Goal: Task Accomplishment & Management: Use online tool/utility

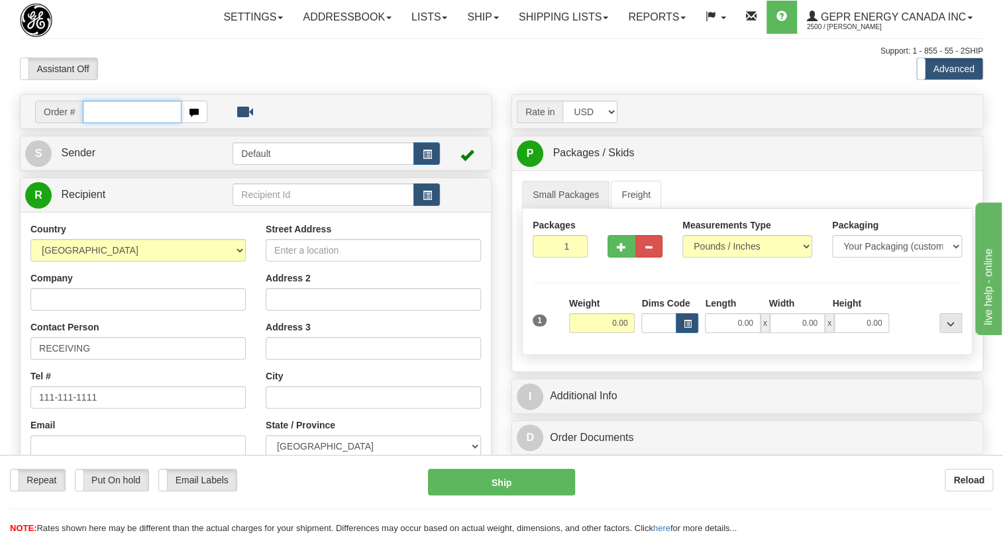
click at [86, 123] on input "text" at bounding box center [132, 112] width 99 height 23
paste input "0086698397"
click at [103, 123] on input "0086698397" at bounding box center [132, 112] width 99 height 23
type input "86698397"
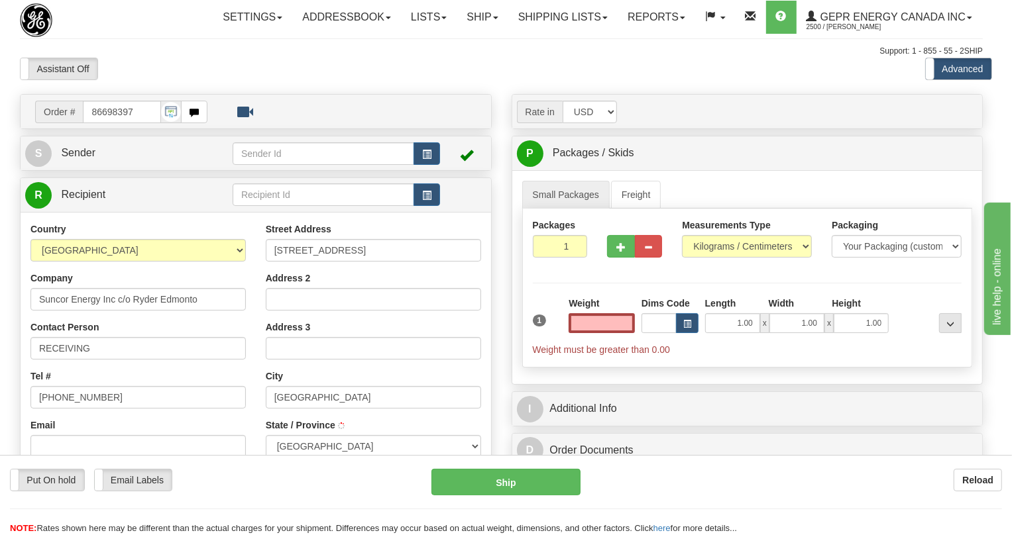
type input "EDMONTON"
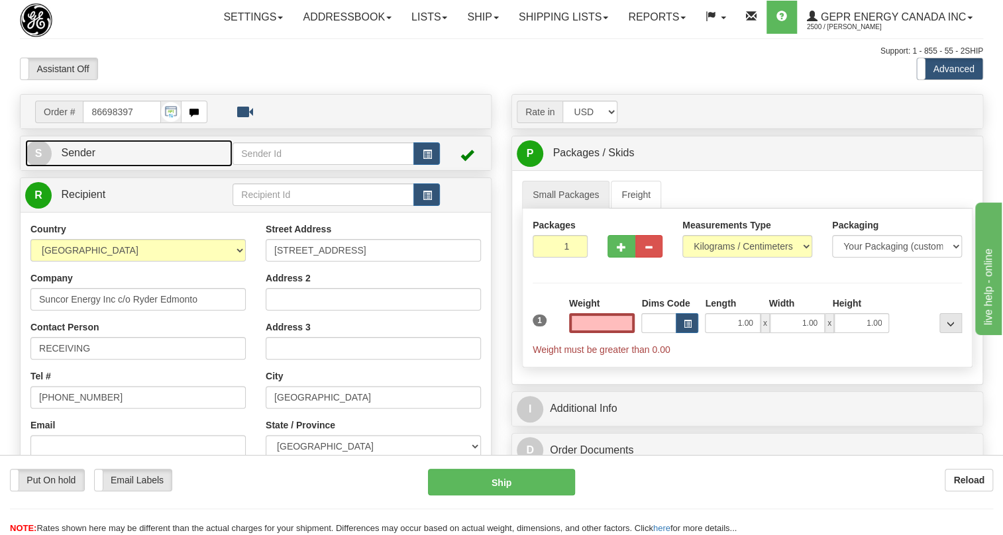
type input "0.00"
click at [88, 158] on span "Sender" at bounding box center [78, 152] width 34 height 11
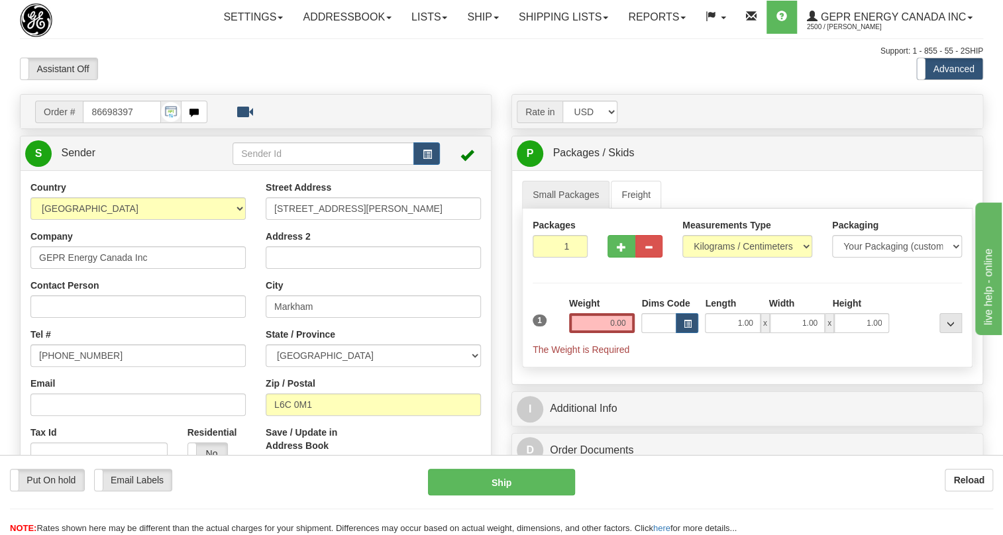
type input "MARKHAM"
click at [73, 367] on input "[PHONE_NUMBER]" at bounding box center [137, 356] width 215 height 23
paste input "[PHONE_NUMBER]"
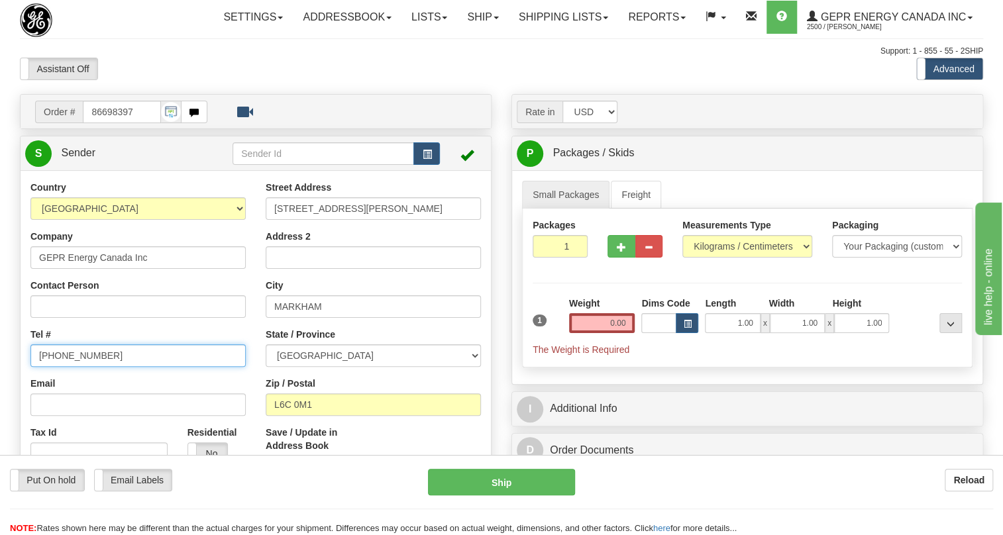
type input "[PHONE_NUMBER]"
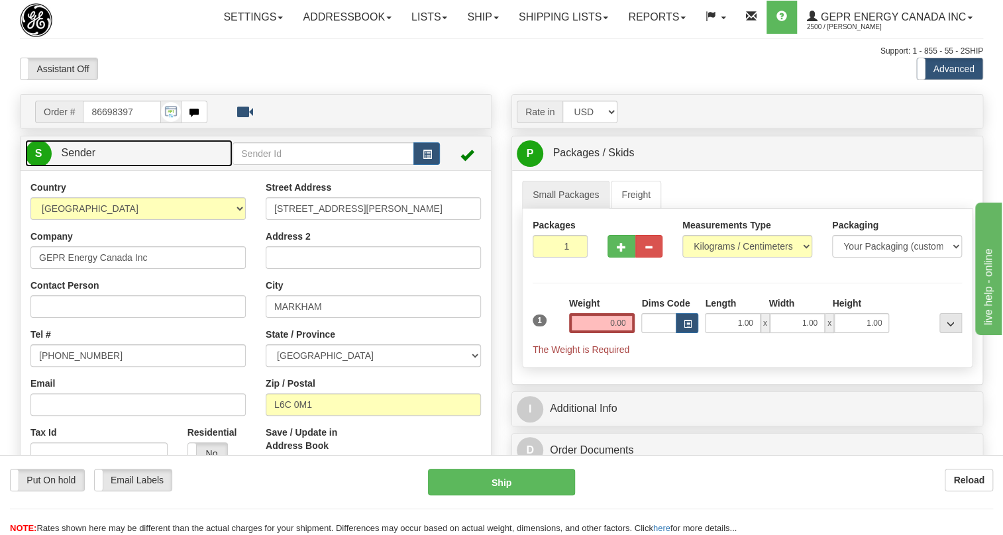
click at [76, 158] on span "Sender" at bounding box center [78, 152] width 34 height 11
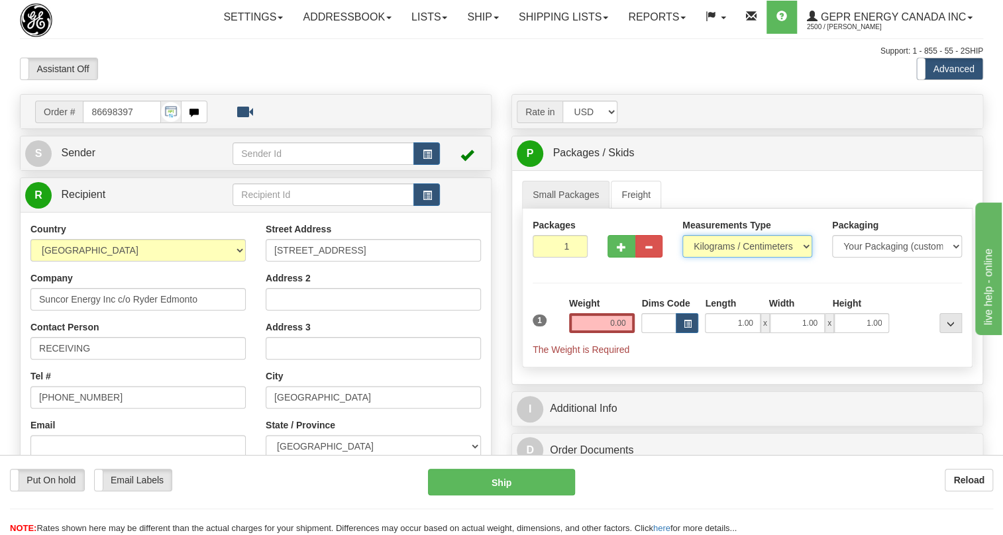
click at [729, 258] on select "Pounds / Inches Kilograms / Centimeters" at bounding box center [748, 246] width 130 height 23
select select "0"
click at [683, 258] on select "Pounds / Inches Kilograms / Centimeters" at bounding box center [748, 246] width 130 height 23
click at [600, 333] on input "0.00" at bounding box center [602, 323] width 66 height 20
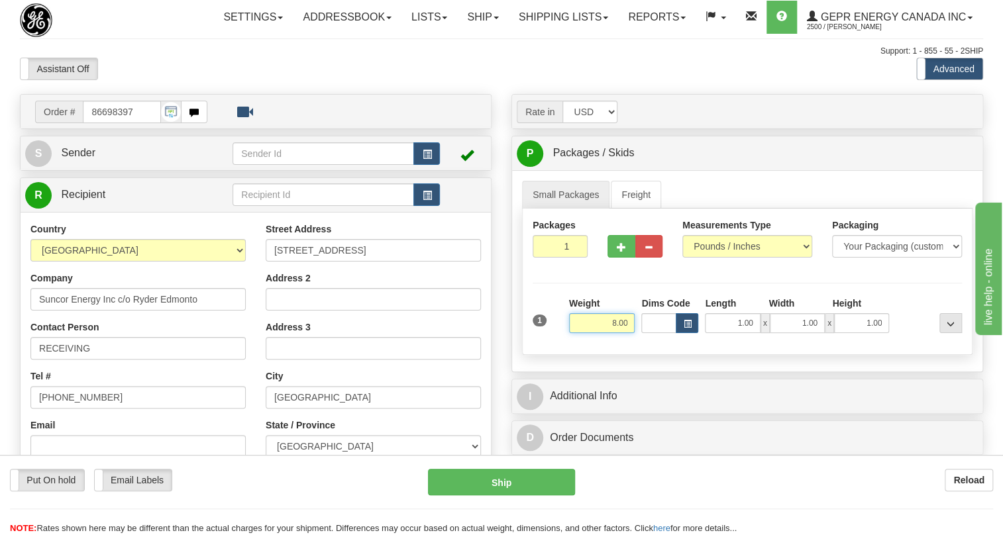
type input "8.00"
click at [550, 258] on input "1" at bounding box center [560, 246] width 55 height 23
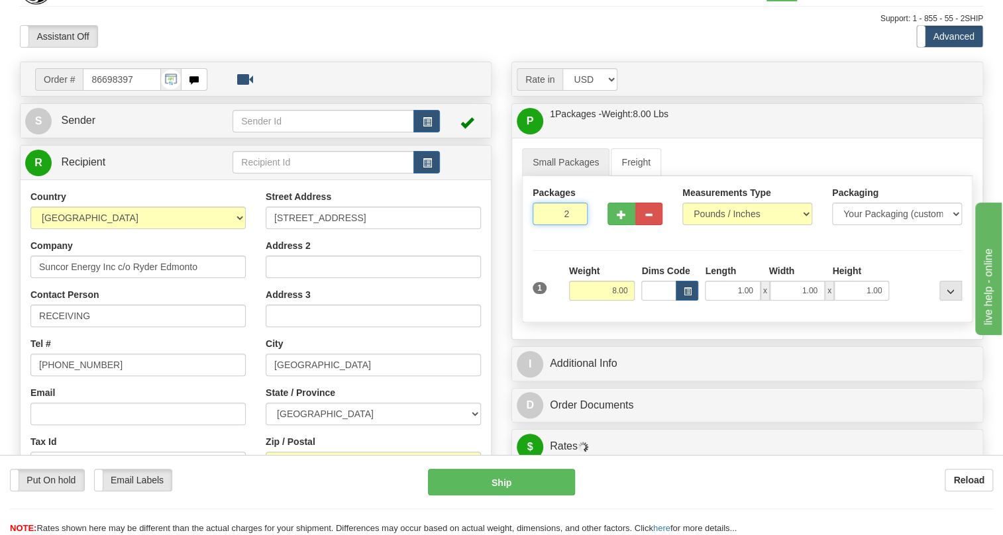
scroll to position [60, 0]
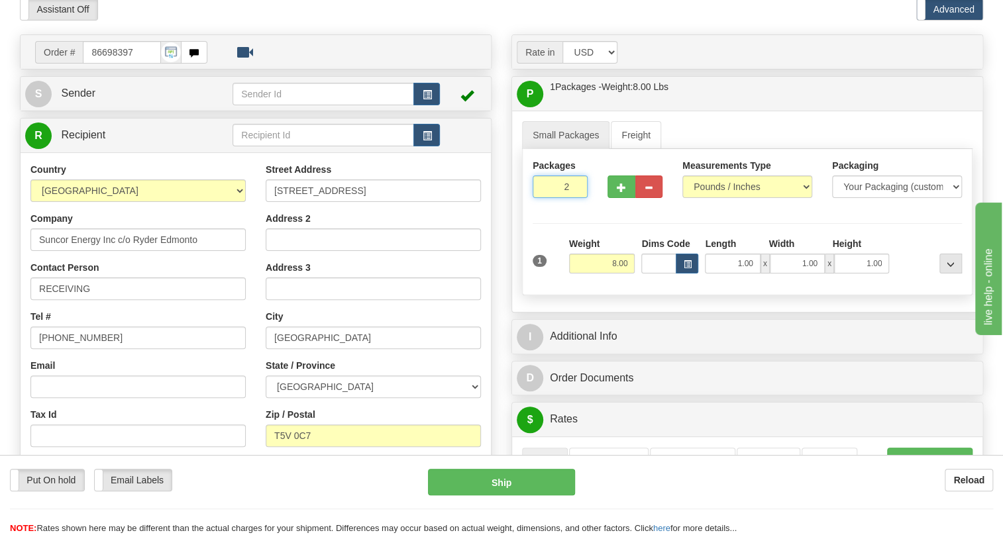
type input "2"
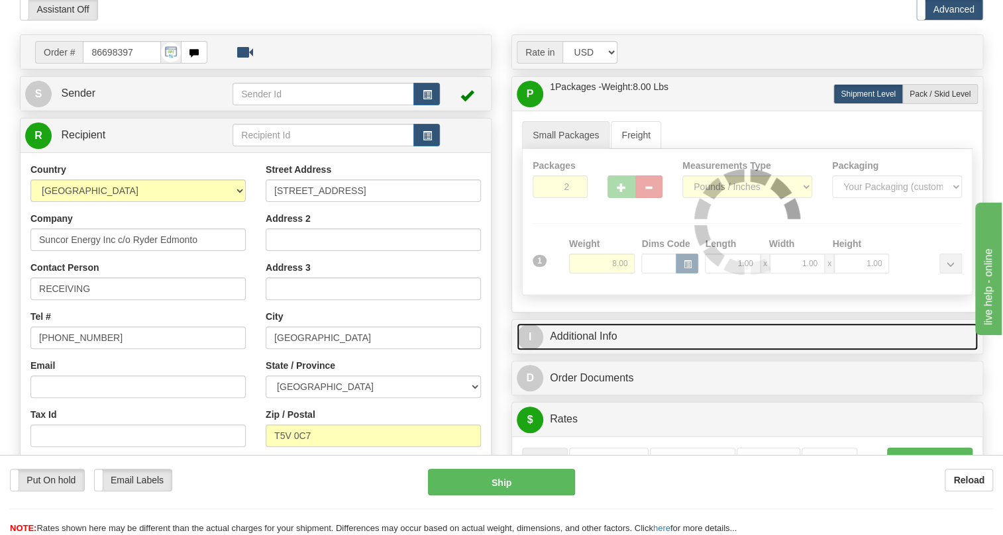
click at [597, 351] on link "I Additional Info" at bounding box center [747, 336] width 461 height 27
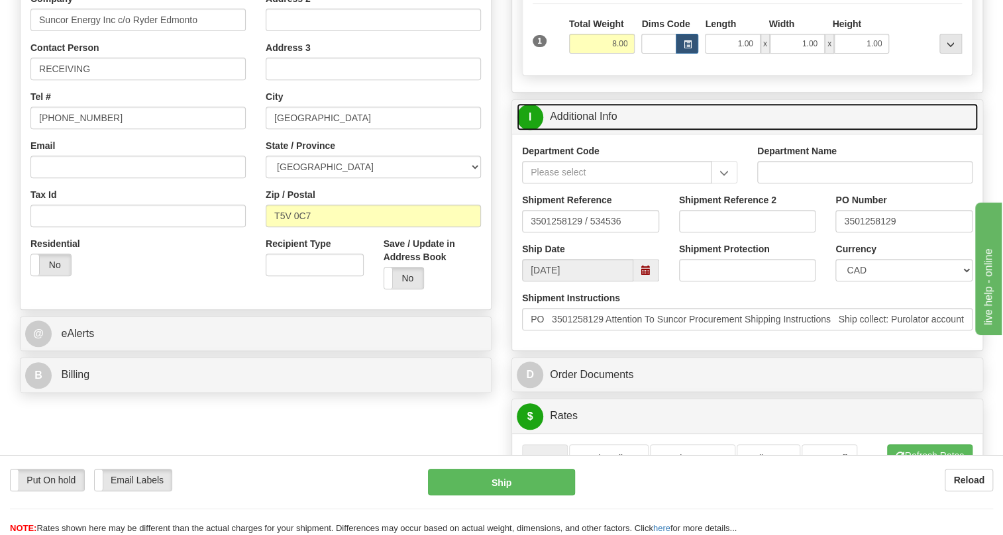
scroll to position [301, 0]
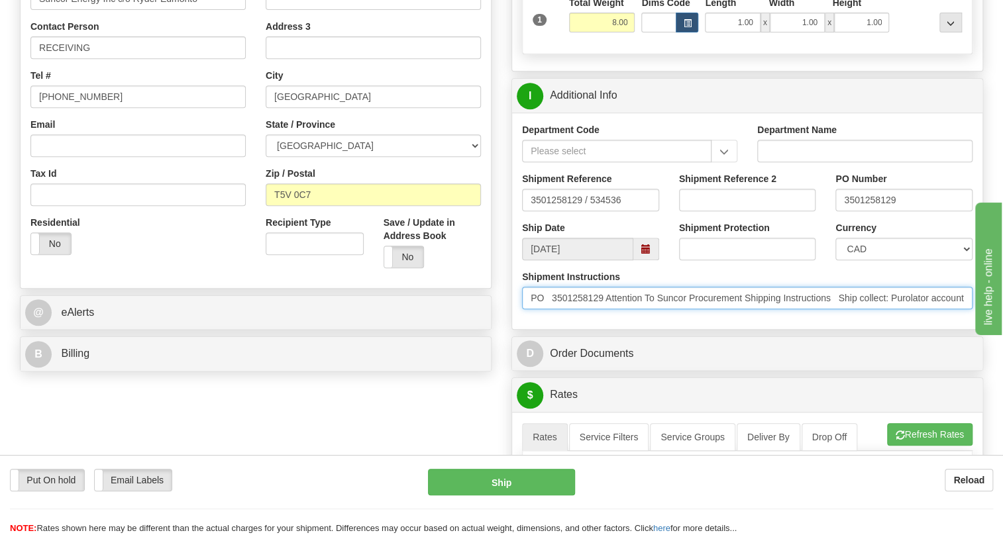
drag, startPoint x: 611, startPoint y: 327, endPoint x: 531, endPoint y: 331, distance: 80.2
click at [531, 309] on input "PO 3501258129 Attention To Suncor Procurement Shipping Instructions Ship collec…" at bounding box center [747, 298] width 451 height 23
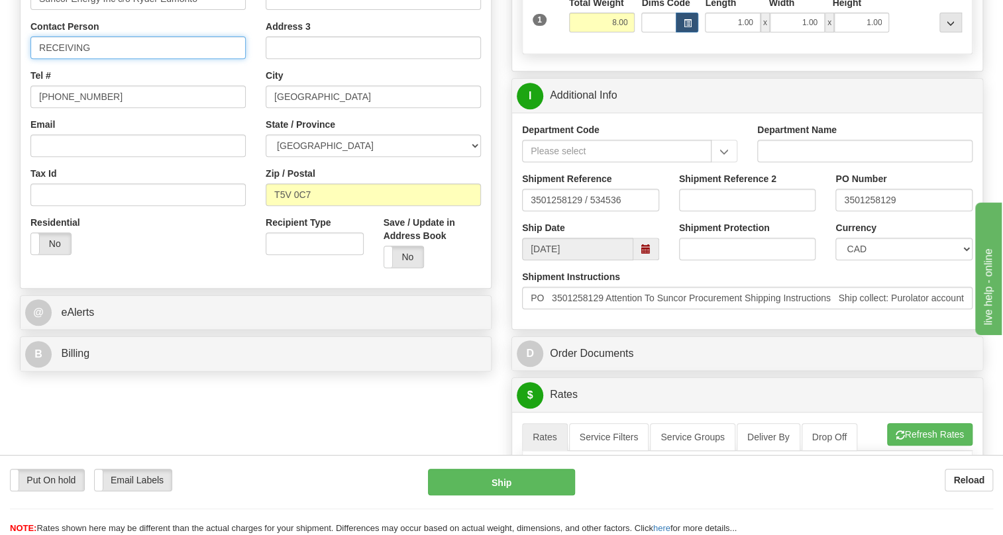
click at [108, 59] on input "RECEIVING" at bounding box center [137, 47] width 215 height 23
paste input "PO 3501258129"
click at [99, 59] on input "RECEIVING / PO 3501258129" at bounding box center [137, 47] width 215 height 23
click at [110, 59] on input "RECEIVING / PO 3501258129" at bounding box center [137, 47] width 215 height 23
type input "RECEIVING / PO# 3501258129"
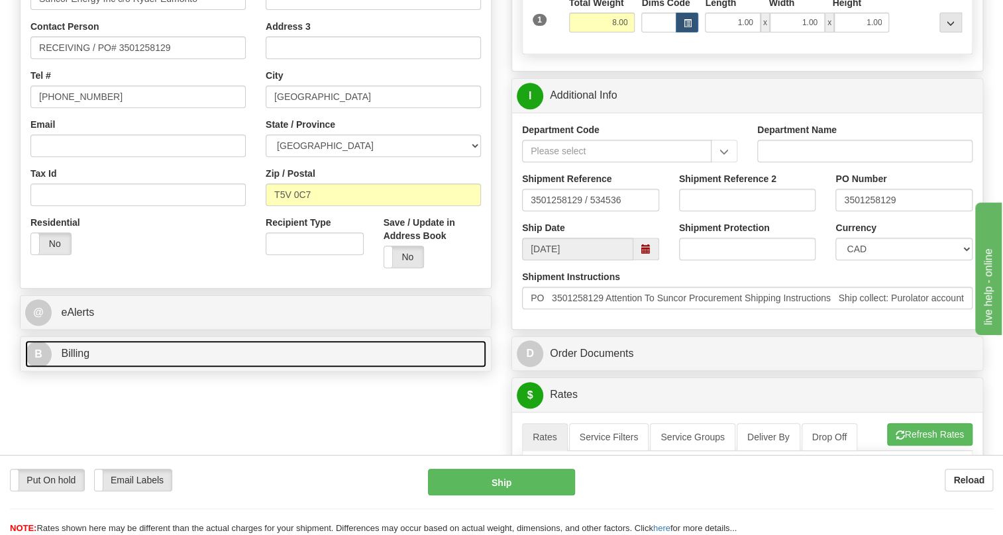
click at [78, 359] on span "Billing" at bounding box center [75, 353] width 28 height 11
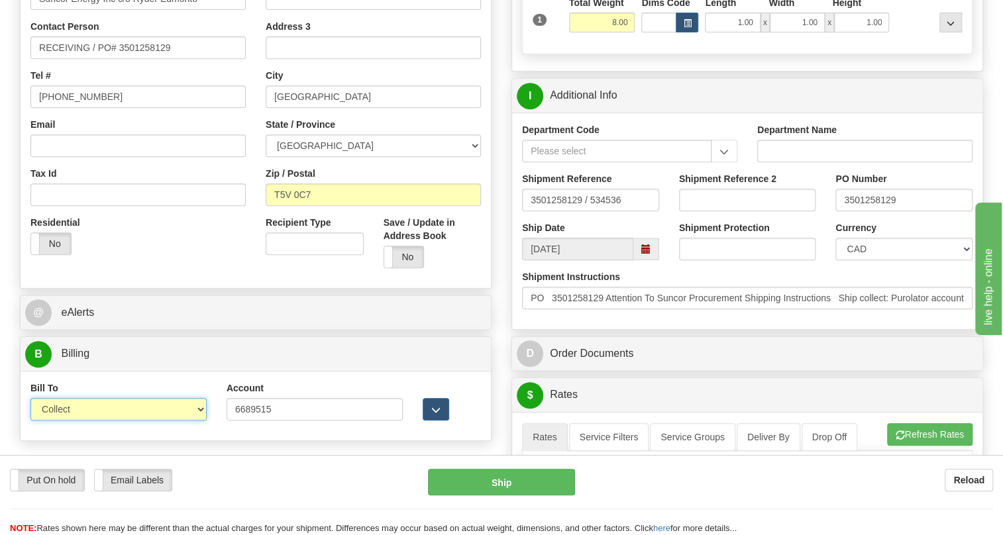
click at [99, 421] on select "Sender Recipient Third Party Collect" at bounding box center [118, 409] width 176 height 23
select select "2"
click at [30, 421] on select "Sender Recipient Third Party Collect" at bounding box center [118, 409] width 176 height 23
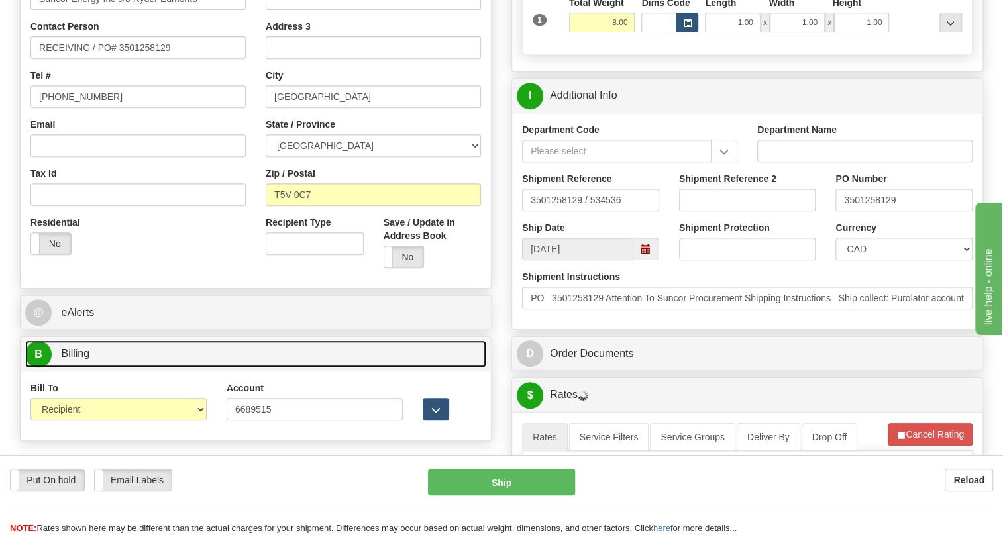
click at [84, 359] on span "Billing" at bounding box center [75, 353] width 28 height 11
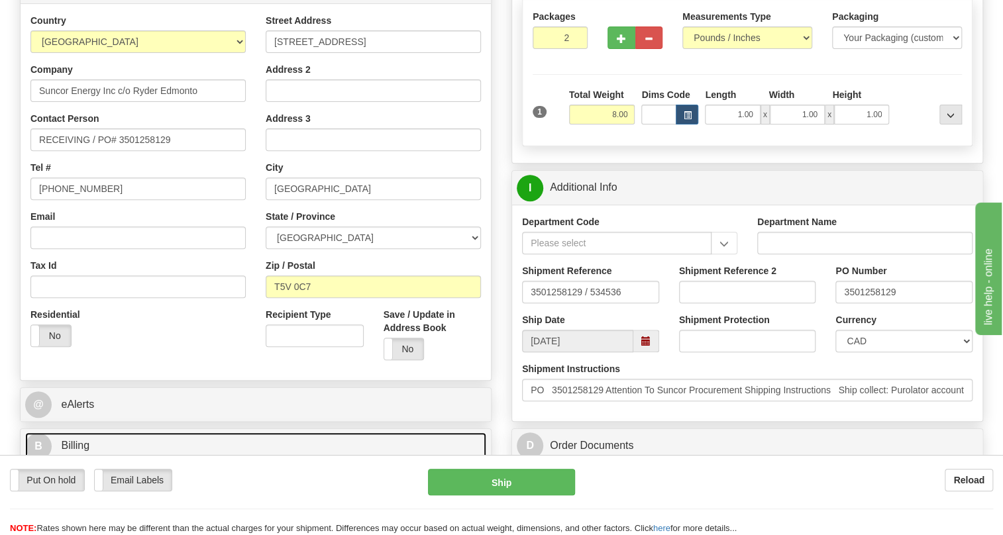
scroll to position [180, 0]
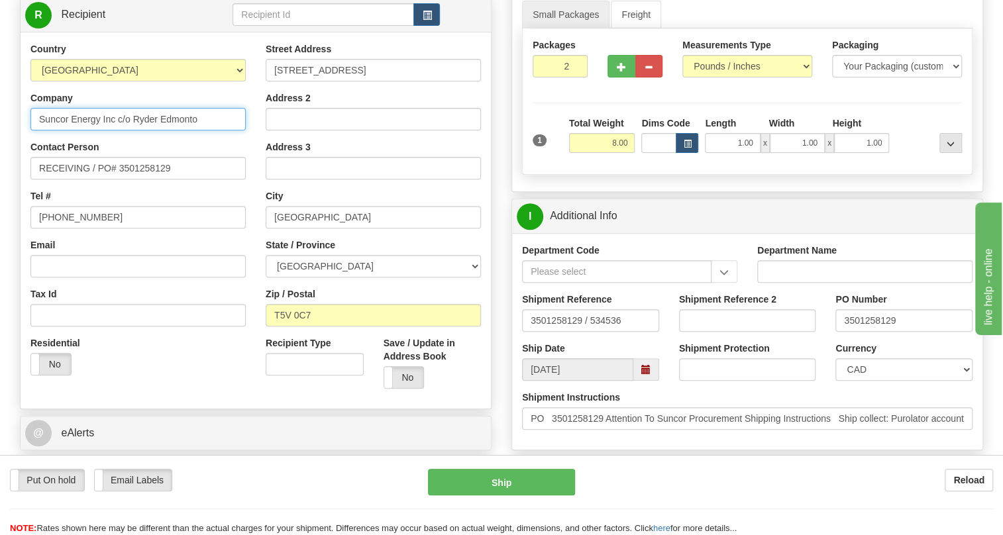
click at [205, 131] on input "Suncor Energy Inc c/o Ryder Edmonto" at bounding box center [137, 119] width 215 height 23
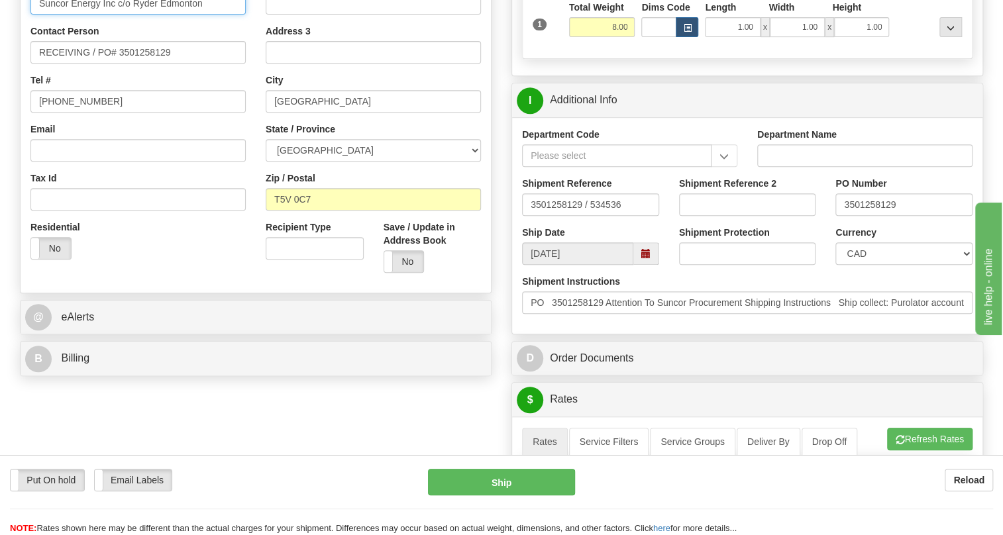
scroll to position [301, 0]
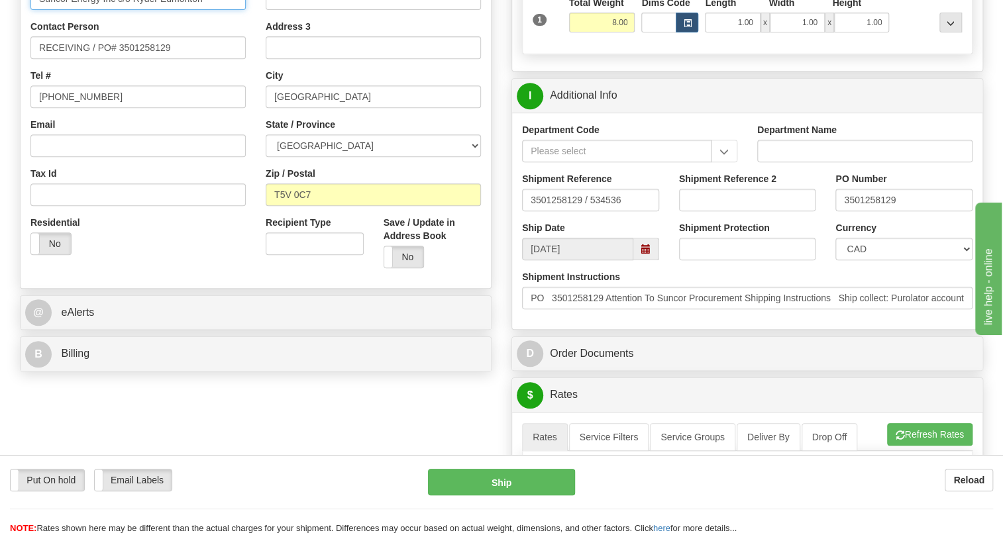
type input "Suncor Energy Inc c/o Ryder Edmonton"
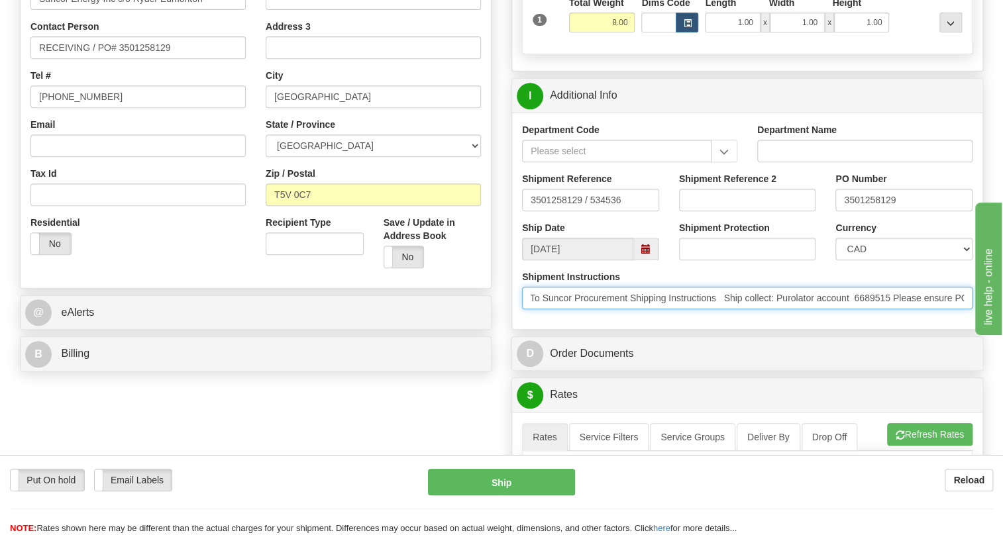
scroll to position [0, 0]
drag, startPoint x: 855, startPoint y: 331, endPoint x: 526, endPoint y: 333, distance: 329.3
click at [526, 309] on input "PO 3501258129 Attention To Suncor Procurement Shipping Instructions Ship collec…" at bounding box center [747, 298] width 451 height 23
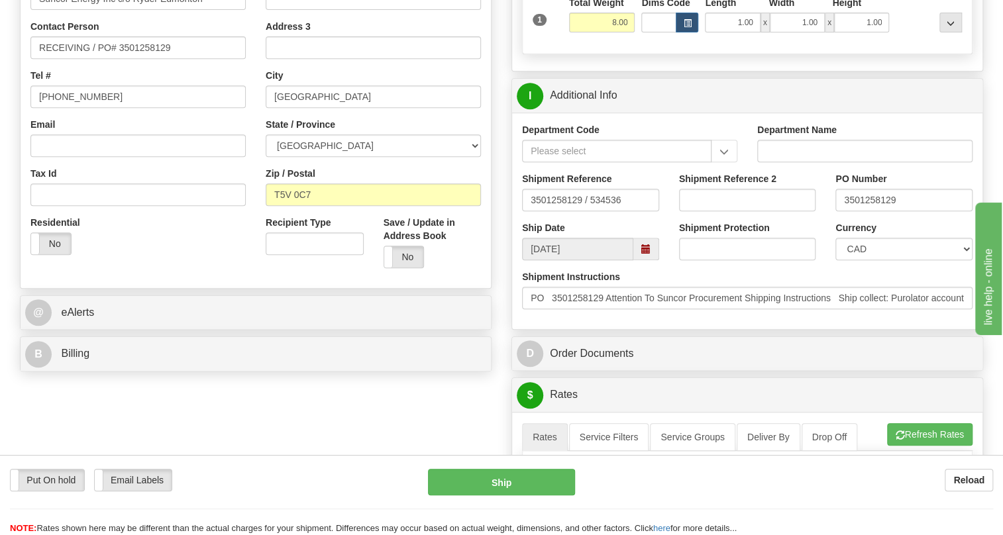
click at [720, 329] on div "Department Code Department Name Shipment Reference 3501258129 / 534536 Shipment…" at bounding box center [747, 221] width 470 height 217
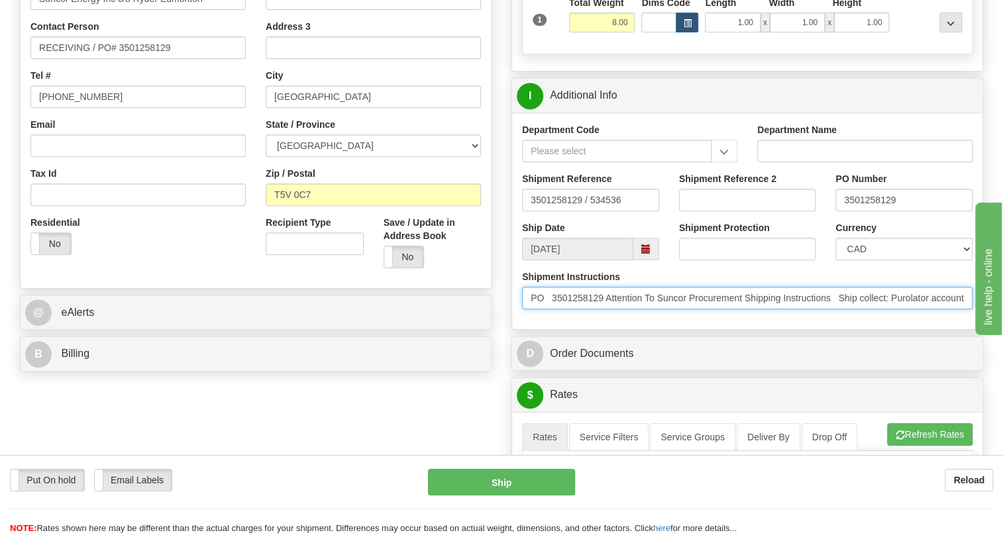
drag, startPoint x: 749, startPoint y: 326, endPoint x: 614, endPoint y: 329, distance: 135.9
click at [614, 309] on input "PO 3501258129 Attention To Suncor Procurement Shipping Instructions Ship collec…" at bounding box center [747, 298] width 451 height 23
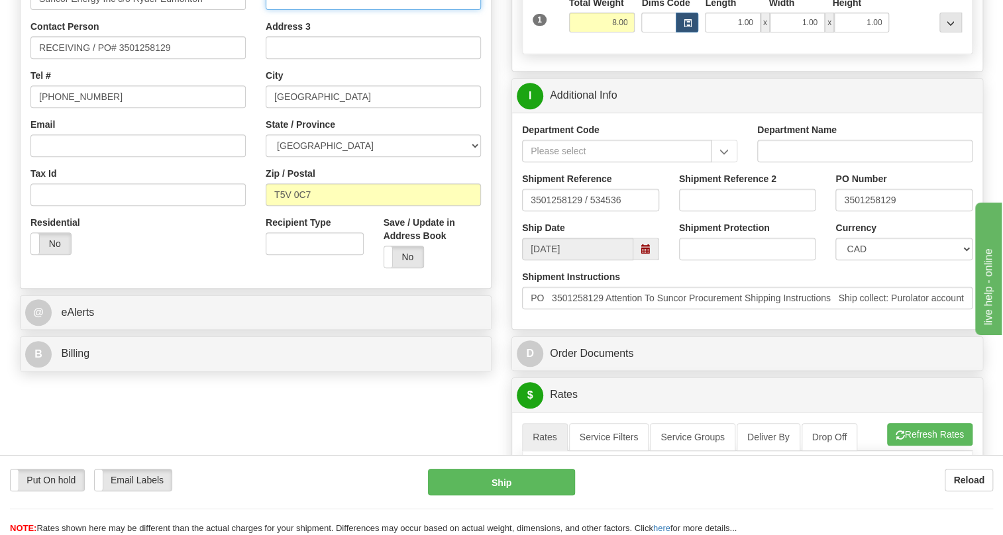
paste input "Attention To Suncor Procurement"
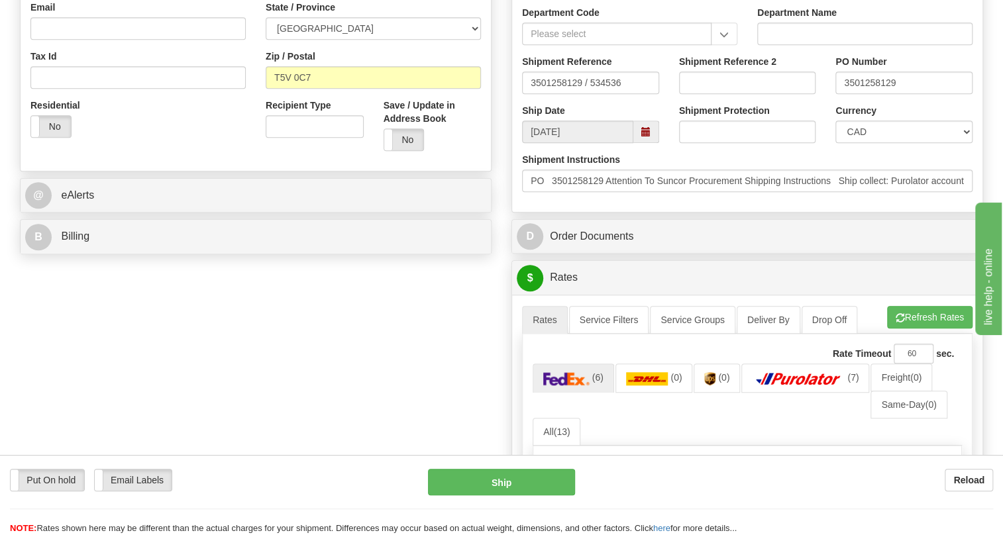
scroll to position [421, 0]
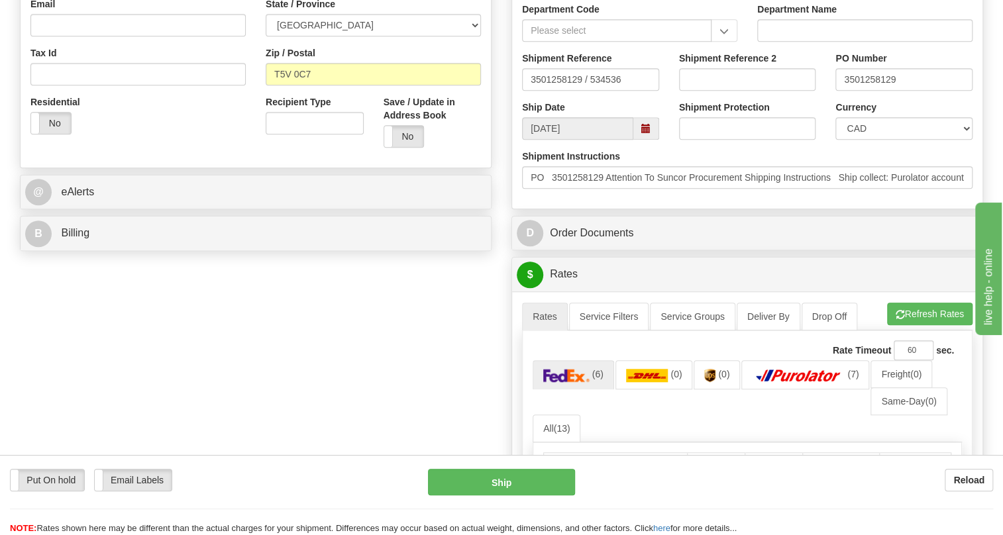
type input "Attention To Suncor Procurement"
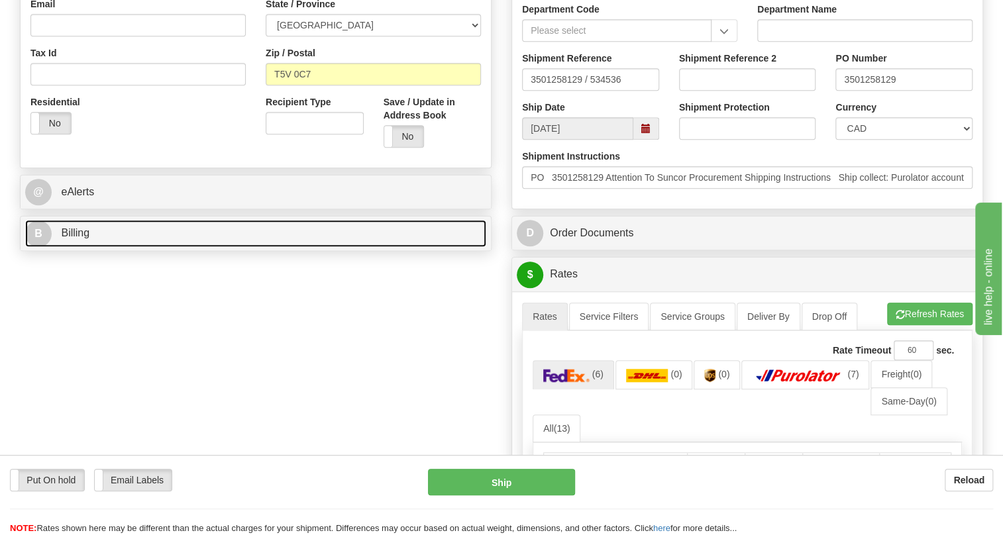
click at [87, 239] on span "Billing" at bounding box center [75, 232] width 28 height 11
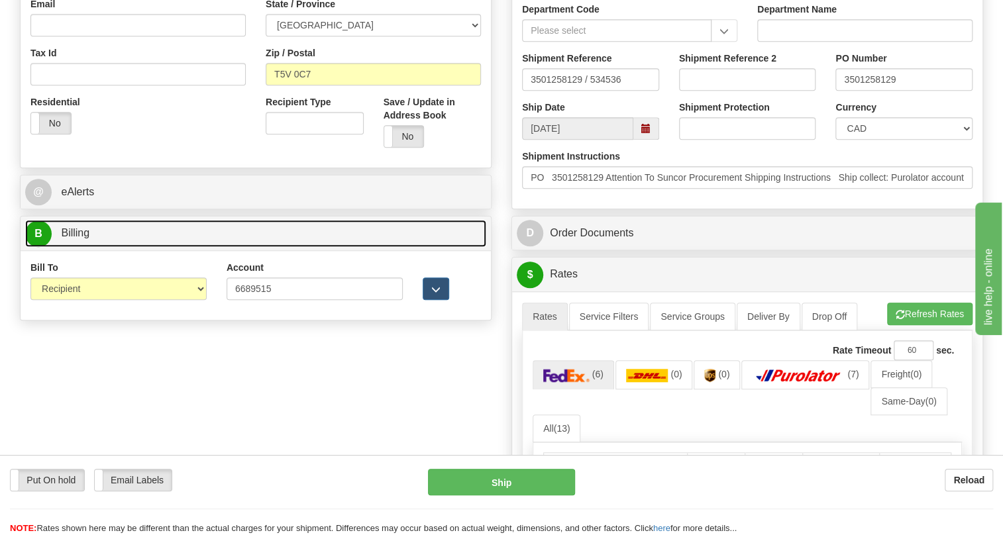
click at [87, 239] on span "Billing" at bounding box center [75, 232] width 28 height 11
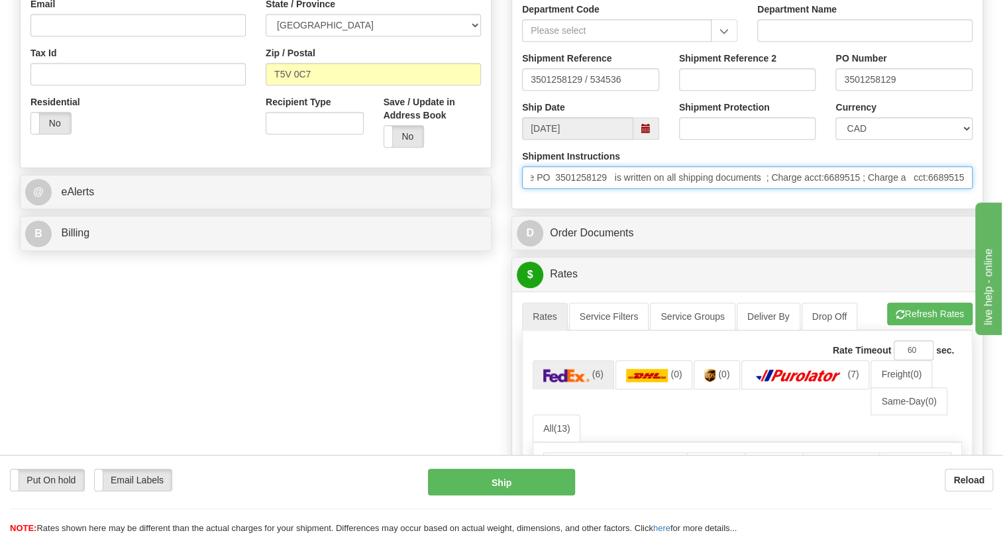
scroll to position [0, 540]
drag, startPoint x: 832, startPoint y: 208, endPoint x: 872, endPoint y: 216, distance: 40.5
click at [872, 189] on input "PO 3501258129 Attention To Suncor Procurement Shipping Instructions Ship collec…" at bounding box center [747, 177] width 451 height 23
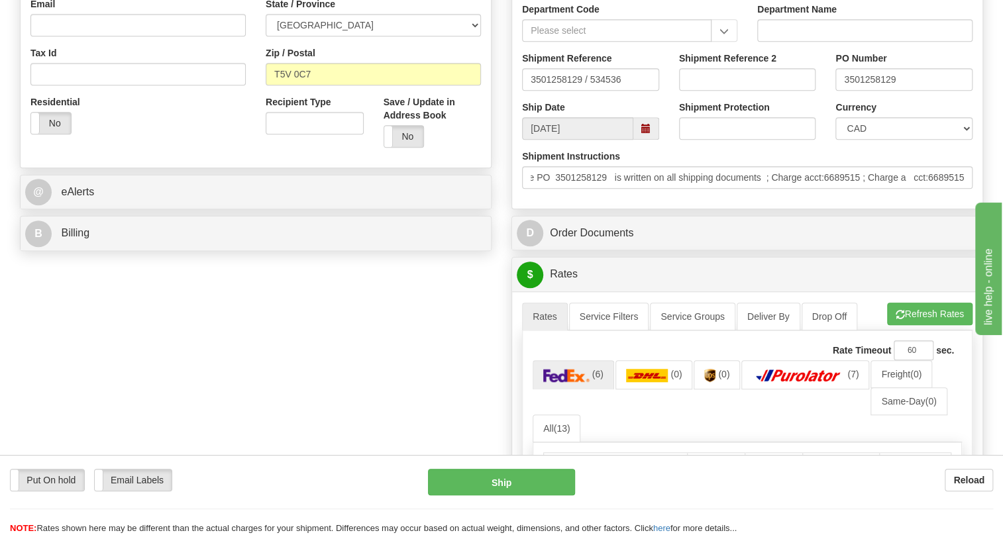
scroll to position [0, 0]
click at [806, 209] on div "Department Code Department Name Shipment Reference 3501258129 / 534536 Shipment…" at bounding box center [747, 100] width 470 height 217
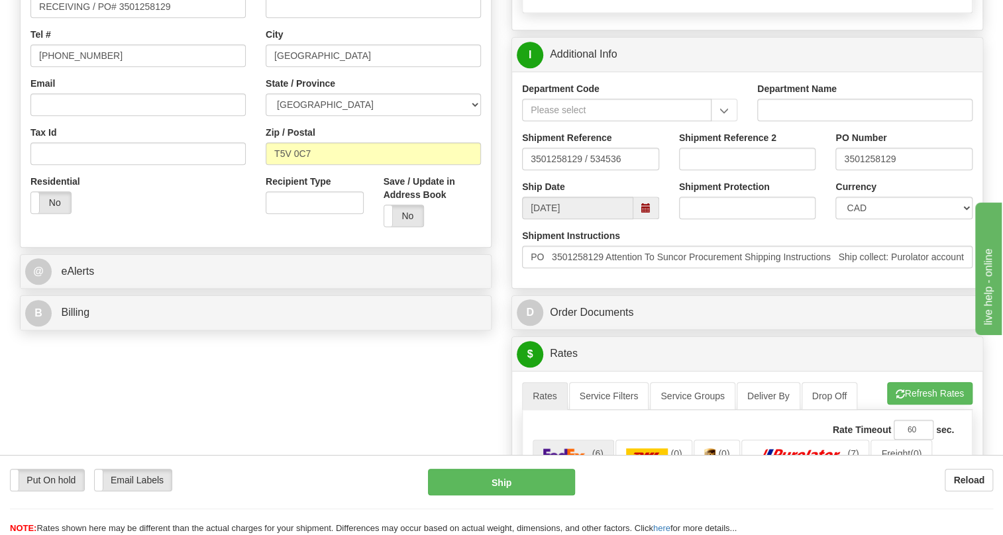
scroll to position [301, 0]
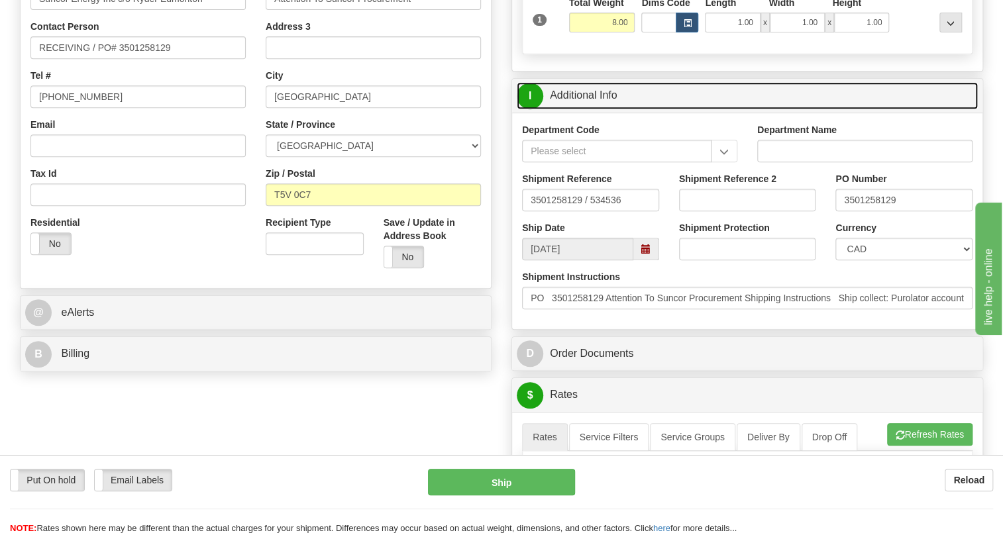
click at [598, 109] on link "I Additional Info" at bounding box center [747, 95] width 461 height 27
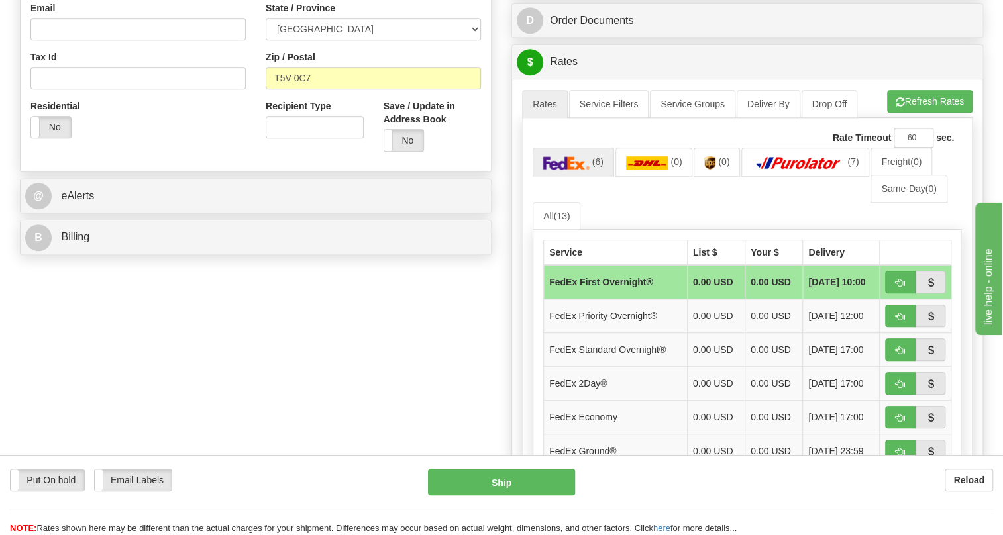
scroll to position [421, 0]
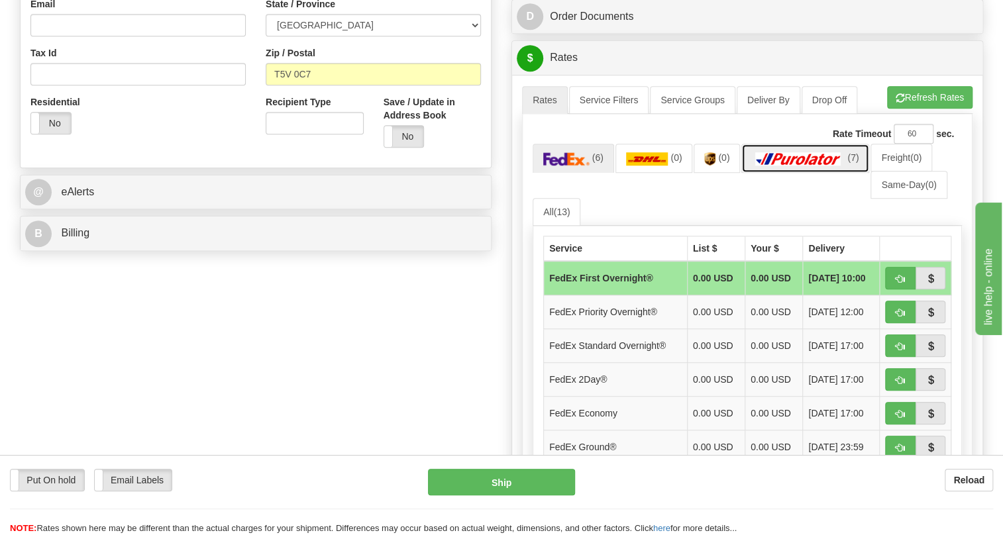
click at [802, 166] on img at bounding box center [798, 158] width 93 height 13
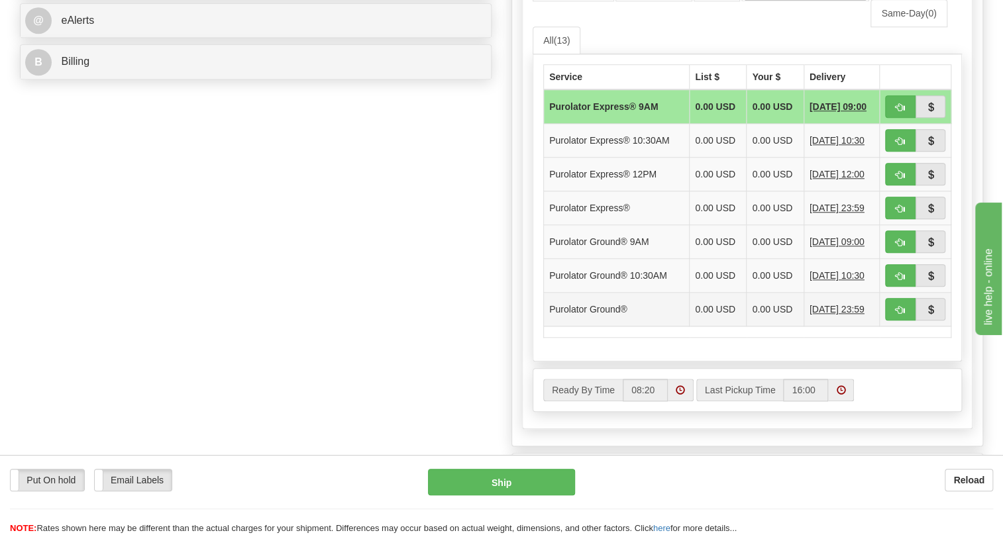
scroll to position [602, 0]
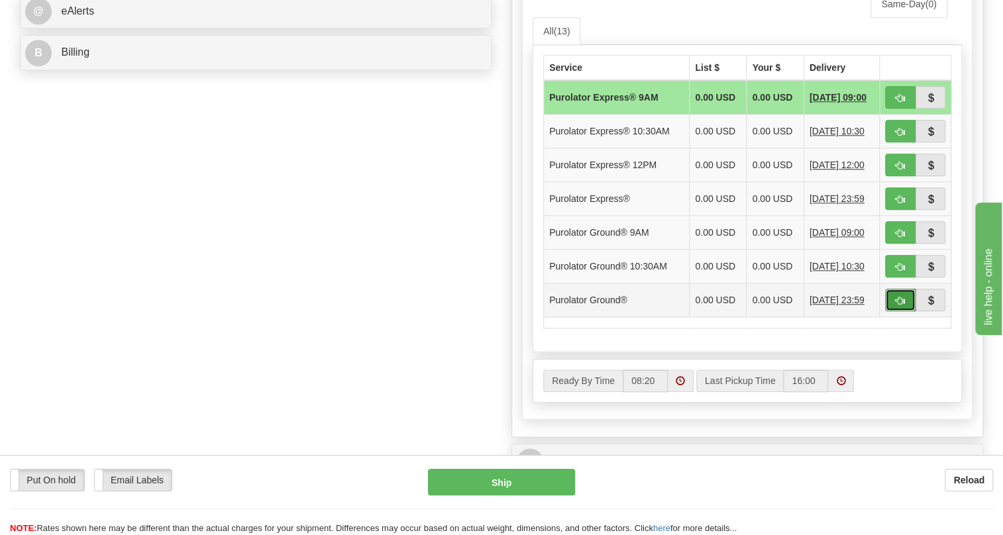
click at [896, 305] on span "button" at bounding box center [900, 301] width 9 height 9
type input "260"
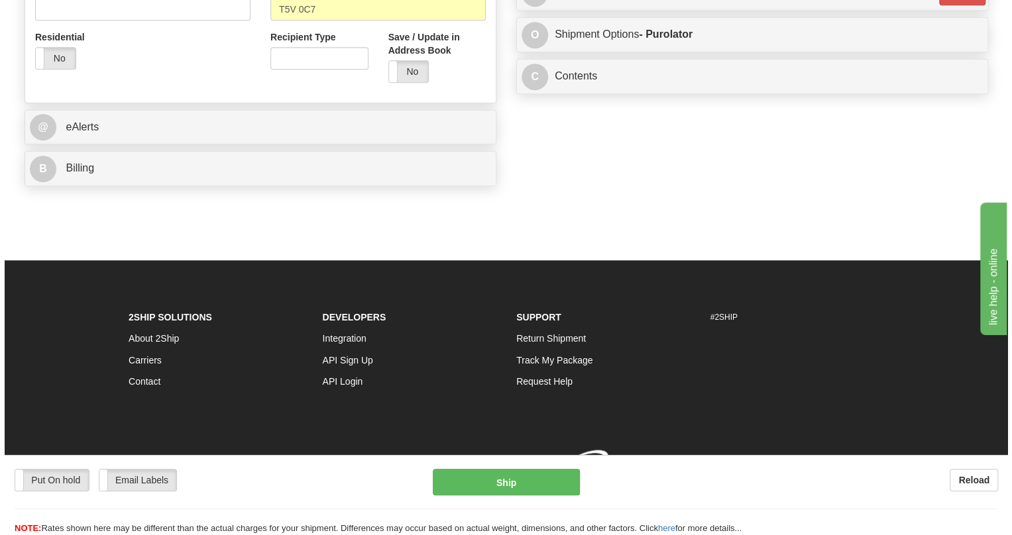
scroll to position [535, 0]
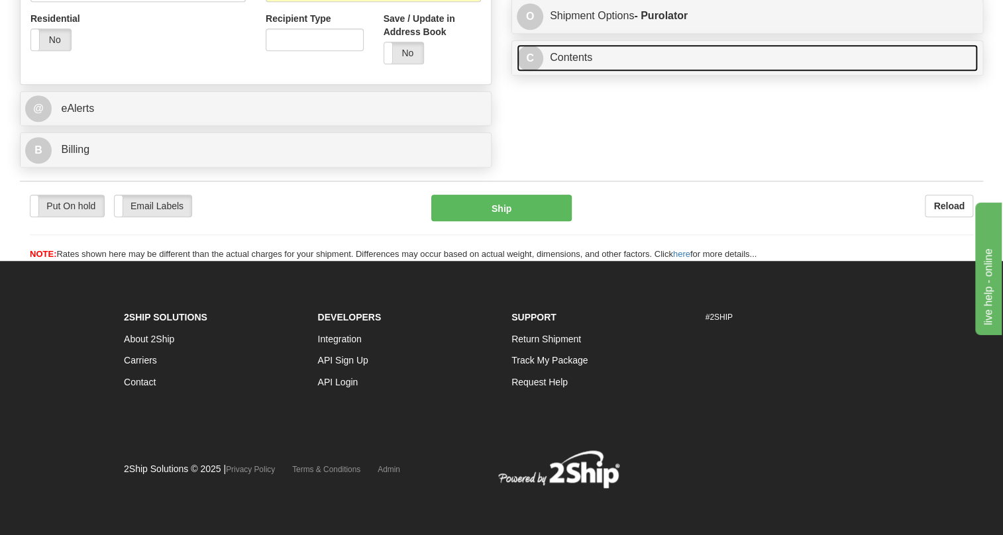
click at [579, 58] on link "C Contents" at bounding box center [747, 57] width 461 height 27
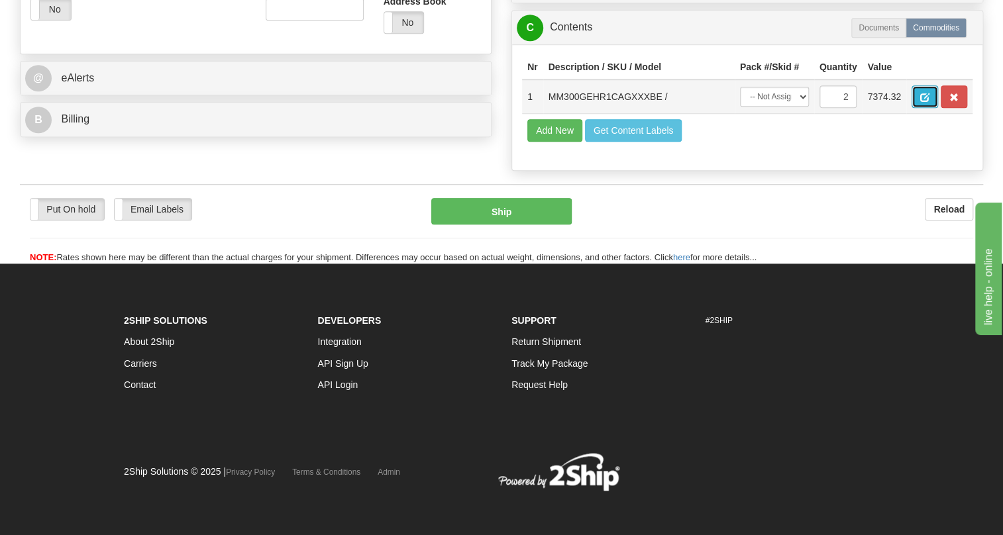
click at [921, 102] on span "button" at bounding box center [924, 97] width 9 height 9
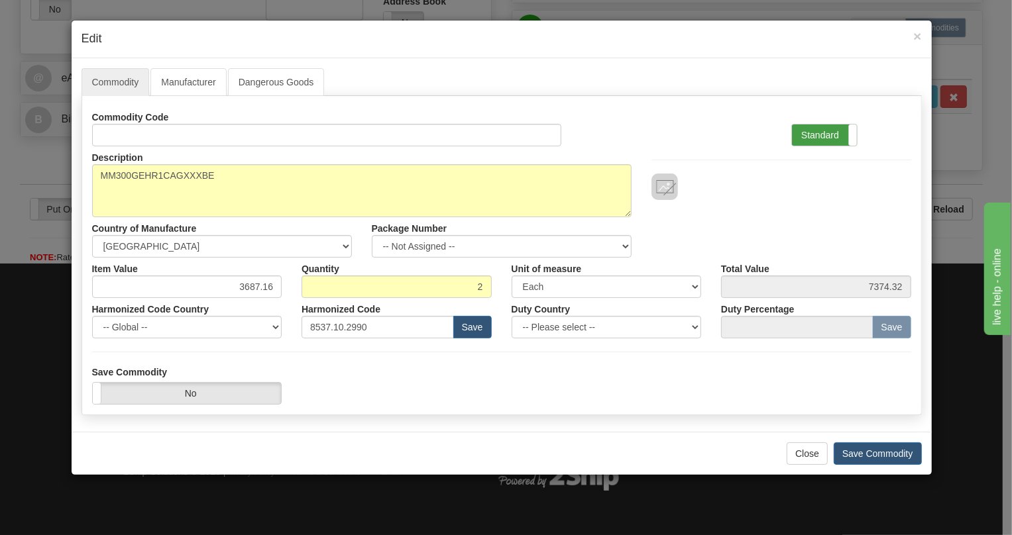
click at [812, 137] on label "Standard" at bounding box center [824, 135] width 65 height 21
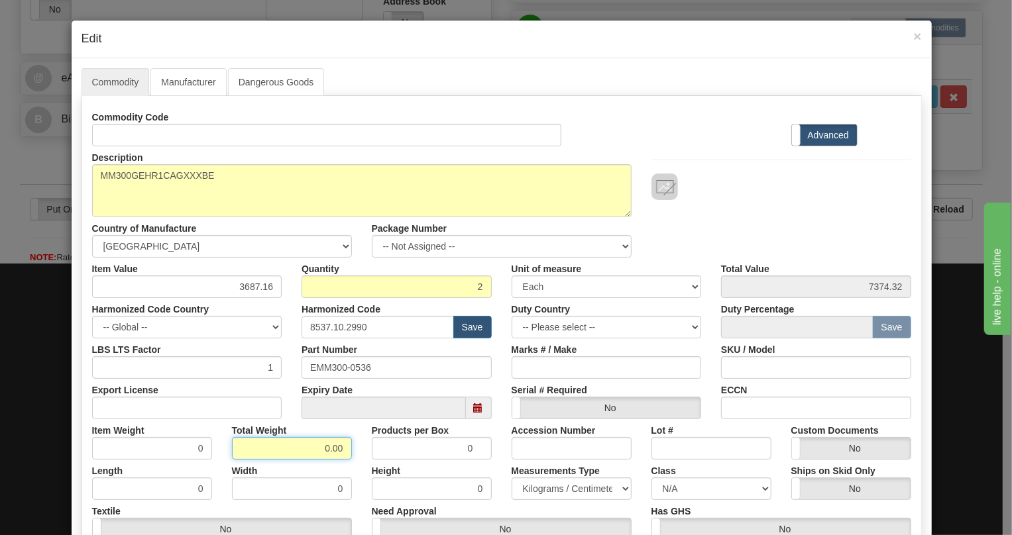
click at [317, 456] on input "0.00" at bounding box center [292, 448] width 120 height 23
type input "1.00"
type input "0.5000"
click at [556, 485] on select "Pounds / Inches Kilograms / Centimeters" at bounding box center [572, 489] width 120 height 23
select select "0"
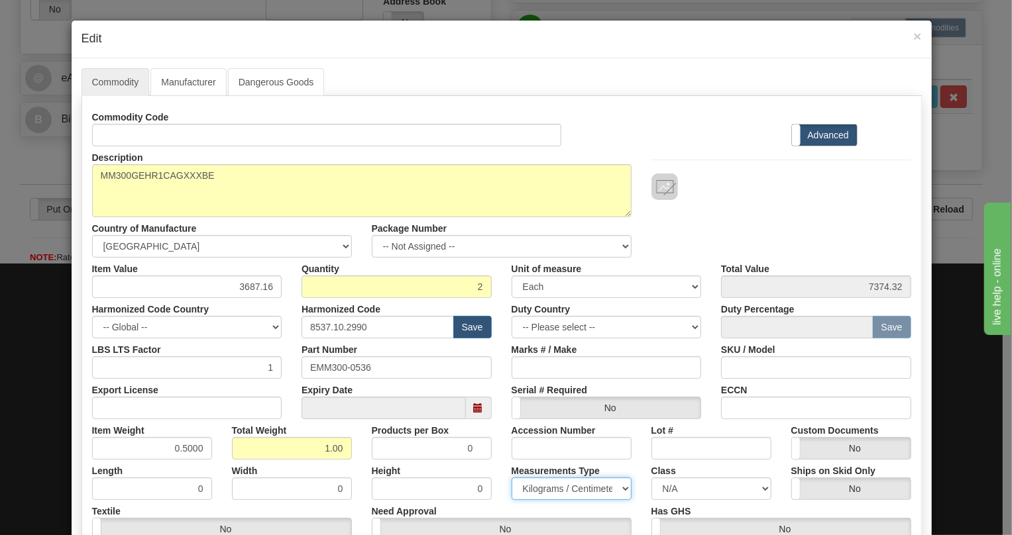
click at [512, 478] on select "Pounds / Inches Kilograms / Centimeters" at bounding box center [572, 489] width 120 height 23
click at [252, 288] on input "3687.16" at bounding box center [187, 287] width 190 height 23
paste input "2.459,2"
click at [243, 292] on input "2.459,26" at bounding box center [187, 287] width 190 height 23
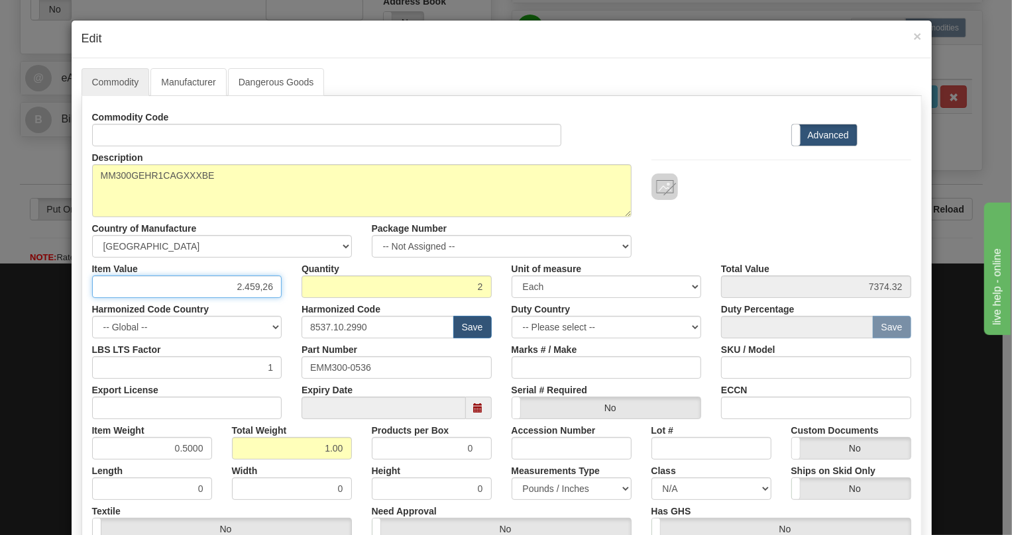
click at [240, 292] on input "2.459,26" at bounding box center [187, 287] width 190 height 23
click at [257, 292] on input "2459,26" at bounding box center [187, 287] width 190 height 23
type input "2459.26"
type input "4918.52"
click at [280, 305] on div "Harmonized Code Country -- Global -- AFGHANISTAN ALAND ISLANDS ALBANIA ALGERIA …" at bounding box center [187, 318] width 210 height 40
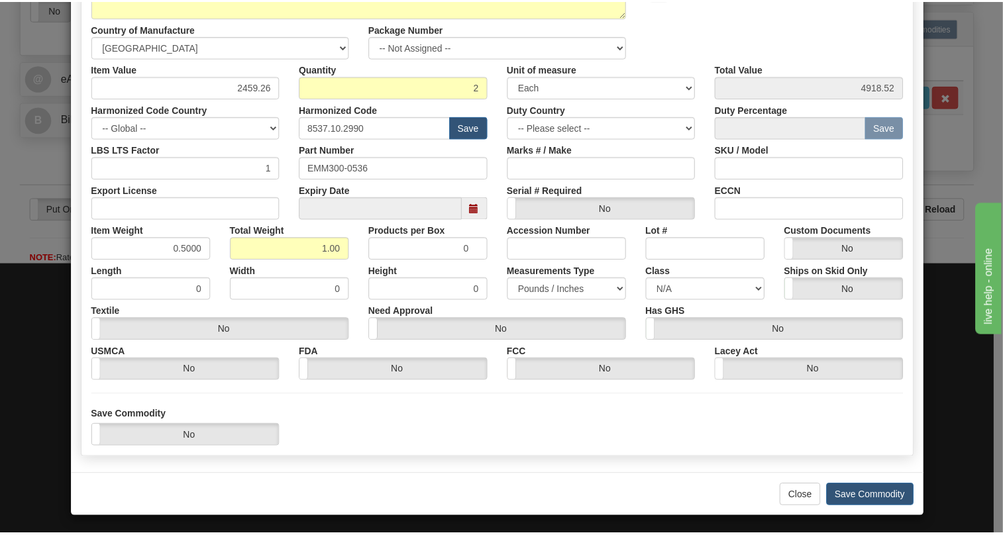
scroll to position [201, 0]
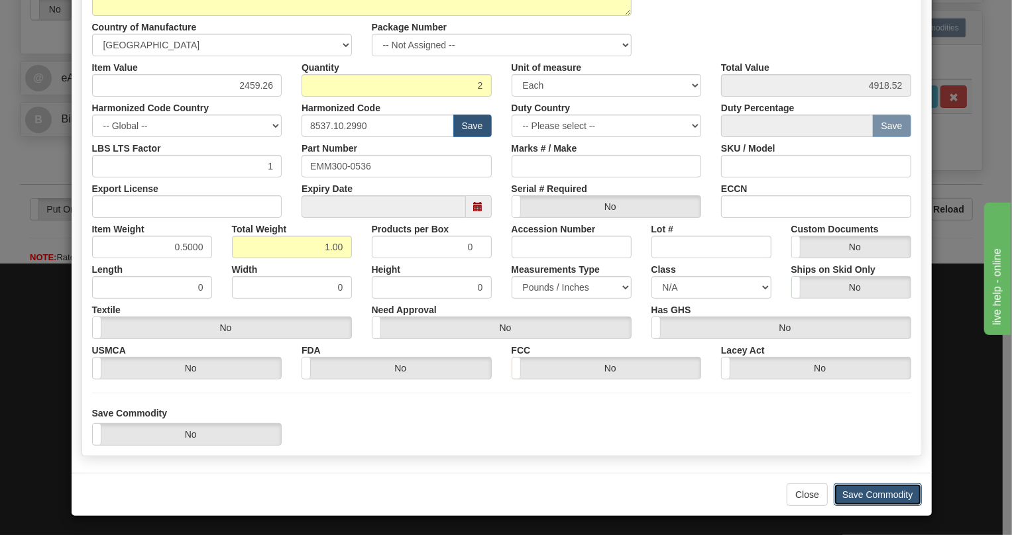
click at [871, 488] on button "Save Commodity" at bounding box center [878, 495] width 88 height 23
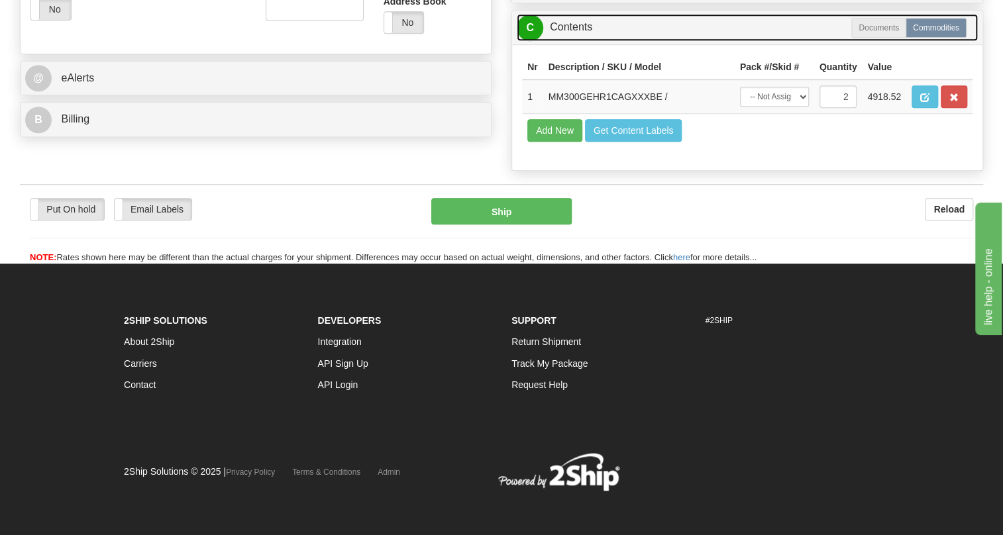
click at [574, 41] on link "C Contents" at bounding box center [747, 27] width 461 height 27
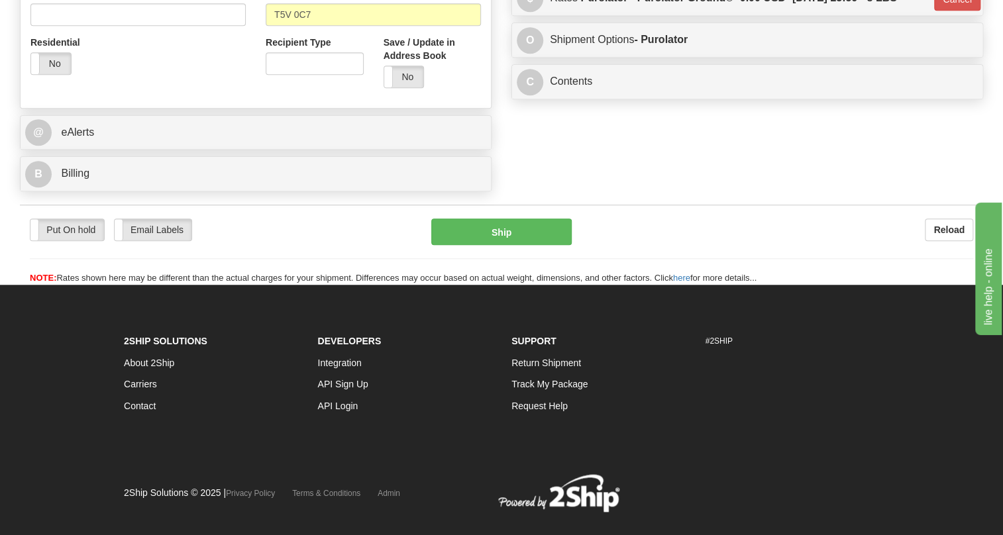
scroll to position [294, 0]
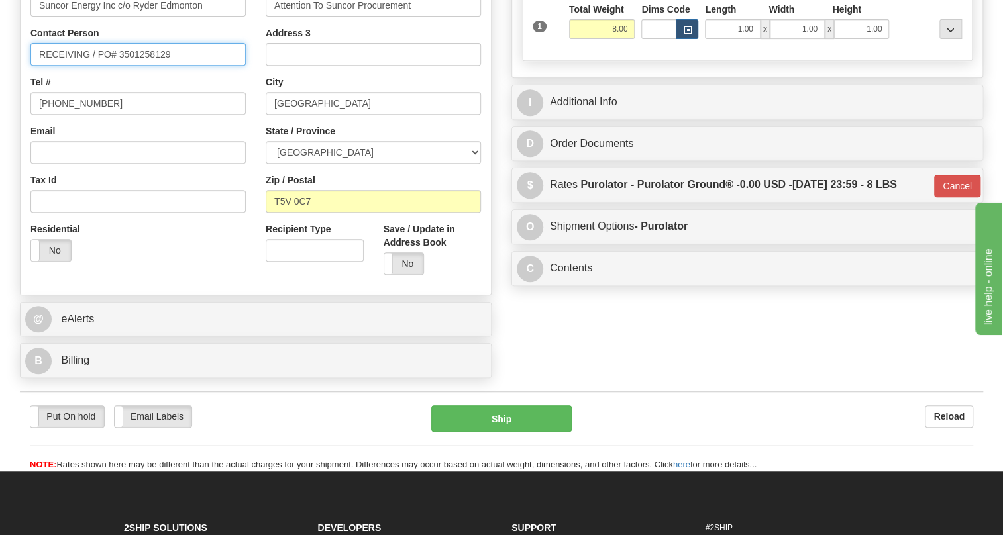
click at [89, 66] on input "RECEIVING / PO# 3501258129" at bounding box center [137, 54] width 215 height 23
paste input "[PERSON_NAME]"
type input "RECEIVING / Dena Meighen / PO# 3501258129"
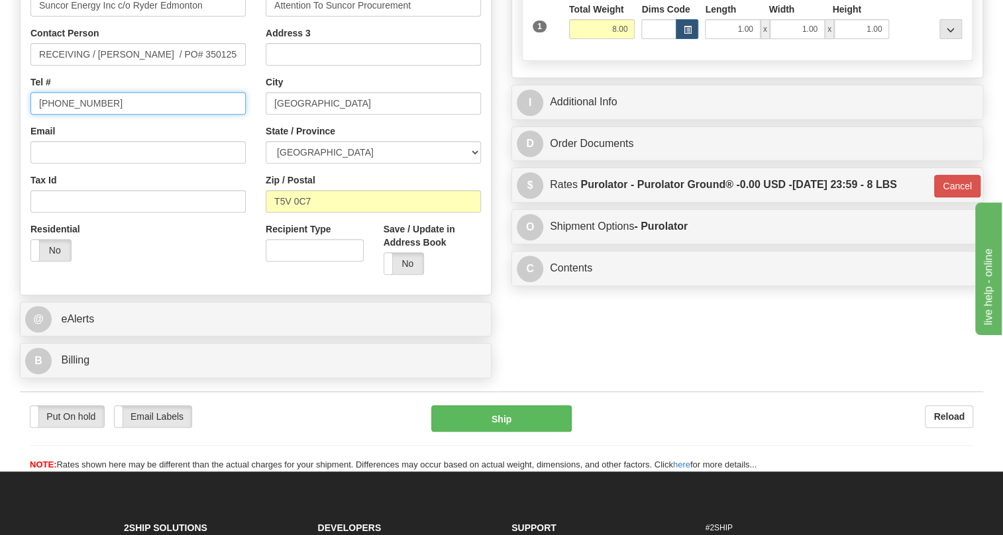
click at [86, 115] on input "[PHONE_NUMBER]" at bounding box center [137, 103] width 215 height 23
paste input "403-216-2150"
type input "403-216-2150"
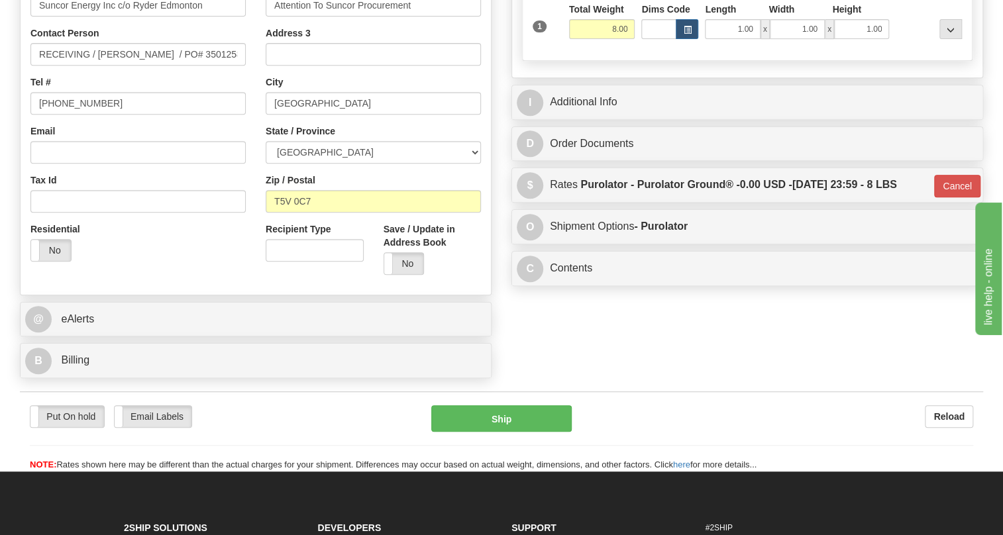
click at [254, 162] on div "Country AFGHANISTAN ALAND ISLANDS ALBANIA ALGERIA AMERICAN SAMOA ANDORRA ANGOLA…" at bounding box center [138, 99] width 235 height 343
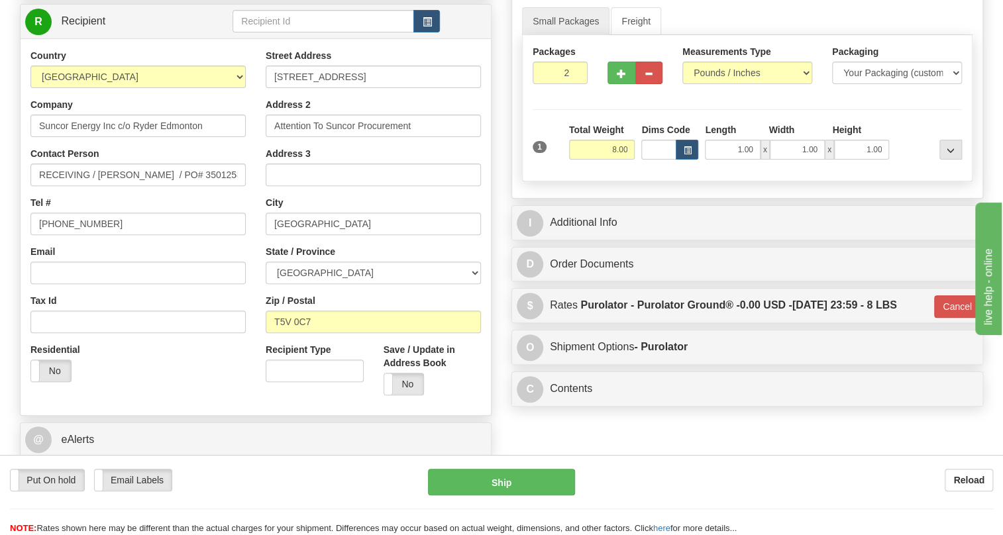
scroll to position [234, 0]
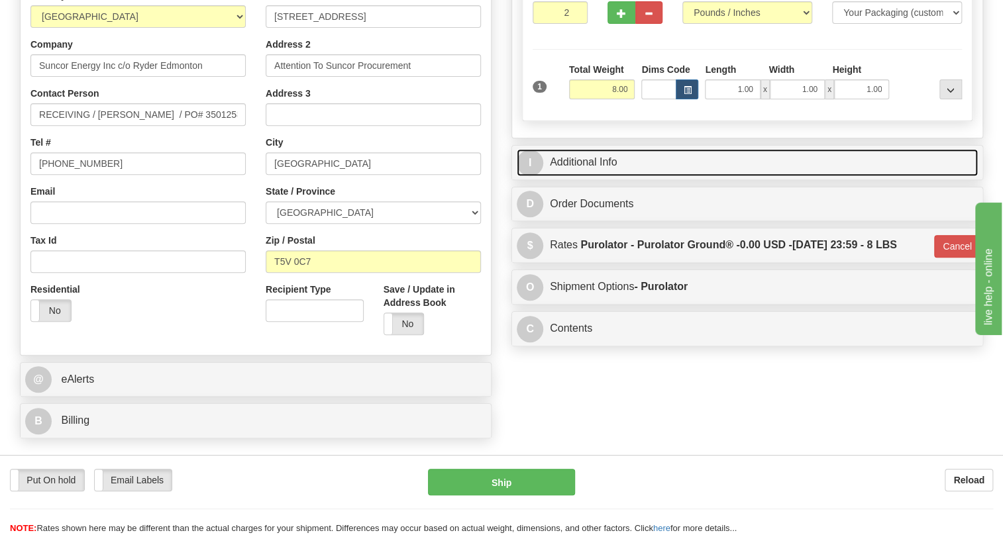
click at [594, 176] on link "I Additional Info" at bounding box center [747, 162] width 461 height 27
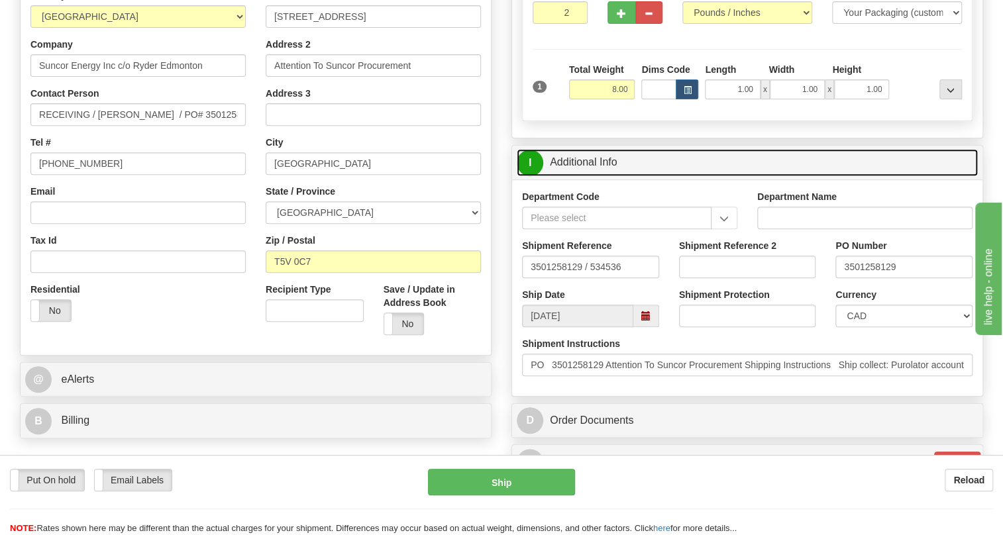
click at [594, 176] on link "I Additional Info" at bounding box center [747, 162] width 461 height 27
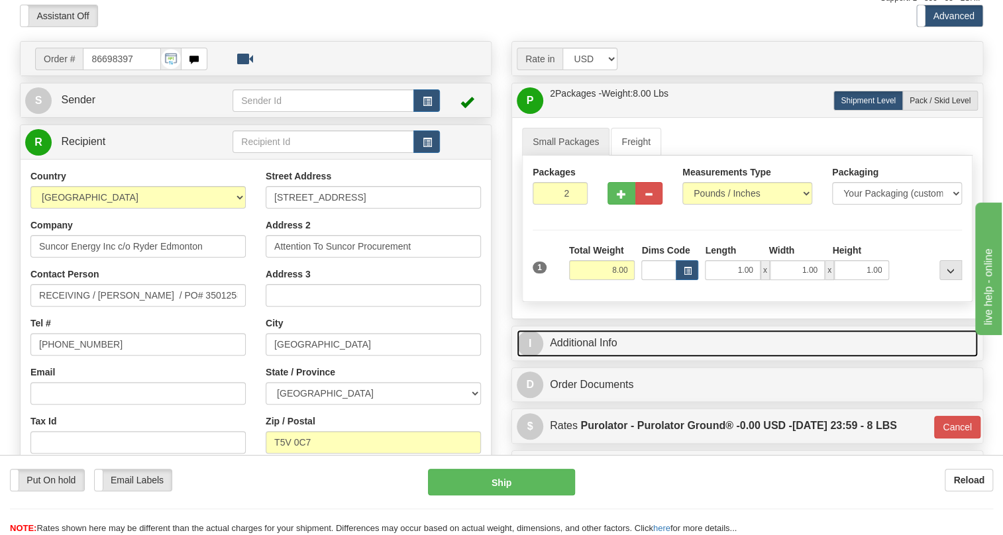
scroll to position [113, 0]
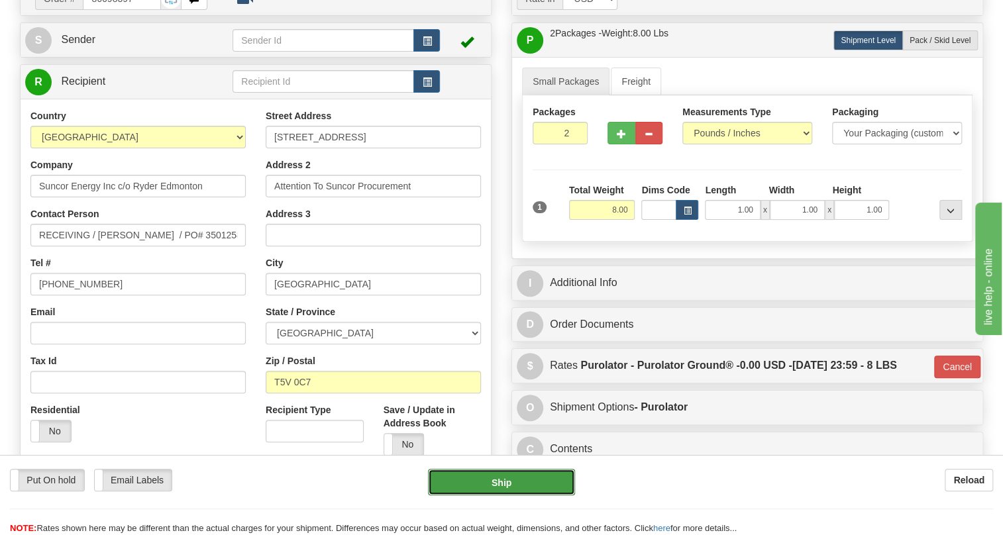
click at [510, 485] on button "Ship" at bounding box center [501, 482] width 147 height 27
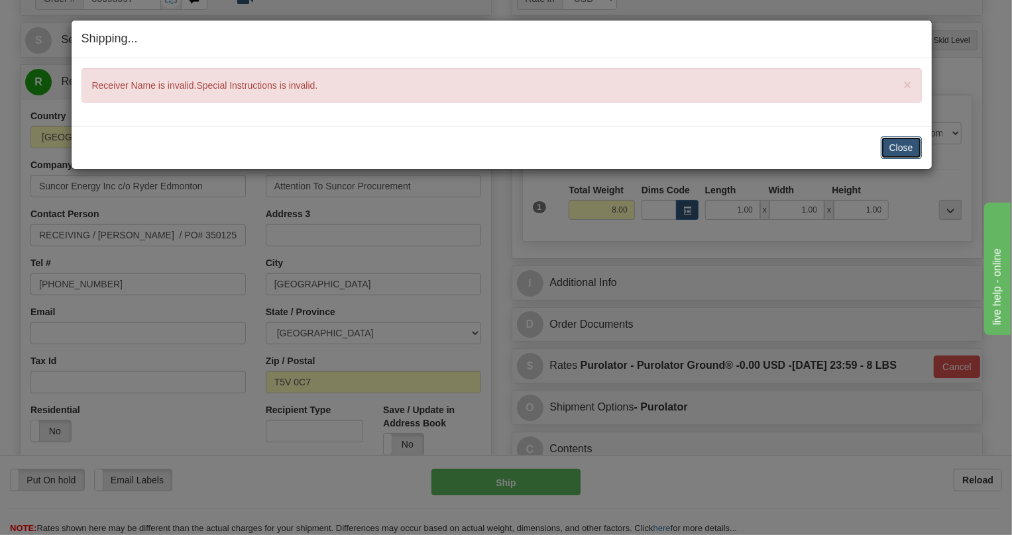
click at [893, 146] on button "Close" at bounding box center [901, 148] width 41 height 23
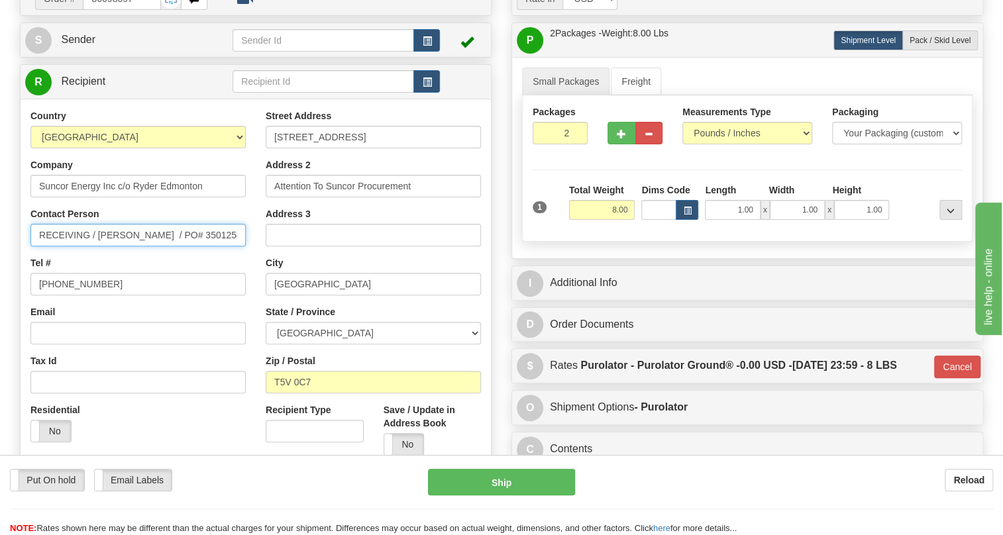
scroll to position [0, 4]
drag, startPoint x: 162, startPoint y: 265, endPoint x: 258, endPoint y: 265, distance: 96.1
click at [258, 265] on div "Country AFGHANISTAN ALAND ISLANDS ALBANIA ALGERIA AMERICAN SAMOA ANDORRA ANGOLA…" at bounding box center [256, 287] width 470 height 357
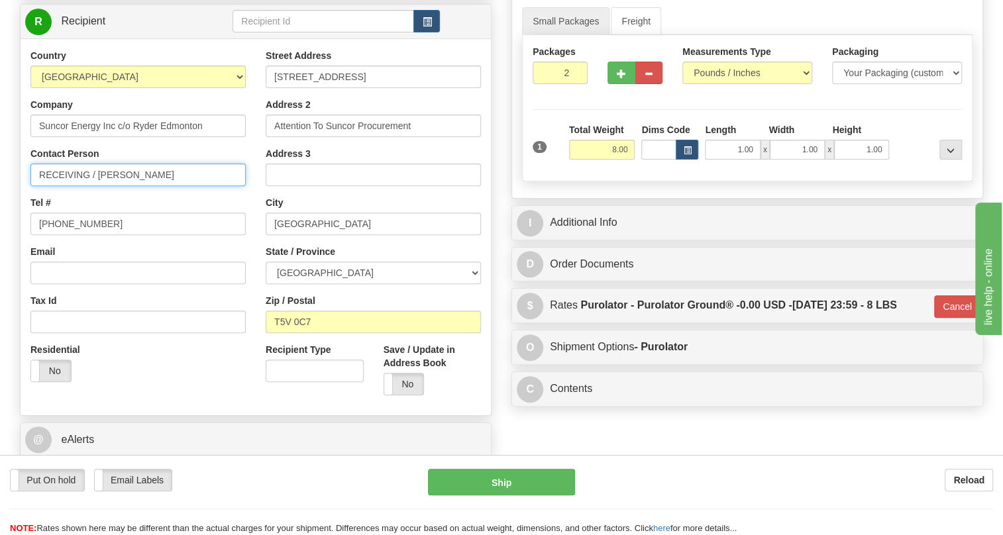
scroll to position [113, 0]
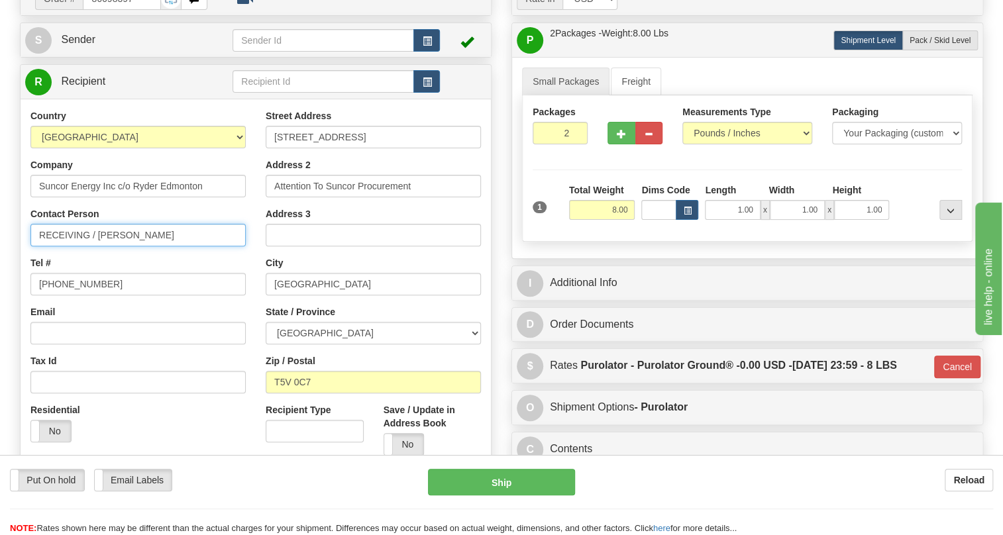
paste input "403-216-2150"
click at [161, 247] on input "RECEIVING / Dena Meighen 403-216-2150" at bounding box center [137, 235] width 215 height 23
drag, startPoint x: 228, startPoint y: 266, endPoint x: 166, endPoint y: 265, distance: 62.3
click at [166, 247] on input "RECEIVING / Dena Meighen / 403-216-2150" at bounding box center [137, 235] width 215 height 23
click at [166, 247] on input "RECEIVING / Dena Meighen /" at bounding box center [137, 235] width 215 height 23
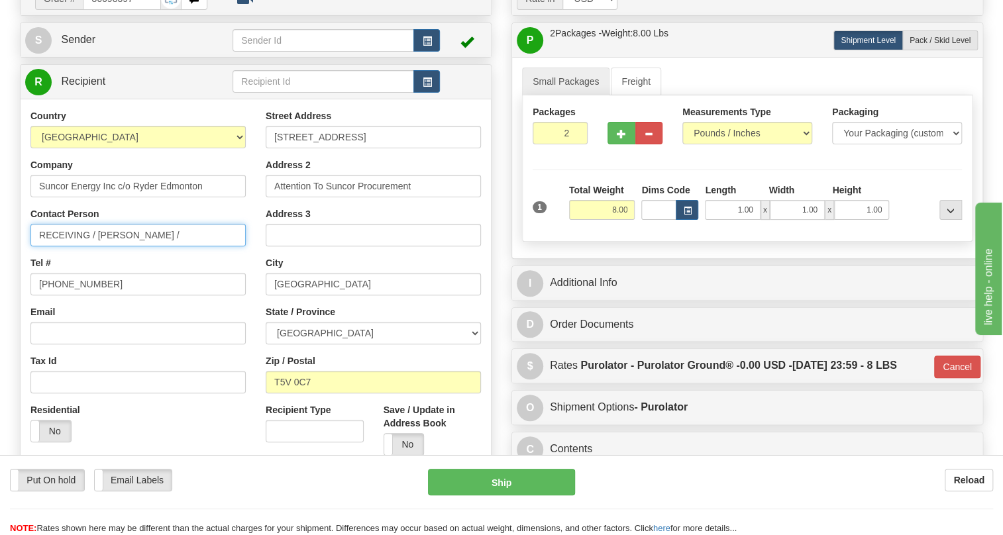
paste input "PO# 3501258129"
drag, startPoint x: 87, startPoint y: 263, endPoint x: 43, endPoint y: 266, distance: 44.5
click at [43, 247] on input "RECEIVING / Dena Meighen / PO# 3501258129" at bounding box center [137, 235] width 215 height 23
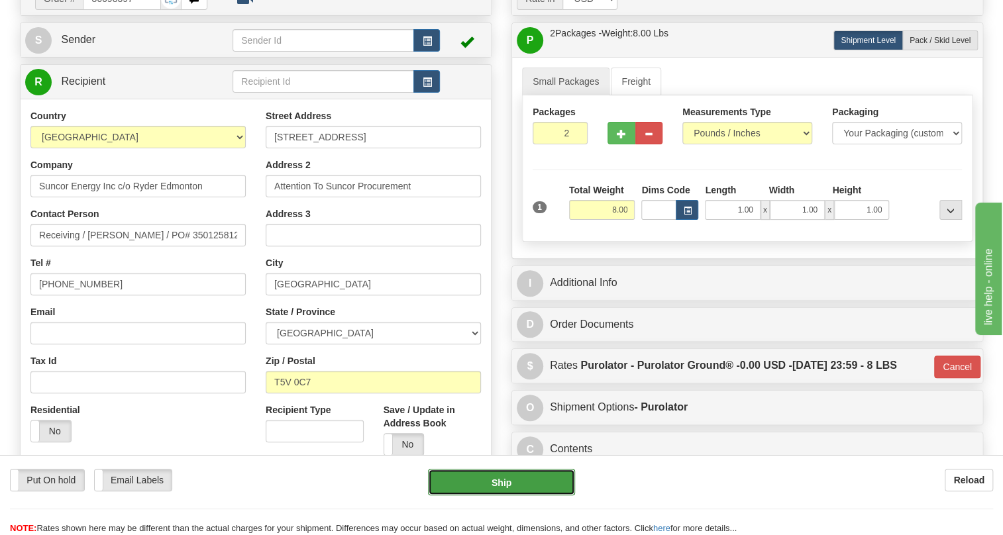
click at [502, 482] on button "Ship" at bounding box center [501, 482] width 147 height 27
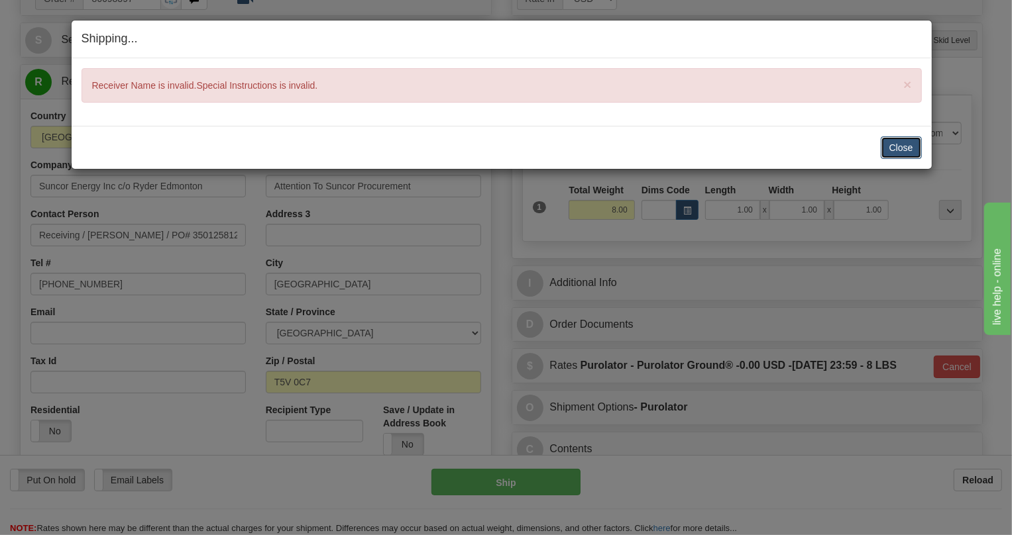
click at [903, 146] on button "Close" at bounding box center [901, 148] width 41 height 23
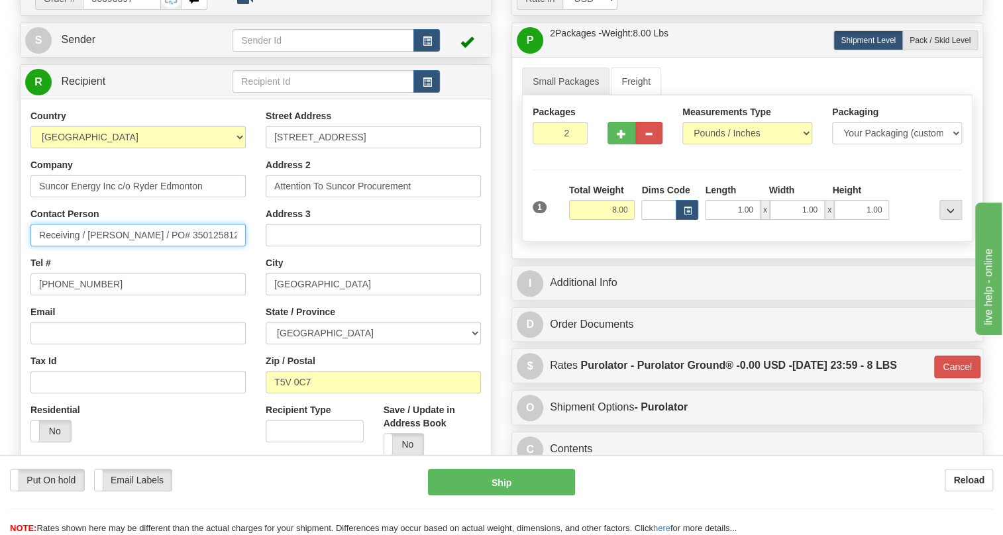
click at [89, 247] on input "Receiving / Dena Meighen / PO# 3501258129" at bounding box center [137, 235] width 215 height 23
drag, startPoint x: 181, startPoint y: 266, endPoint x: 106, endPoint y: 263, distance: 74.9
click at [106, 247] on input "Dena Meighen / PO# 3501258129" at bounding box center [137, 235] width 215 height 23
type input "Dena Meighen / RECEIVING"
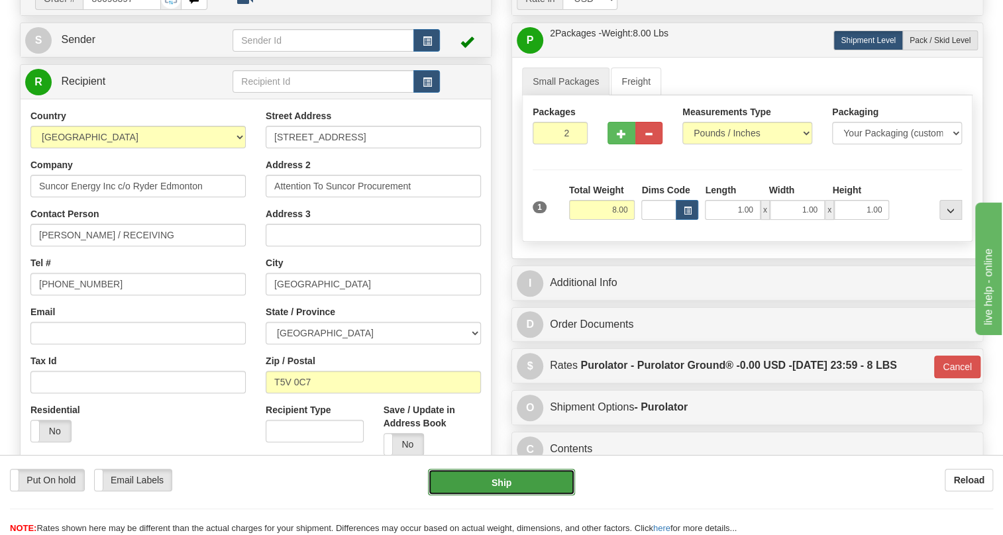
click at [506, 484] on button "Ship" at bounding box center [501, 482] width 147 height 27
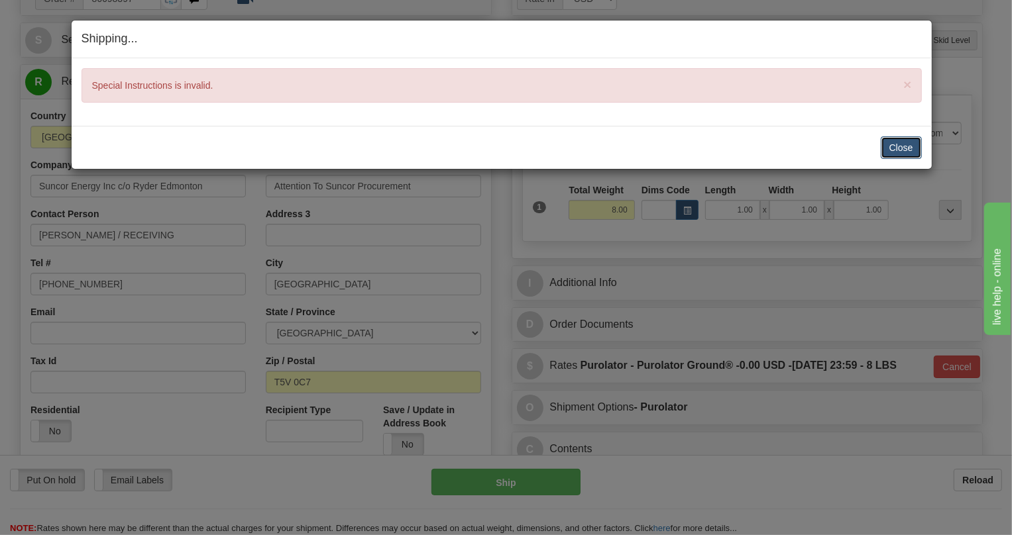
click at [896, 145] on button "Close" at bounding box center [901, 148] width 41 height 23
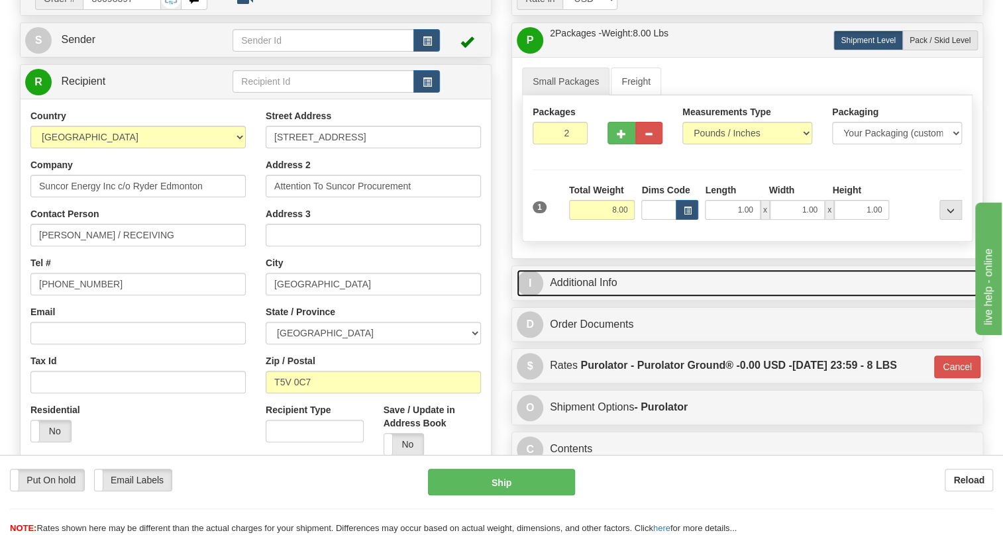
click at [577, 297] on link "I Additional Info" at bounding box center [747, 283] width 461 height 27
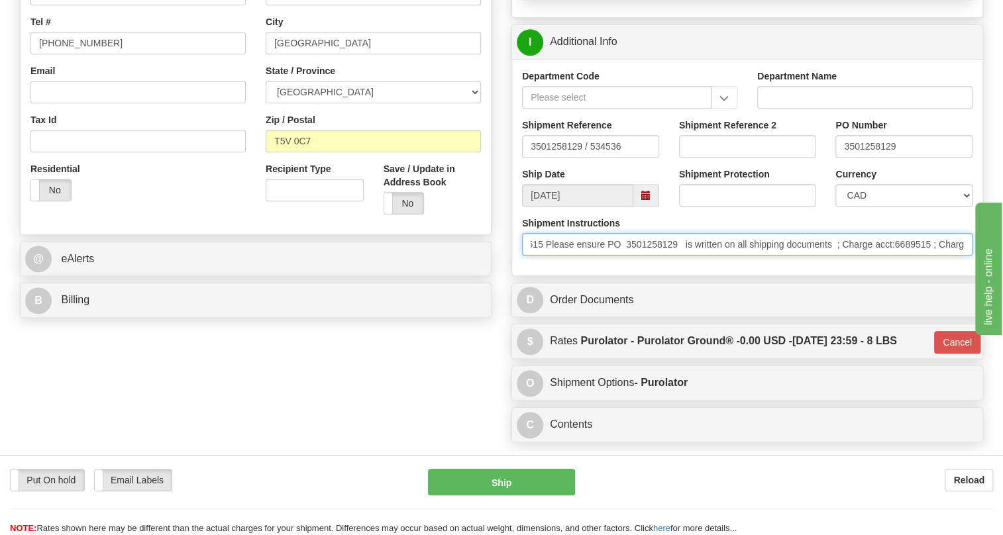
scroll to position [0, 540]
drag, startPoint x: 533, startPoint y: 279, endPoint x: 965, endPoint y: 276, distance: 432.7
click at [965, 256] on input "PO 3501258129 Attention To Suncor Procurement Shipping Instructions Ship collec…" at bounding box center [747, 244] width 451 height 23
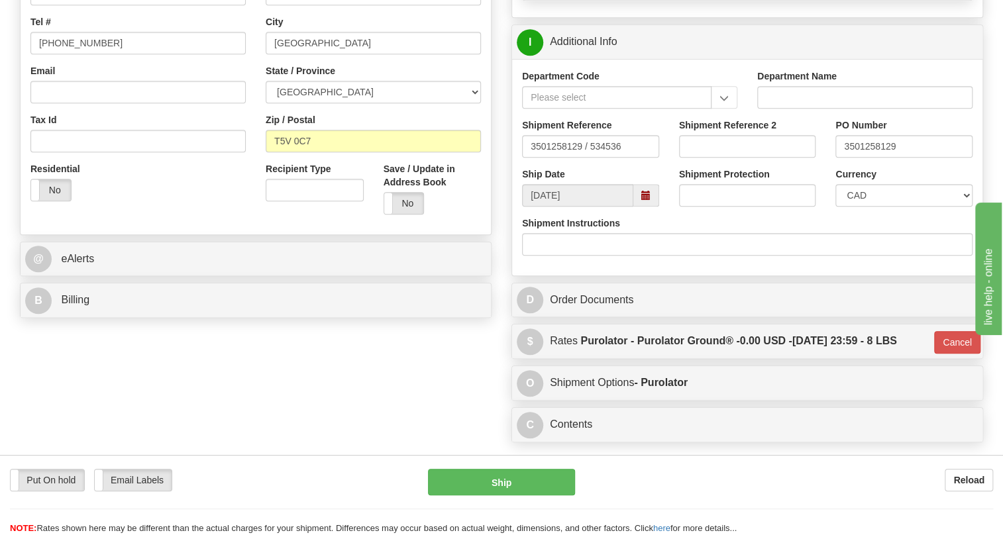
click at [524, 276] on div "Department Code Department Name Shipment Reference 3501258129 / 534536 Shipment…" at bounding box center [747, 167] width 470 height 217
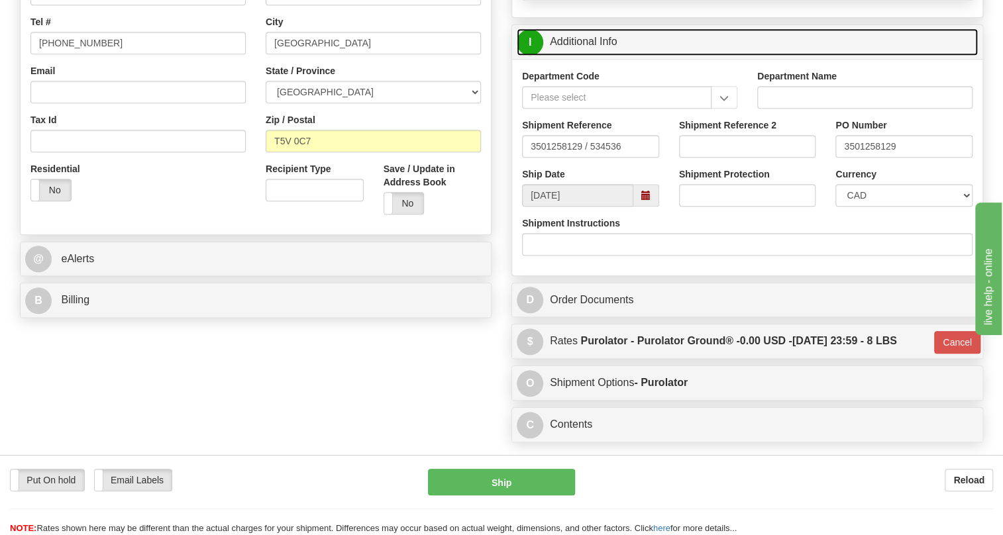
click at [594, 56] on link "I Additional Info" at bounding box center [747, 41] width 461 height 27
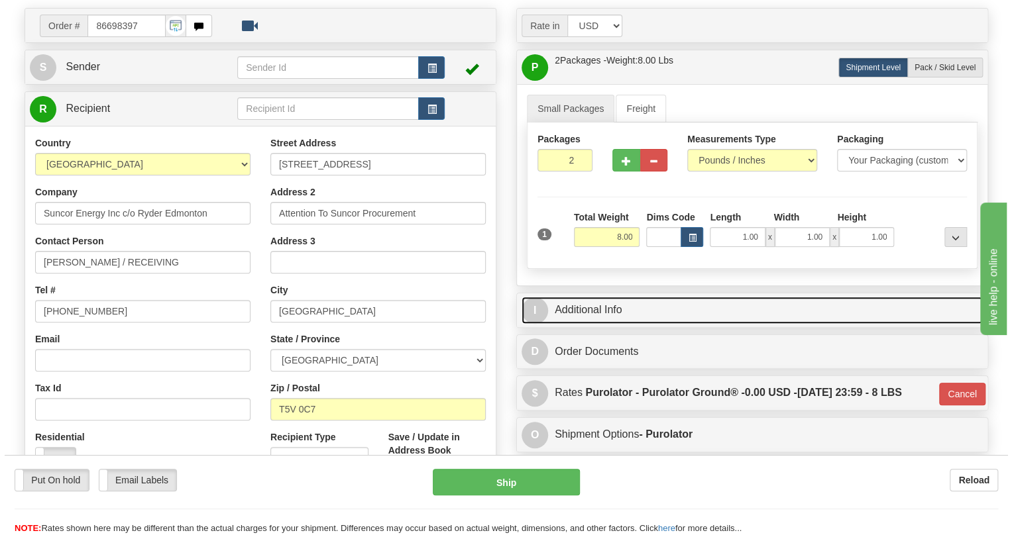
scroll to position [113, 0]
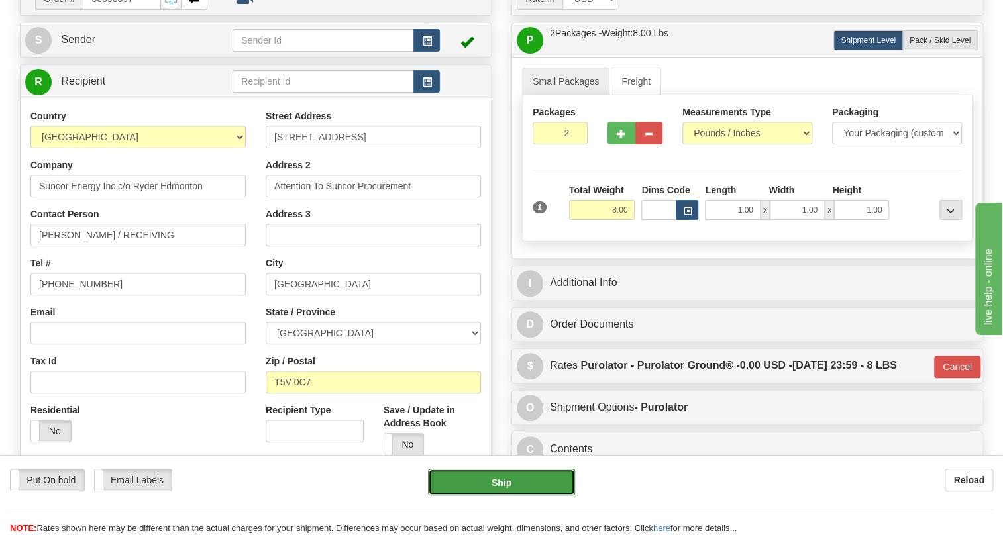
click at [500, 481] on button "Ship" at bounding box center [501, 482] width 147 height 27
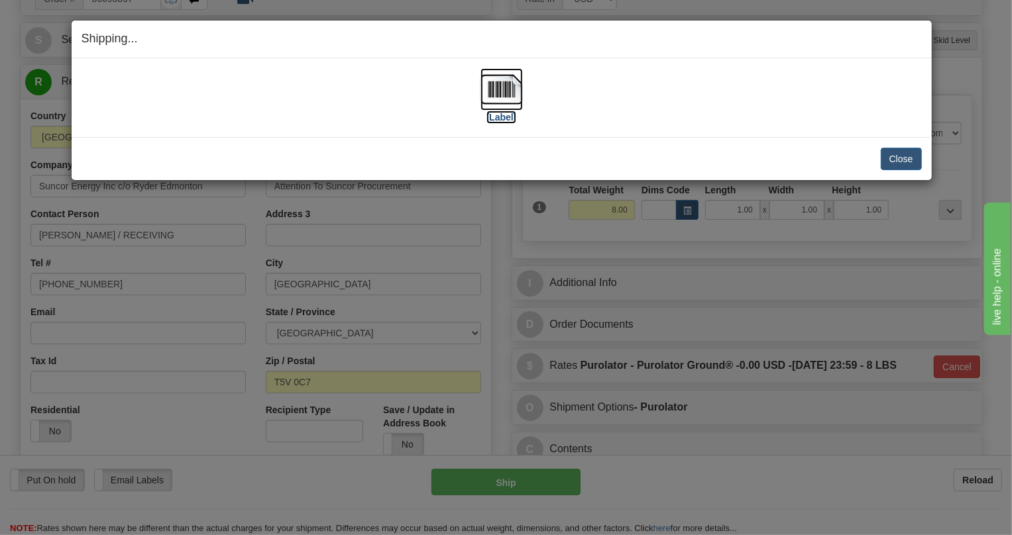
click at [497, 86] on img at bounding box center [501, 89] width 42 height 42
click at [903, 158] on button "Close" at bounding box center [901, 159] width 41 height 23
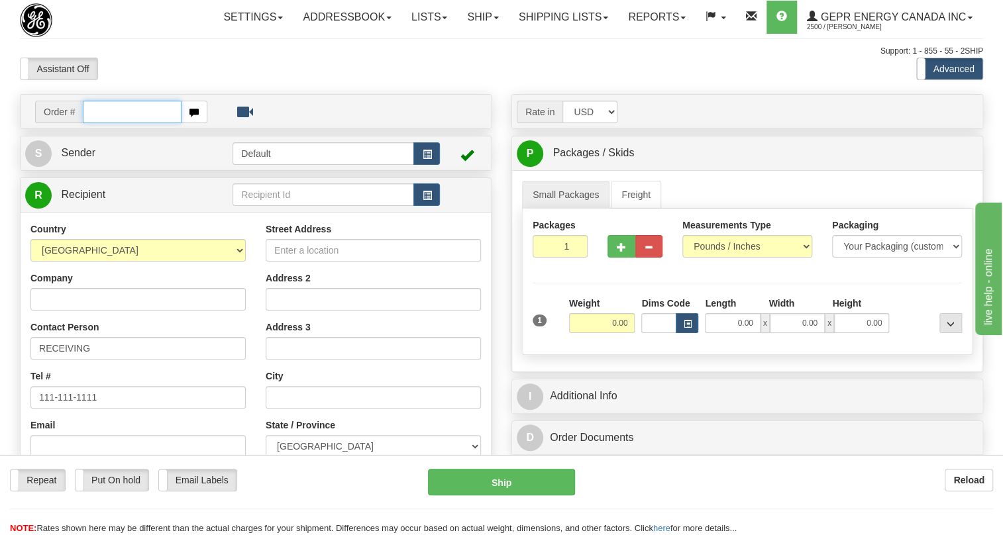
click at [99, 123] on input "text" at bounding box center [132, 112] width 99 height 23
paste input "0086698394"
click at [99, 123] on input "0086698394" at bounding box center [132, 112] width 99 height 23
type input "86698394"
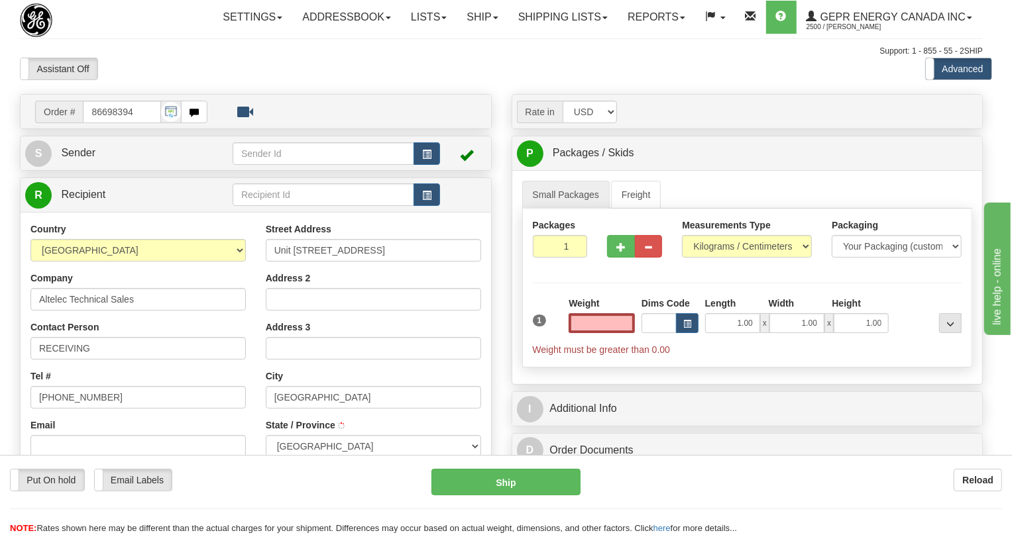
type input "[GEOGRAPHIC_DATA]"
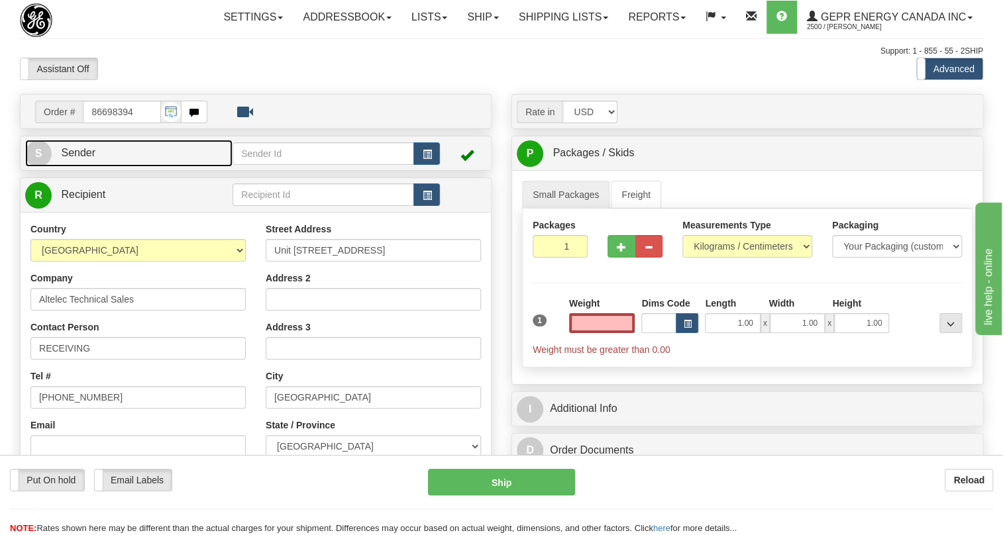
type input "0.00"
click at [80, 158] on span "Sender" at bounding box center [78, 152] width 34 height 11
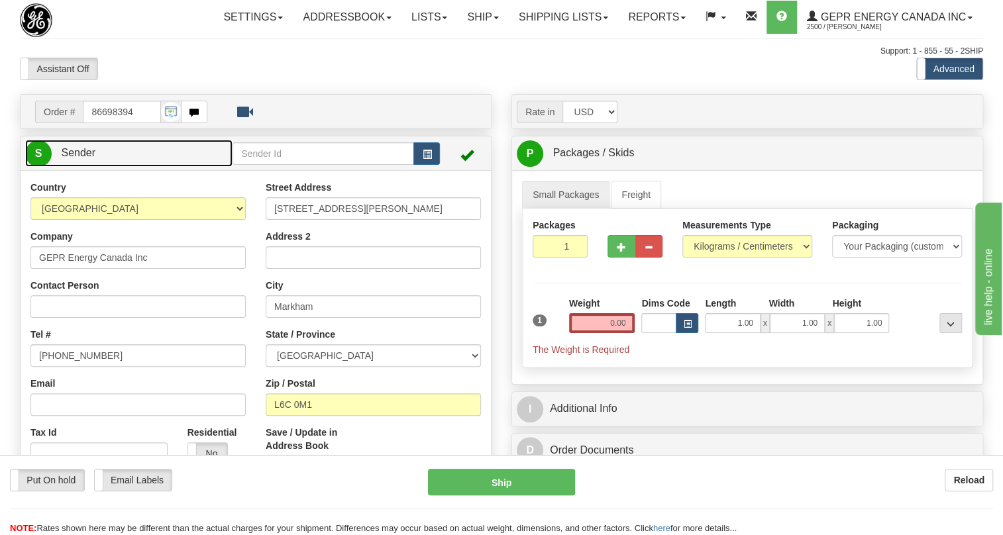
type input "MARKHAM"
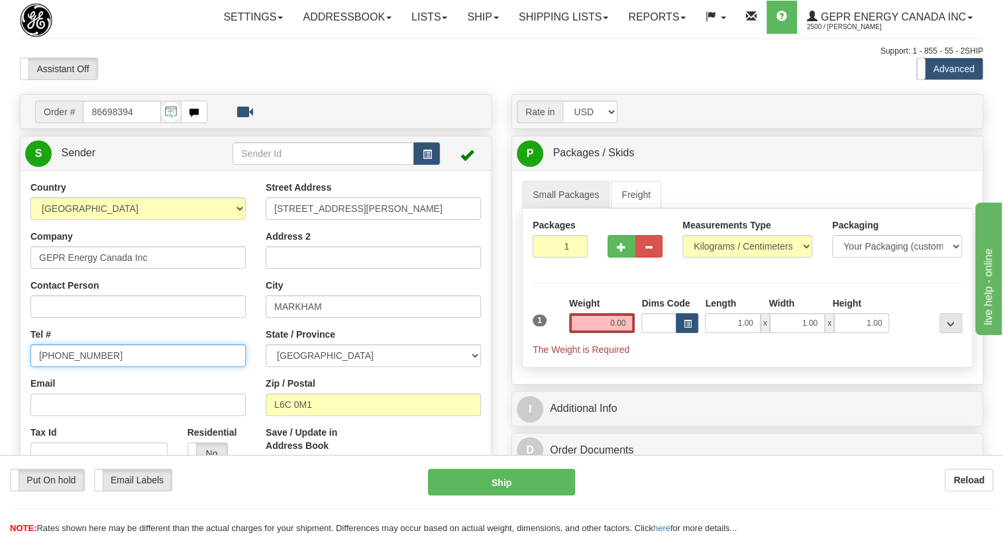
click at [74, 367] on input "[PHONE_NUMBER]" at bounding box center [137, 356] width 215 height 23
paste input "[PHONE_NUMBER]"
type input "[PHONE_NUMBER]"
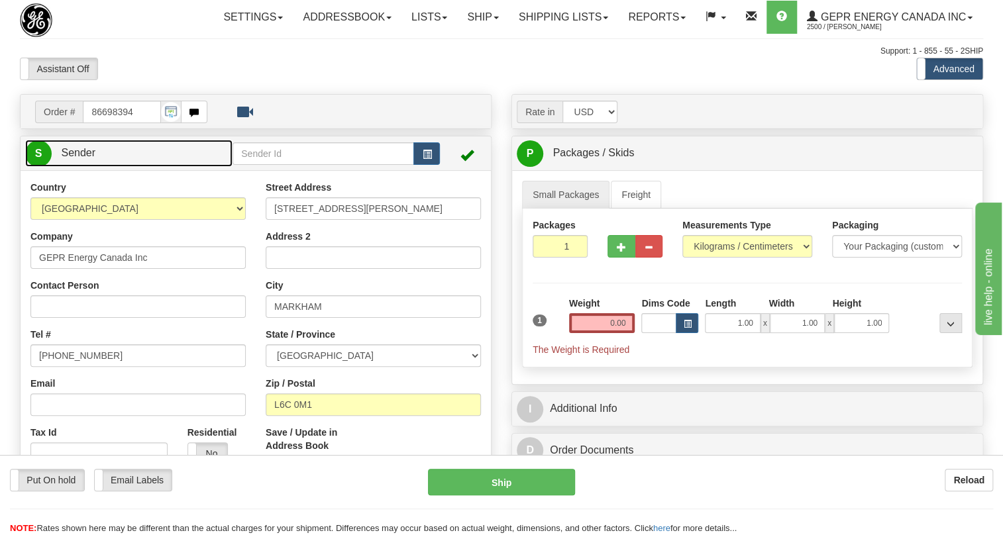
click at [80, 158] on span "Sender" at bounding box center [78, 152] width 34 height 11
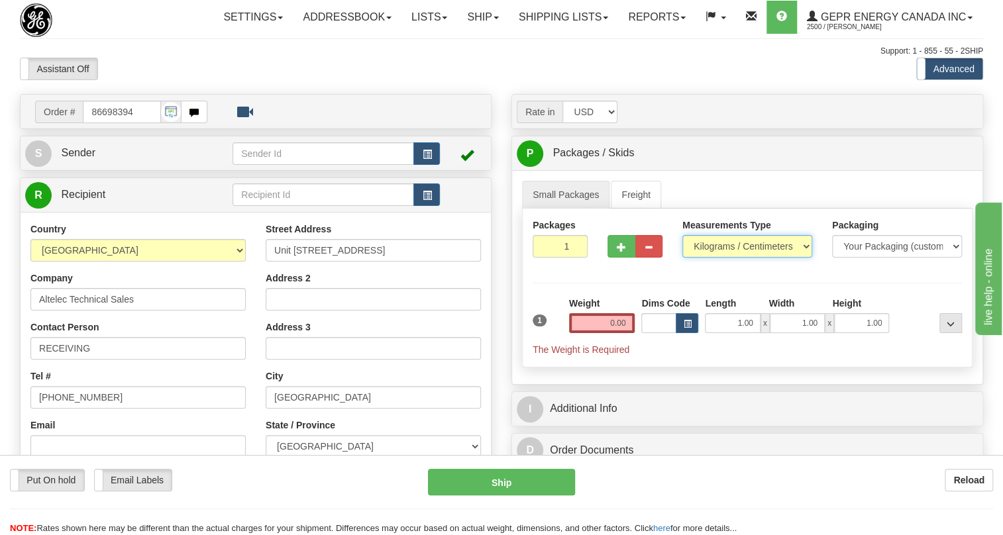
click at [723, 258] on select "Pounds / Inches Kilograms / Centimeters" at bounding box center [748, 246] width 130 height 23
select select "0"
click at [683, 258] on select "Pounds / Inches Kilograms / Centimeters" at bounding box center [748, 246] width 130 height 23
click at [604, 333] on input "0.00" at bounding box center [602, 323] width 66 height 20
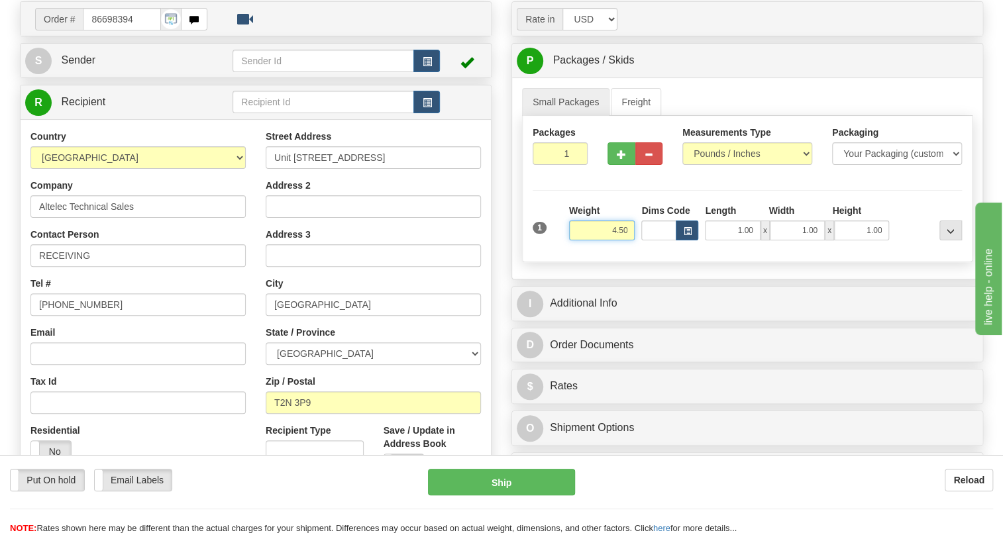
scroll to position [120, 0]
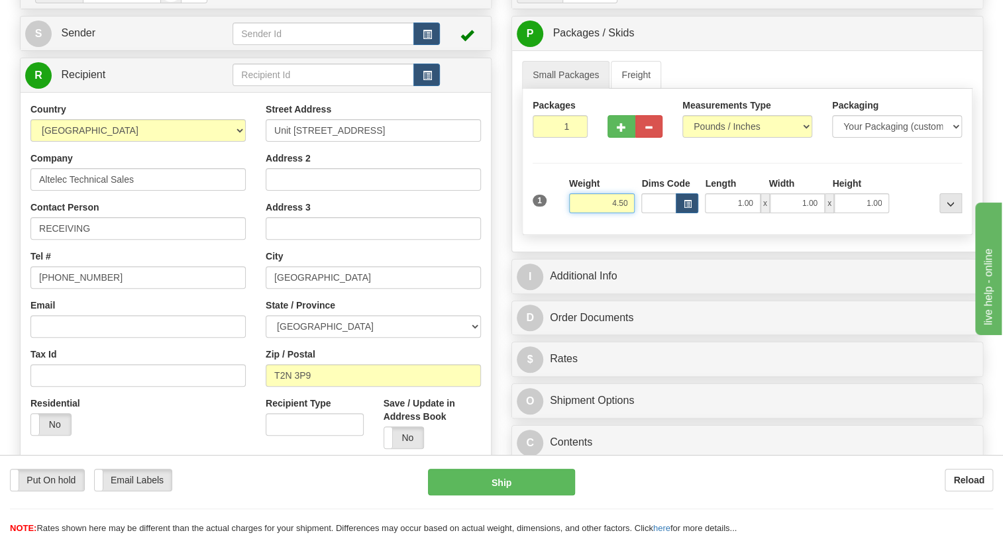
type input "4.50"
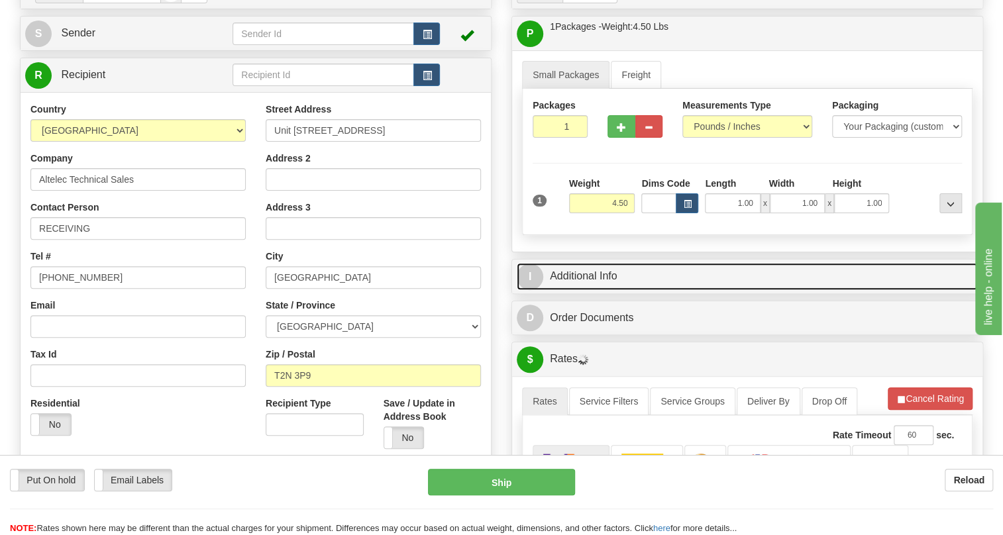
click at [597, 290] on link "I Additional Info" at bounding box center [747, 276] width 461 height 27
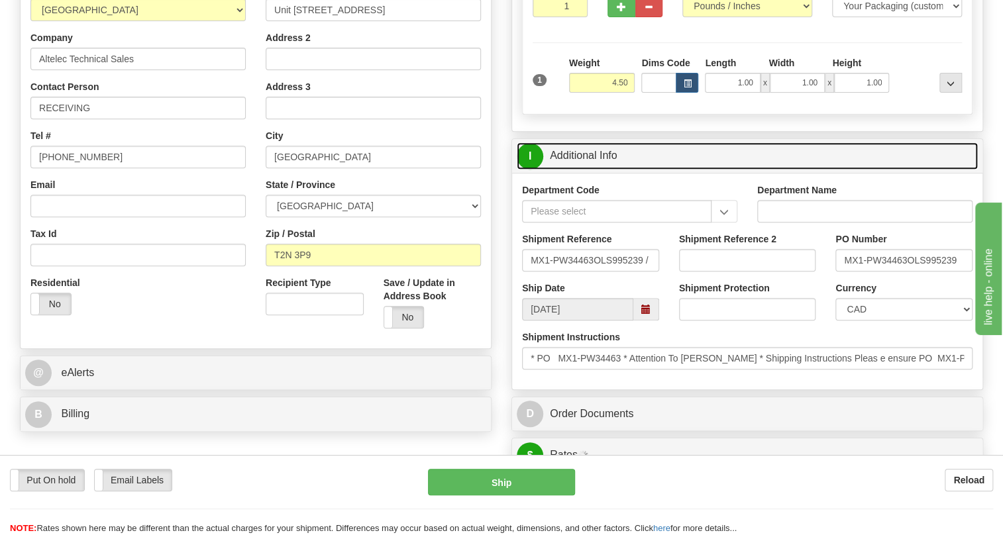
scroll to position [301, 0]
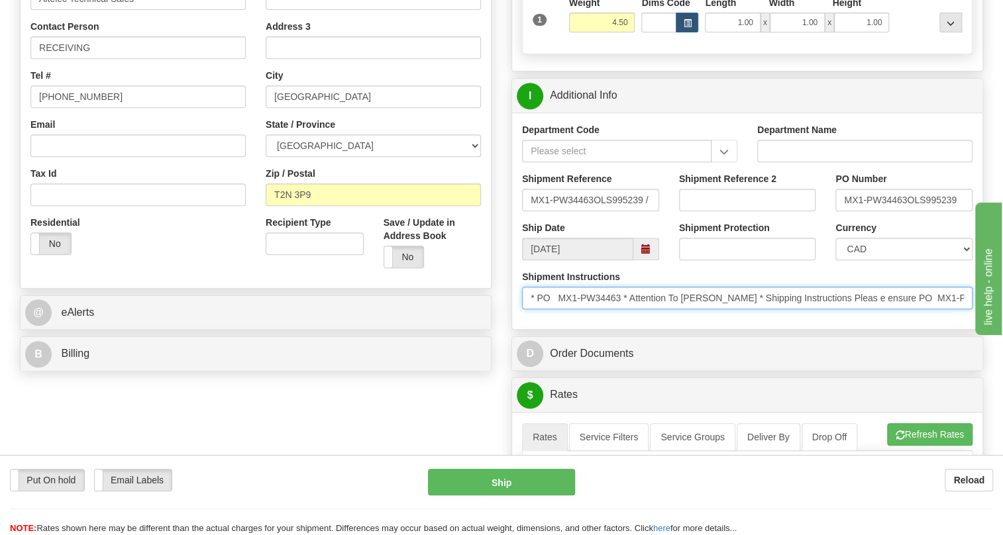
drag, startPoint x: 742, startPoint y: 327, endPoint x: 682, endPoint y: 331, distance: 60.4
click at [682, 309] on input "* PO MX1-PW34463 * Attention To Dena Meighen * Shipping Instructions Pleas e en…" at bounding box center [747, 298] width 451 height 23
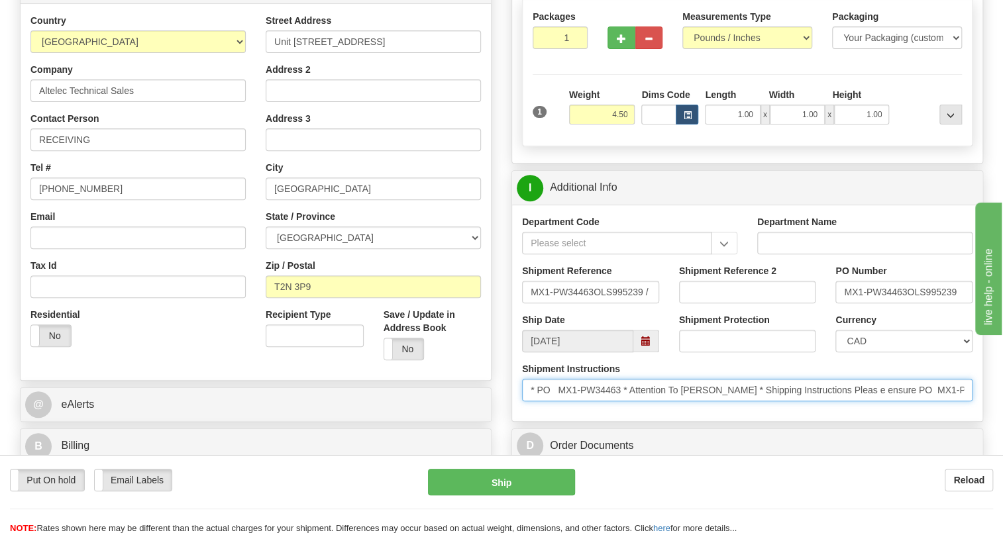
scroll to position [180, 0]
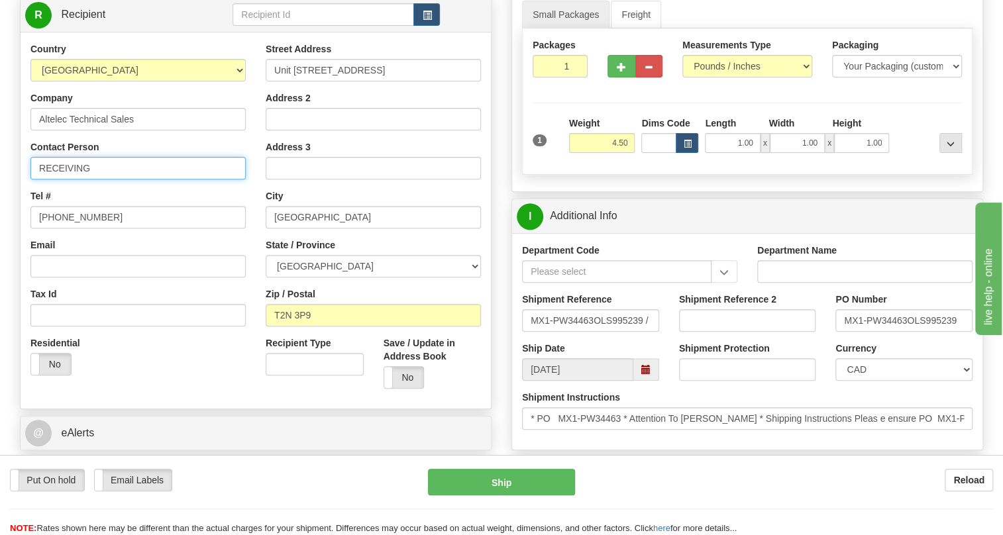
click at [40, 180] on input "RECEIVING" at bounding box center [137, 168] width 215 height 23
paste input "Dena Meighen"
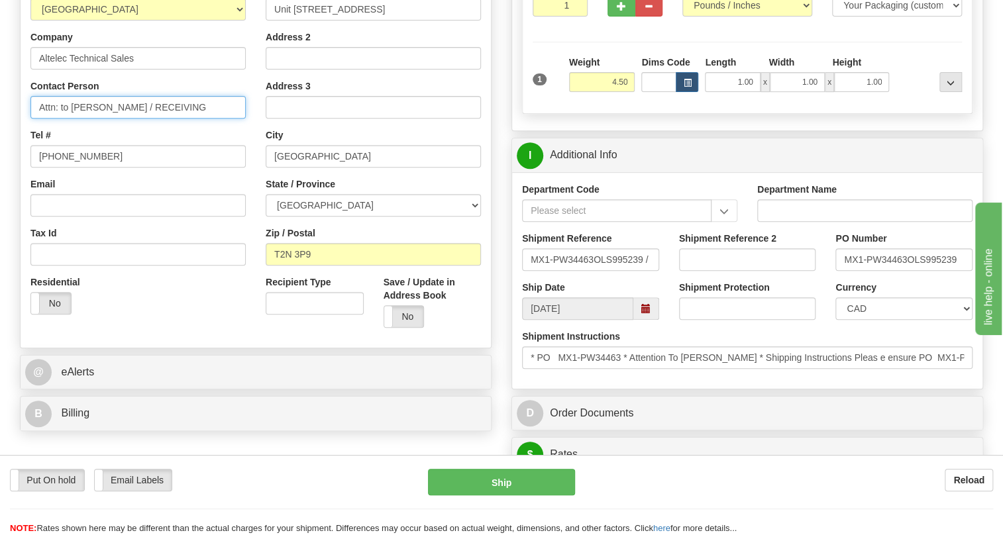
scroll to position [301, 0]
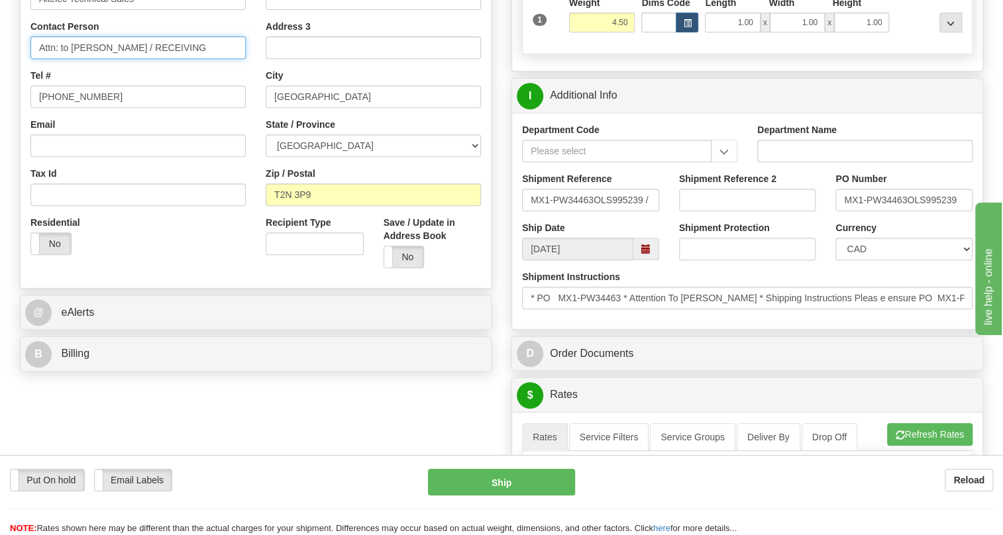
type input "Attn: to Dena Meighen / RECEIVING"
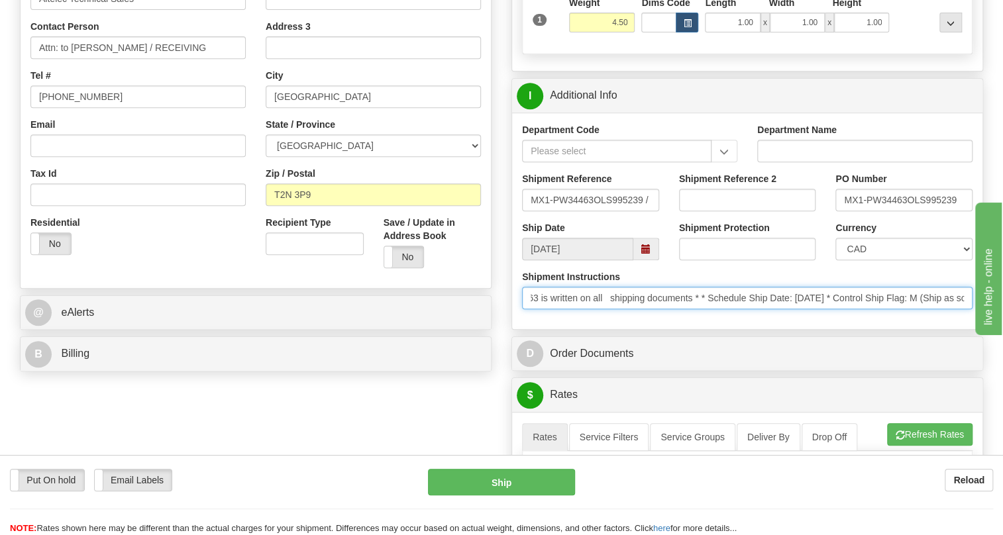
scroll to position [0, 639]
drag, startPoint x: 877, startPoint y: 329, endPoint x: 982, endPoint y: 339, distance: 105.9
click at [982, 330] on div "I Additional Info Department Code Department Name Shipment Reference MX1-PW3446…" at bounding box center [748, 204] width 472 height 252
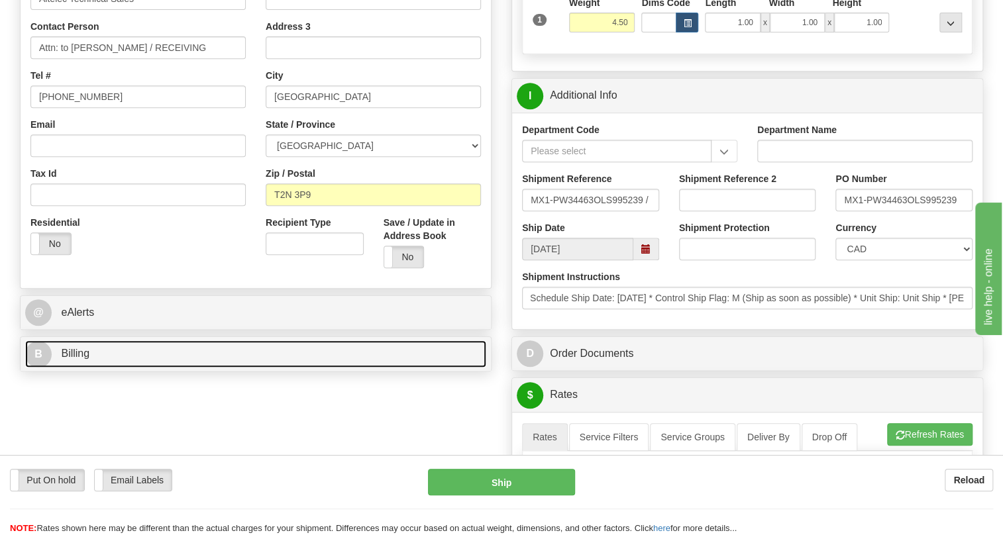
scroll to position [0, 0]
click at [72, 359] on span "Billing" at bounding box center [75, 353] width 28 height 11
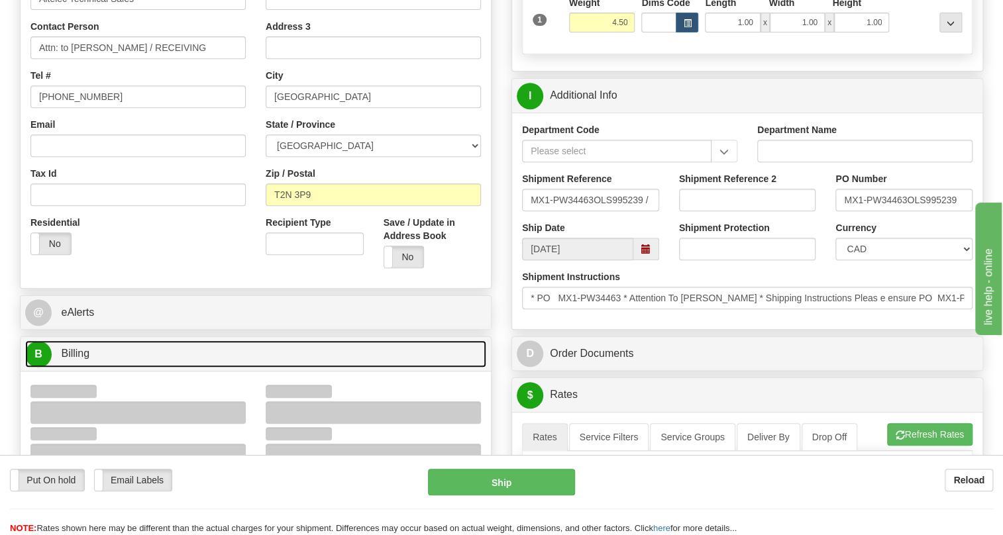
click at [72, 359] on span "Billing" at bounding box center [75, 353] width 28 height 11
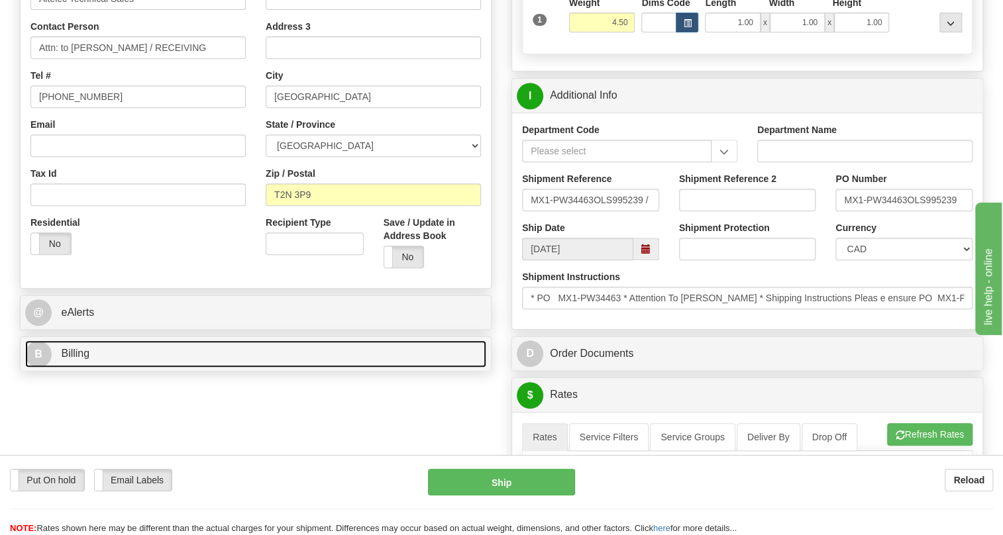
click at [72, 359] on span "Billing" at bounding box center [75, 353] width 28 height 11
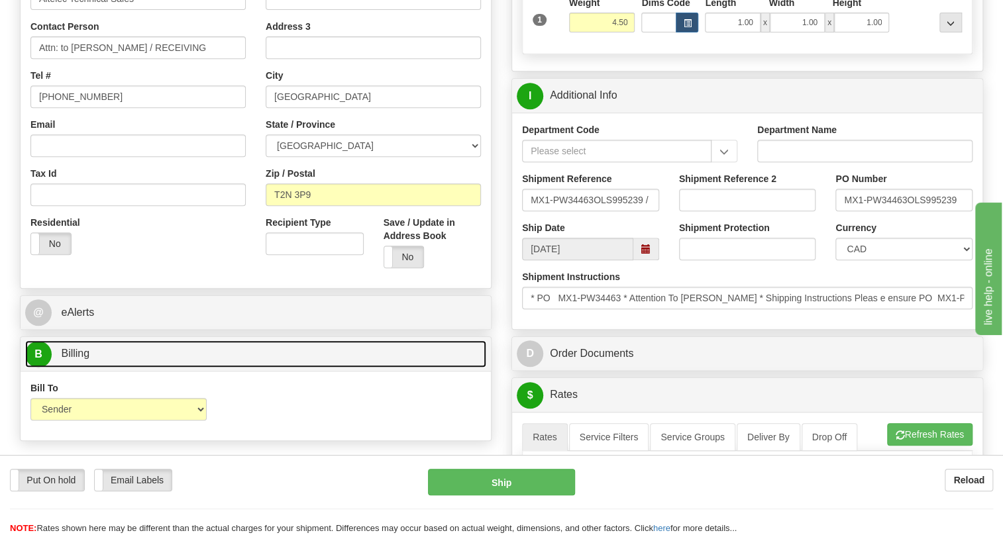
click at [72, 359] on span "Billing" at bounding box center [75, 353] width 28 height 11
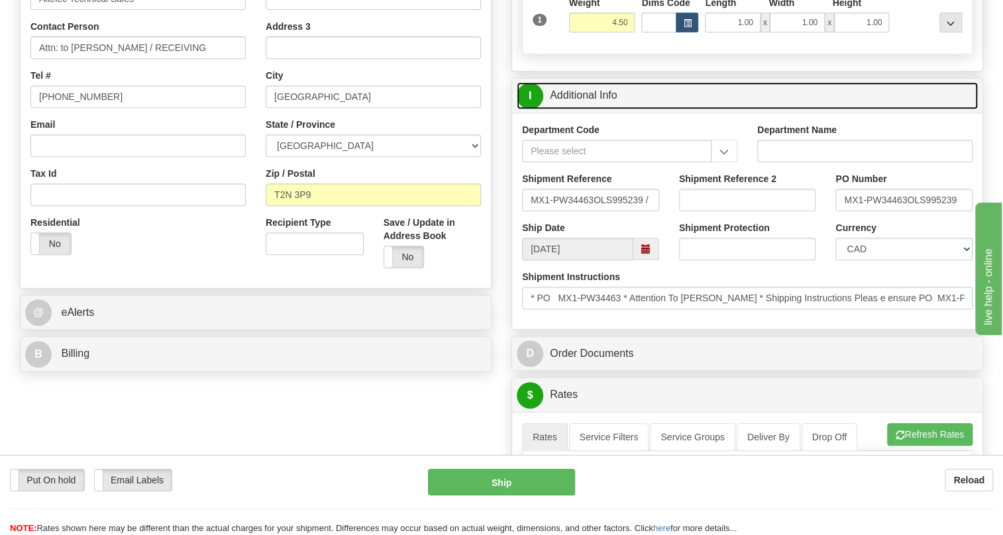
click at [596, 109] on link "I Additional Info" at bounding box center [747, 95] width 461 height 27
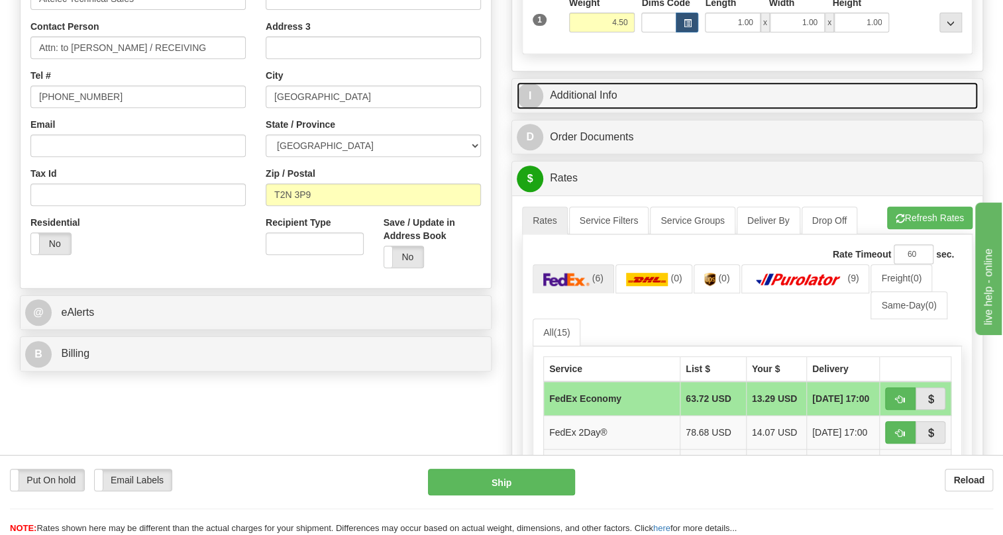
click at [589, 109] on link "I Additional Info" at bounding box center [747, 95] width 461 height 27
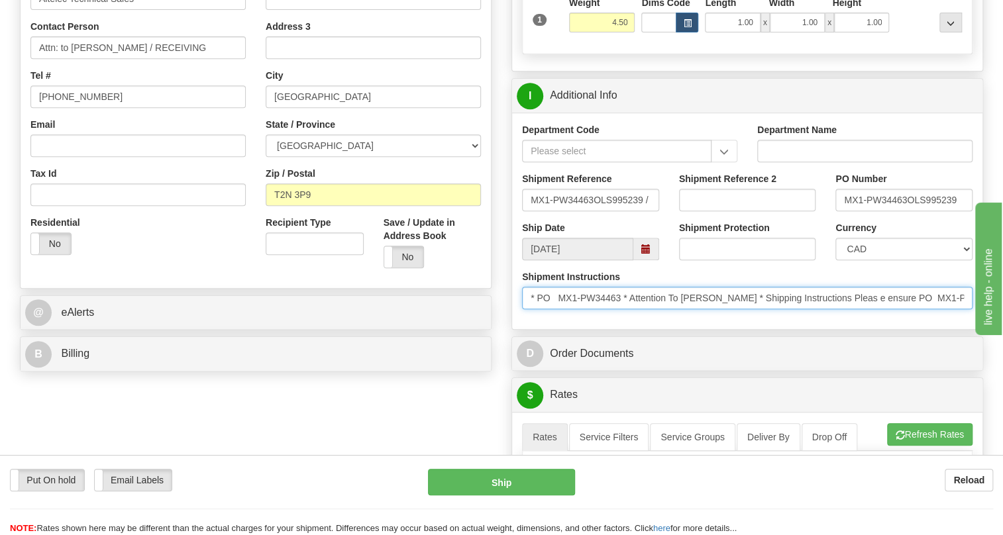
click at [858, 309] on input "* PO MX1-PW34463 * Attention To Dena Meighen * Shipping Instructions Pleas e en…" at bounding box center [747, 298] width 451 height 23
drag, startPoint x: 842, startPoint y: 327, endPoint x: 893, endPoint y: 328, distance: 51.7
click at [894, 309] on input "* PO MX1-PW34463 * Attention To Dena Meighen * Shipping Instructions Pleas e en…" at bounding box center [747, 298] width 451 height 23
click at [840, 309] on input "* PO MX1-PW34463 * Attention To Dena Meighen * Shipping Instructions Pleas e en…" at bounding box center [747, 298] width 451 height 23
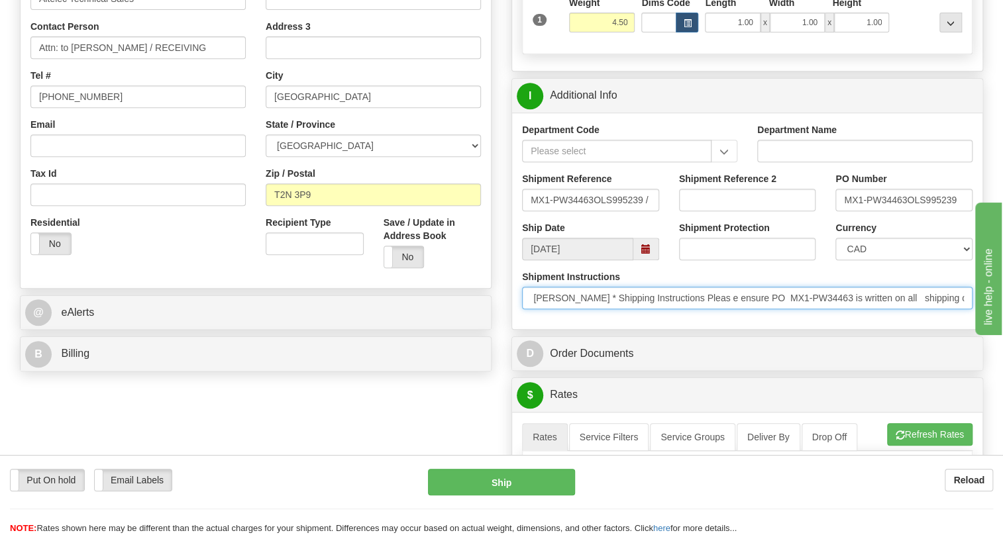
drag, startPoint x: 840, startPoint y: 327, endPoint x: 756, endPoint y: 329, distance: 83.5
click at [756, 309] on input "* PO MX1-PW34463 * Attention To Dena Meighen * Shipping Instructions Pleas e en…" at bounding box center [747, 298] width 451 height 23
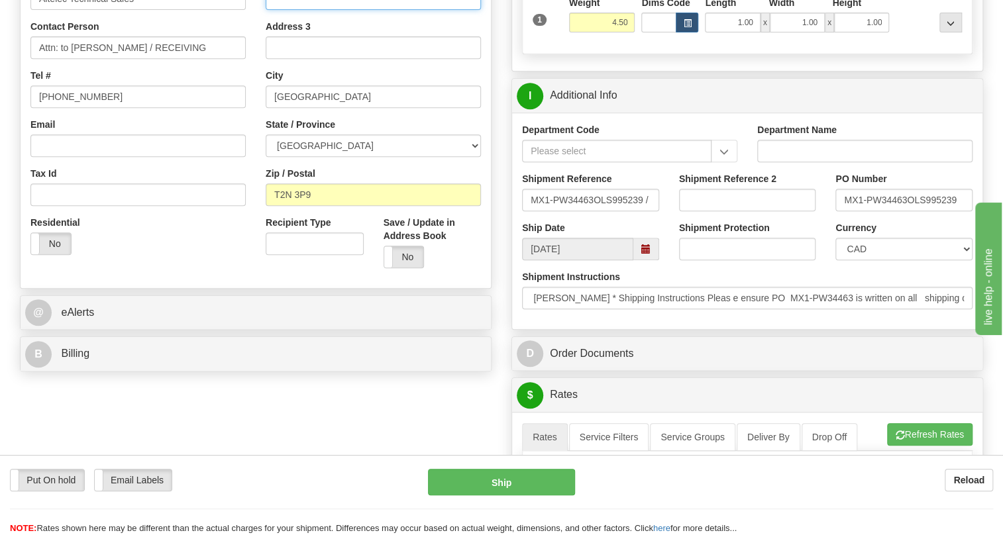
scroll to position [0, 0]
paste input "PO MX1-PW34463"
type input "PO# MX1-PW34463"
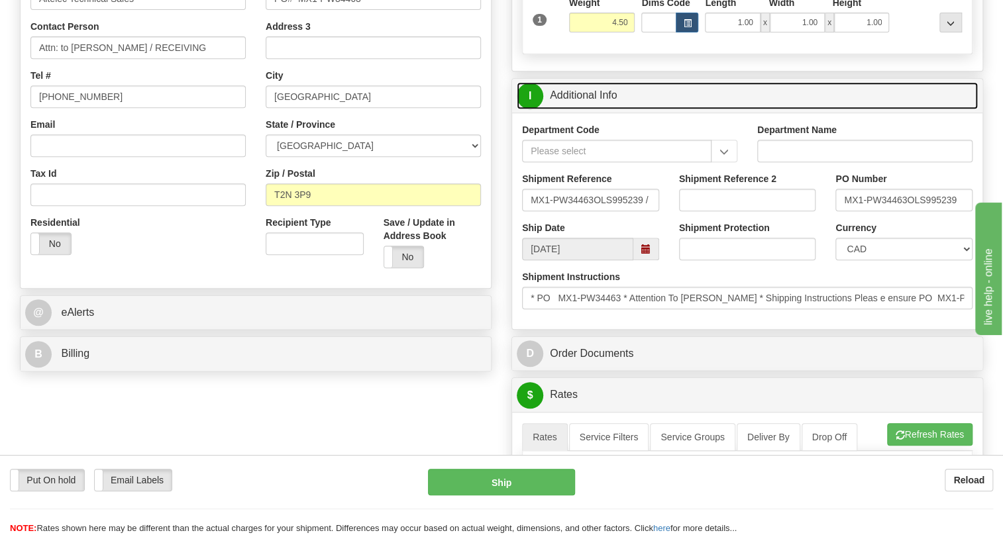
click at [588, 109] on link "I Additional Info" at bounding box center [747, 95] width 461 height 27
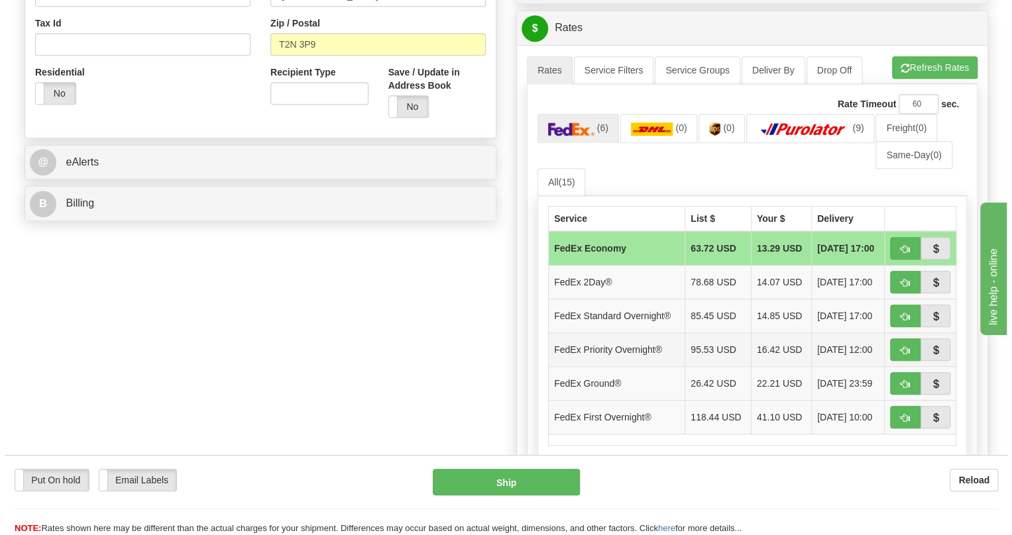
scroll to position [482, 0]
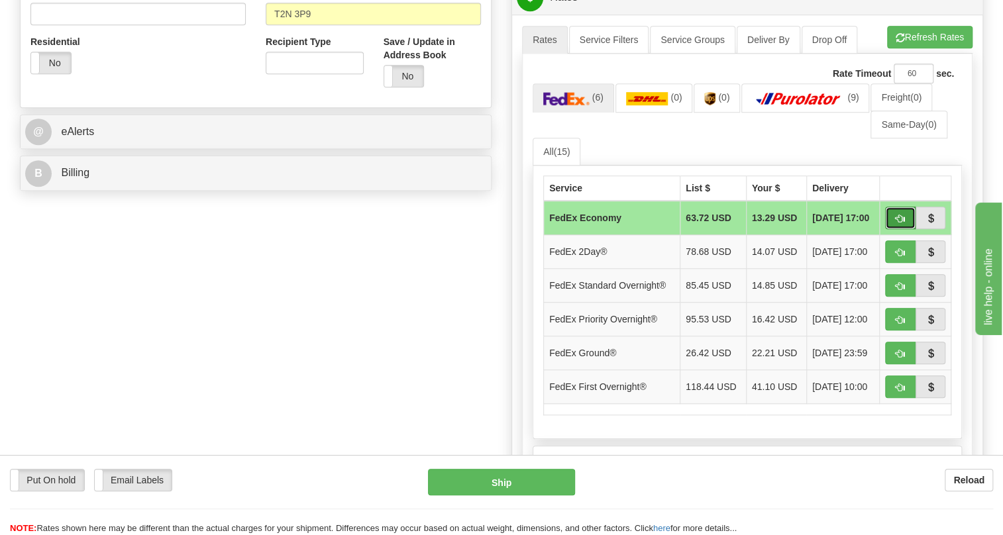
click at [899, 223] on span "button" at bounding box center [900, 219] width 9 height 9
type input "20"
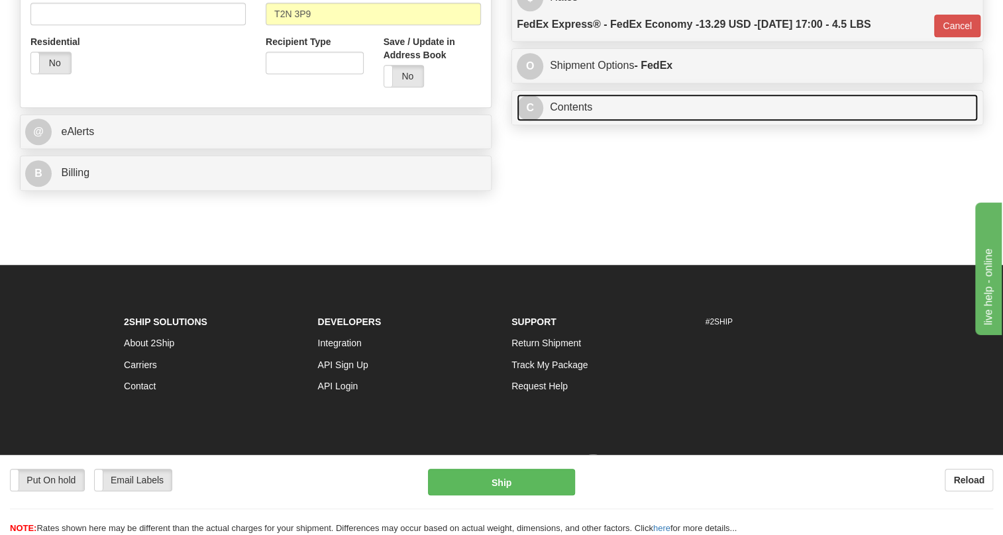
click at [574, 121] on link "C Contents" at bounding box center [747, 107] width 461 height 27
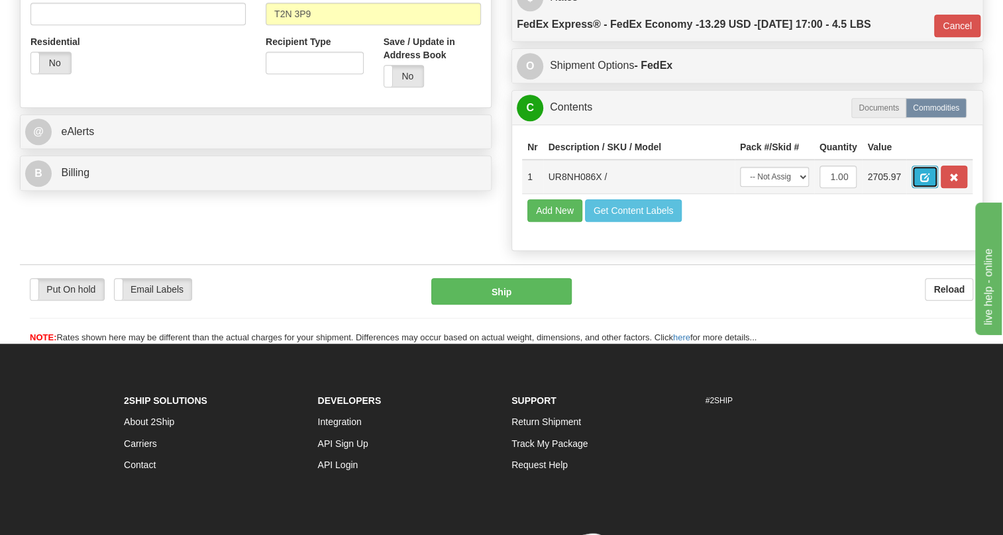
click at [930, 188] on button "button" at bounding box center [925, 177] width 27 height 23
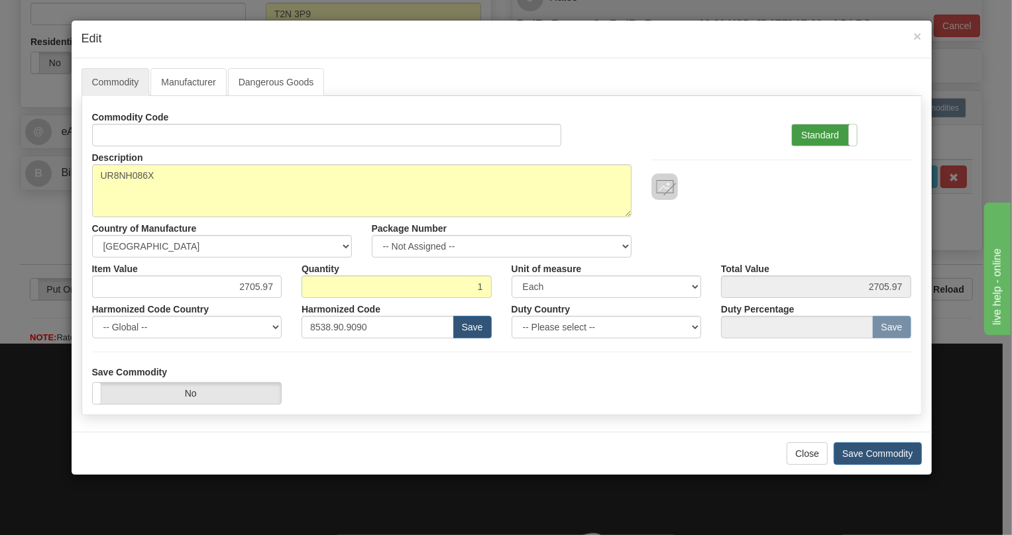
click at [806, 133] on label "Standard" at bounding box center [824, 135] width 65 height 21
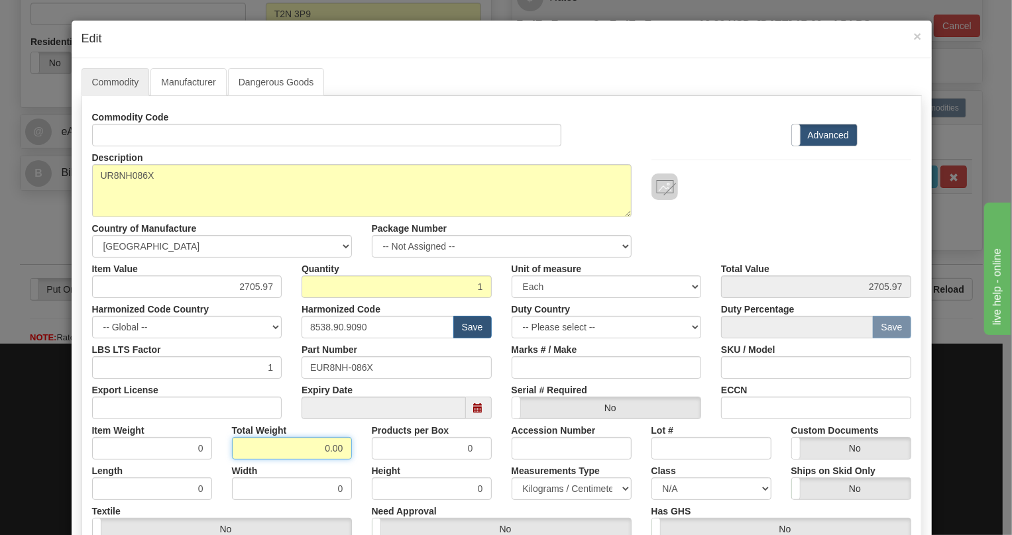
click at [315, 447] on input "0.00" at bounding box center [292, 448] width 120 height 23
type input "1.00"
type input "1.0000"
click at [549, 488] on select "Pounds / Inches Kilograms / Centimeters" at bounding box center [572, 489] width 120 height 23
select select "0"
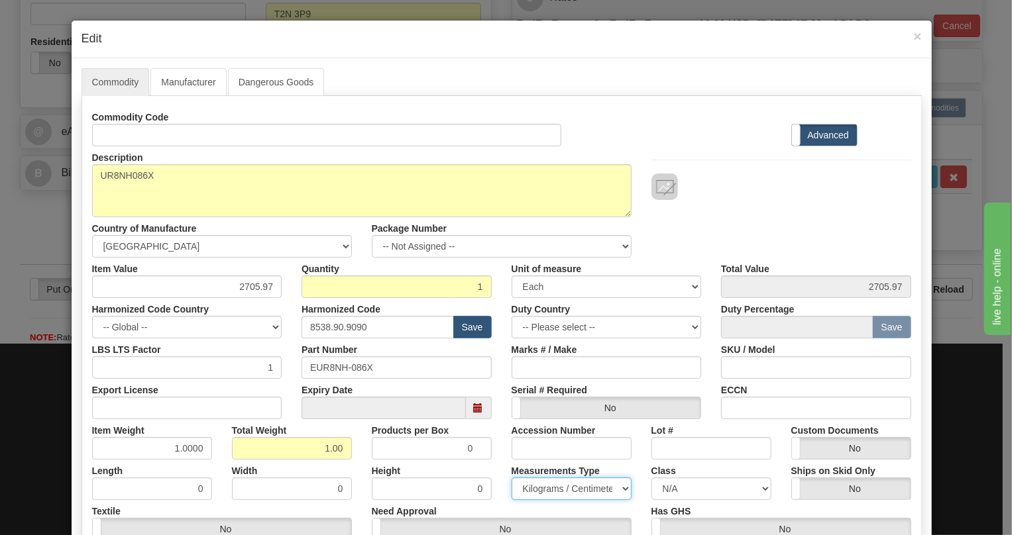
click at [512, 478] on select "Pounds / Inches Kilograms / Centimeters" at bounding box center [572, 489] width 120 height 23
click at [496, 473] on div "Height 0" at bounding box center [432, 480] width 140 height 40
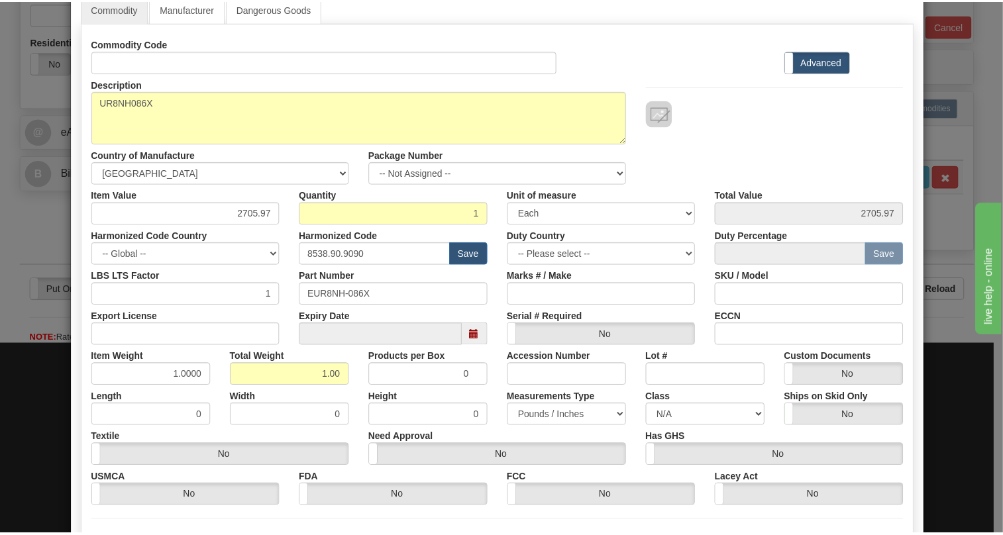
scroll to position [201, 0]
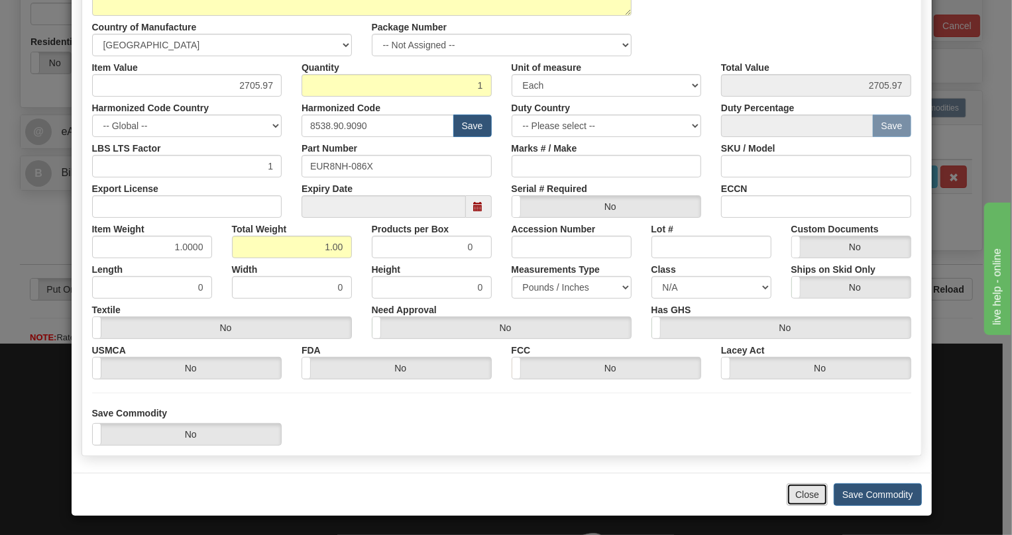
click at [805, 495] on button "Close" at bounding box center [807, 495] width 41 height 23
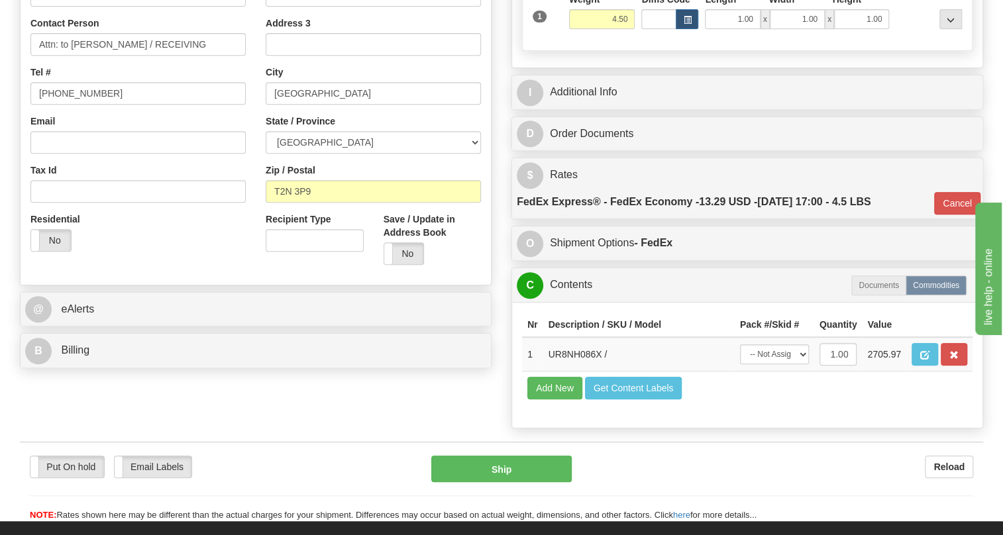
scroll to position [301, 0]
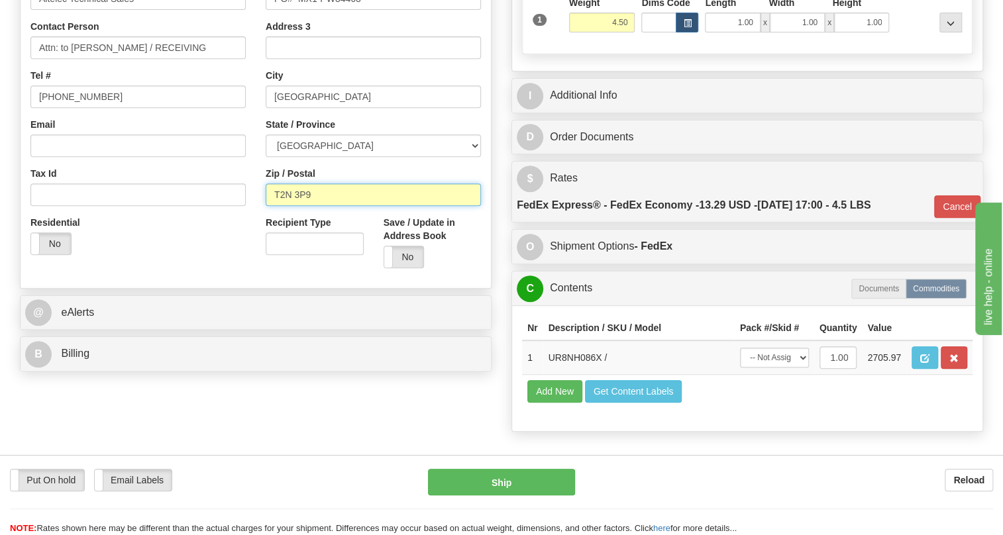
drag, startPoint x: 311, startPoint y: 221, endPoint x: 258, endPoint y: 225, distance: 52.6
click at [258, 225] on div "Street Address Unit 102 1400 Kensington RD NW Address 2 PO# MX1-PW34463 Address…" at bounding box center [373, 100] width 235 height 357
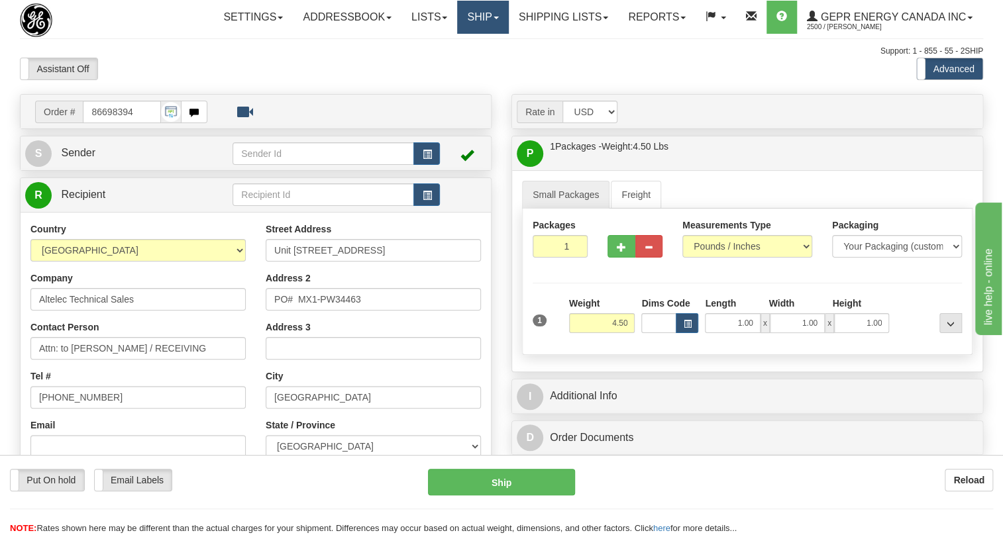
click at [496, 15] on link "Ship" at bounding box center [482, 17] width 51 height 33
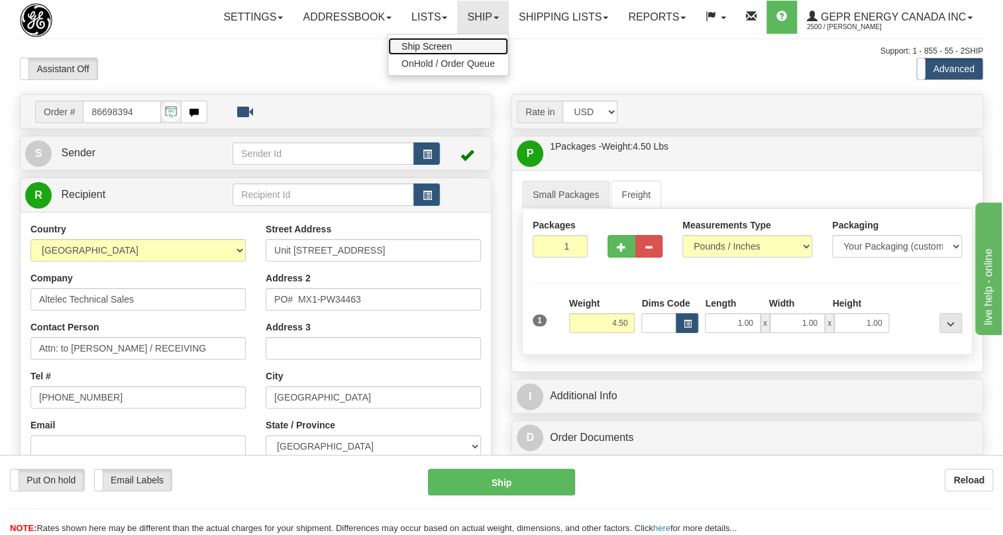
click at [426, 46] on span "Ship Screen" at bounding box center [427, 46] width 50 height 11
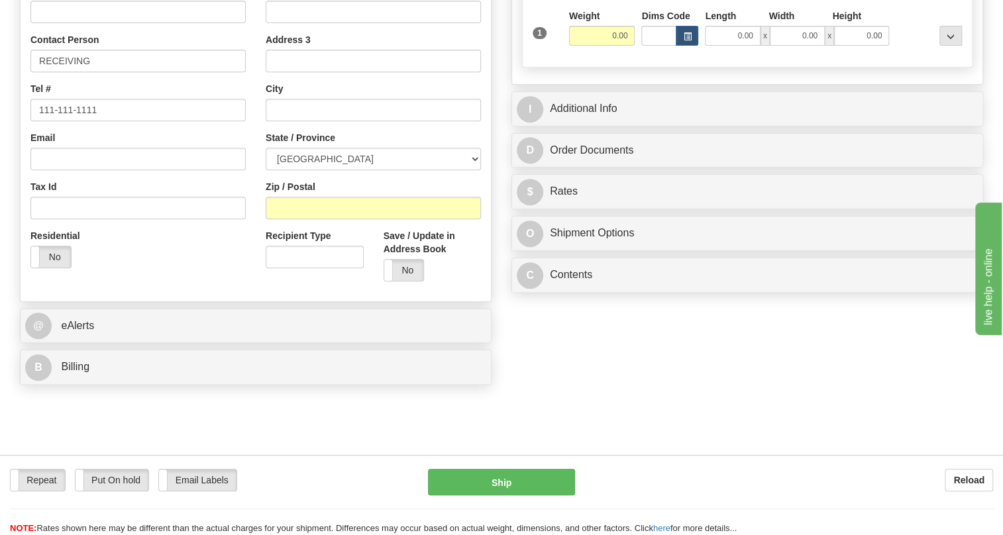
scroll to position [301, 0]
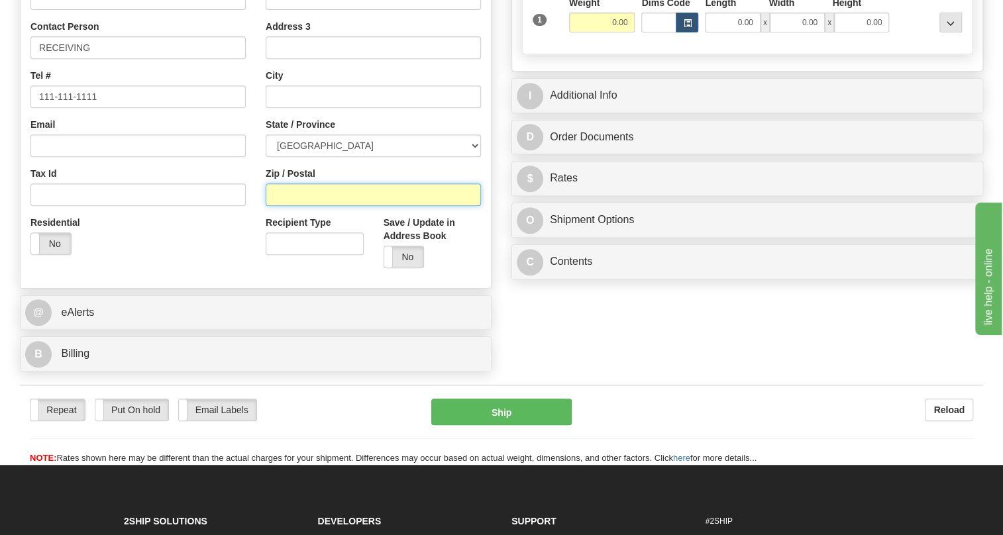
click at [280, 206] on input "Zip / Postal" at bounding box center [373, 195] width 215 height 23
paste input "T2N 3P9"
type input "T2N 3P9"
click at [245, 265] on div "Residential Yes No" at bounding box center [138, 240] width 235 height 49
type input "[GEOGRAPHIC_DATA]"
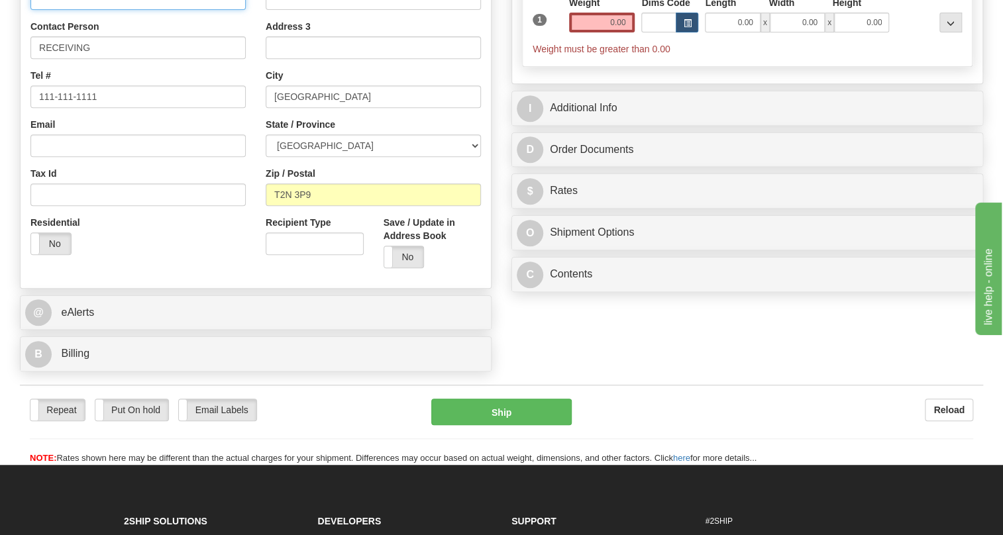
paste input "Altelec Technical Sales"
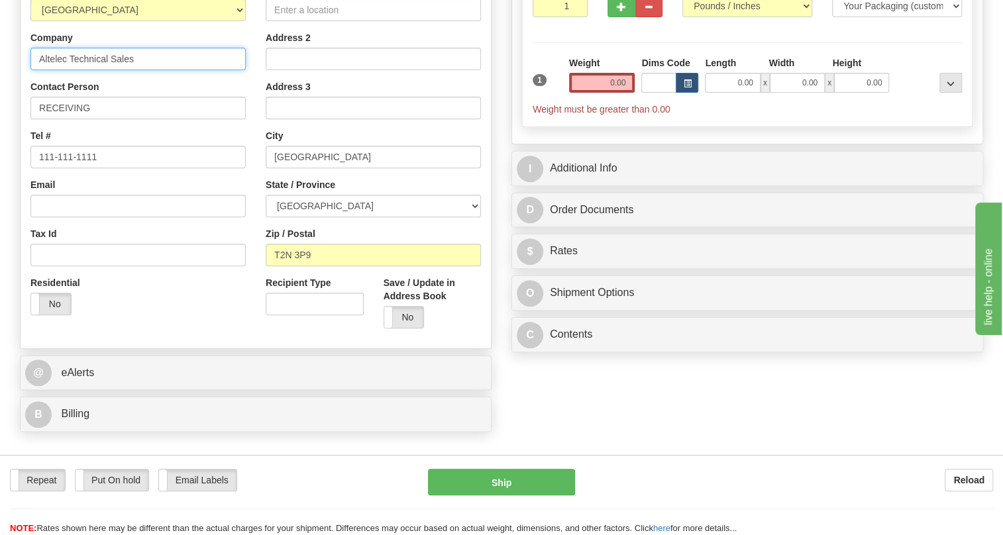
click at [120, 70] on input "Altelec Technical Sales" at bounding box center [137, 59] width 215 height 23
type input "ALTELEC TECHNICAL SALES AND SERVICES INC"
type input "Suite 102, 1400 Kensington Road NW"
drag, startPoint x: 237, startPoint y: 89, endPoint x: 150, endPoint y: 93, distance: 86.2
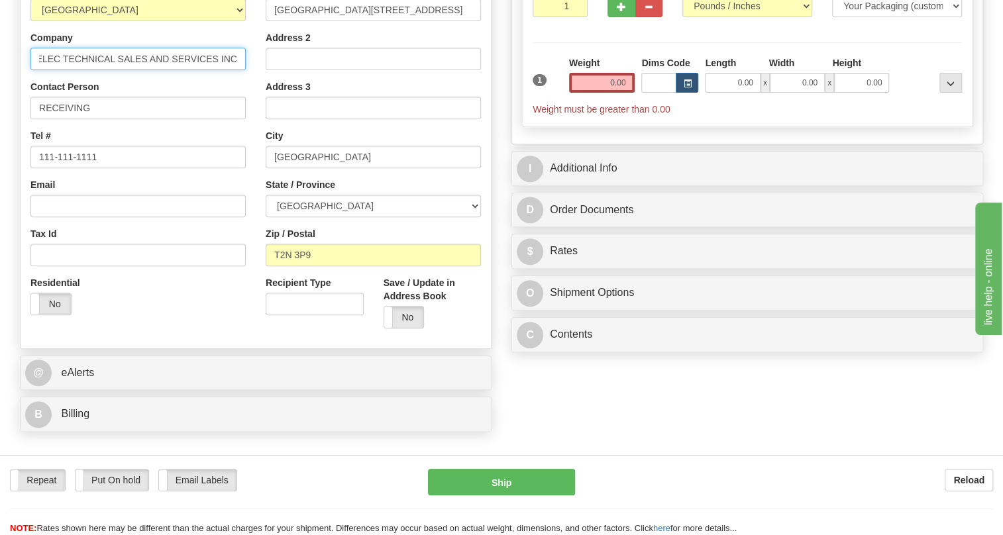
click at [150, 70] on input "ALTELEC TECHNICAL SALES AND SERVICES INC" at bounding box center [137, 59] width 215 height 23
click at [203, 108] on div "Country AFGHANISTAN ALAND ISLANDS ALBANIA ALGERIA AMERICAN SAMOA ANDORRA ANGOLA…" at bounding box center [138, 153] width 235 height 343
drag, startPoint x: 192, startPoint y: 88, endPoint x: 172, endPoint y: 94, distance: 20.8
click at [172, 70] on input "ALTELEC TECHNICAL SALES INC" at bounding box center [137, 59] width 215 height 23
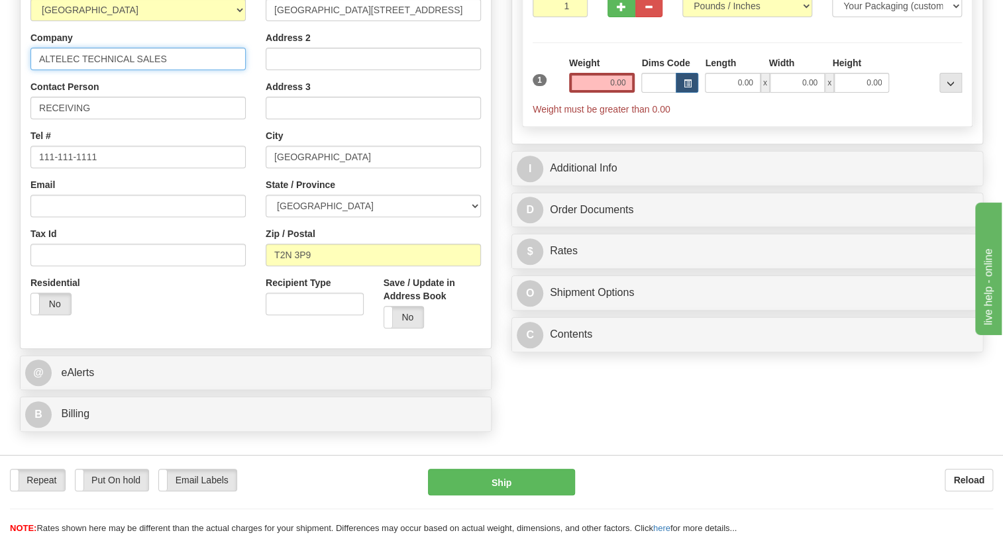
type input "ALTELEC TECHNICAL SALES"
click at [243, 111] on div "Contact Person RECEIVING" at bounding box center [137, 99] width 215 height 39
drag, startPoint x: 80, startPoint y: 86, endPoint x: 46, endPoint y: 89, distance: 33.3
click at [46, 70] on input "ALTELEC TECHNICAL SALES" at bounding box center [137, 59] width 215 height 23
click at [250, 112] on div "Country AFGHANISTAN ALAND ISLANDS ALBANIA ALGERIA AMERICAN SAMOA ANDORRA ANGOLA…" at bounding box center [138, 153] width 235 height 343
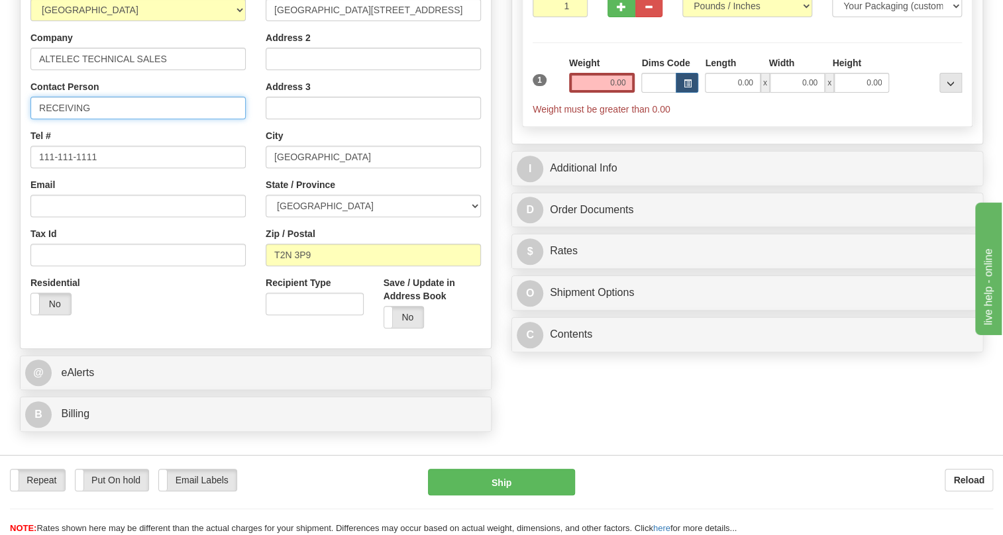
click at [37, 119] on input "RECEIVING" at bounding box center [137, 108] width 215 height 23
paste input "[PERSON_NAME]"
click at [174, 119] on input "Attn: to [PERSON_NAME] / RECEIVING" at bounding box center [137, 108] width 215 height 23
paste input "PO # MX1-PW34463"
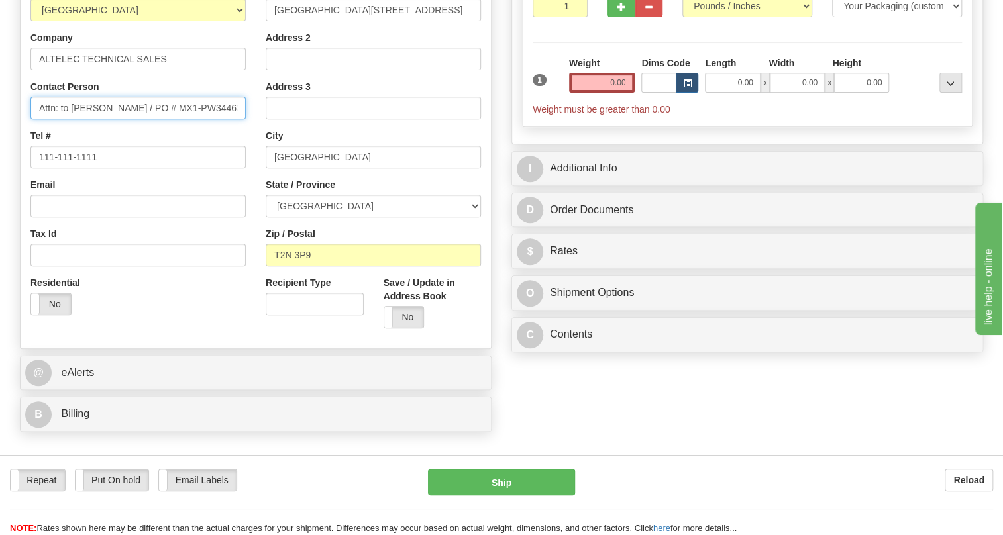
scroll to position [180, 0]
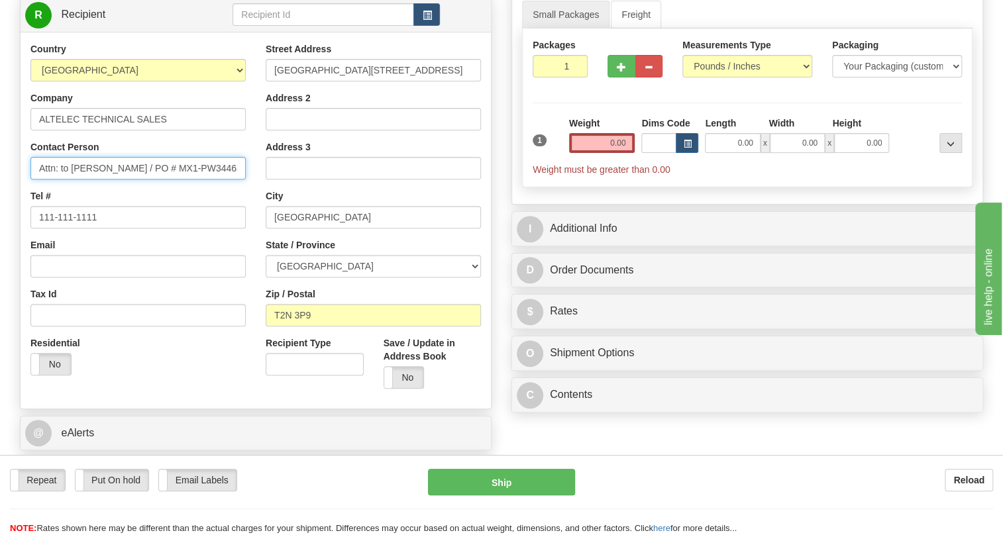
type input "Attn: to Dena Meighen / PO # MX1-PW34463"
click at [600, 153] on input "0.00" at bounding box center [602, 143] width 66 height 20
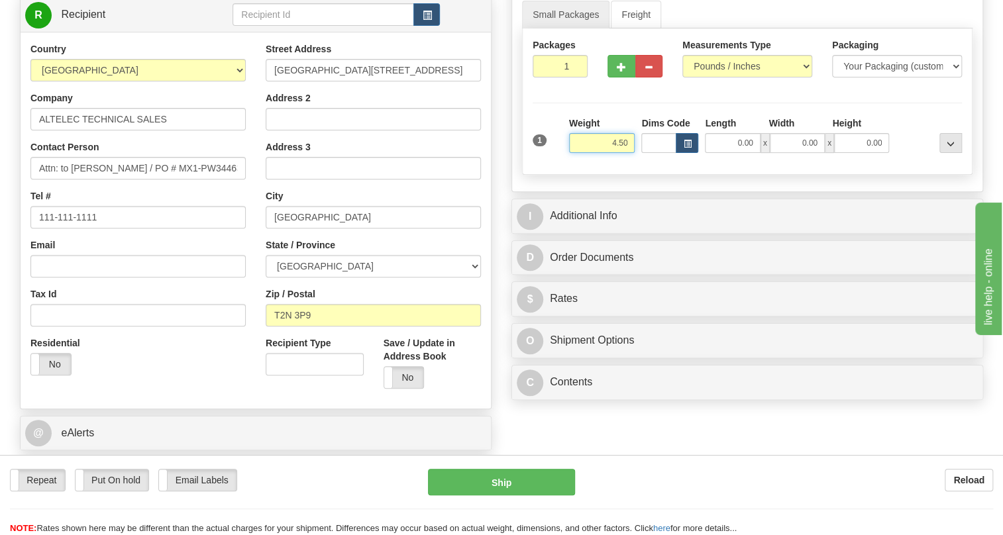
type input "4.50"
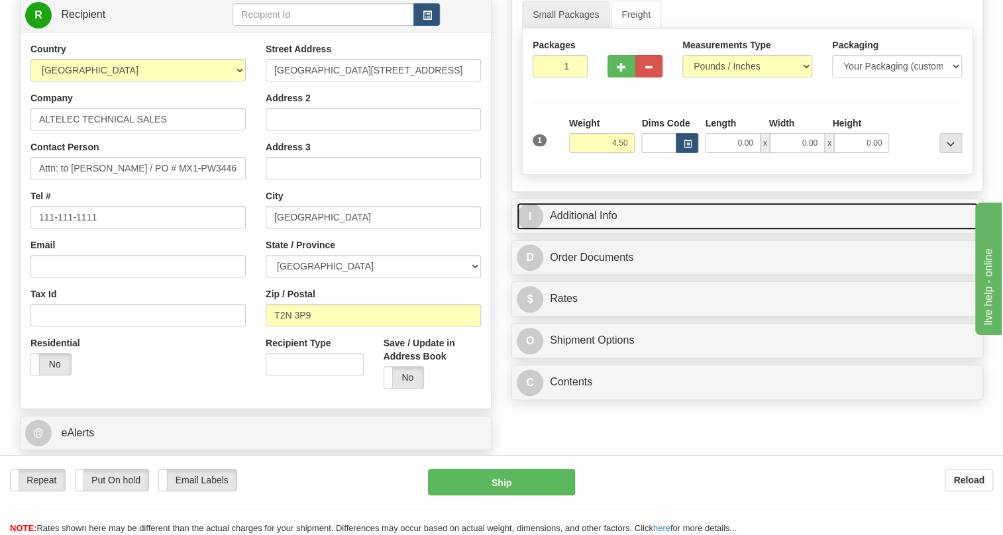
click at [595, 230] on link "I Additional Info" at bounding box center [747, 216] width 461 height 27
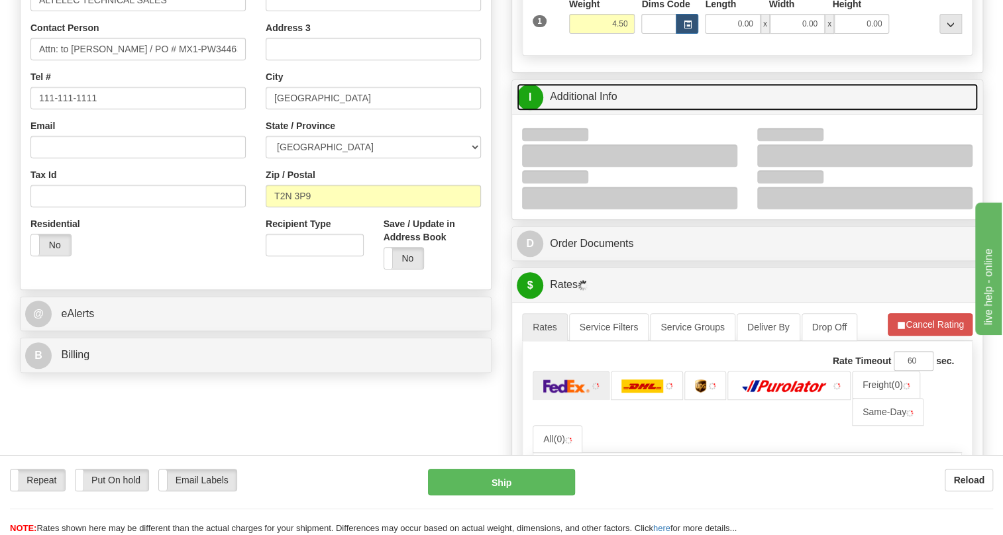
scroll to position [301, 0]
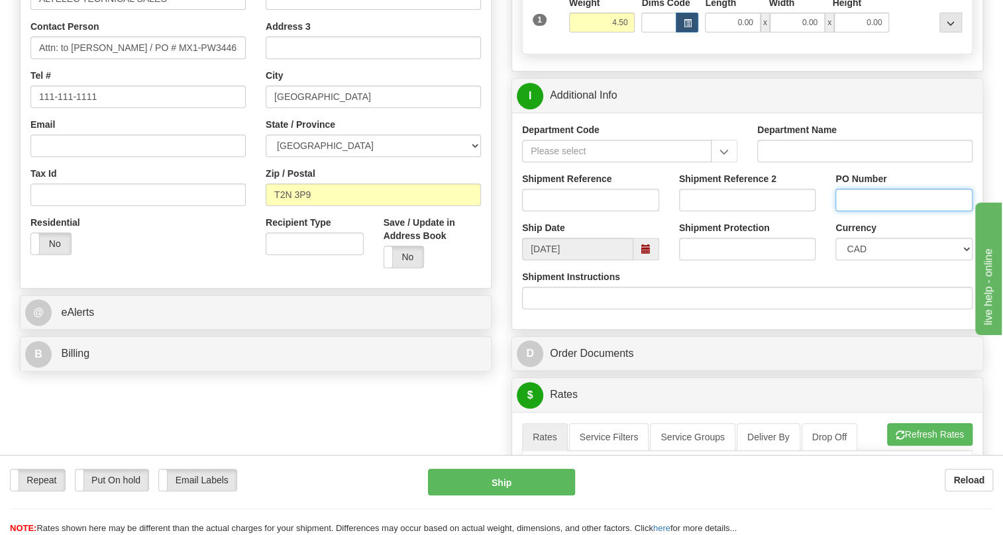
click at [855, 211] on input "PO Number" at bounding box center [904, 200] width 137 height 23
paste input "MX1-PW34463OLS99523979"
type input "MX1-PW34463OLS99523979"
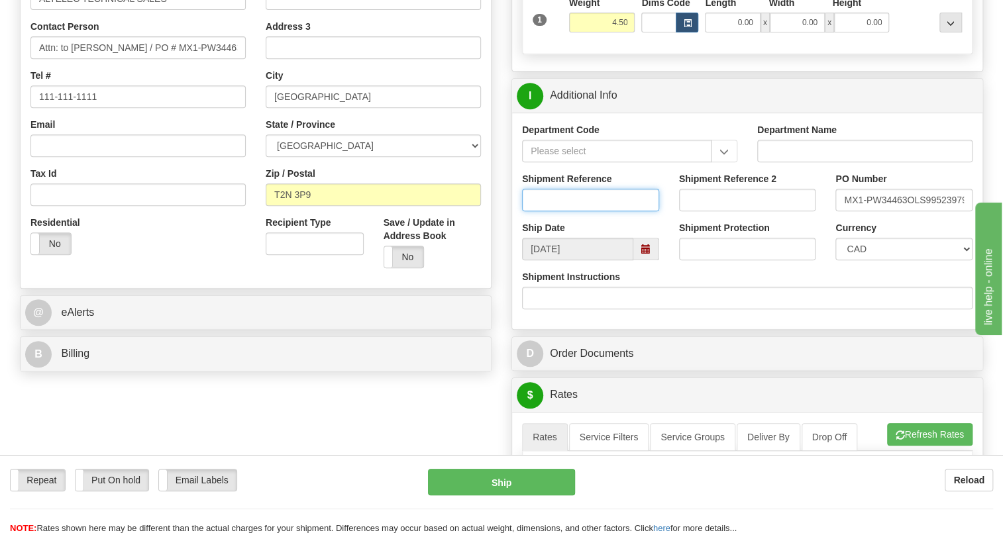
click at [529, 211] on input "Shipment Reference" at bounding box center [590, 200] width 137 height 23
paste input "530673"
type input "530673/5399005143"
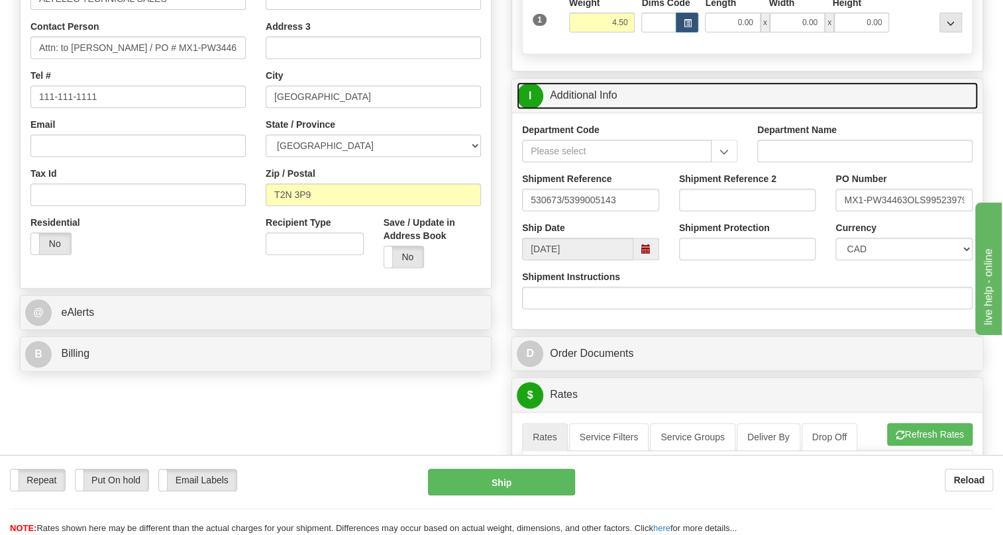
click at [580, 109] on link "I Additional Info" at bounding box center [747, 95] width 461 height 27
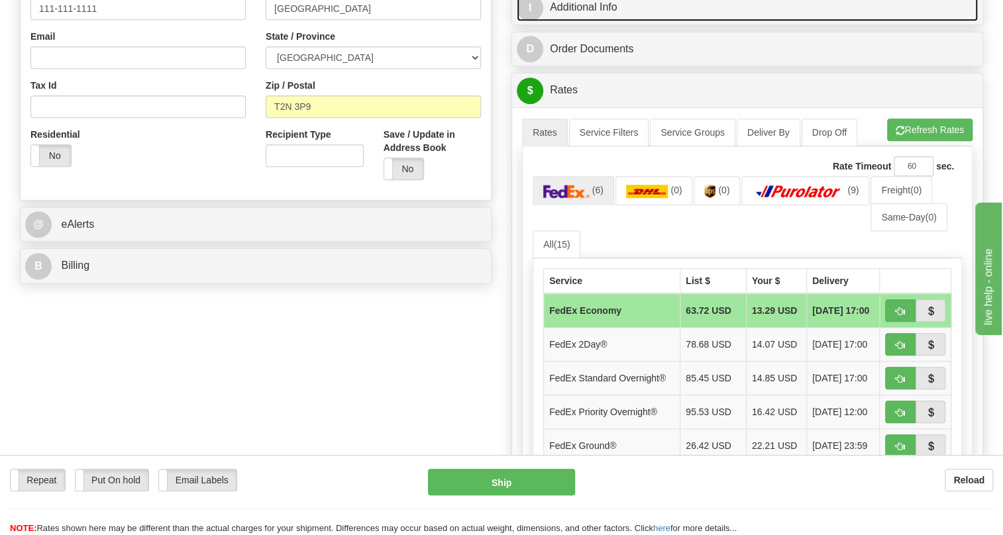
scroll to position [421, 0]
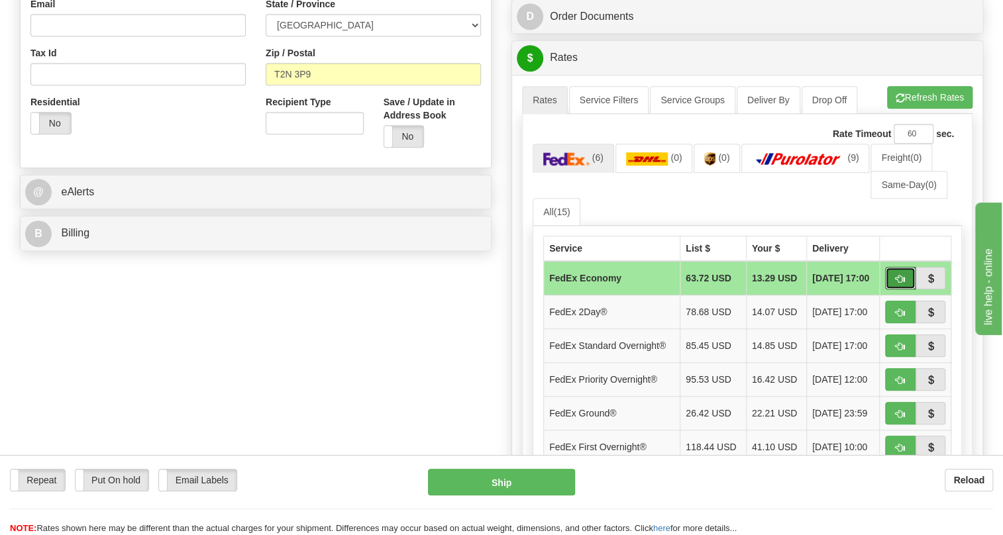
click at [900, 284] on span "button" at bounding box center [900, 279] width 9 height 9
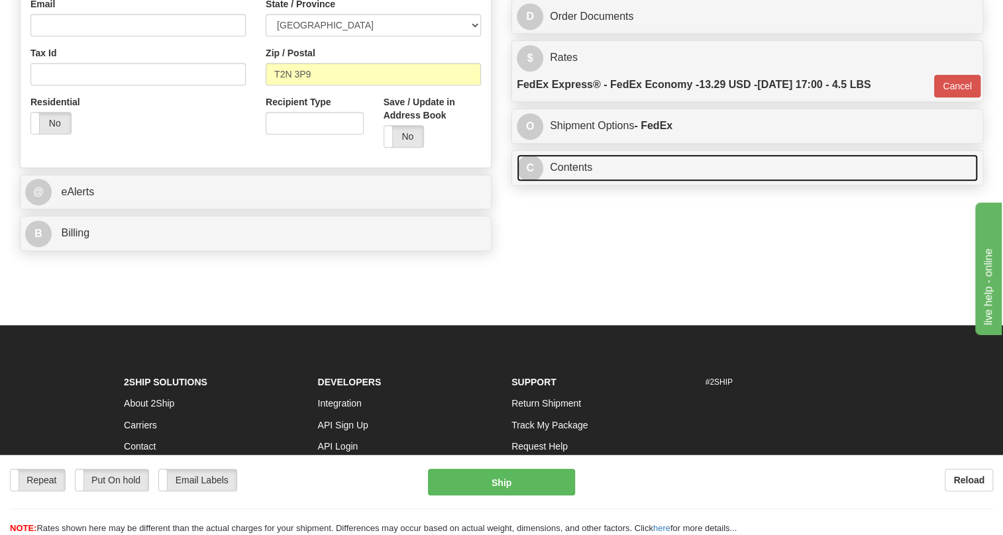
click at [583, 182] on link "C Contents" at bounding box center [747, 167] width 461 height 27
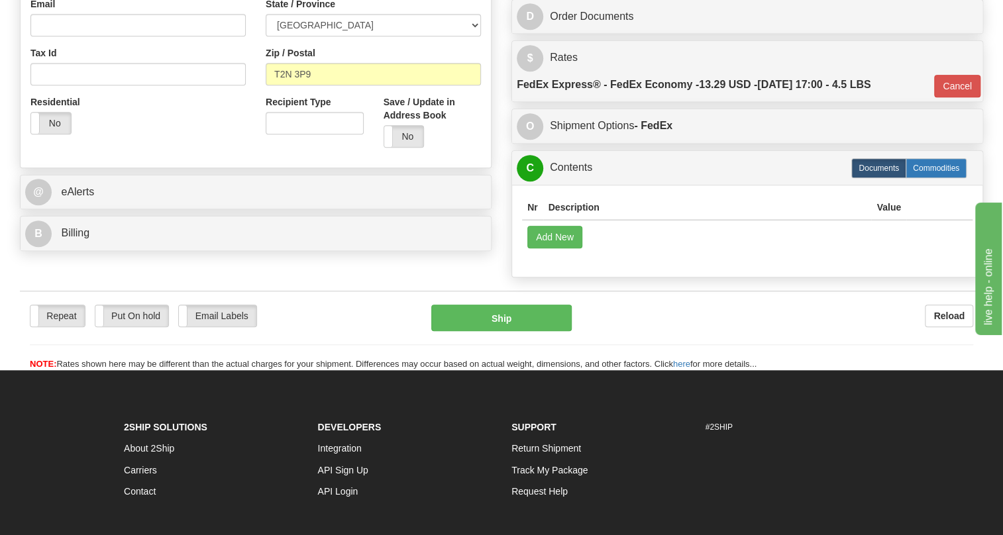
click at [930, 178] on label "Commodities" at bounding box center [936, 168] width 61 height 20
type input "20"
radio input "true"
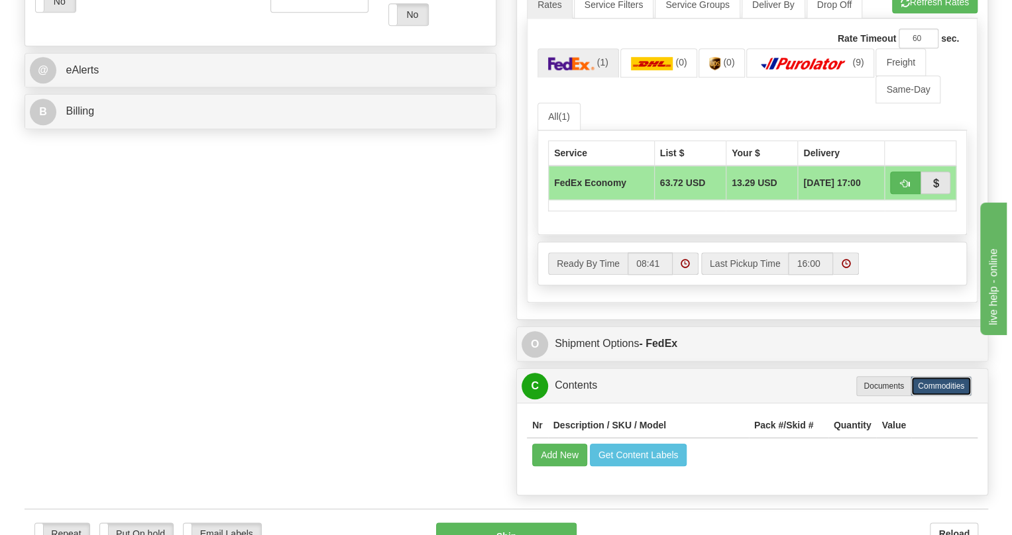
scroll to position [663, 0]
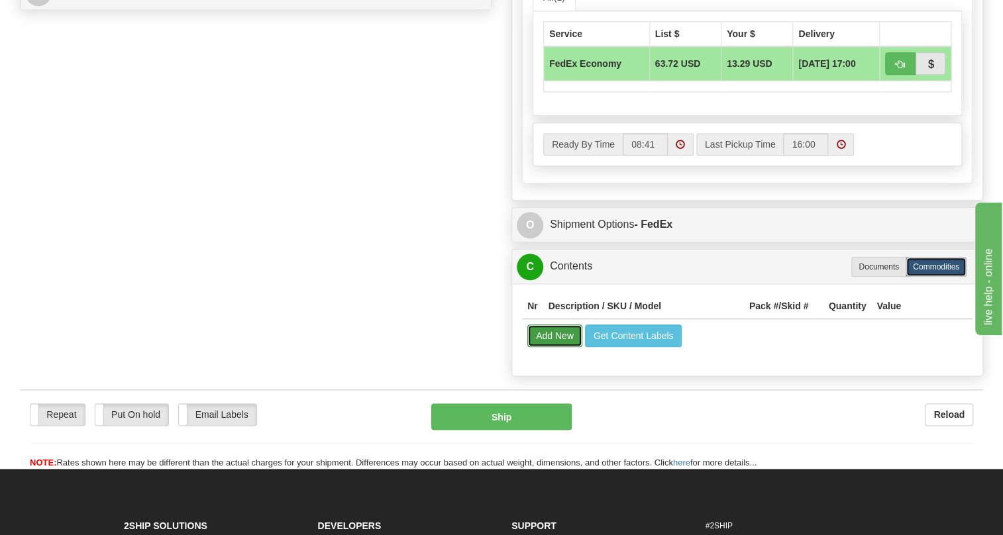
click at [551, 347] on button "Add New" at bounding box center [554, 336] width 55 height 23
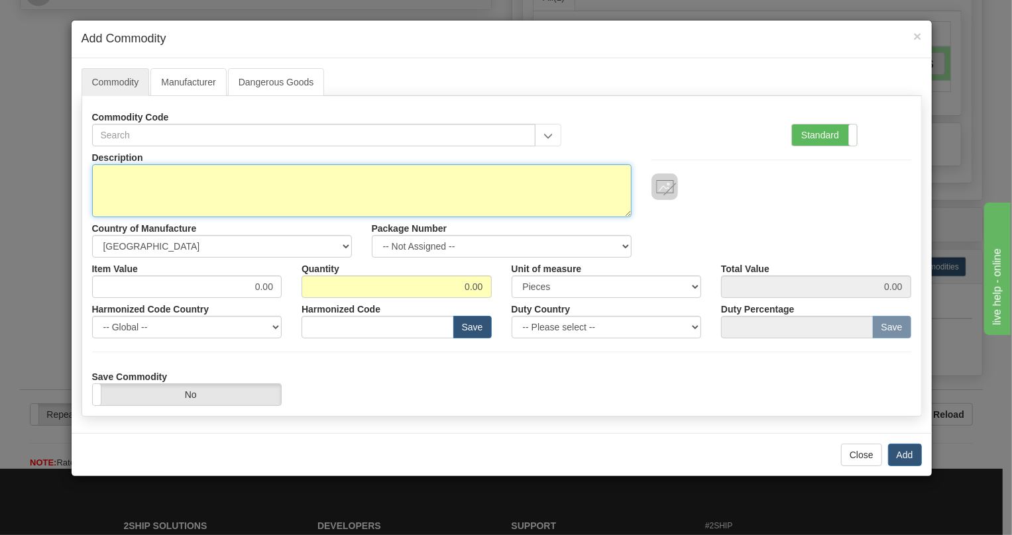
click at [119, 174] on textarea "Description" at bounding box center [361, 190] width 539 height 53
paste textarea "UR8NH086X"
type textarea "UR8NH086X"
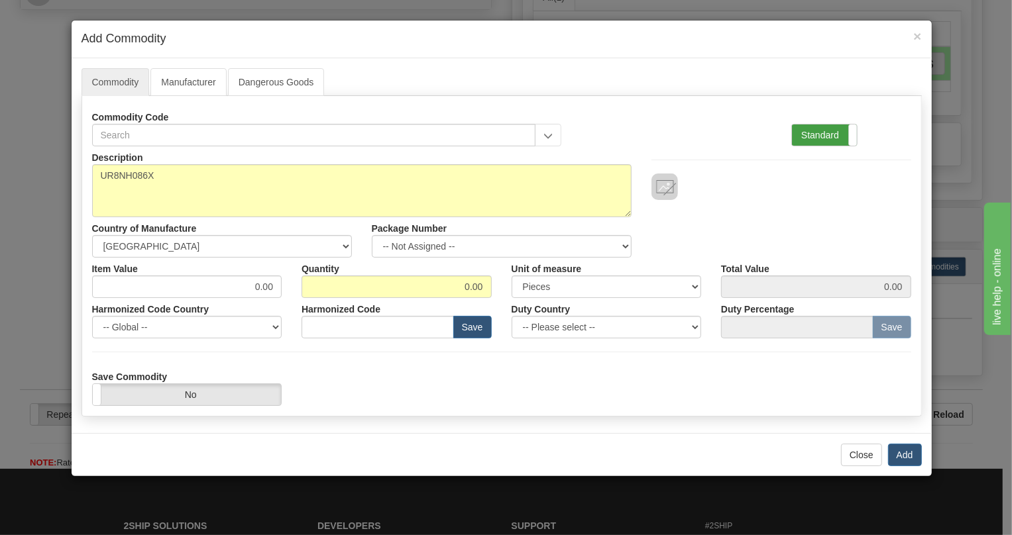
click at [828, 139] on label "Standard" at bounding box center [824, 135] width 65 height 21
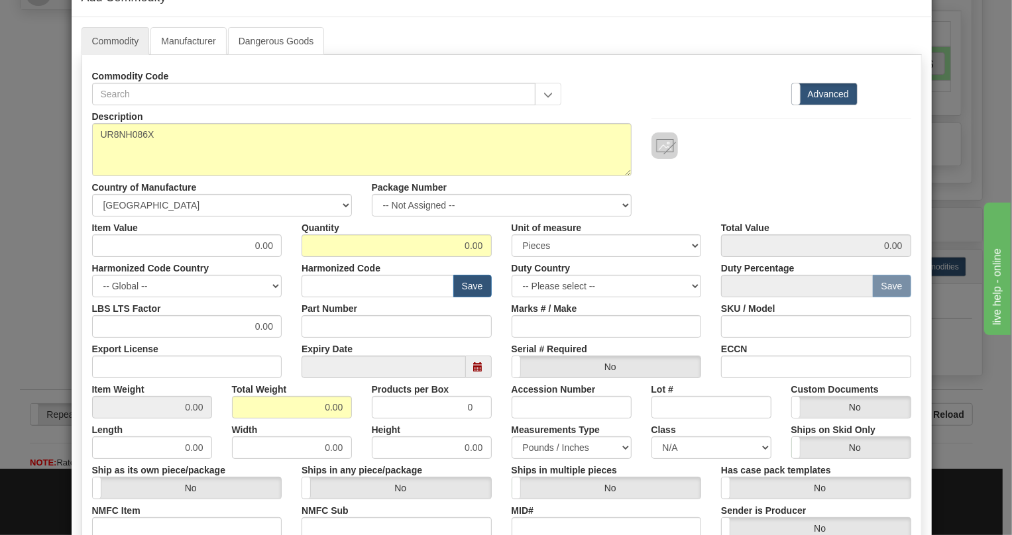
scroll to position [120, 0]
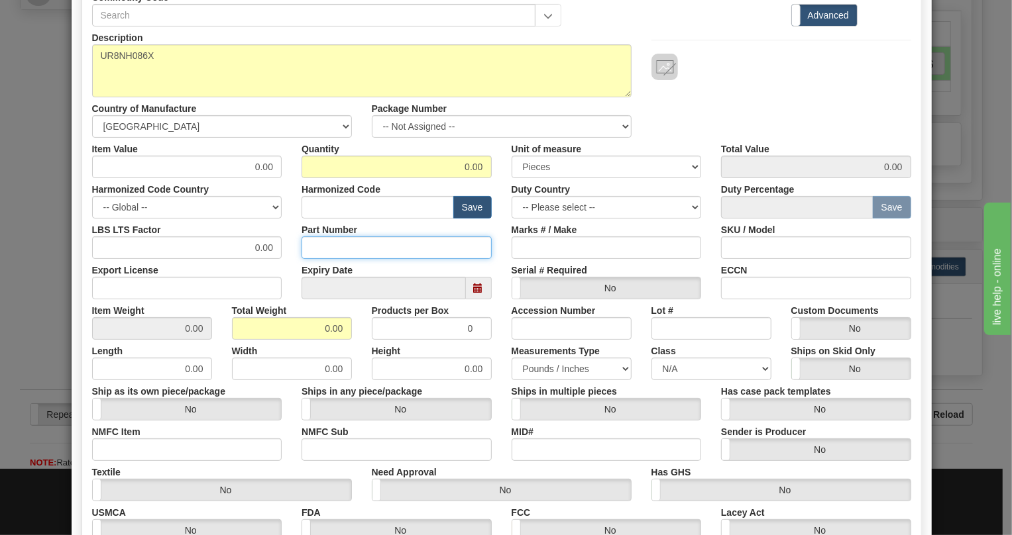
click at [315, 239] on input "Part Number" at bounding box center [397, 248] width 190 height 23
paste input "EUR8NH-086X"
type input "EUR8NH-086X"
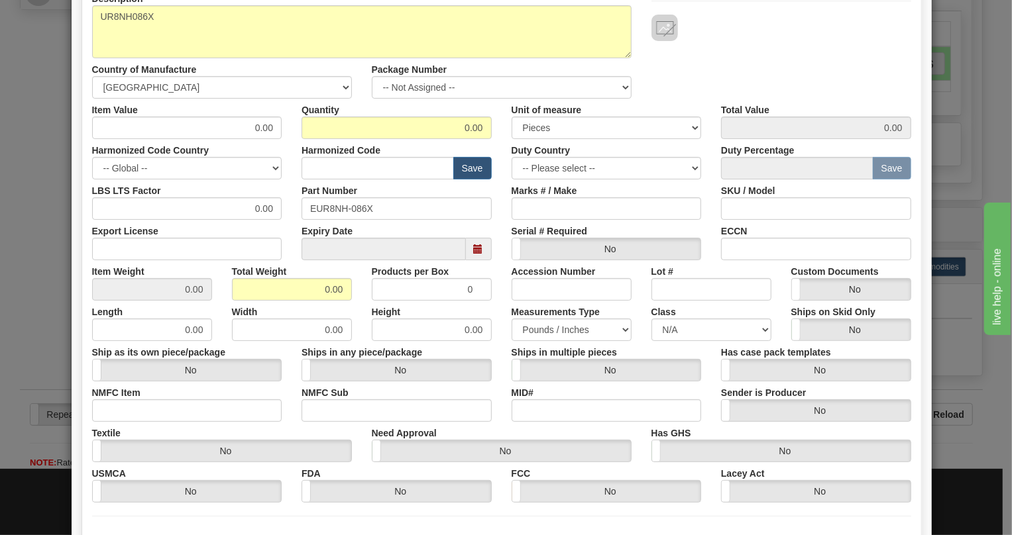
scroll to position [180, 0]
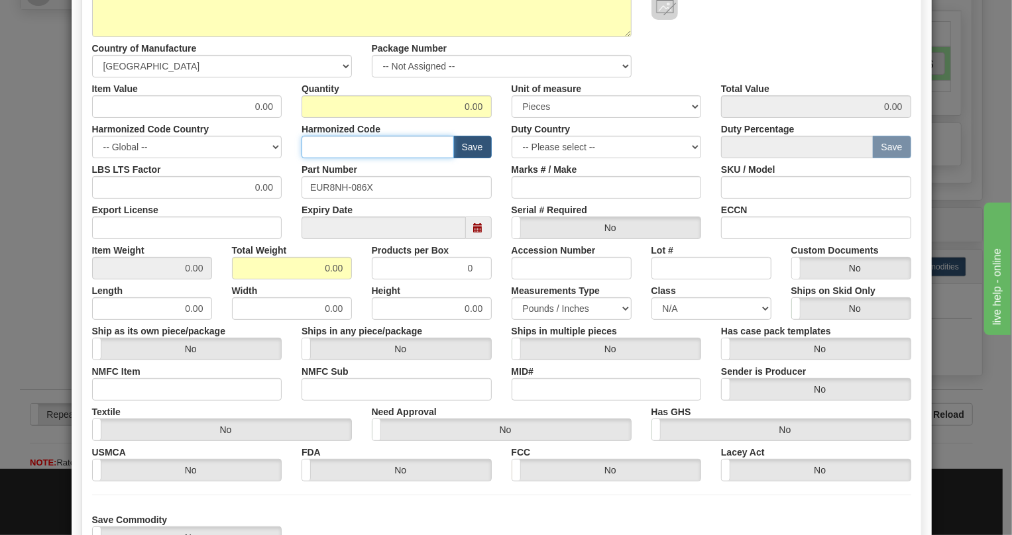
click at [327, 145] on input "text" at bounding box center [378, 147] width 152 height 23
paste input "8538.90.9090"
type input "8538.90.9090"
click at [266, 103] on input "0.00" at bounding box center [187, 106] width 190 height 23
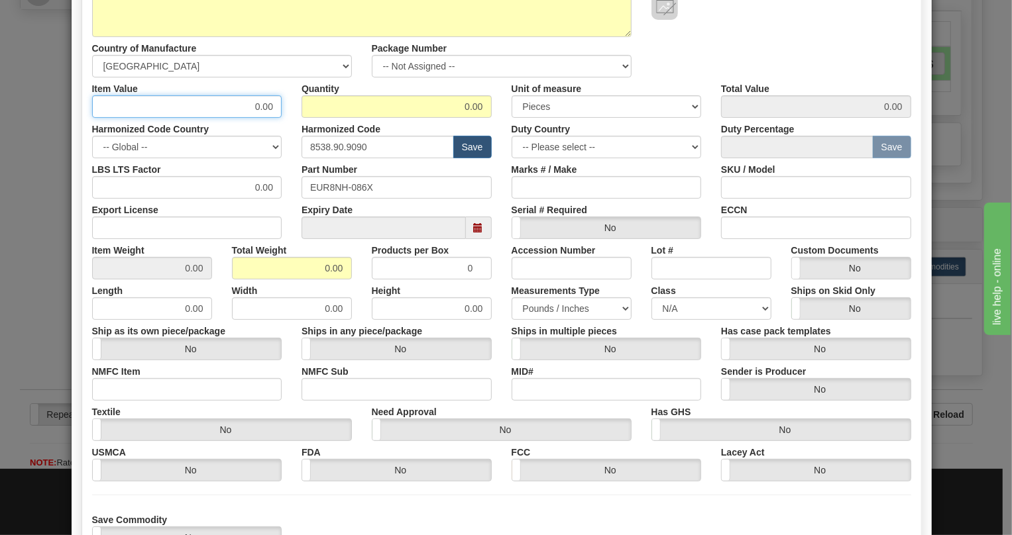
paste input "2.428,32"
click at [243, 111] on input "2.428,32" at bounding box center [187, 106] width 190 height 23
click at [254, 107] on input "2428,32" at bounding box center [187, 106] width 190 height 23
type input "2428.32"
type input "1"
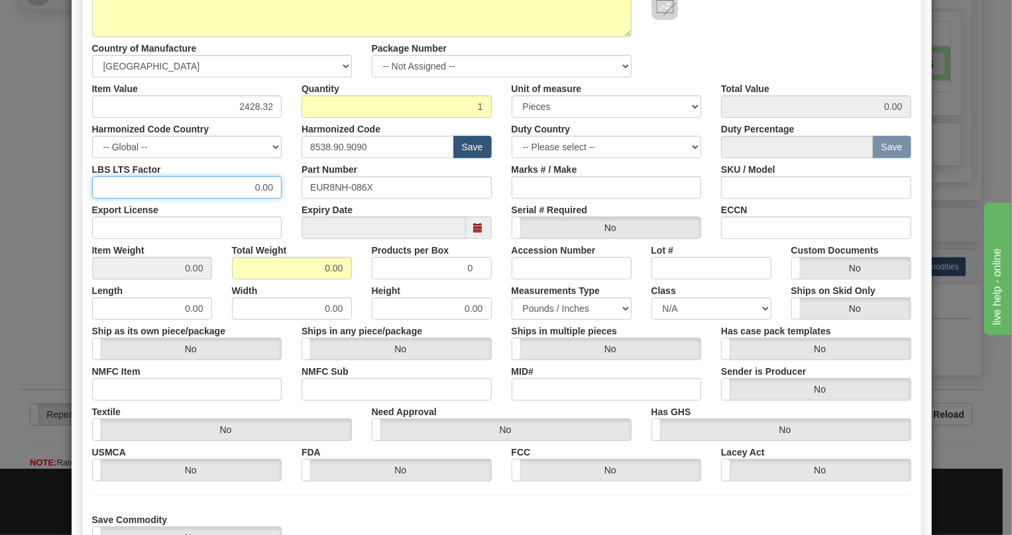
type input "2428.32"
click at [247, 183] on input "0.00" at bounding box center [187, 187] width 190 height 23
type input "1.00"
click at [315, 268] on input "0.00" at bounding box center [292, 268] width 120 height 23
type input "1.00"
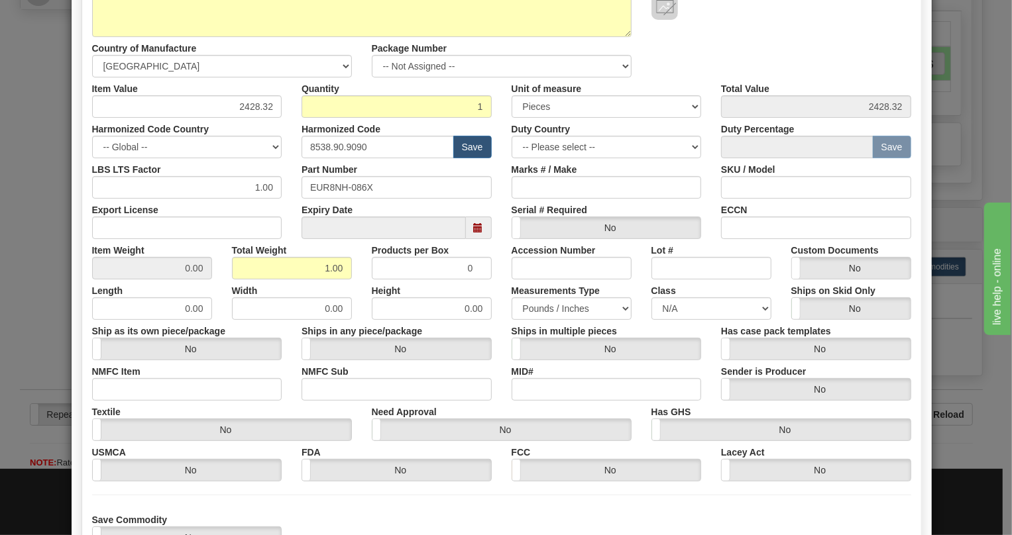
type input "1.0000"
click at [502, 329] on div "Ships in multiple pieces Yes No" at bounding box center [607, 340] width 210 height 40
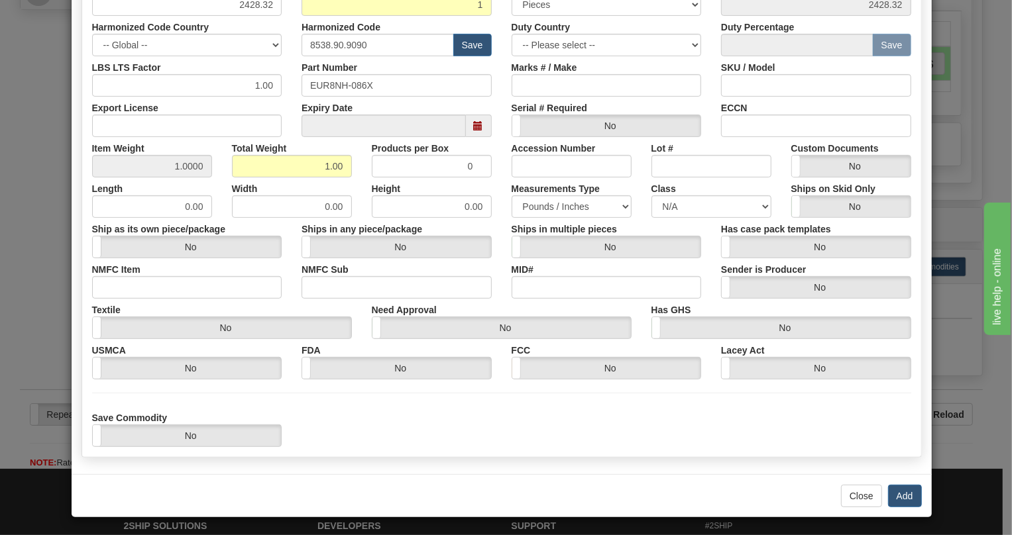
scroll to position [284, 0]
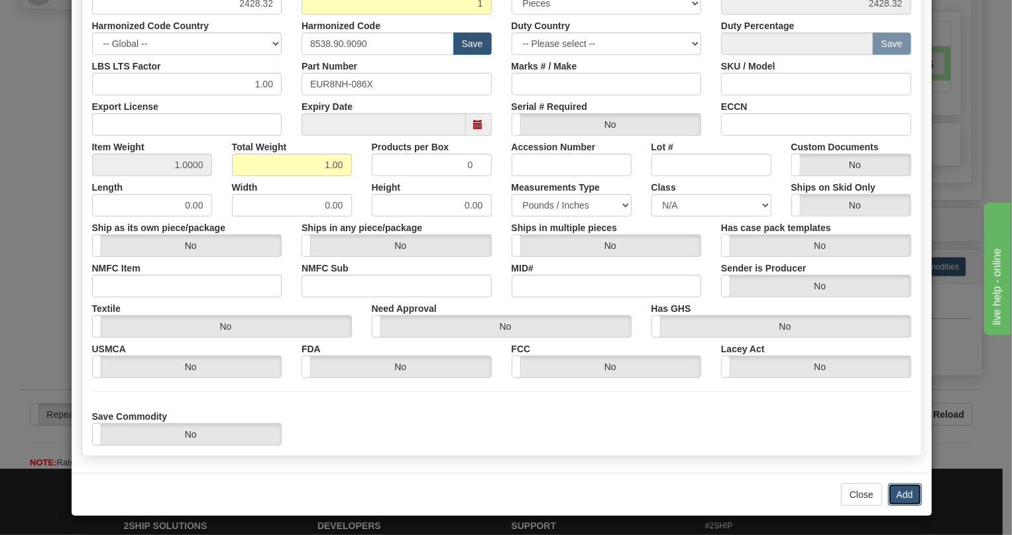
click at [905, 496] on button "Add" at bounding box center [905, 495] width 34 height 23
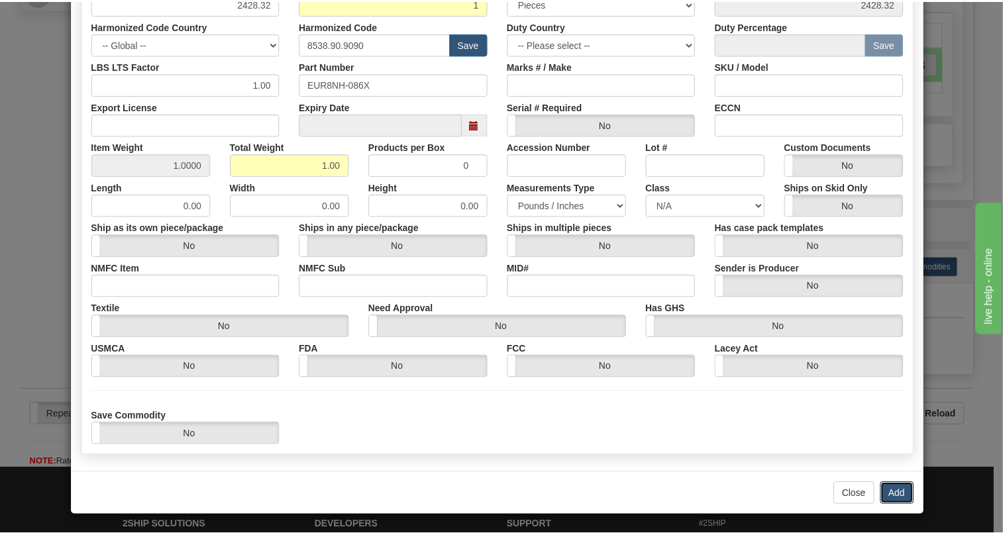
scroll to position [0, 0]
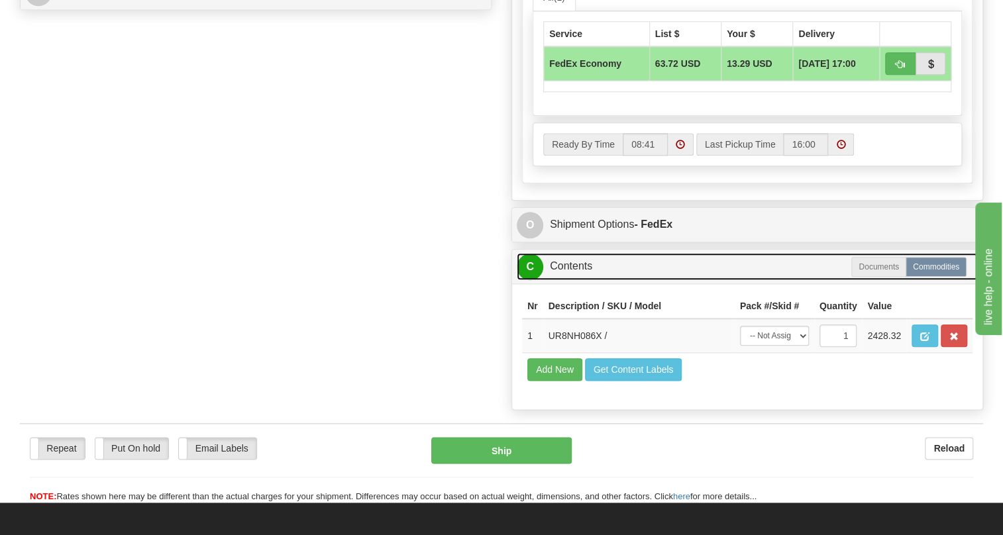
click at [576, 280] on link "C Contents" at bounding box center [747, 266] width 461 height 27
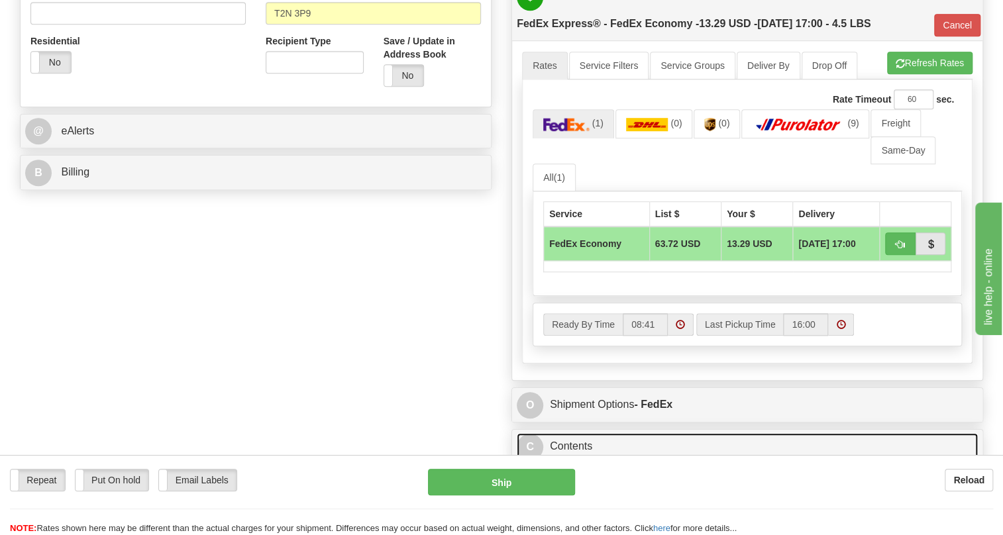
scroll to position [482, 0]
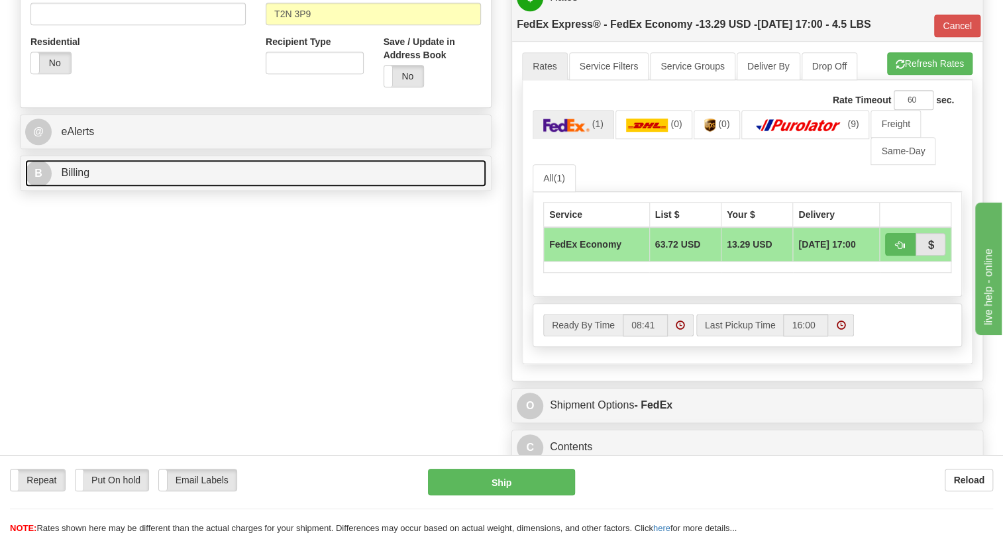
click at [78, 187] on link "B Billing" at bounding box center [255, 173] width 461 height 27
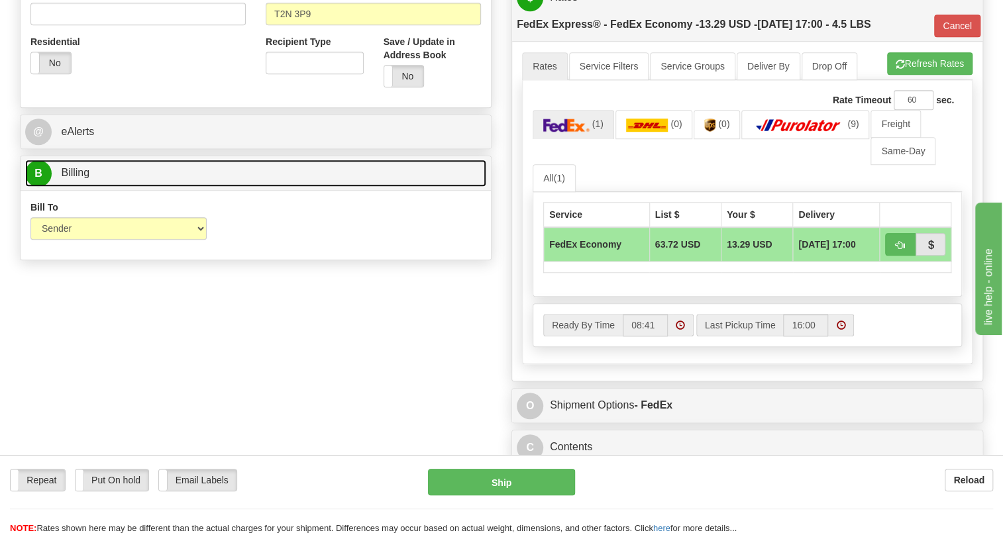
click at [70, 178] on span "Billing" at bounding box center [75, 172] width 28 height 11
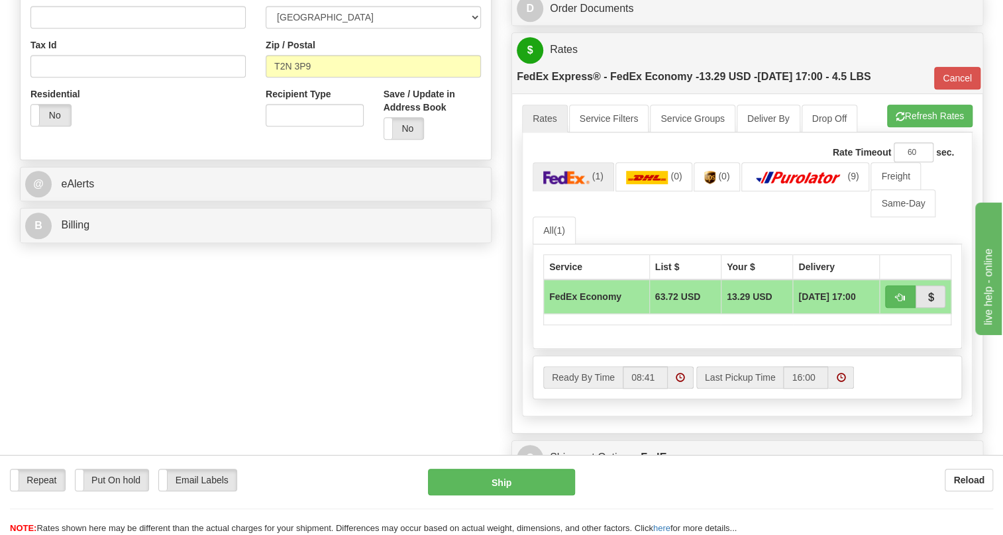
scroll to position [180, 0]
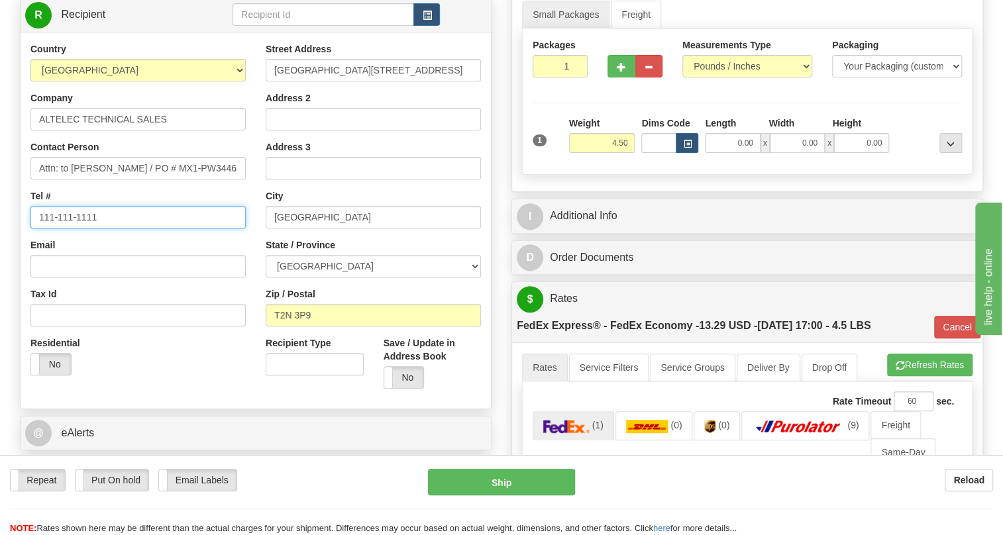
click at [80, 229] on input "111-111-1111" at bounding box center [137, 217] width 215 height 23
click at [227, 266] on div "Country AFGHANISTAN ALAND ISLANDS ALBANIA ALGERIA AMERICAN SAMOA ANDORRA ANGOLA…" at bounding box center [138, 213] width 235 height 343
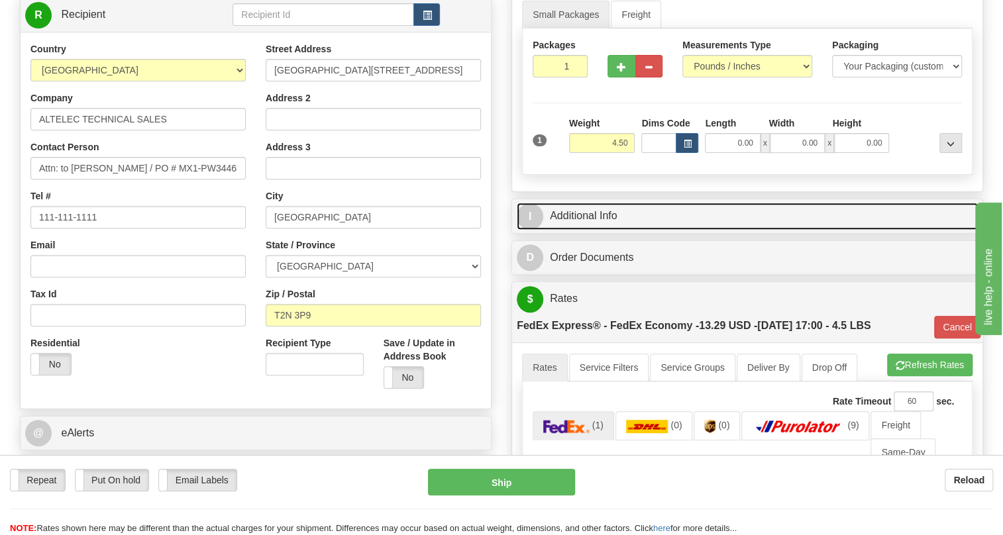
click at [583, 230] on link "I Additional Info" at bounding box center [747, 216] width 461 height 27
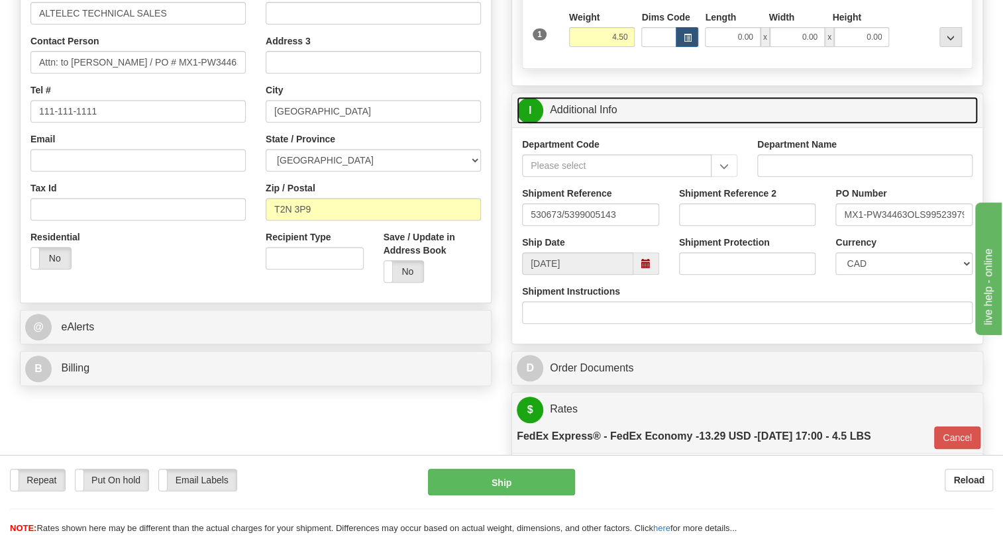
scroll to position [301, 0]
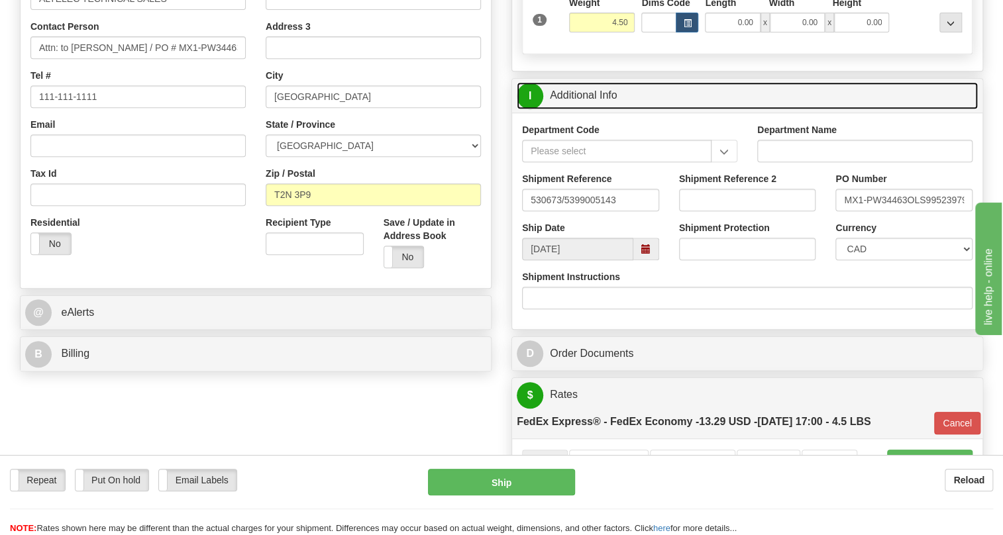
click at [599, 109] on link "I Additional Info" at bounding box center [747, 95] width 461 height 27
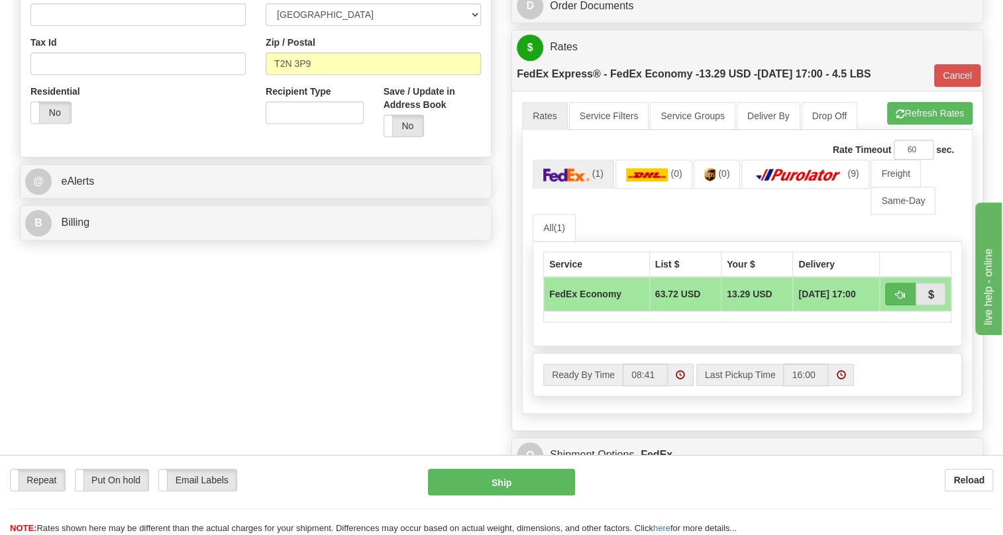
scroll to position [482, 0]
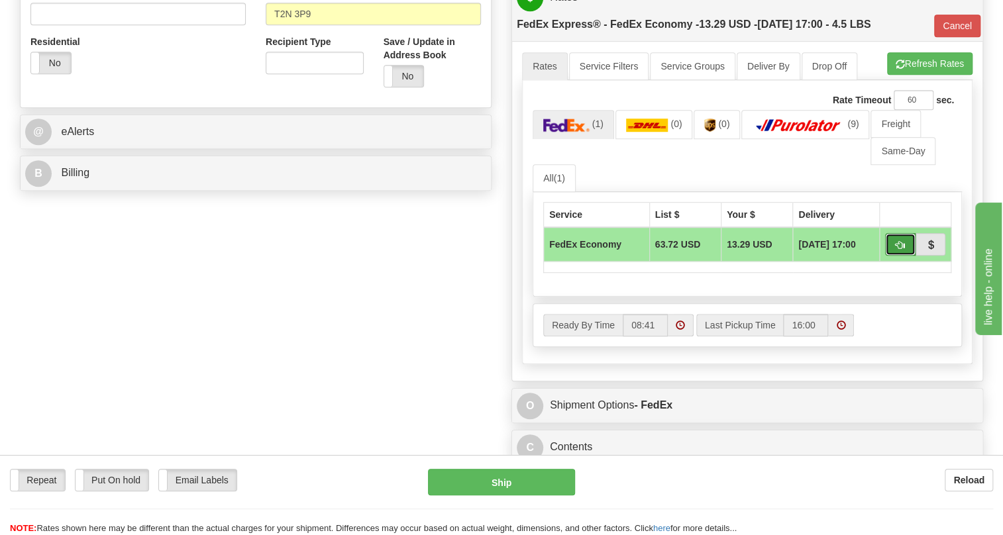
click at [900, 250] on span "button" at bounding box center [900, 245] width 9 height 9
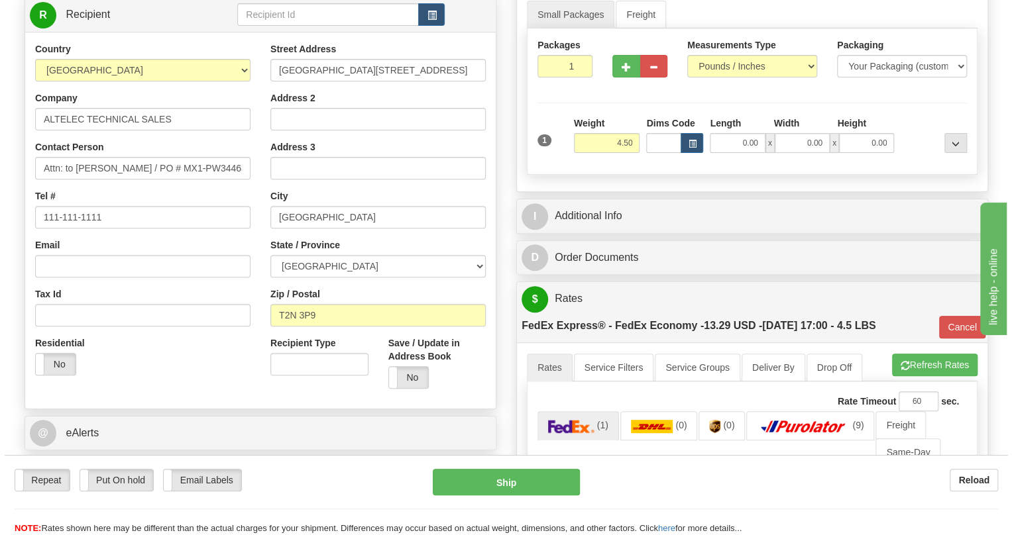
scroll to position [120, 0]
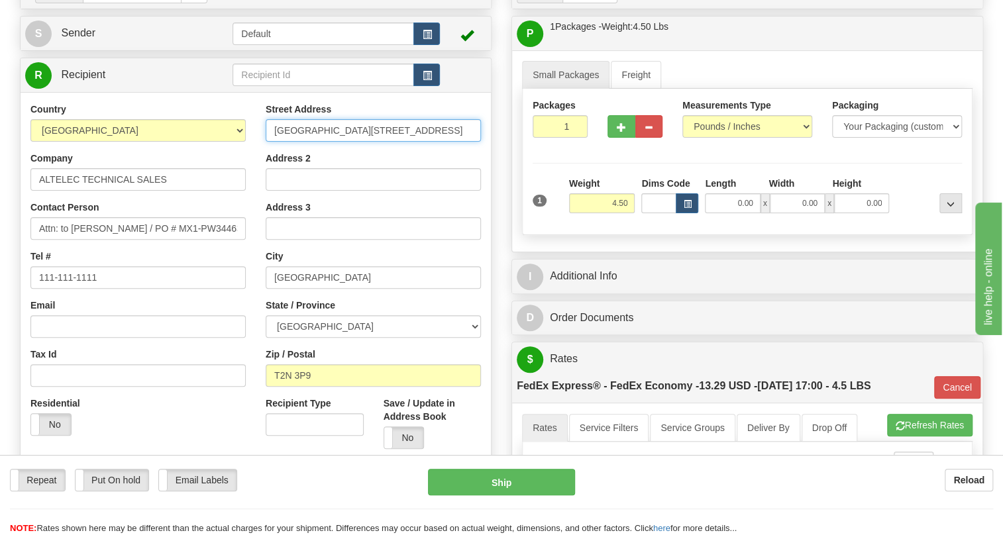
drag, startPoint x: 294, startPoint y: 160, endPoint x: 274, endPoint y: 165, distance: 20.4
click at [274, 142] on input "Suite 102, 1400 Kensington Road NW" at bounding box center [373, 130] width 215 height 23
type input "Unit 102, 1400 Kensington Road NW"
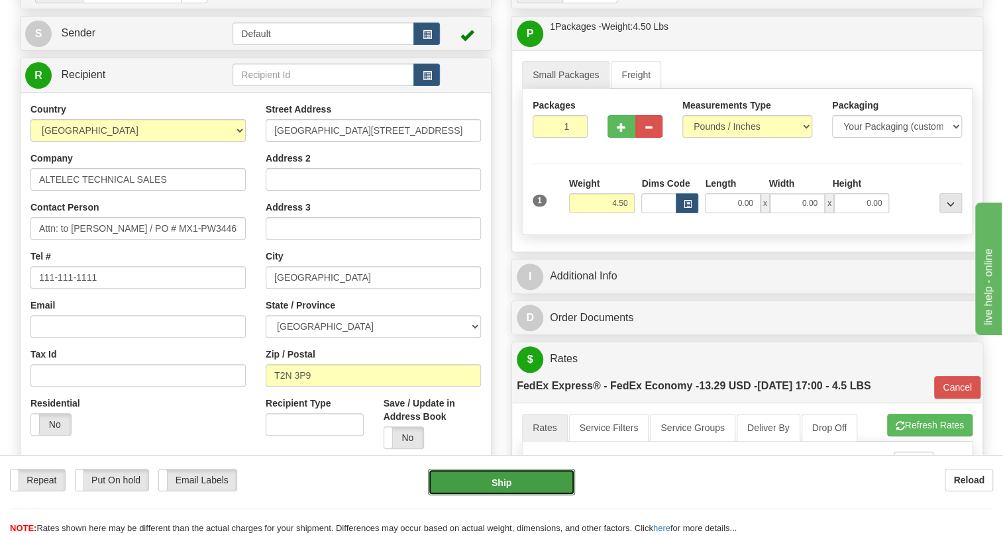
click at [498, 485] on button "Ship" at bounding box center [501, 482] width 147 height 27
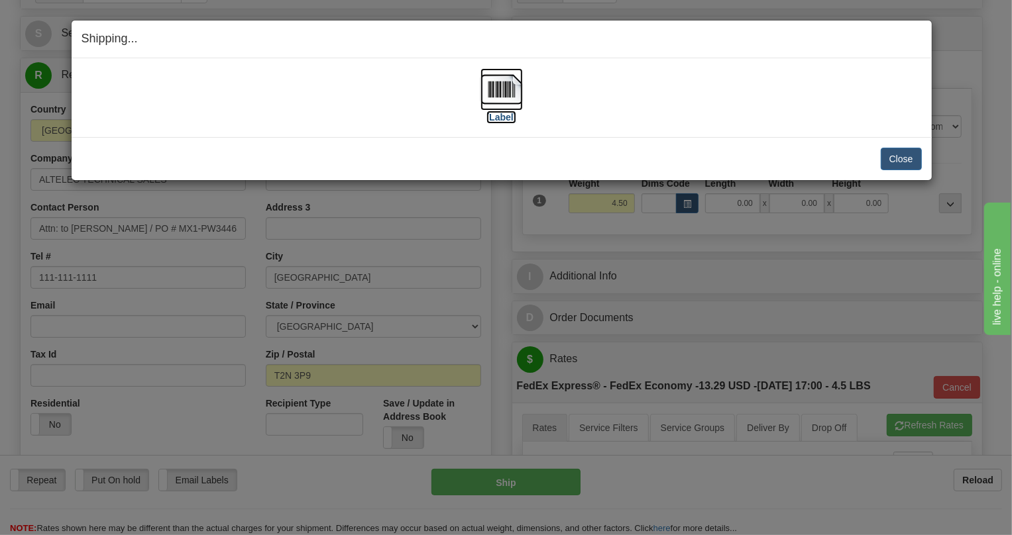
click at [502, 93] on img at bounding box center [501, 89] width 42 height 42
click at [904, 160] on button "Close" at bounding box center [901, 159] width 41 height 23
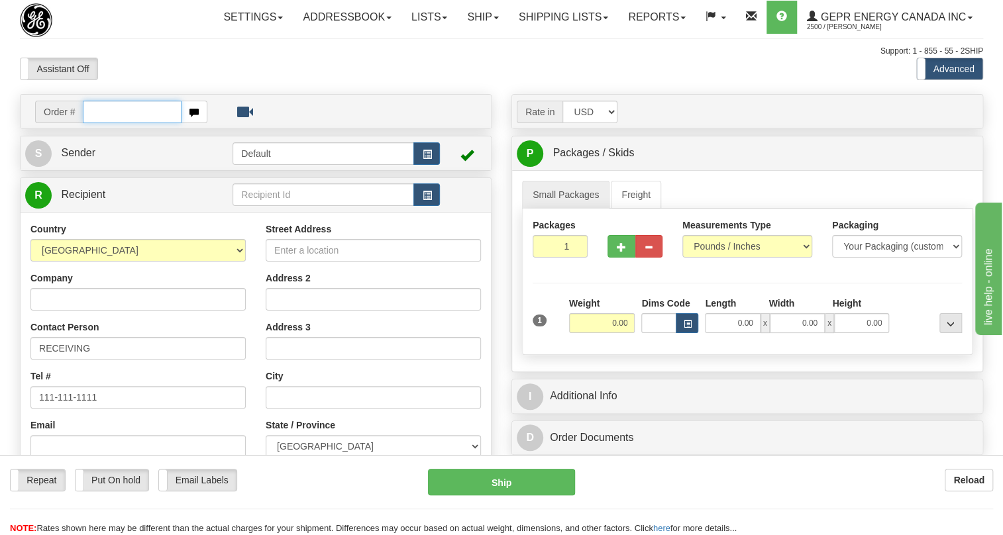
paste input "0086698368"
click at [101, 123] on input "0086698368" at bounding box center [132, 112] width 99 height 23
type input "86698368"
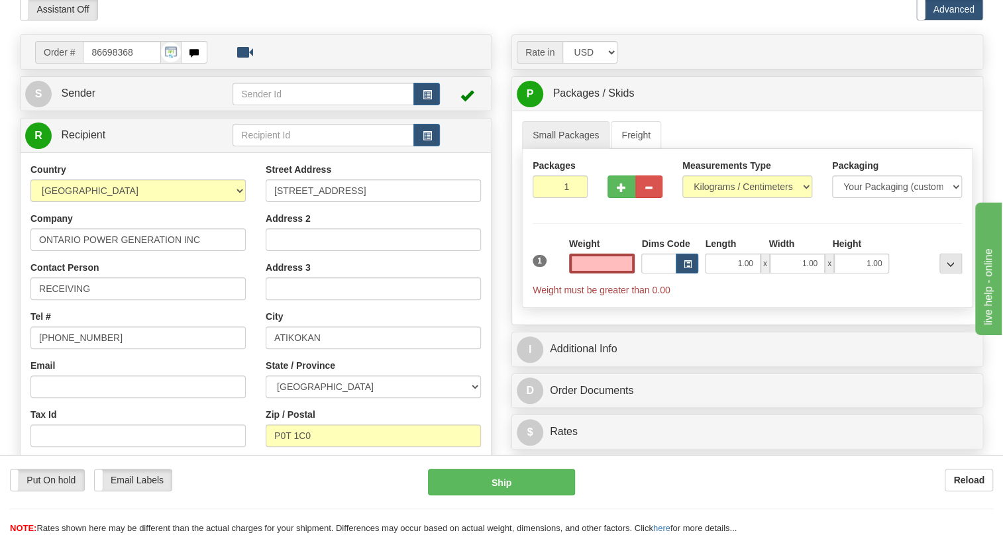
scroll to position [60, 0]
type input "0.00"
click at [82, 99] on span "Sender" at bounding box center [78, 92] width 34 height 11
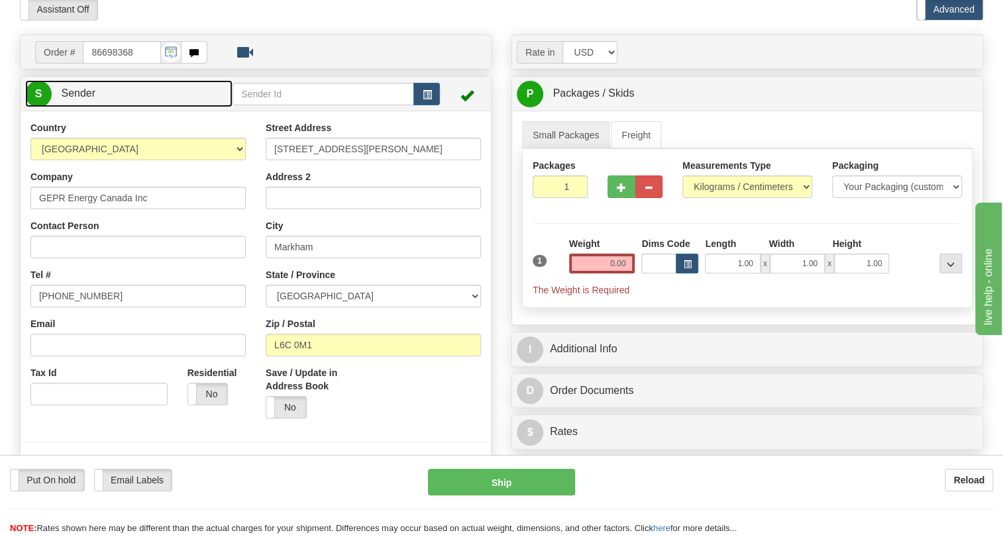
type input "MARKHAM"
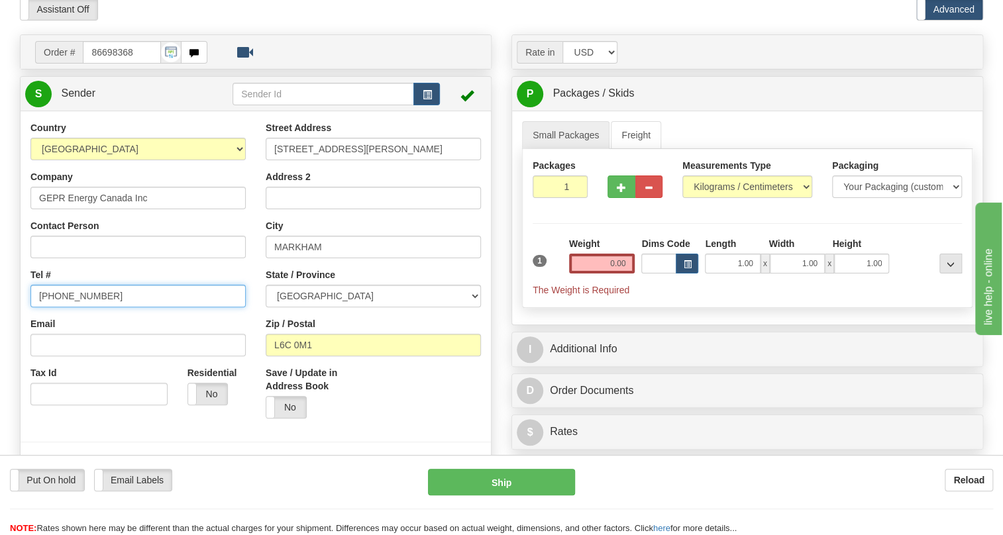
click at [91, 307] on input "[PHONE_NUMBER]" at bounding box center [137, 296] width 215 height 23
paste input "[PHONE_NUMBER]"
type input "[PHONE_NUMBER]"
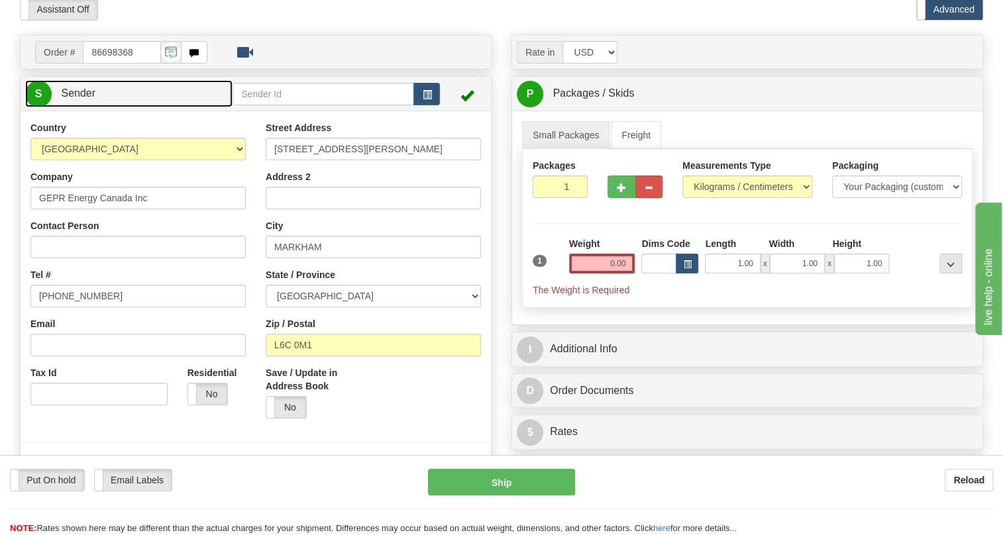
click at [77, 99] on span "Sender" at bounding box center [78, 92] width 34 height 11
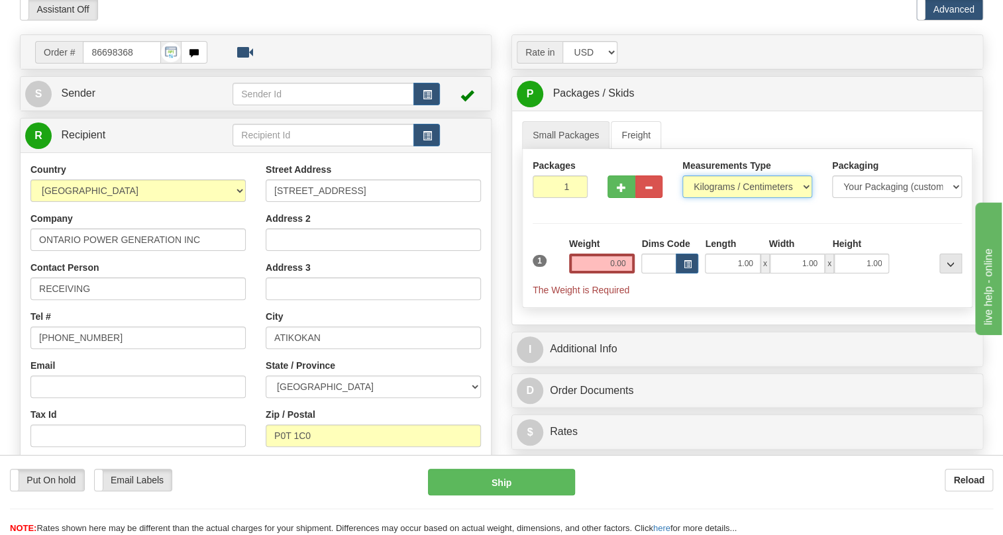
click at [725, 198] on select "Pounds / Inches Kilograms / Centimeters" at bounding box center [748, 187] width 130 height 23
select select "0"
click at [683, 198] on select "Pounds / Inches Kilograms / Centimeters" at bounding box center [748, 187] width 130 height 23
click at [608, 274] on input "0.00" at bounding box center [602, 264] width 66 height 20
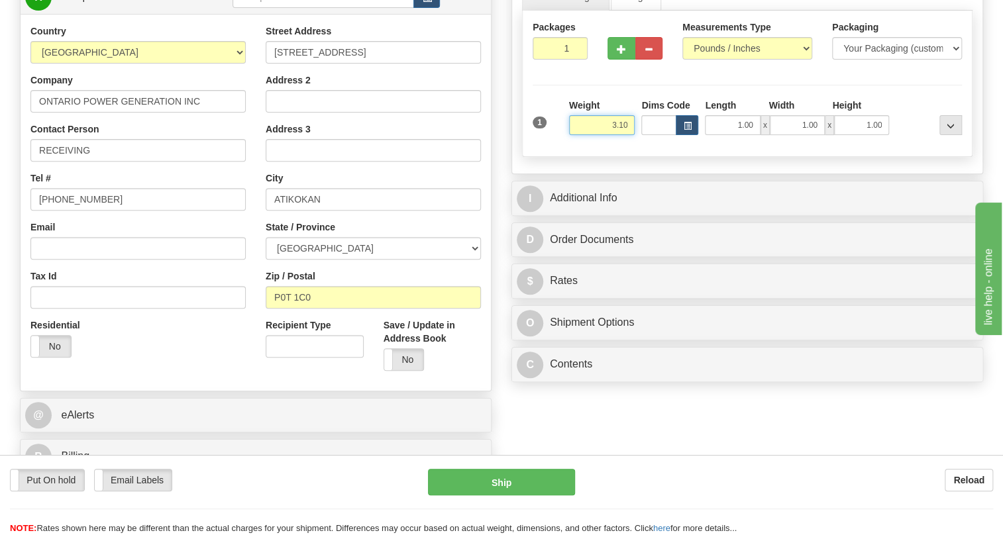
scroll to position [241, 0]
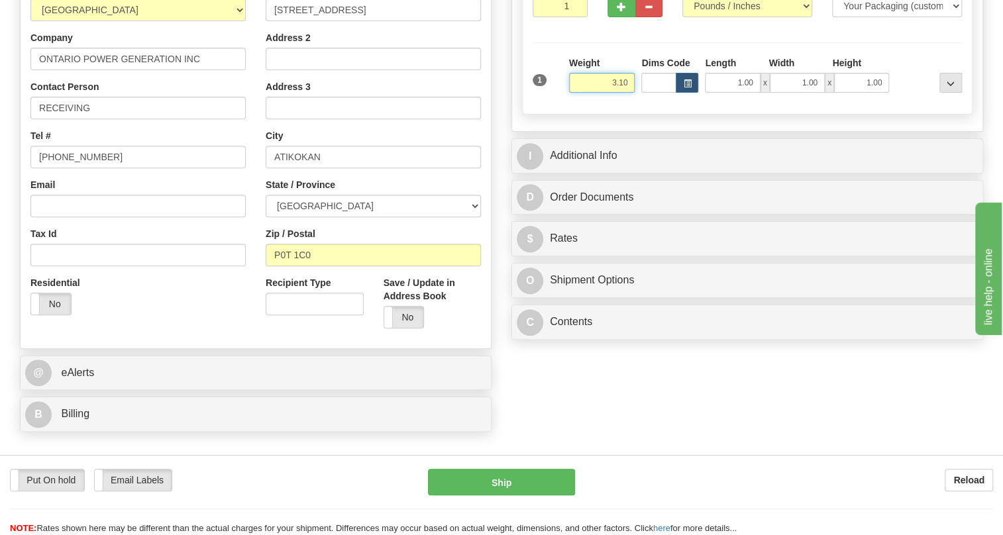
type input "3.10"
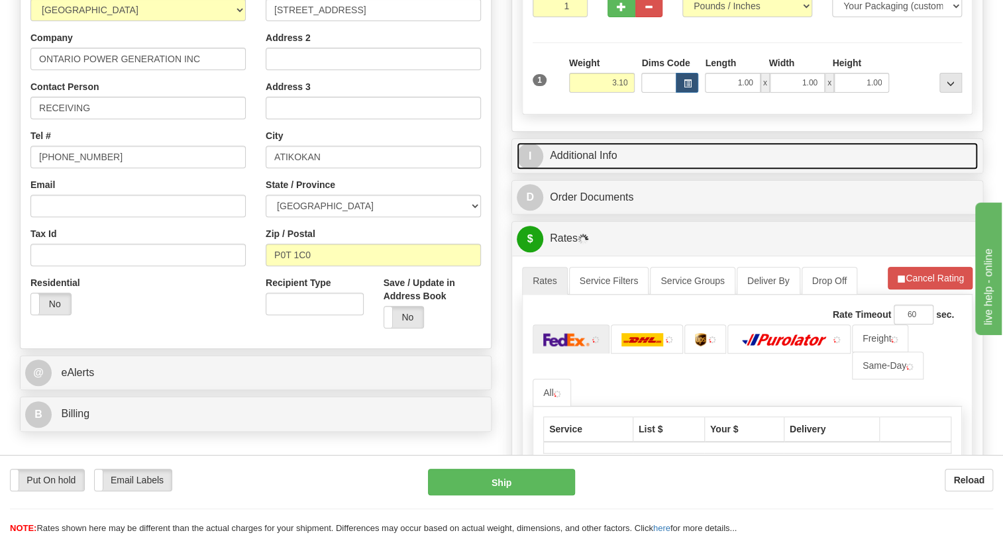
click at [606, 170] on link "I Additional Info" at bounding box center [747, 155] width 461 height 27
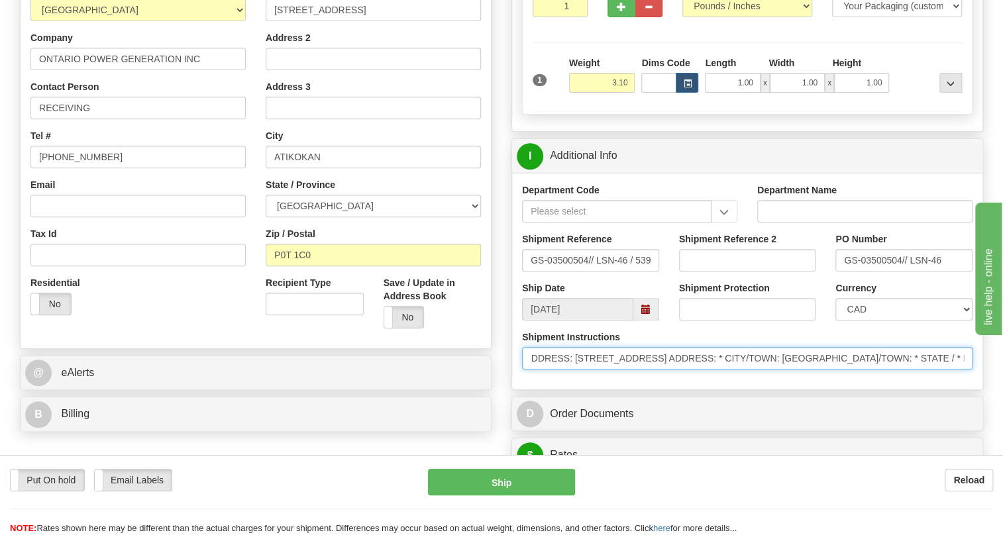
scroll to position [0, 660]
drag, startPoint x: 899, startPoint y: 387, endPoint x: 629, endPoint y: 399, distance: 270.0
click at [629, 380] on div "Shipment Instructions * GE WILL RETURN SERVICED PRODUCT BACK TO: GE WILL BILL R…" at bounding box center [747, 355] width 470 height 49
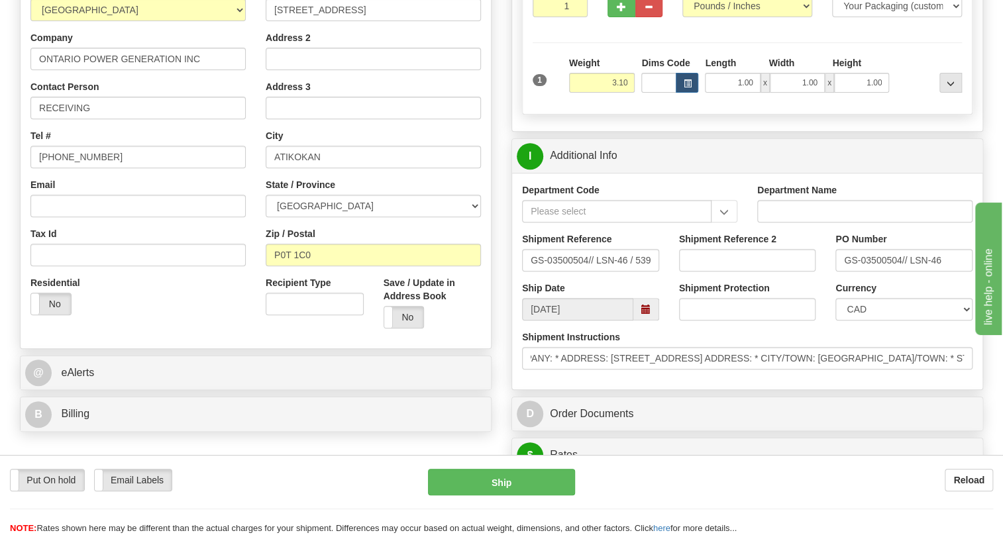
scroll to position [0, 0]
click at [667, 390] on div "Department Code Department Name Shipment Reference GS-03500504// LSN-46 / 53945…" at bounding box center [747, 281] width 470 height 217
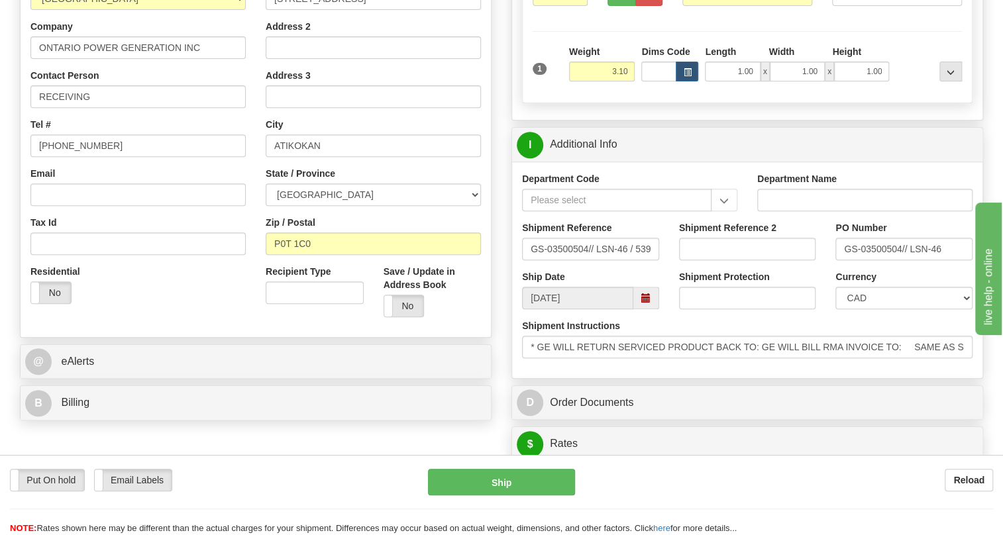
scroll to position [241, 0]
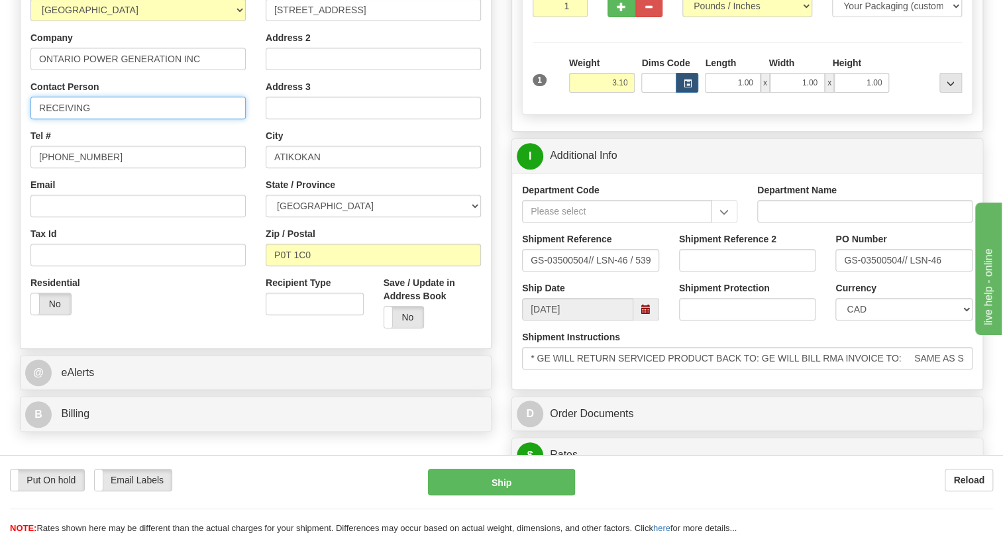
click at [40, 119] on input "RECEIVING" at bounding box center [137, 108] width 215 height 23
paste input "Iqbal Singh"
type input "Attn: Iqbal Singh / RECEIVING"
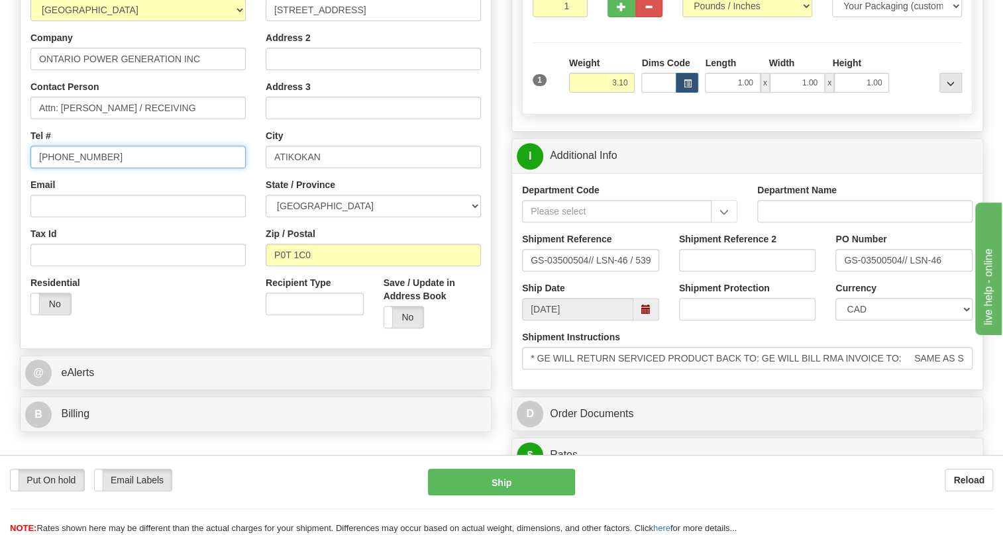
click at [89, 168] on input "[PHONE_NUMBER]" at bounding box center [137, 157] width 215 height 23
paste input "8075973524"
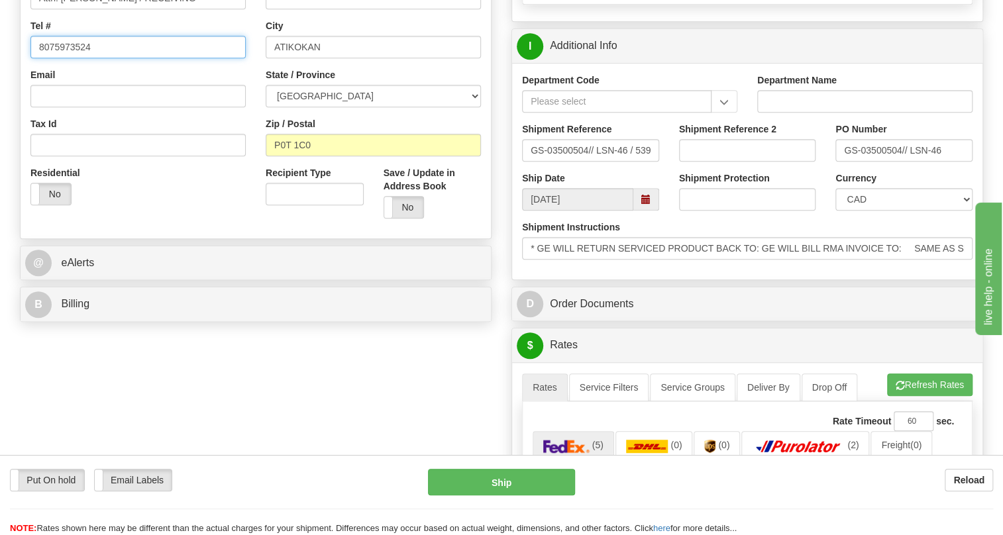
scroll to position [361, 0]
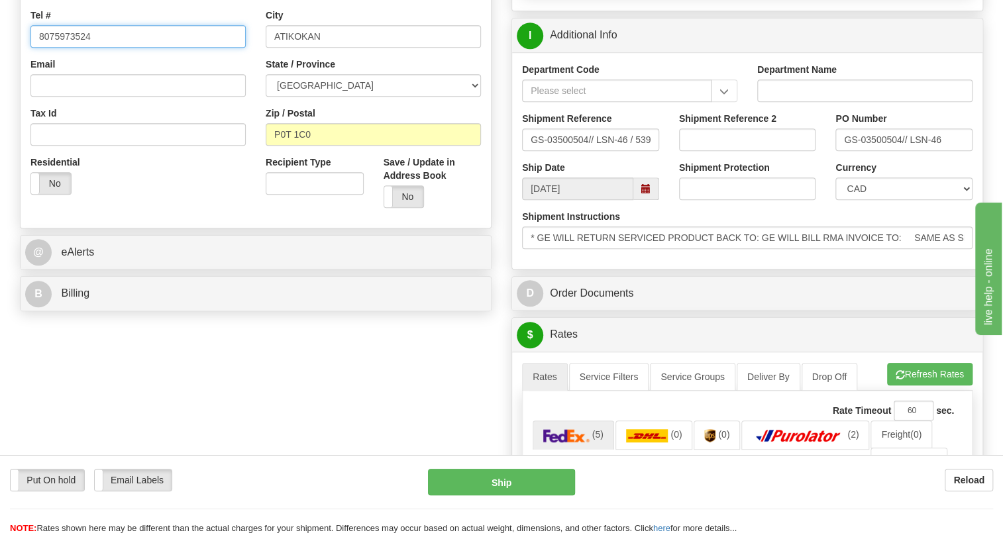
type input "8075973524"
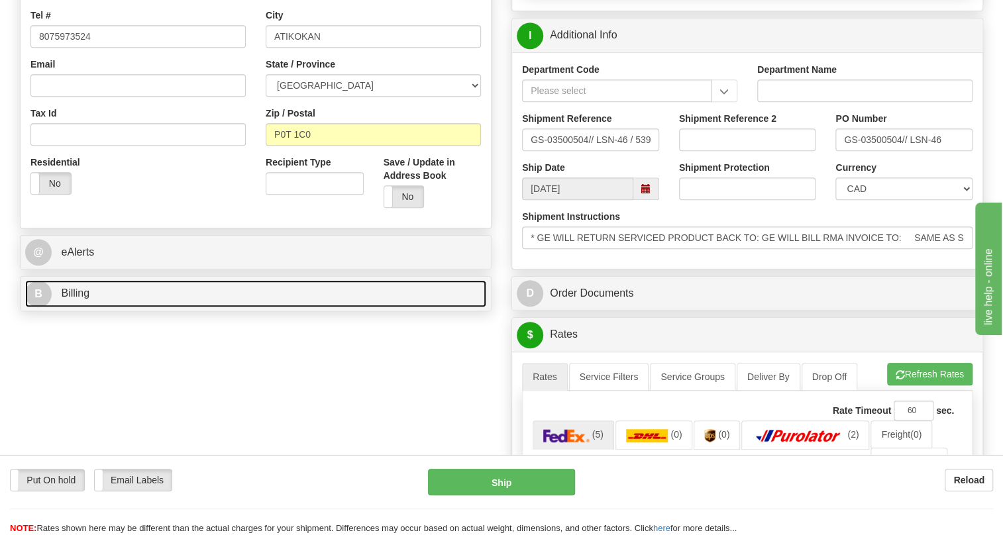
click at [83, 299] on span "Billing" at bounding box center [75, 293] width 28 height 11
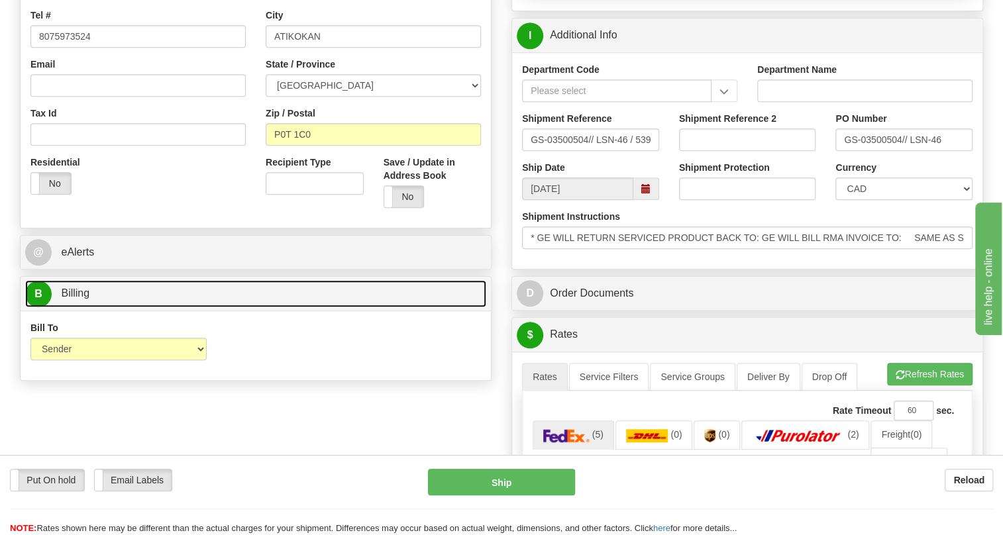
click at [83, 299] on span "Billing" at bounding box center [75, 293] width 28 height 11
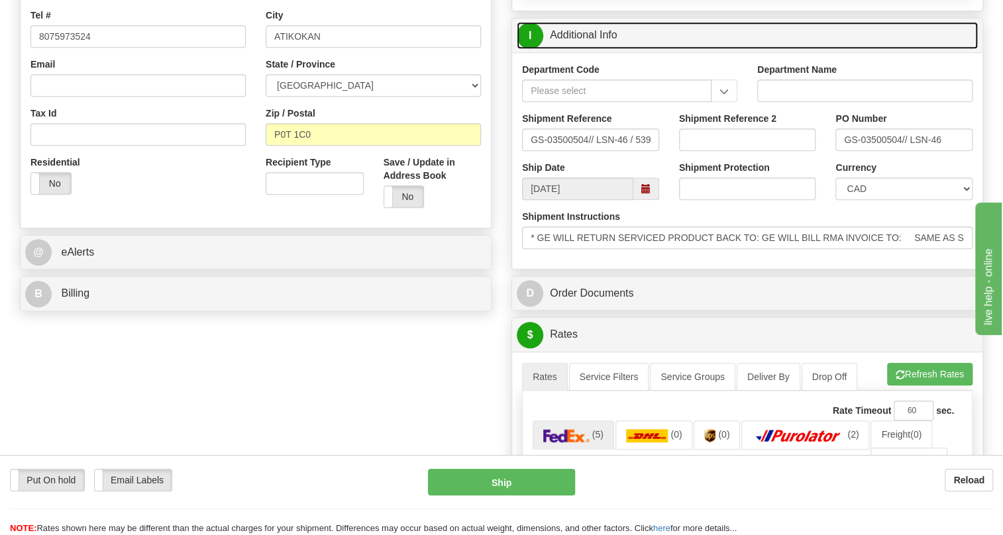
click at [599, 49] on link "I Additional Info" at bounding box center [747, 35] width 461 height 27
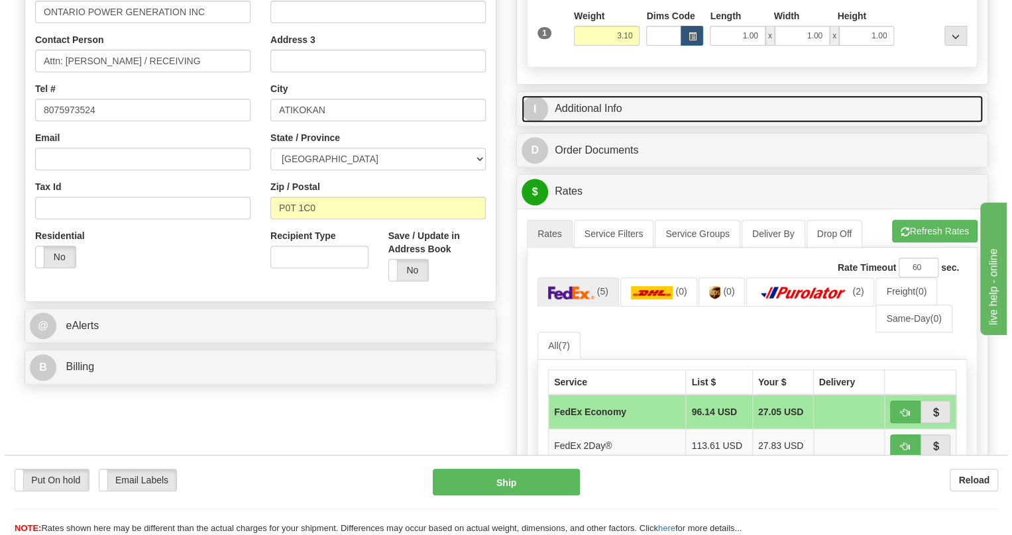
scroll to position [421, 0]
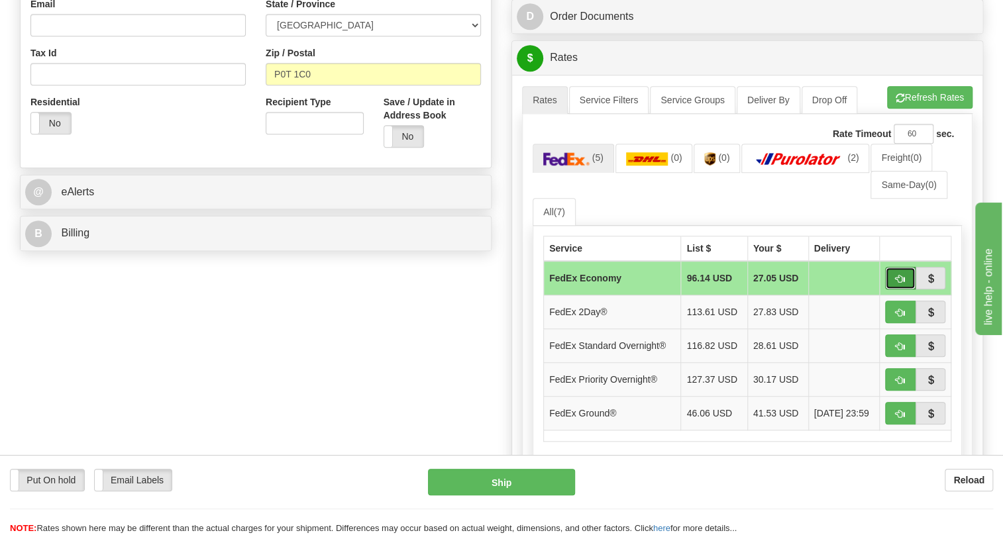
click at [900, 284] on span "button" at bounding box center [900, 279] width 9 height 9
type input "20"
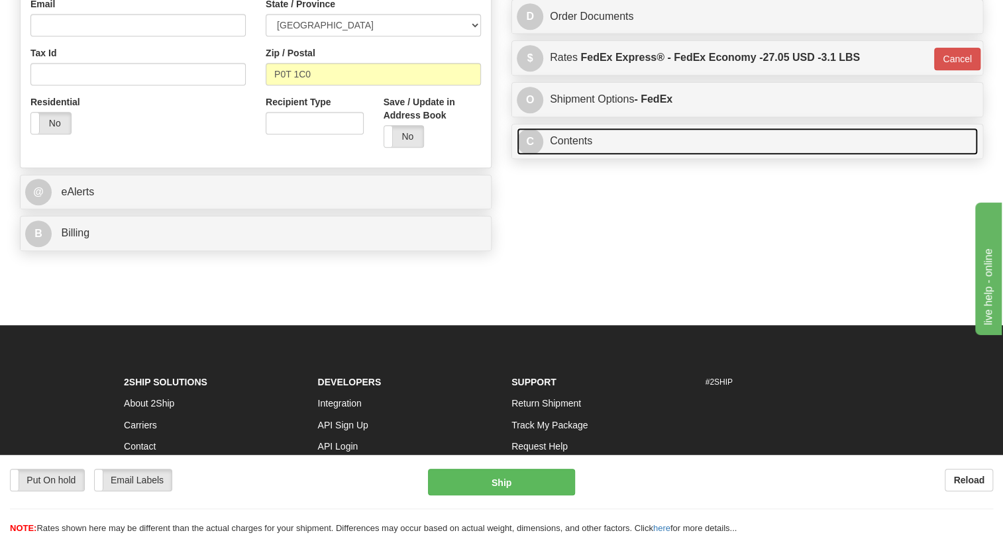
click at [582, 155] on link "C Contents" at bounding box center [747, 141] width 461 height 27
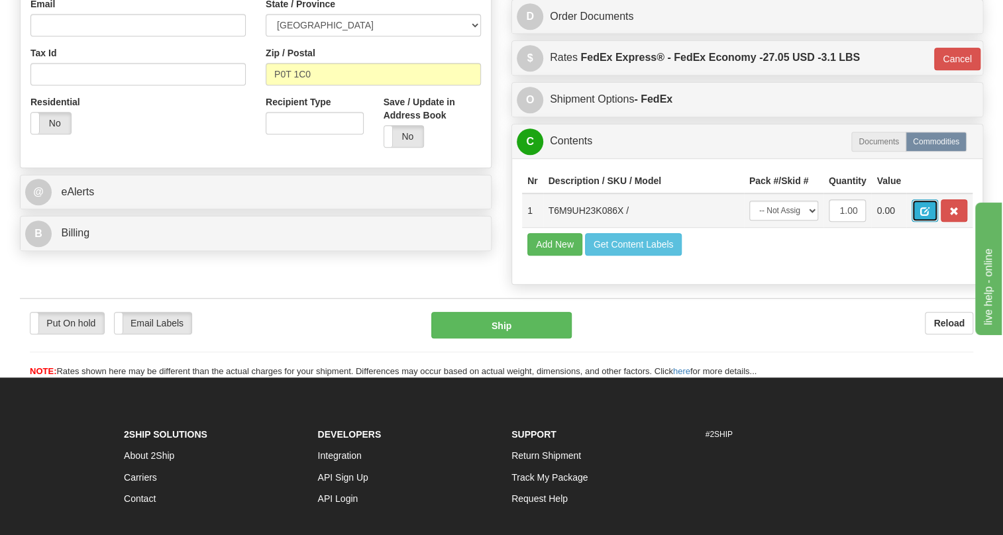
click at [924, 216] on span "button" at bounding box center [924, 211] width 9 height 9
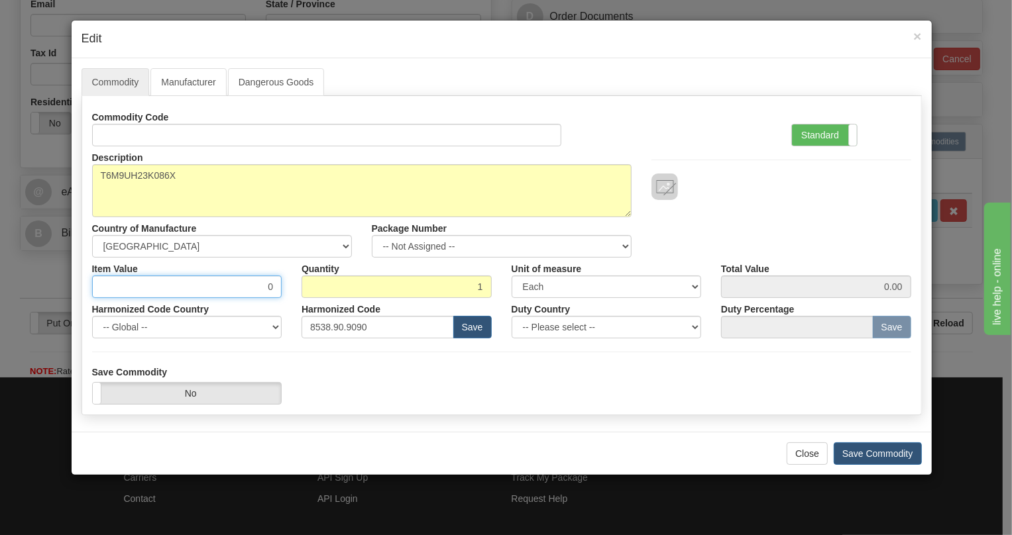
click at [269, 292] on input "0" at bounding box center [187, 287] width 190 height 23
paste input "1.442,27"
click at [245, 292] on input "1.442,27" at bounding box center [187, 287] width 190 height 23
click at [264, 289] on input "1442,27" at bounding box center [187, 287] width 190 height 23
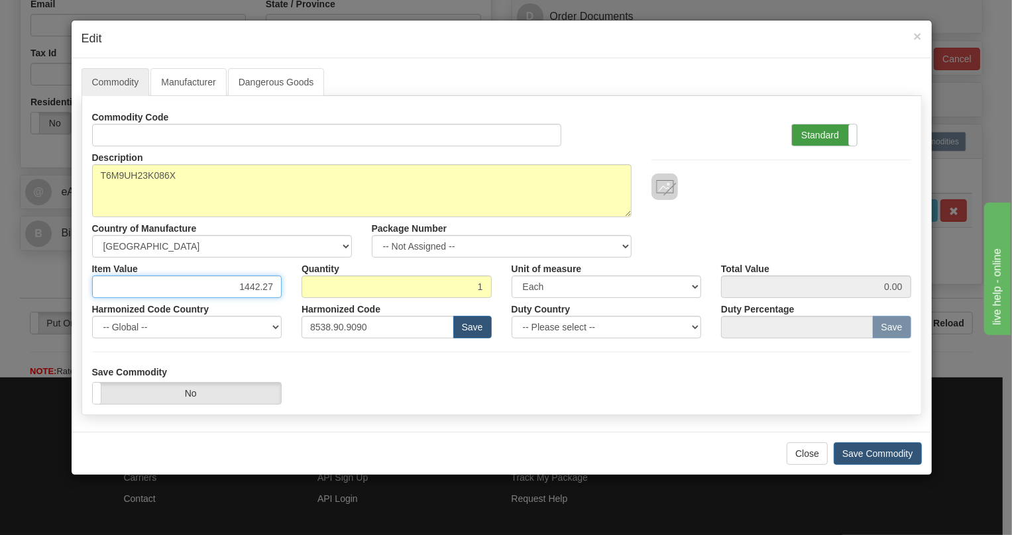
type input "1442.27"
drag, startPoint x: 824, startPoint y: 135, endPoint x: 817, endPoint y: 137, distance: 7.8
click at [823, 135] on label "Standard" at bounding box center [824, 135] width 65 height 21
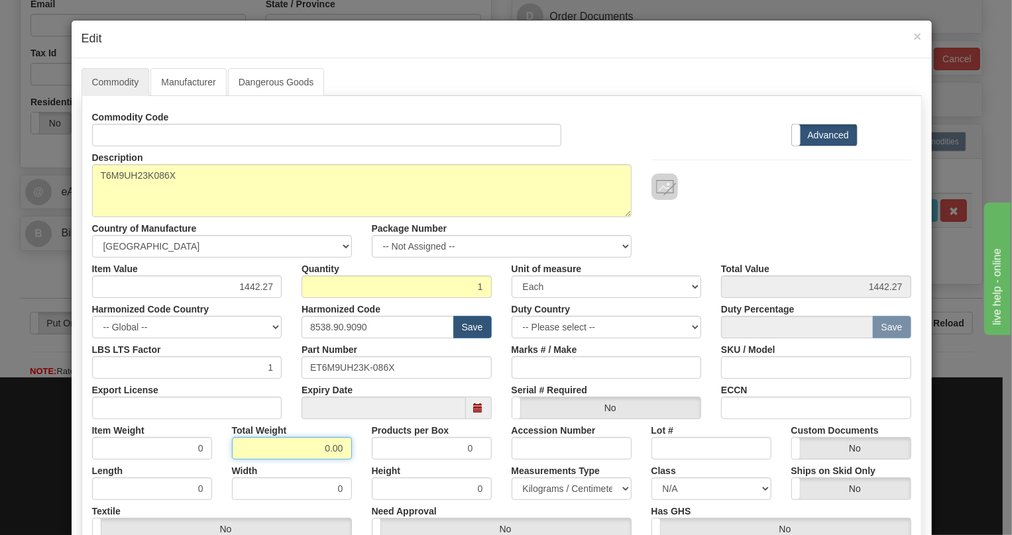
click at [298, 448] on input "0.00" at bounding box center [292, 448] width 120 height 23
type input "1.00"
type input "1.0000"
click at [543, 490] on select "Pounds / Inches Kilograms / Centimeters" at bounding box center [572, 489] width 120 height 23
select select "0"
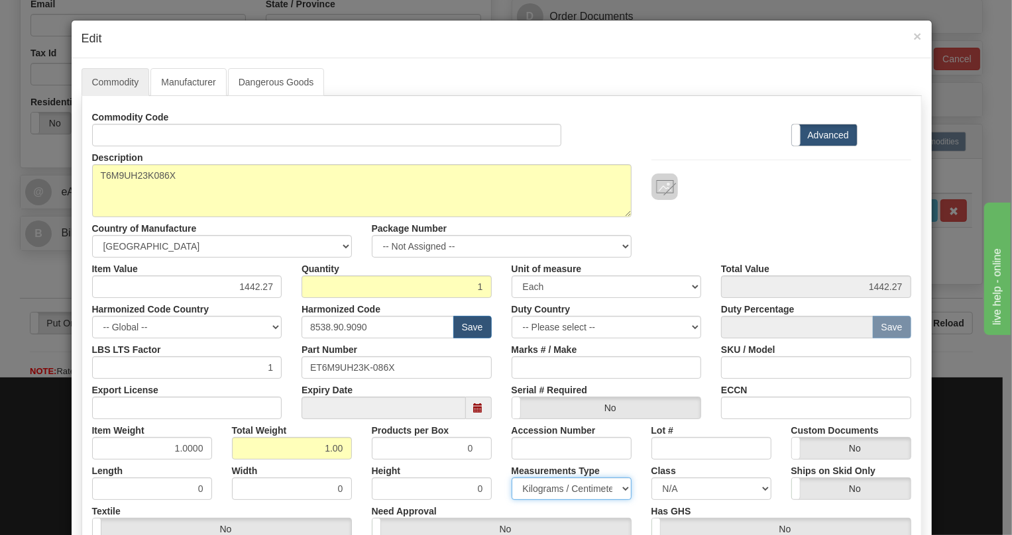
click at [512, 478] on select "Pounds / Inches Kilograms / Centimeters" at bounding box center [572, 489] width 120 height 23
click at [502, 466] on div "Measurements Type Pounds / Inches Kilograms / Centimeters" at bounding box center [572, 480] width 140 height 40
drag, startPoint x: 391, startPoint y: 368, endPoint x: 307, endPoint y: 369, distance: 83.5
click at [307, 369] on input "ET6M9UH23K-086X" at bounding box center [397, 368] width 190 height 23
click at [292, 396] on div "Expiry Date" at bounding box center [397, 399] width 210 height 40
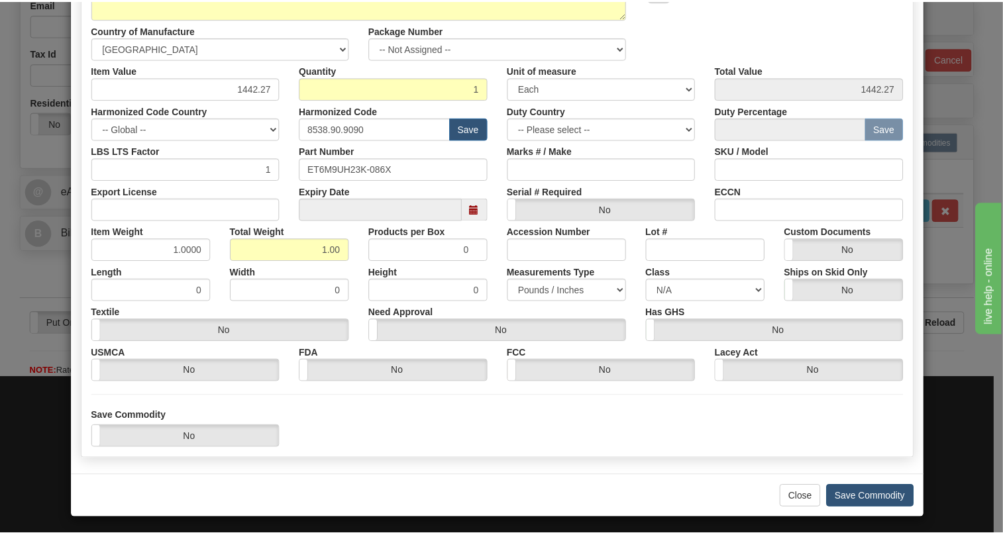
scroll to position [201, 0]
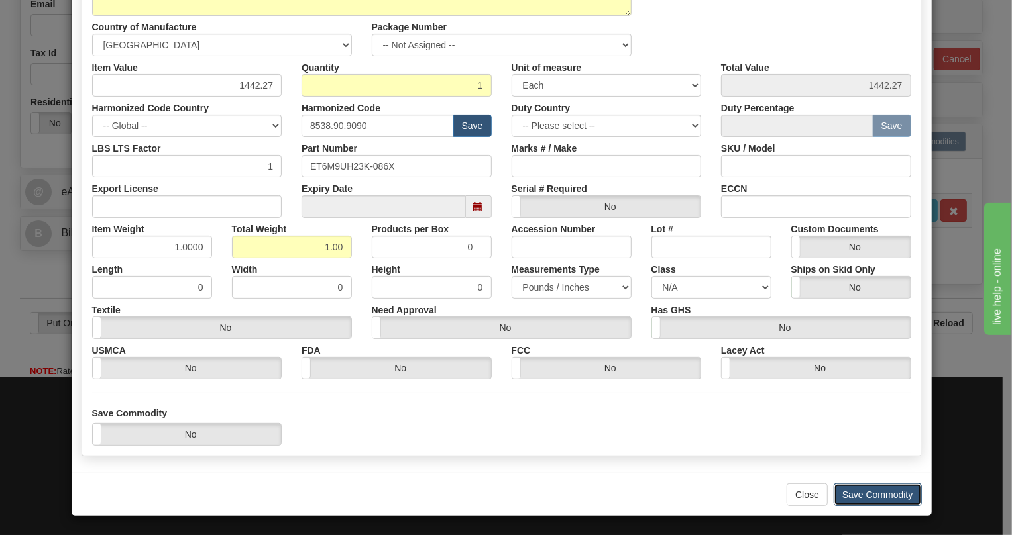
click at [868, 498] on button "Save Commodity" at bounding box center [878, 495] width 88 height 23
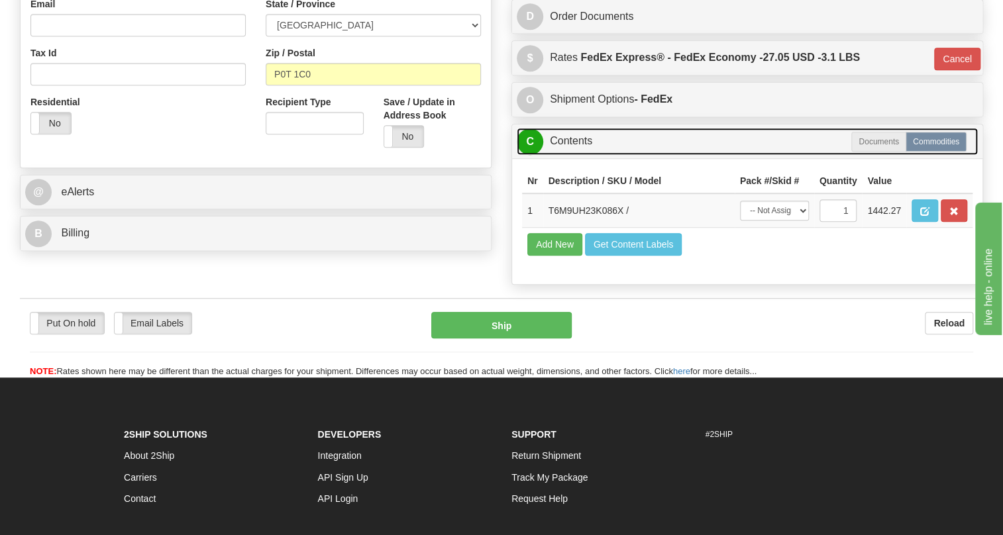
click at [570, 155] on link "C Contents" at bounding box center [747, 141] width 461 height 27
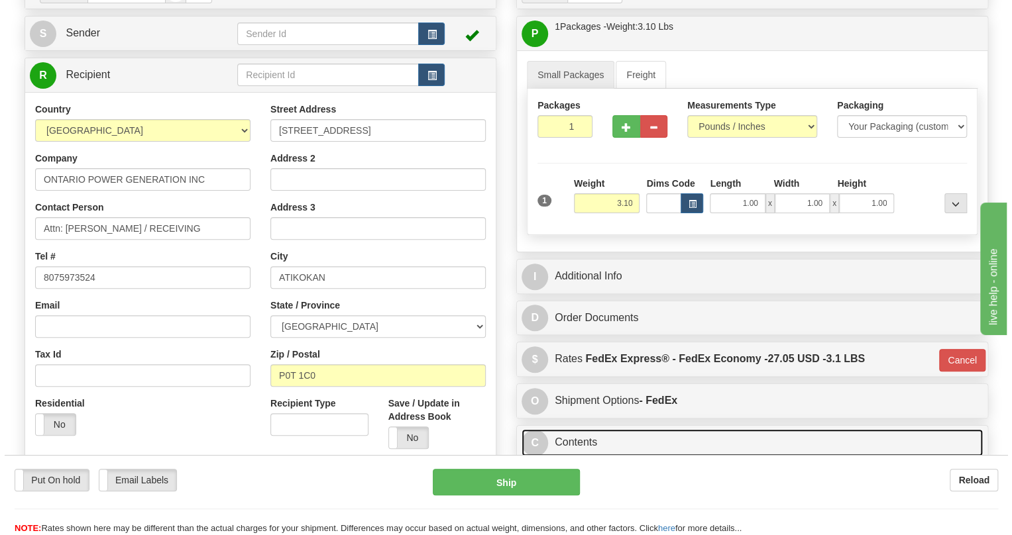
scroll to position [60, 0]
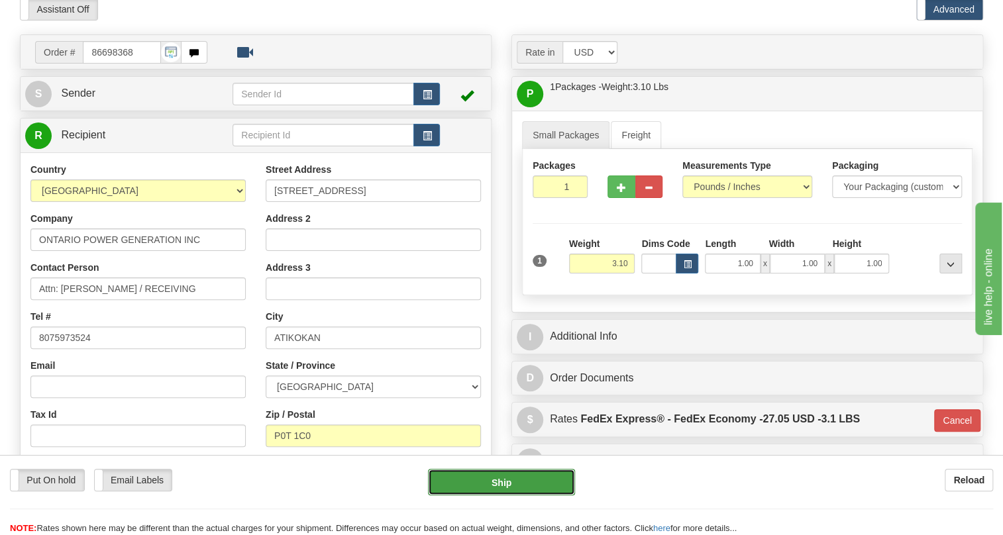
click at [504, 483] on button "Ship" at bounding box center [501, 482] width 147 height 27
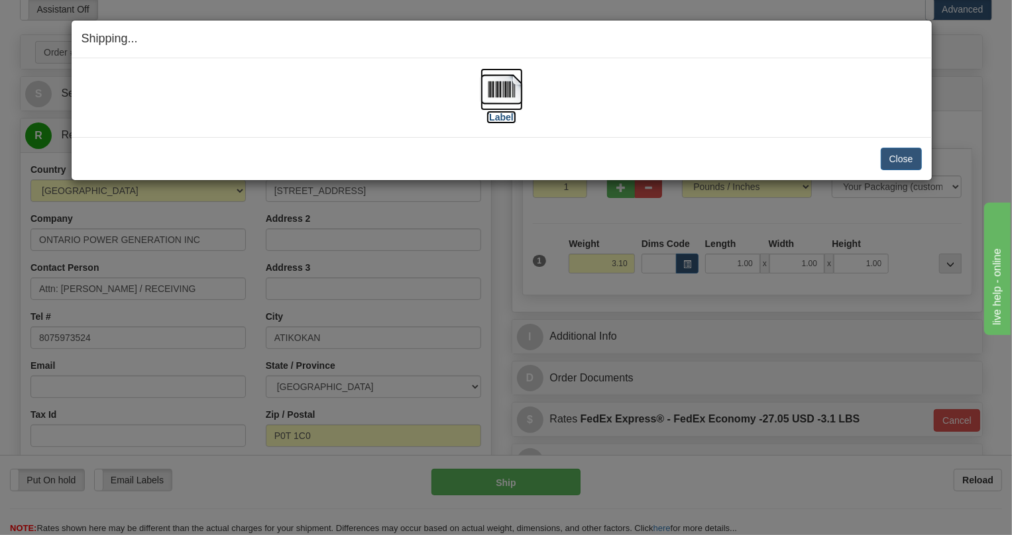
click at [496, 87] on img at bounding box center [501, 89] width 42 height 42
click at [903, 160] on button "Close" at bounding box center [901, 159] width 41 height 23
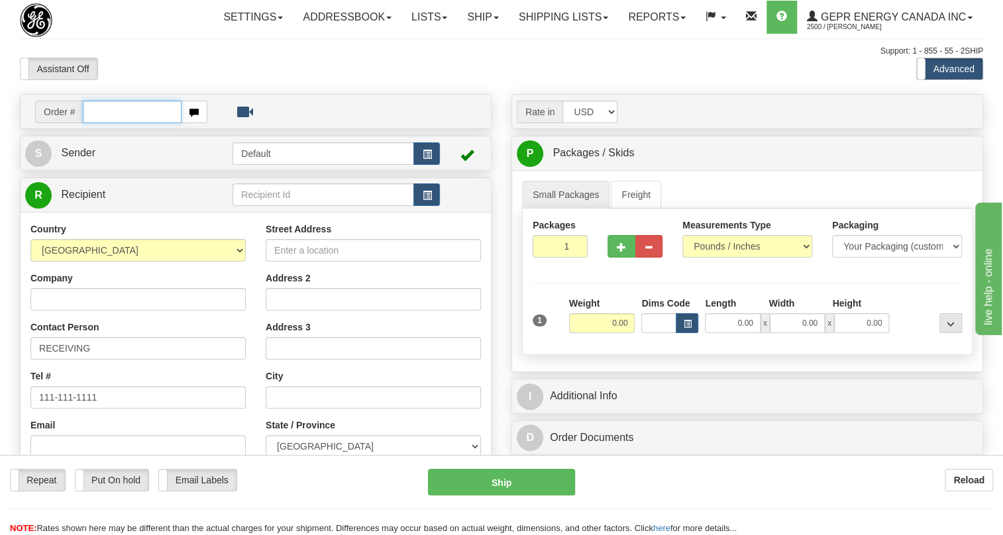
click at [114, 123] on input "text" at bounding box center [132, 112] width 99 height 23
paste input "0086698355"
click at [102, 123] on input "0086698355" at bounding box center [132, 112] width 99 height 23
type input "86698355"
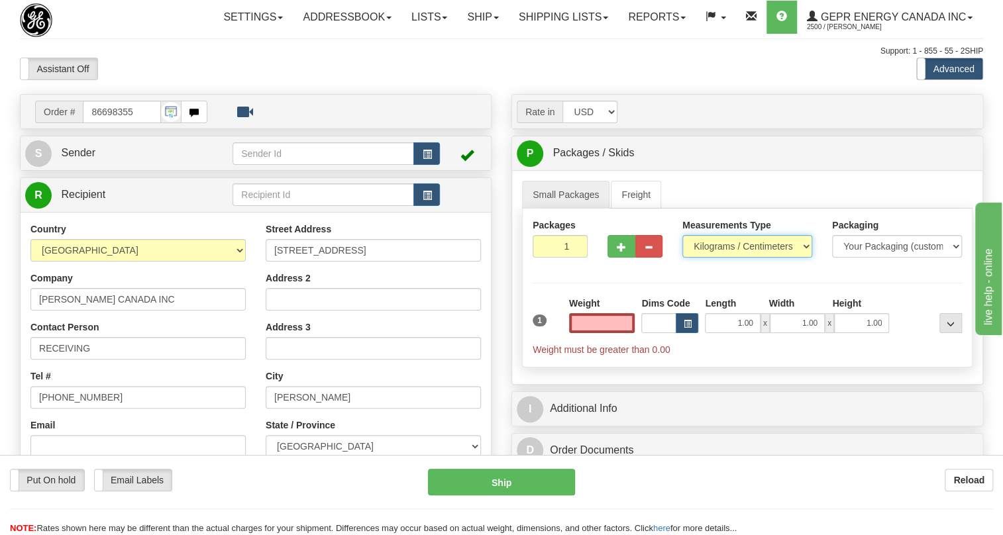
type input "0.00"
click at [729, 258] on select "Pounds / Inches Kilograms / Centimeters" at bounding box center [748, 246] width 130 height 23
select select "0"
click at [683, 258] on select "Pounds / Inches Kilograms / Centimeters" at bounding box center [748, 246] width 130 height 23
click at [607, 333] on input "0.00" at bounding box center [602, 323] width 66 height 20
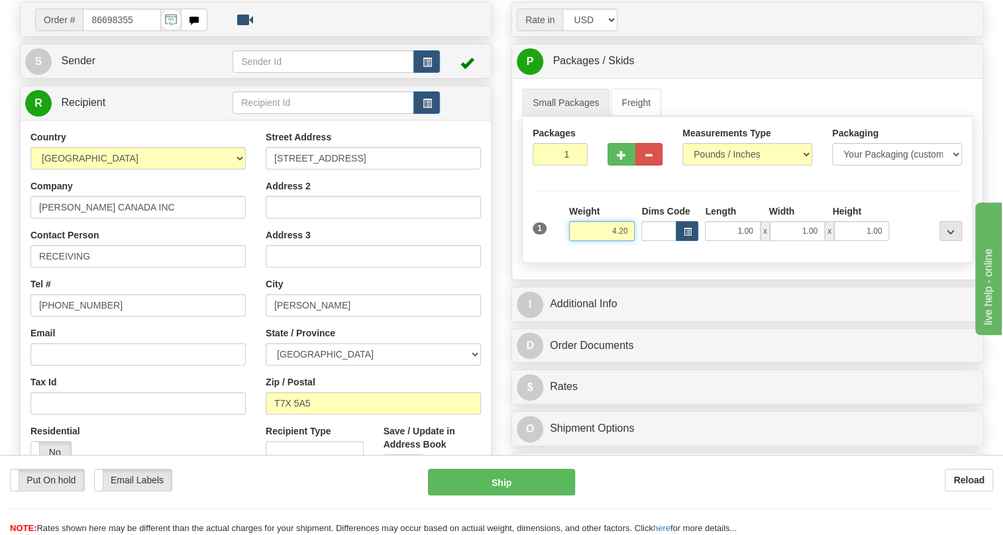
scroll to position [120, 0]
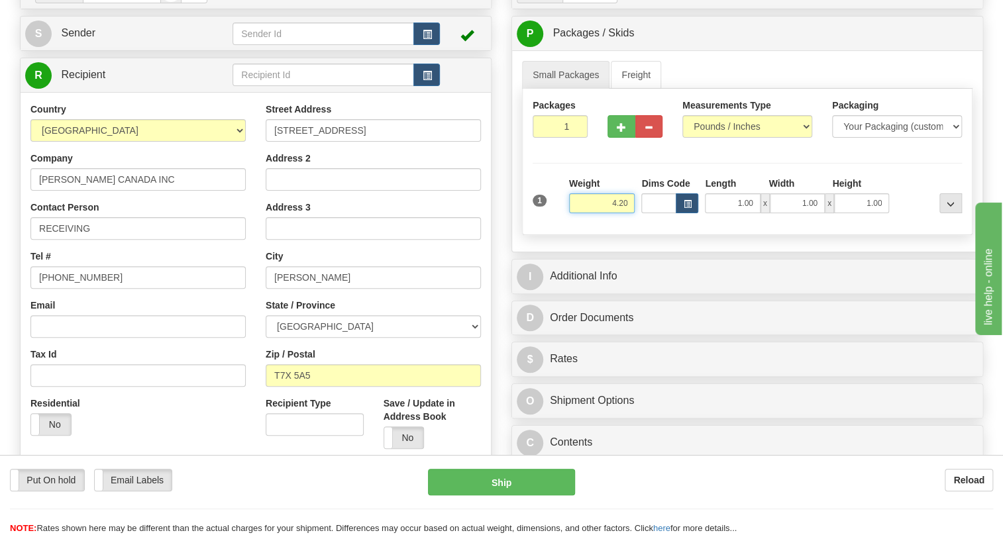
type input "4.20"
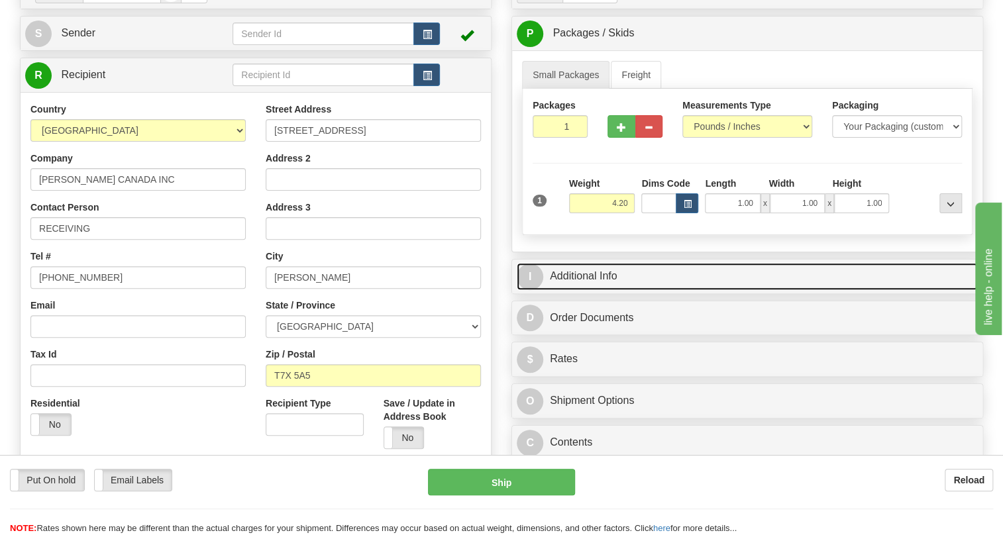
click at [589, 290] on link "I Additional Info" at bounding box center [747, 276] width 461 height 27
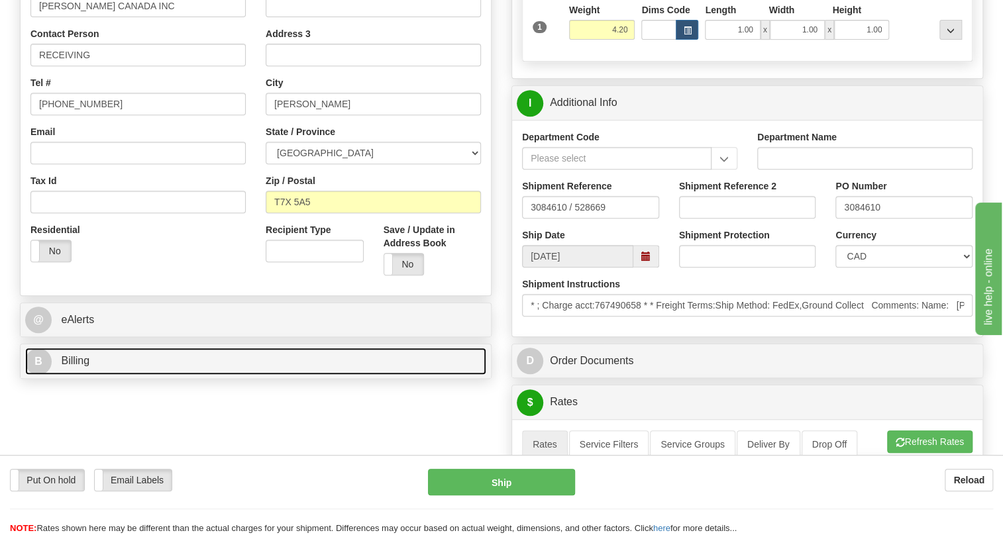
scroll to position [301, 0]
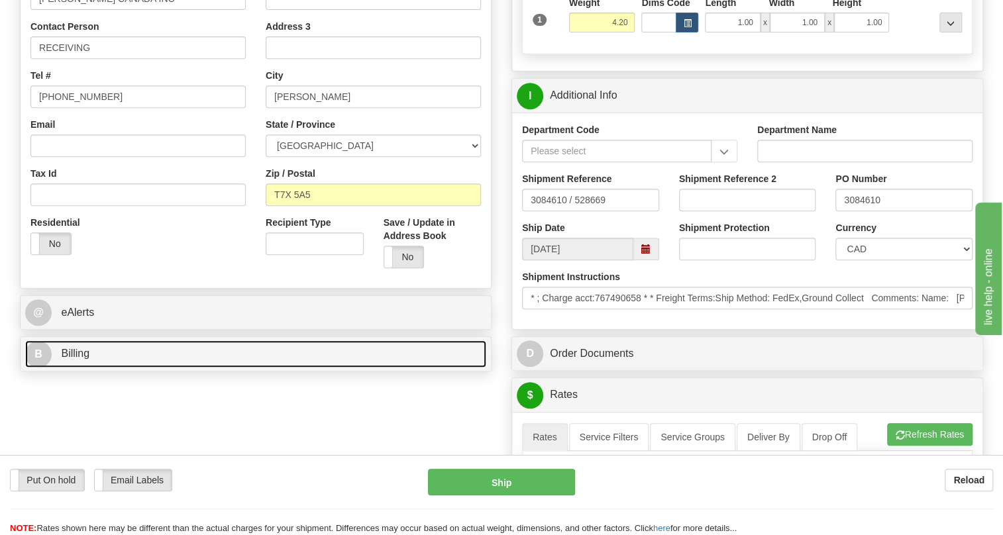
click at [84, 359] on span "Billing" at bounding box center [75, 353] width 28 height 11
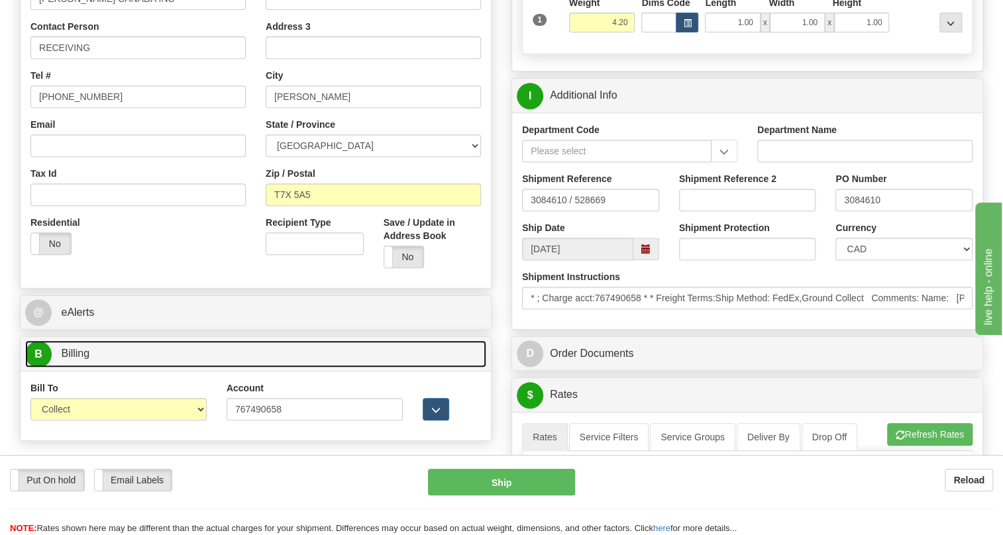
click at [84, 359] on span "Billing" at bounding box center [75, 353] width 28 height 11
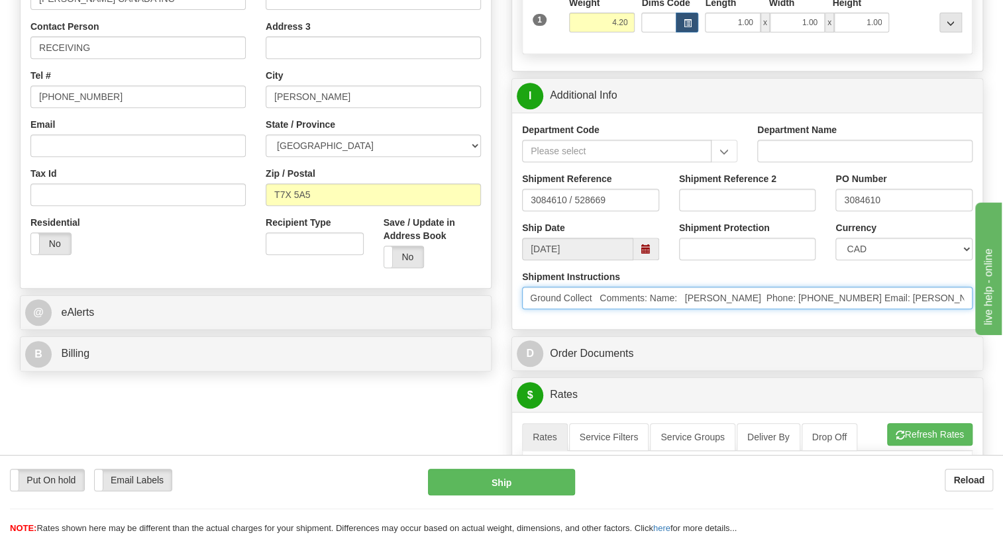
scroll to position [0, 216]
drag, startPoint x: 774, startPoint y: 327, endPoint x: 724, endPoint y: 342, distance: 52.0
click at [724, 319] on div "Shipment Instructions * ; Charge acct:767490658 * * Freight Terms:Ship Method: …" at bounding box center [747, 294] width 470 height 49
click at [798, 309] on input "* ; Charge acct:767490658 * * Freight Terms:Ship Method: FedEx,Ground Collect C…" at bounding box center [747, 298] width 451 height 23
drag, startPoint x: 798, startPoint y: 327, endPoint x: 742, endPoint y: 330, distance: 55.8
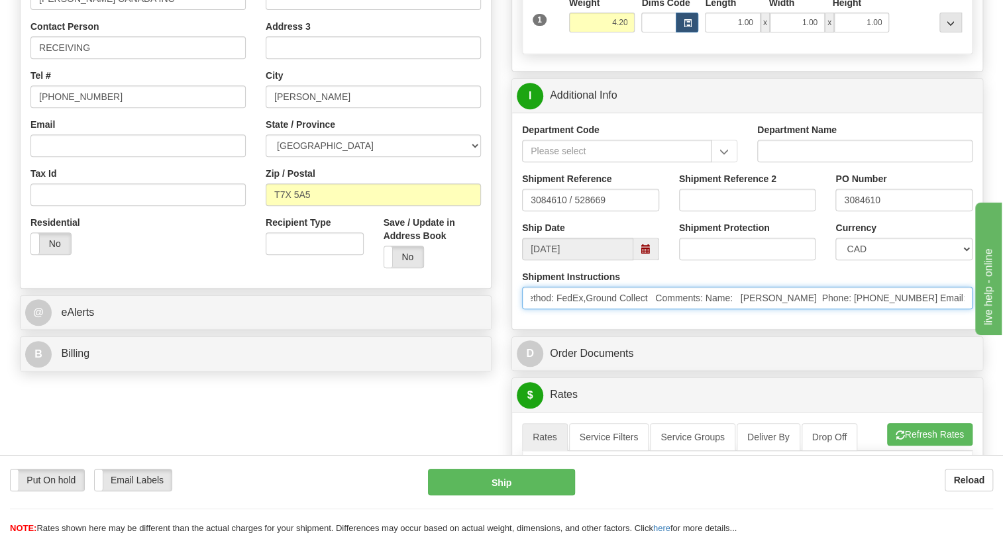
click at [742, 309] on input "* ; Charge acct:767490658 * * Freight Terms:Ship Method: FedEx,Ground Collect C…" at bounding box center [747, 298] width 451 height 23
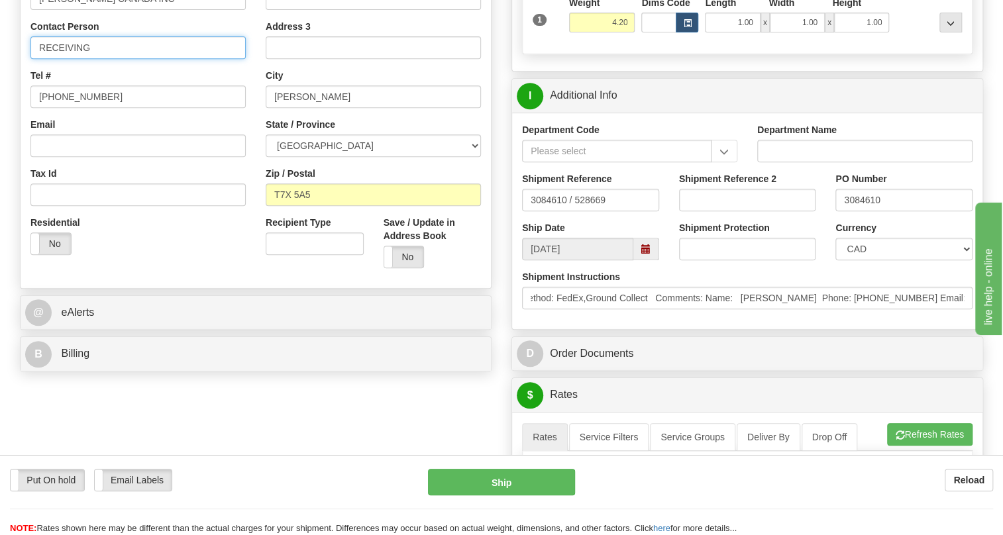
click at [39, 59] on input "RECEIVING" at bounding box center [137, 47] width 215 height 23
paste input "Vicky Whiffen"
type input "Vicky Whiffen / RECEIVING"
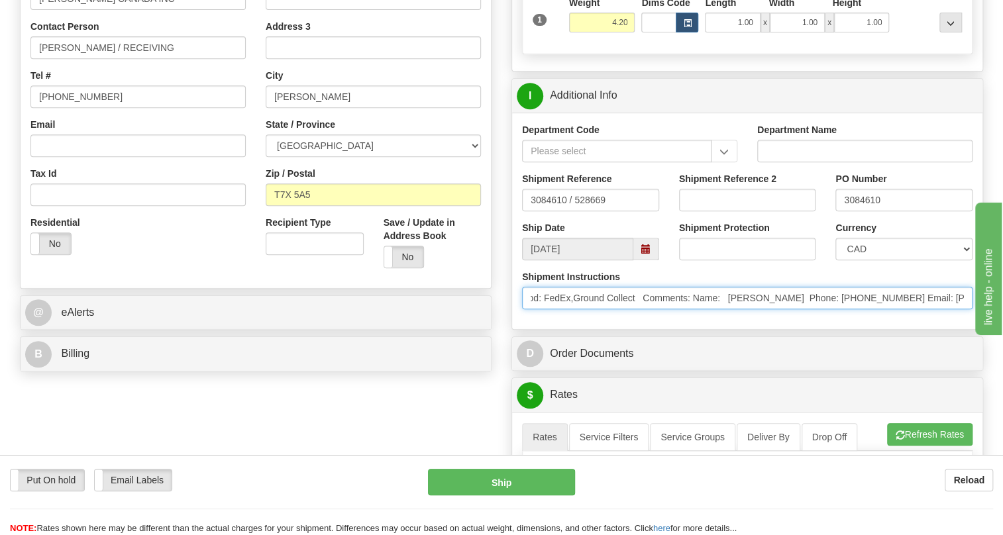
scroll to position [0, 231]
drag, startPoint x: 866, startPoint y: 327, endPoint x: 936, endPoint y: 333, distance: 70.5
click at [936, 309] on input "* ; Charge acct:767490658 * * Freight Terms:Ship Method: FedEx,Ground Collect C…" at bounding box center [747, 298] width 451 height 23
click at [879, 309] on input "* ; Charge acct:767490658 * * Freight Terms:Ship Method: FedEx,Ground Collect C…" at bounding box center [747, 298] width 451 height 23
drag, startPoint x: 879, startPoint y: 327, endPoint x: 823, endPoint y: 328, distance: 56.3
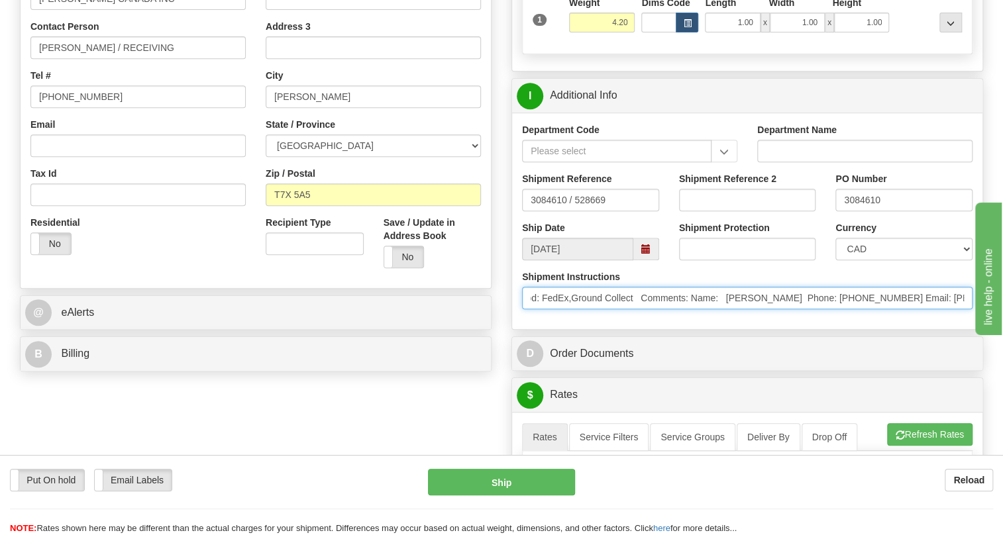
click at [823, 309] on input "* ; Charge acct:767490658 * * Freight Terms:Ship Method: FedEx,Ground Collect C…" at bounding box center [747, 298] width 451 height 23
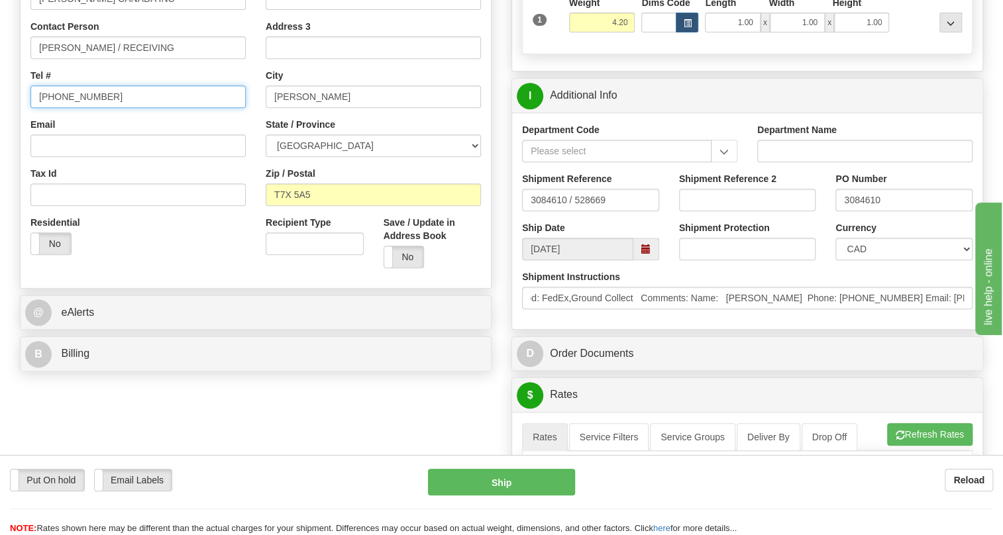
click at [74, 108] on input "(779)7960565" at bounding box center [137, 96] width 215 height 23
paste input "780-948-3377"
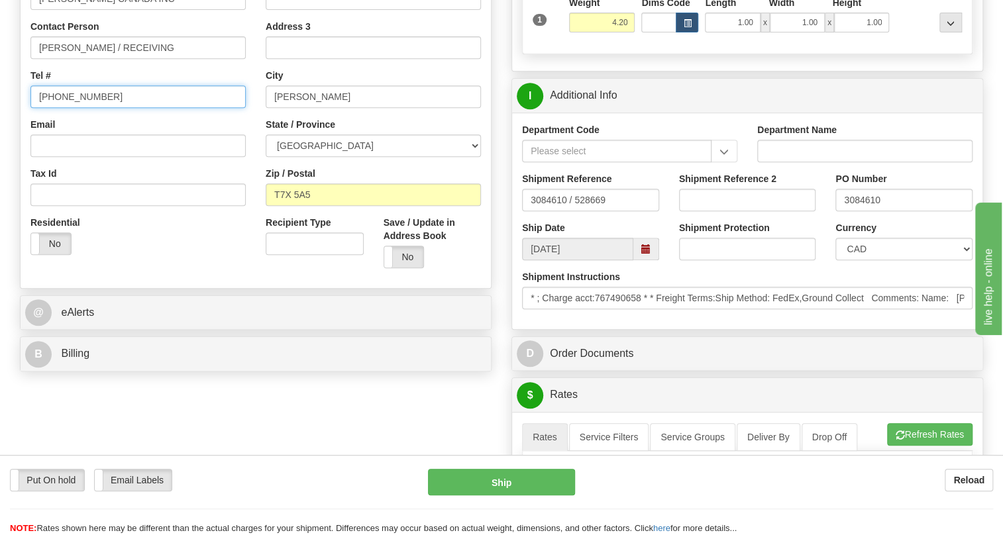
type input "780-948-3377"
click at [252, 152] on div "Country AFGHANISTAN ALAND ISLANDS ALBANIA ALGERIA AMERICAN SAMOA ANDORRA ANGOLA…" at bounding box center [138, 93] width 235 height 343
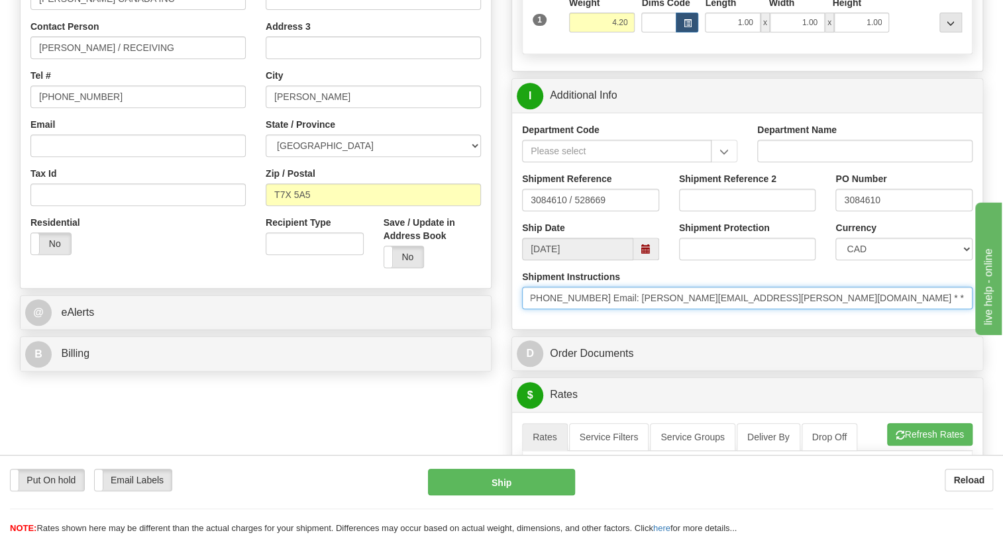
scroll to position [0, 652]
drag, startPoint x: 813, startPoint y: 325, endPoint x: 969, endPoint y: 327, distance: 156.4
click at [969, 309] on input "* ; Charge acct:767490658 * * Freight Terms:Ship Method: FedEx,Ground Collect C…" at bounding box center [747, 298] width 451 height 23
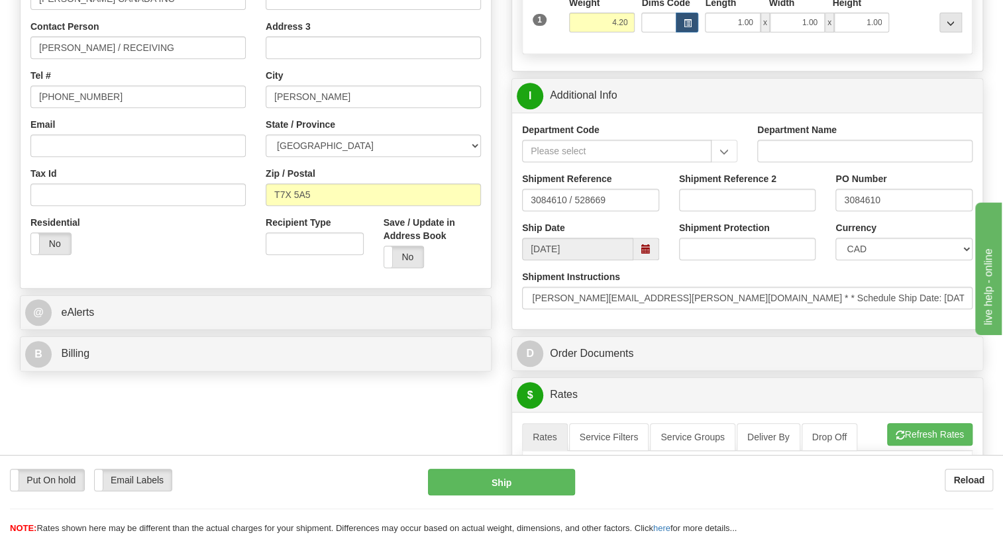
scroll to position [0, 0]
click at [720, 319] on div "Shipment Instructions * ; Charge acct:767490658 * * Freight Terms:Ship Method: …" at bounding box center [747, 294] width 470 height 49
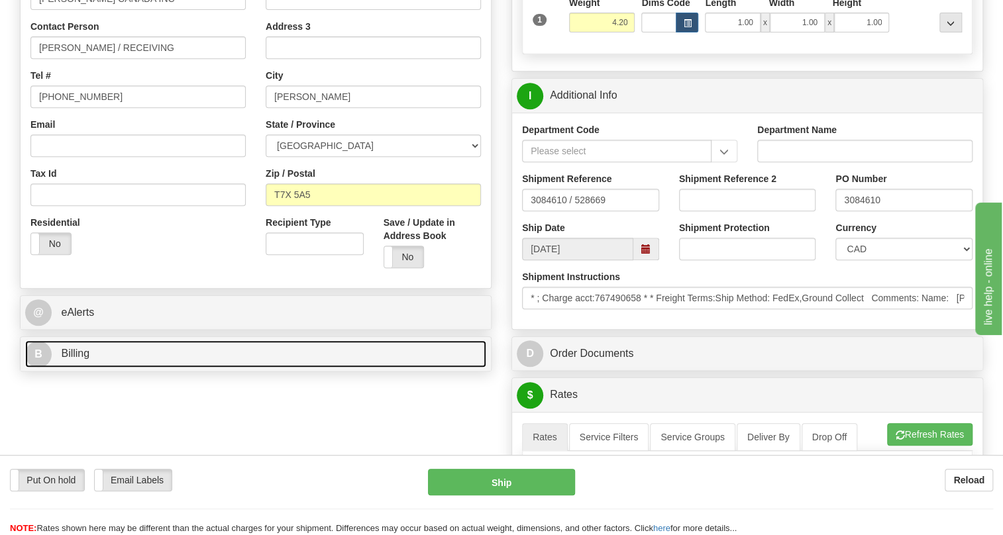
click at [78, 359] on span "Billing" at bounding box center [75, 353] width 28 height 11
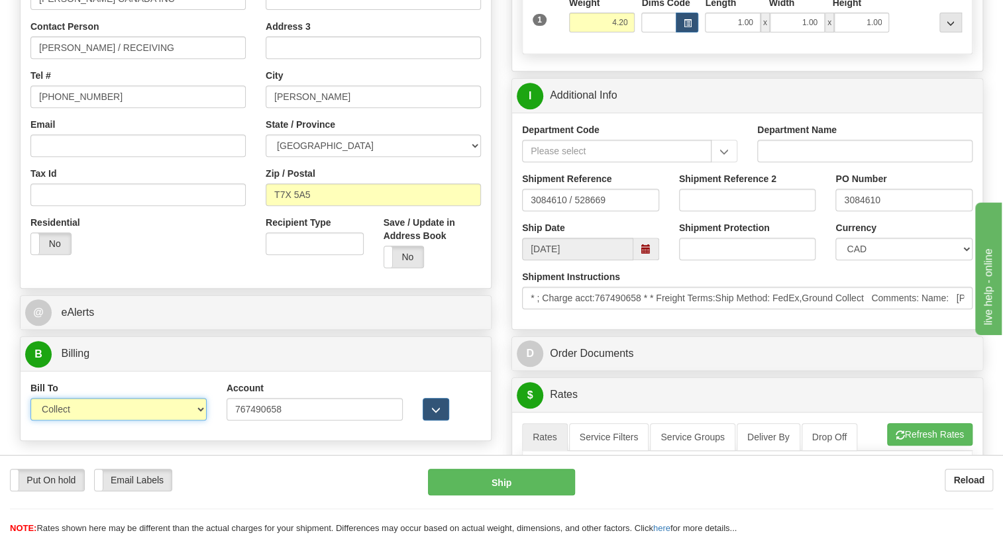
click at [73, 421] on select "Sender Recipient Third Party Collect" at bounding box center [118, 409] width 176 height 23
select select "2"
click at [30, 421] on select "Sender Recipient Third Party Collect" at bounding box center [118, 409] width 176 height 23
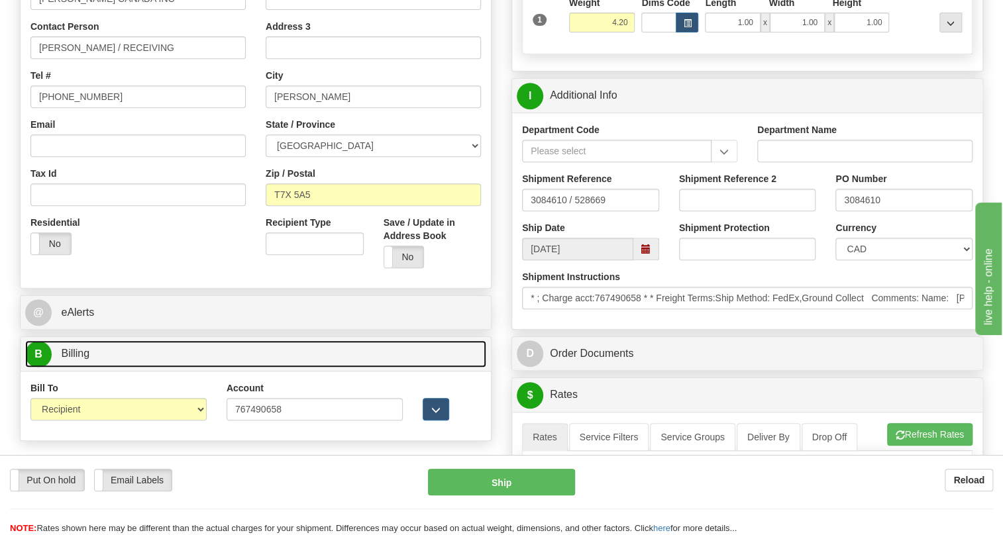
click at [78, 359] on span "Billing" at bounding box center [75, 353] width 28 height 11
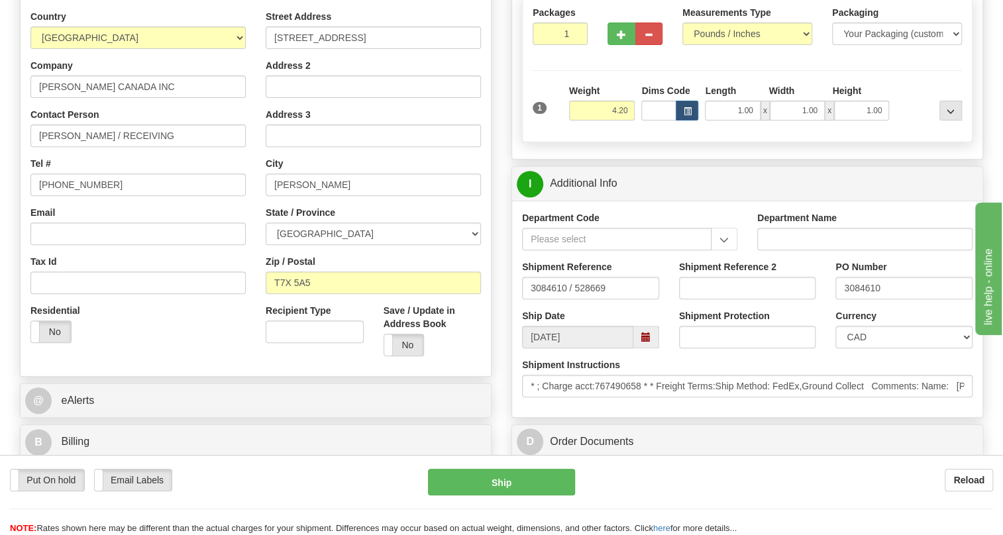
scroll to position [361, 0]
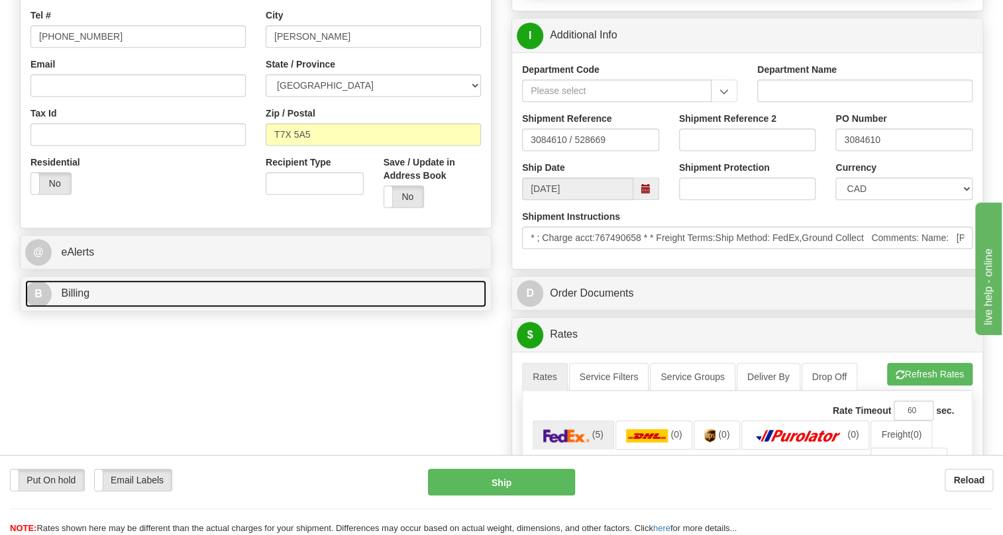
click at [72, 299] on span "Billing" at bounding box center [75, 293] width 28 height 11
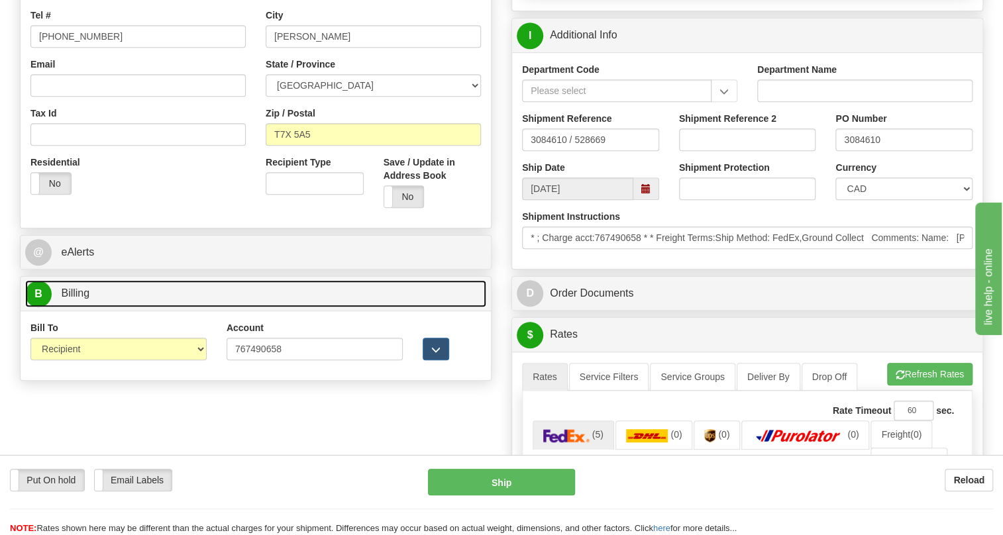
click at [72, 299] on span "Billing" at bounding box center [75, 293] width 28 height 11
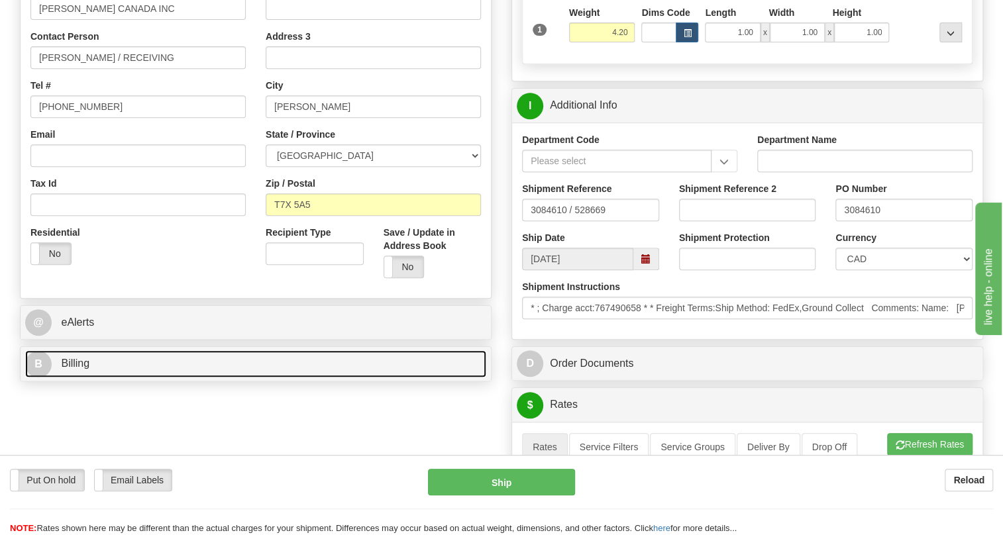
scroll to position [241, 0]
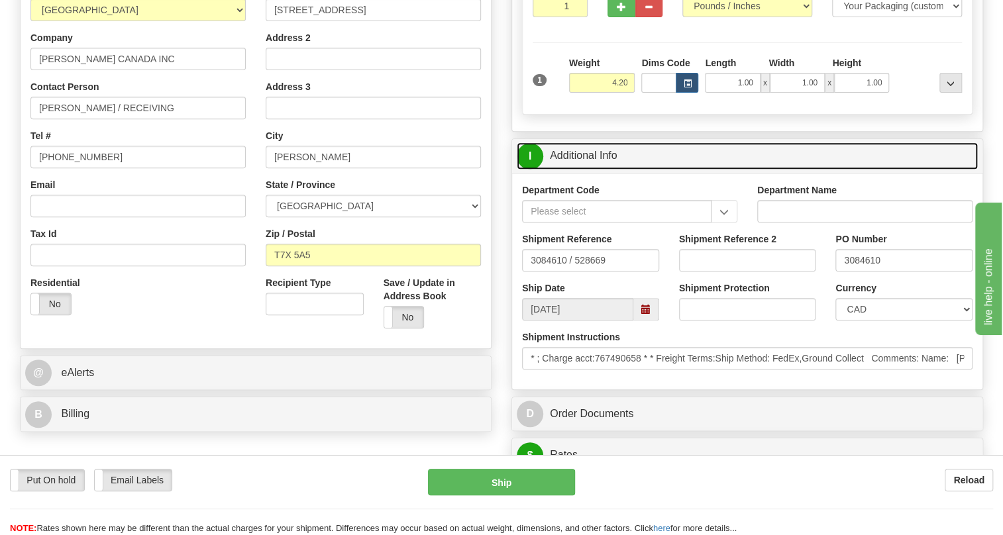
click at [599, 170] on link "I Additional Info" at bounding box center [747, 155] width 461 height 27
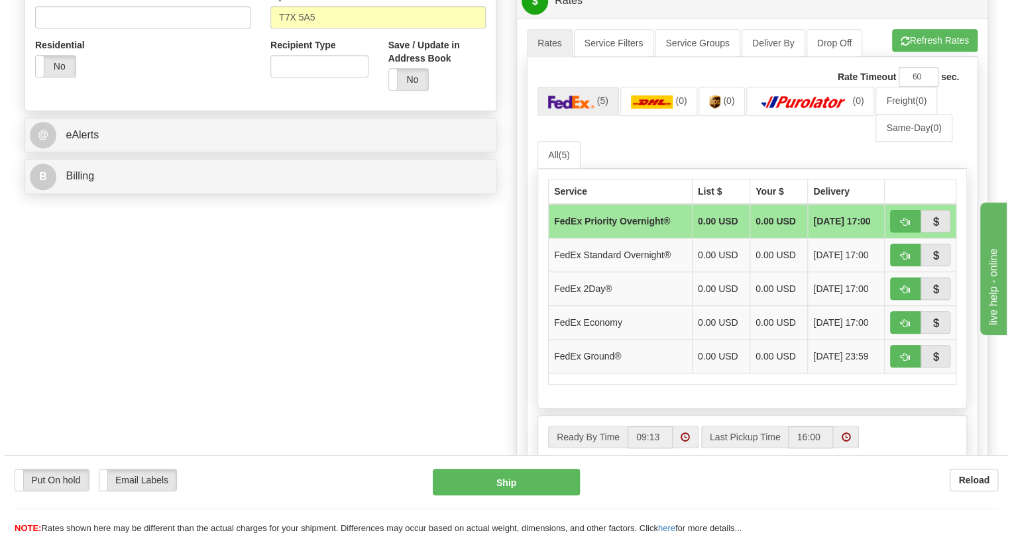
scroll to position [482, 0]
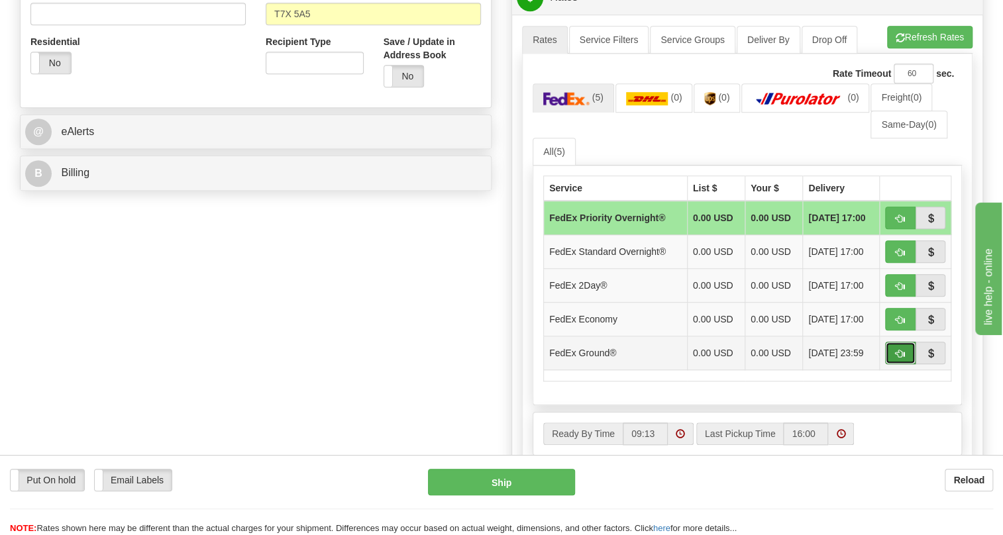
click at [903, 358] on span "button" at bounding box center [900, 354] width 9 height 9
type input "92"
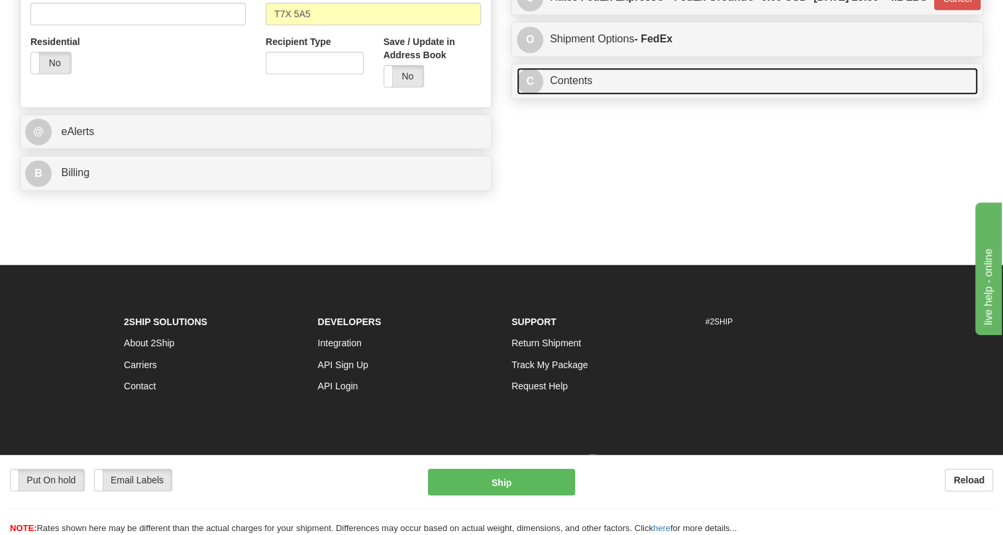
click at [591, 95] on link "C Contents" at bounding box center [747, 81] width 461 height 27
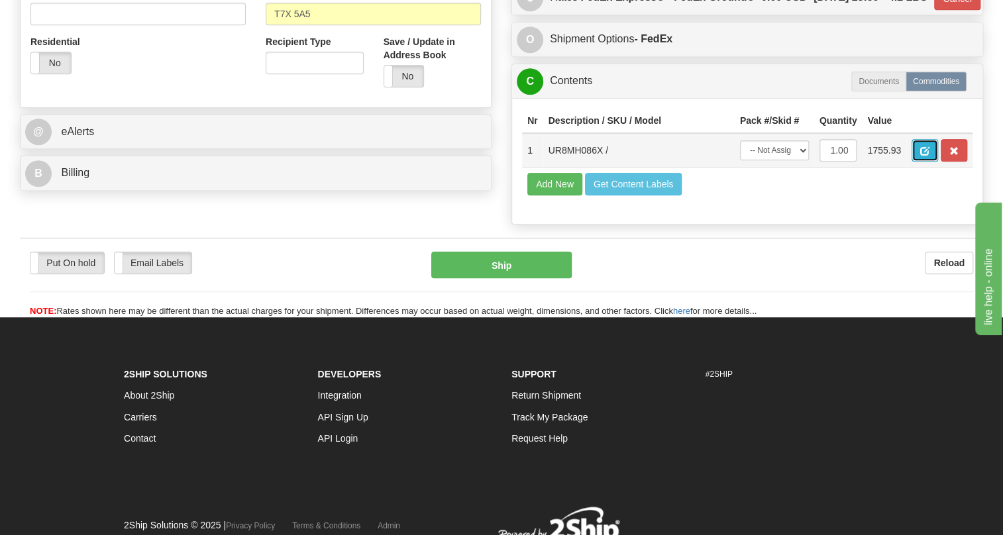
click at [923, 156] on span "button" at bounding box center [924, 151] width 9 height 9
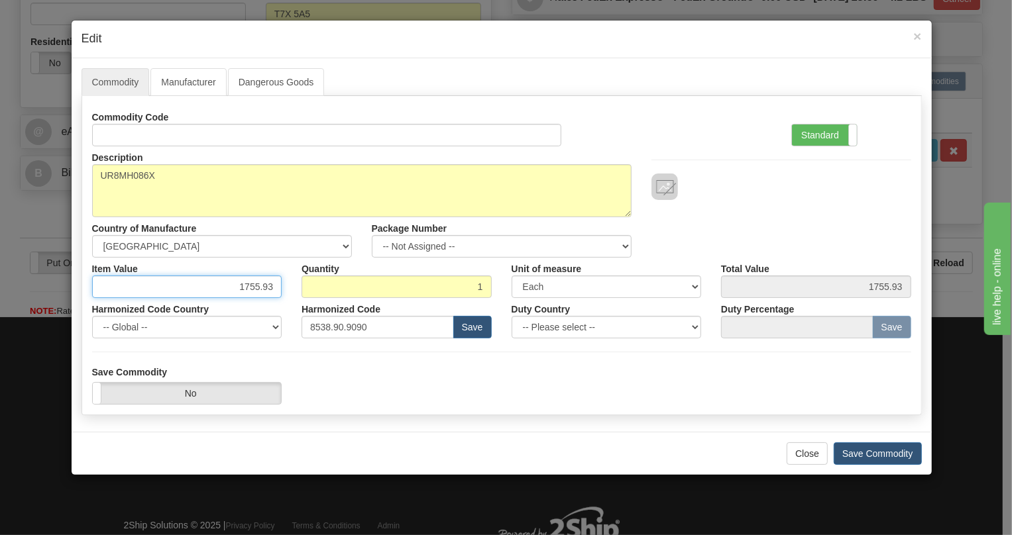
click at [261, 286] on input "1755.93" at bounding box center [187, 287] width 190 height 23
paste input "2.357,19"
click at [247, 292] on input "2.357,19" at bounding box center [187, 287] width 190 height 23
click at [264, 288] on input "2357,19" at bounding box center [187, 287] width 190 height 23
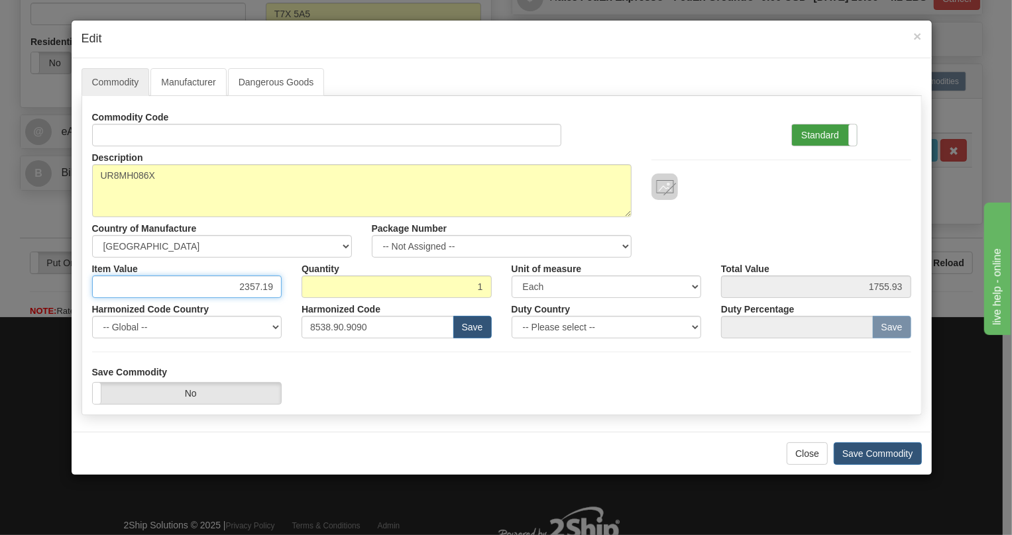
type input "2357.19"
drag, startPoint x: 820, startPoint y: 133, endPoint x: 714, endPoint y: 173, distance: 113.2
click at [820, 133] on label "Standard" at bounding box center [824, 135] width 65 height 21
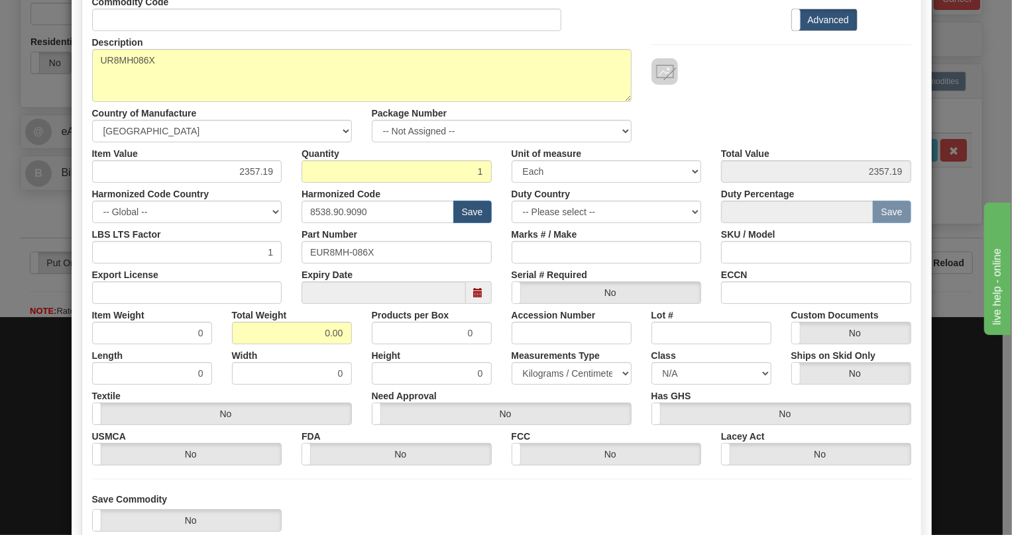
scroll to position [120, 0]
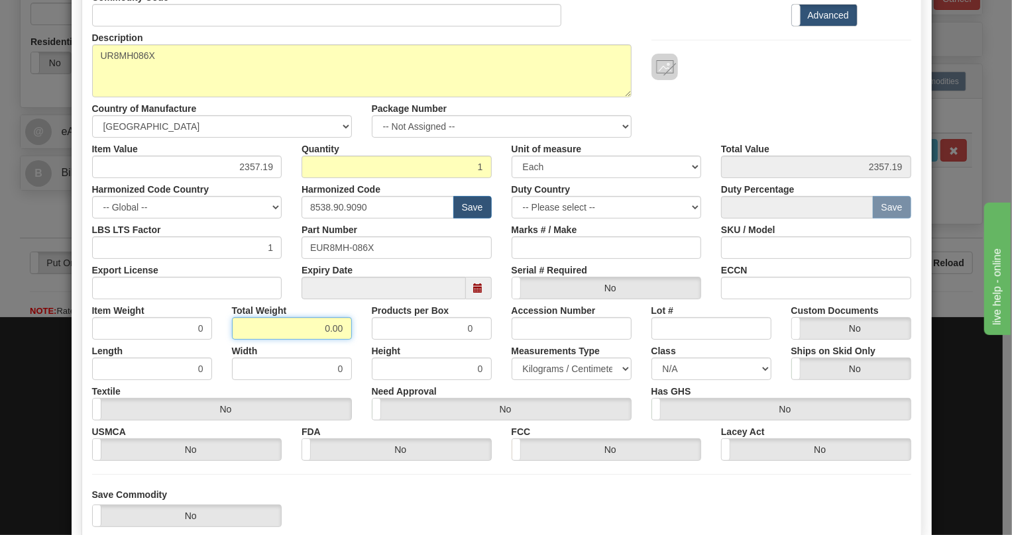
click at [315, 331] on input "0.00" at bounding box center [292, 328] width 120 height 23
type input "1.00"
type input "1.0000"
click at [558, 366] on select "Pounds / Inches Kilograms / Centimeters" at bounding box center [572, 369] width 120 height 23
select select "0"
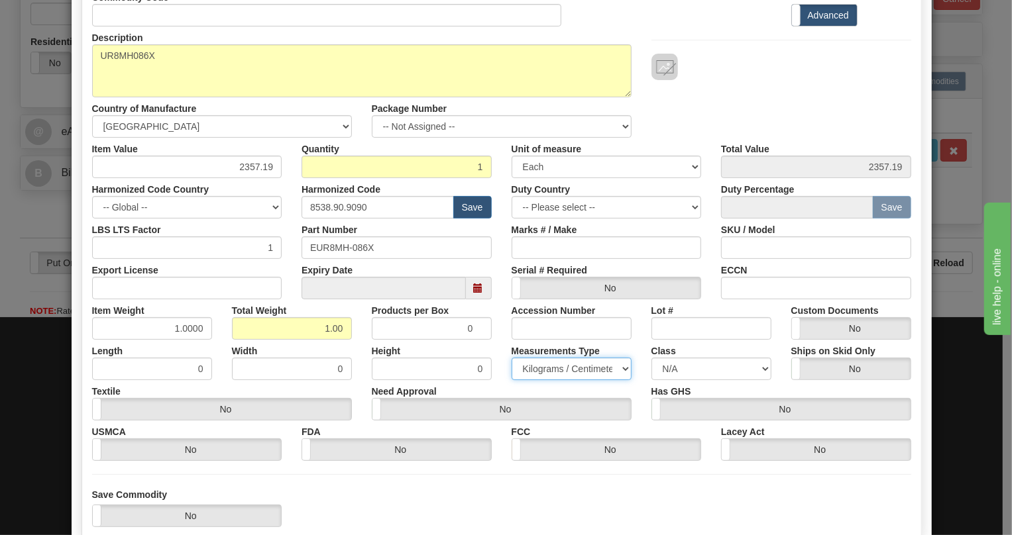
click at [512, 358] on select "Pounds / Inches Kilograms / Centimeters" at bounding box center [572, 369] width 120 height 23
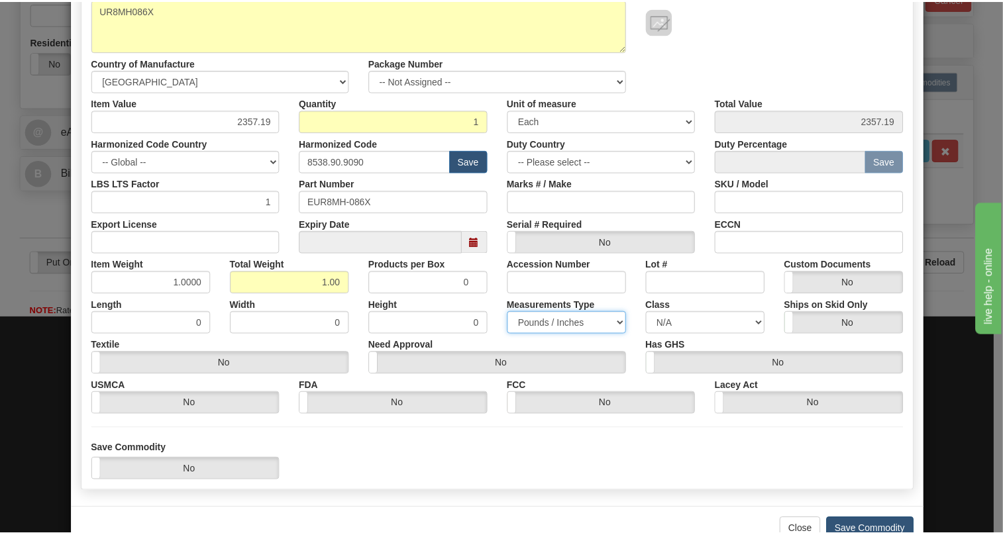
scroll to position [201, 0]
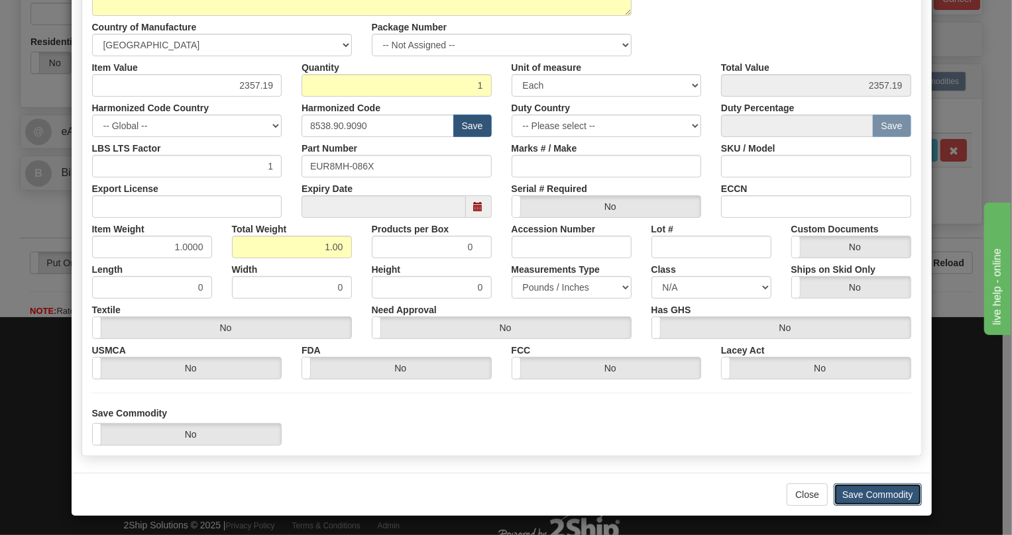
click at [873, 496] on button "Save Commodity" at bounding box center [878, 495] width 88 height 23
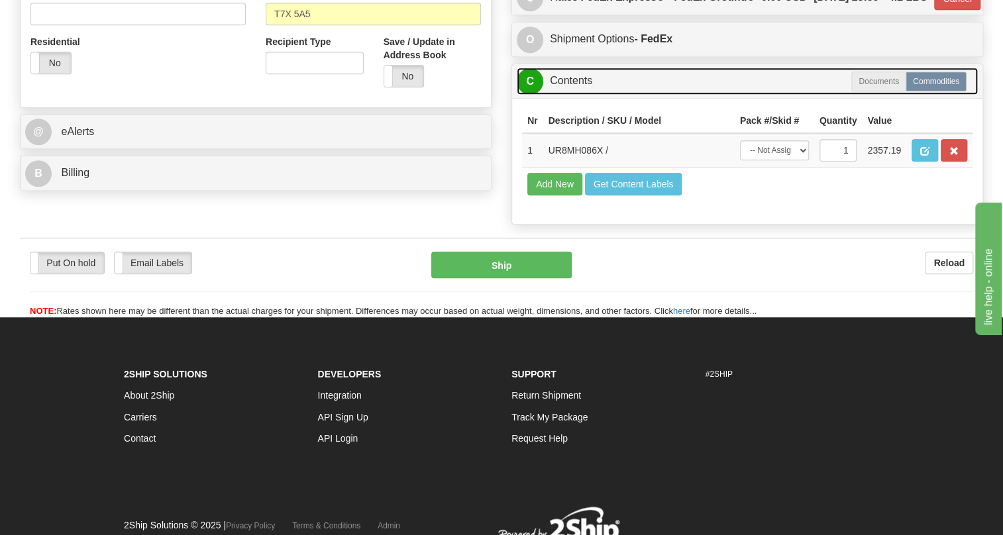
click at [566, 95] on link "C Contents" at bounding box center [747, 81] width 461 height 27
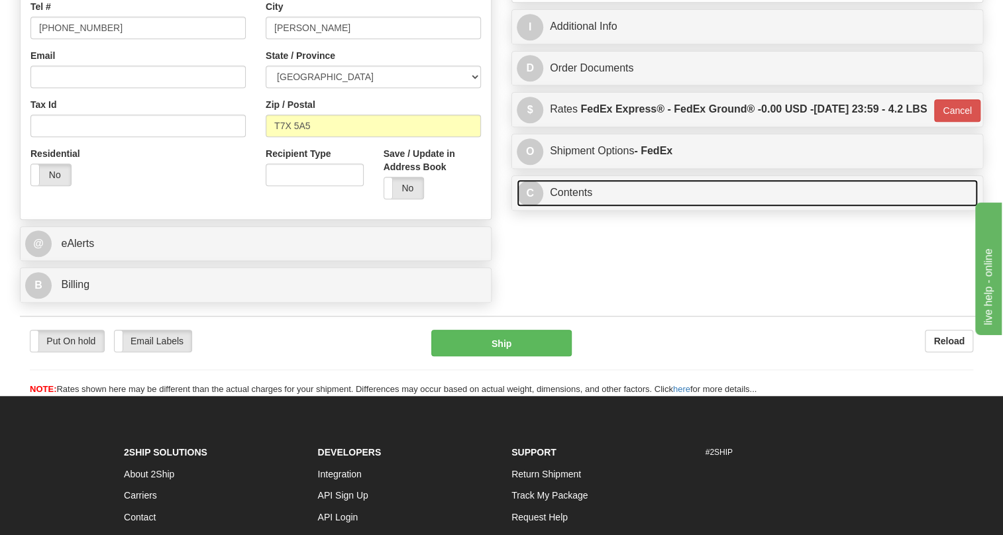
scroll to position [301, 0]
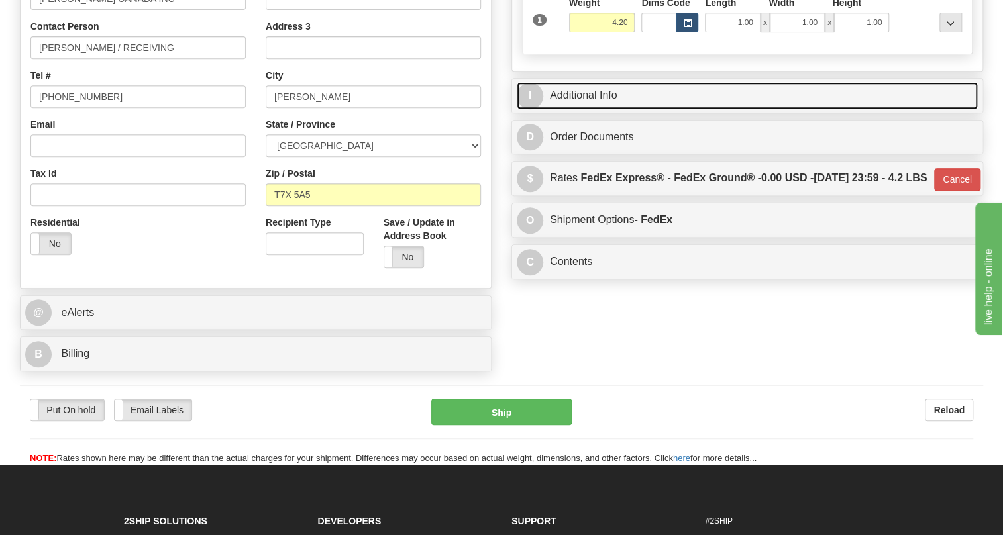
click at [577, 109] on link "I Additional Info" at bounding box center [747, 95] width 461 height 27
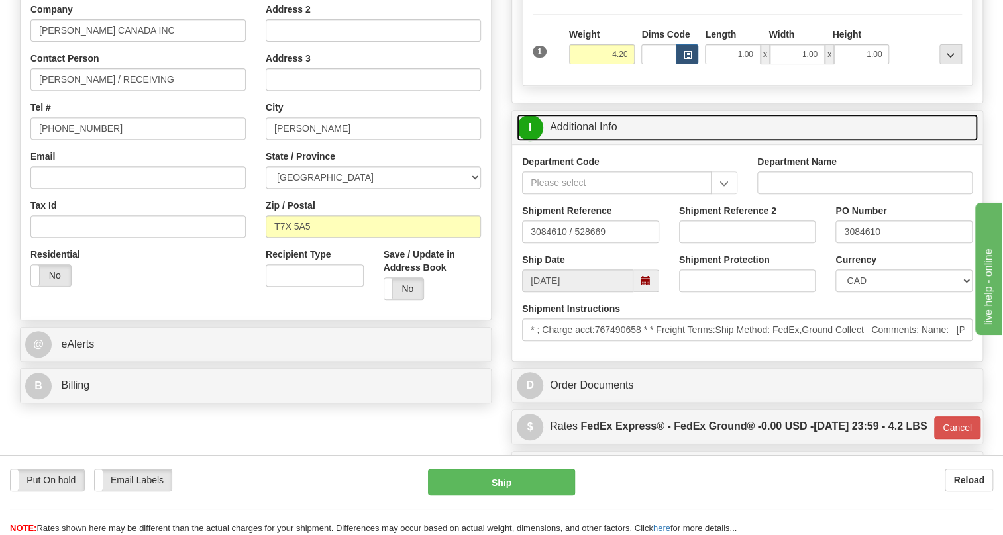
scroll to position [241, 0]
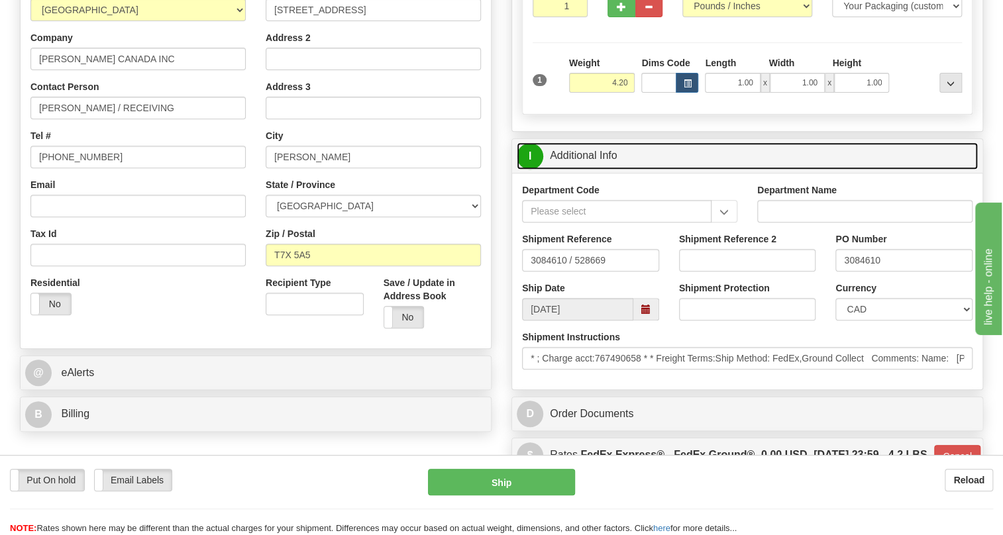
click at [574, 170] on link "I Additional Info" at bounding box center [747, 155] width 461 height 27
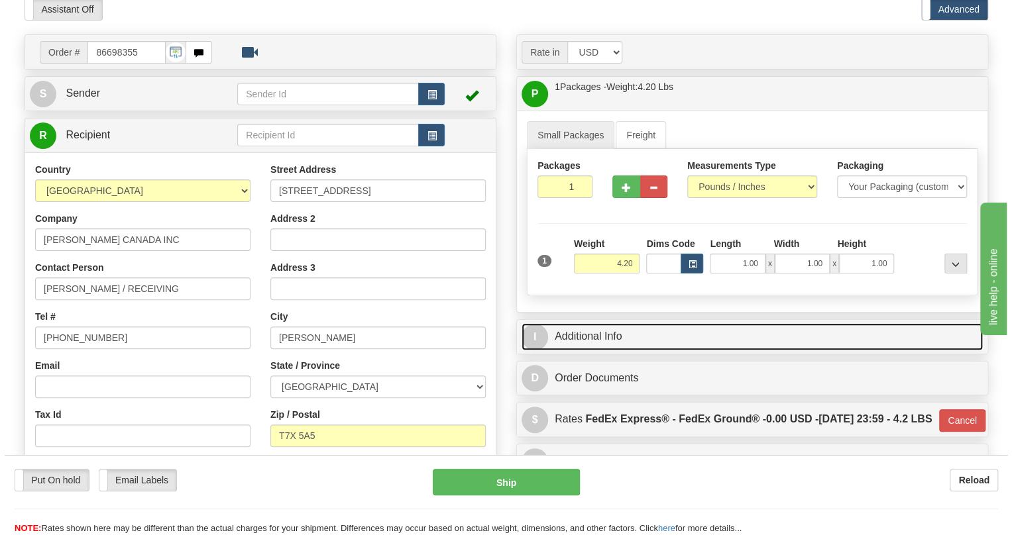
scroll to position [120, 0]
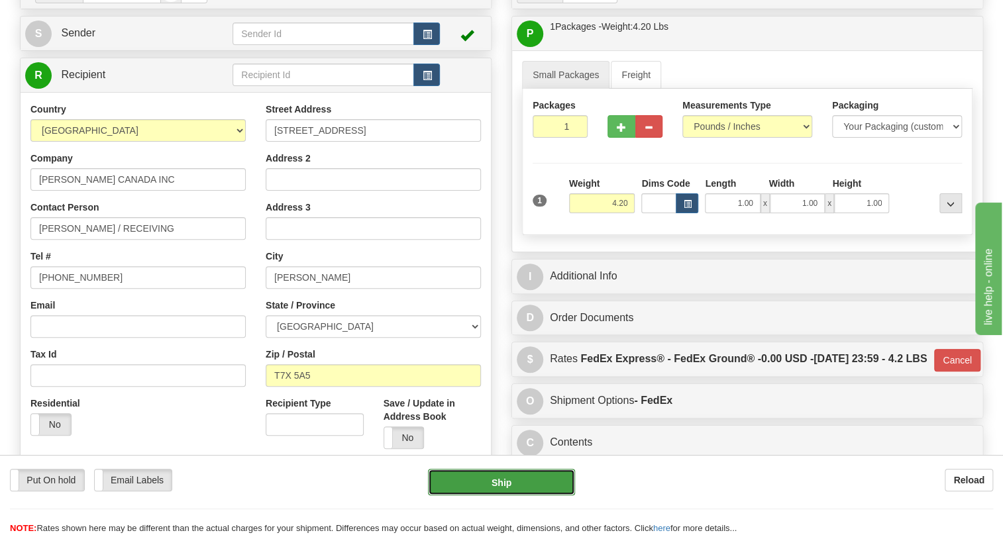
click at [501, 483] on button "Ship" at bounding box center [501, 482] width 147 height 27
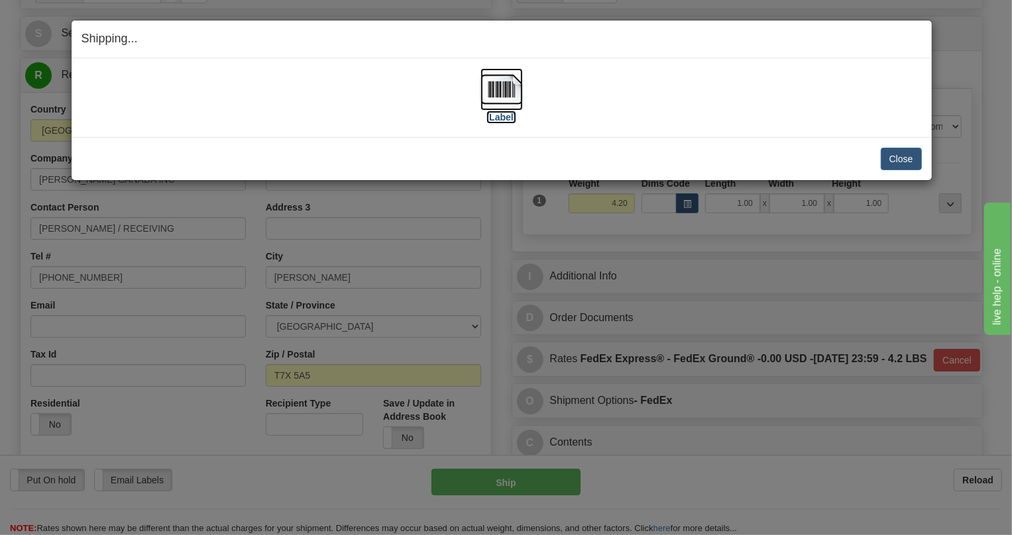
click at [500, 88] on img at bounding box center [501, 89] width 42 height 42
click at [901, 158] on button "Close" at bounding box center [901, 159] width 41 height 23
